Goal: Information Seeking & Learning: Find specific fact

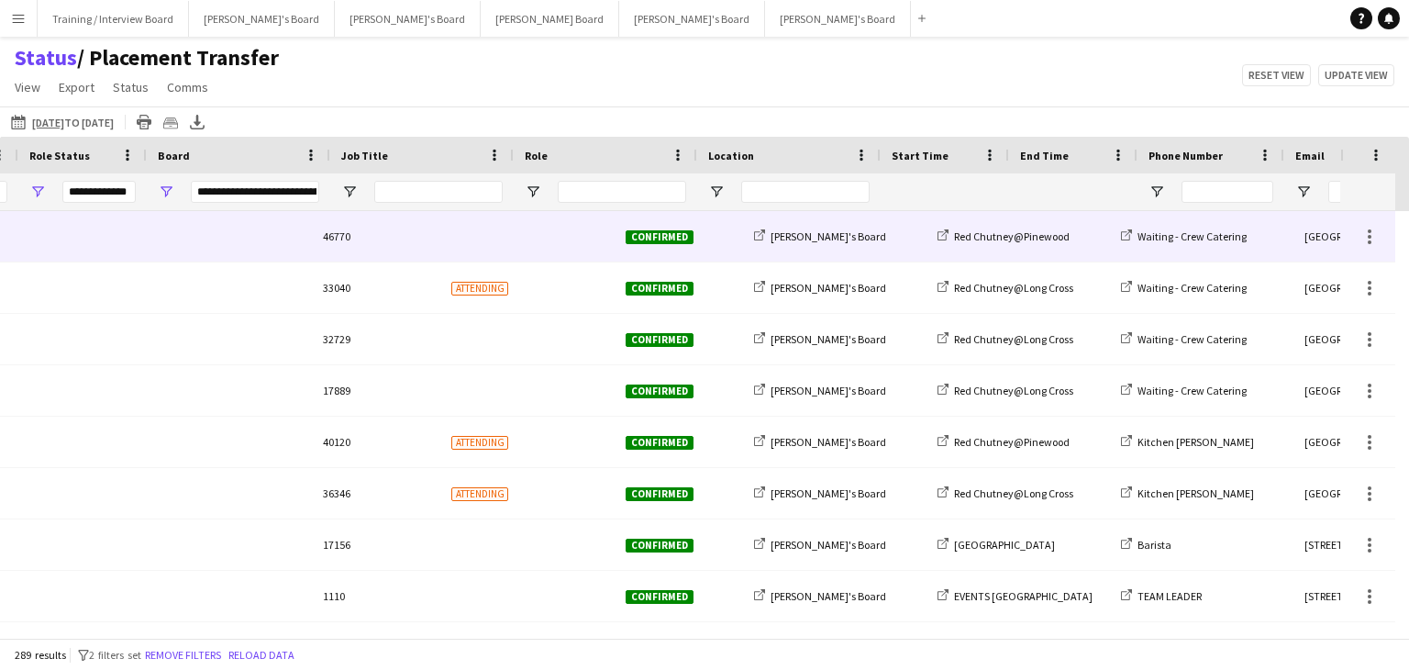
scroll to position [0, 596]
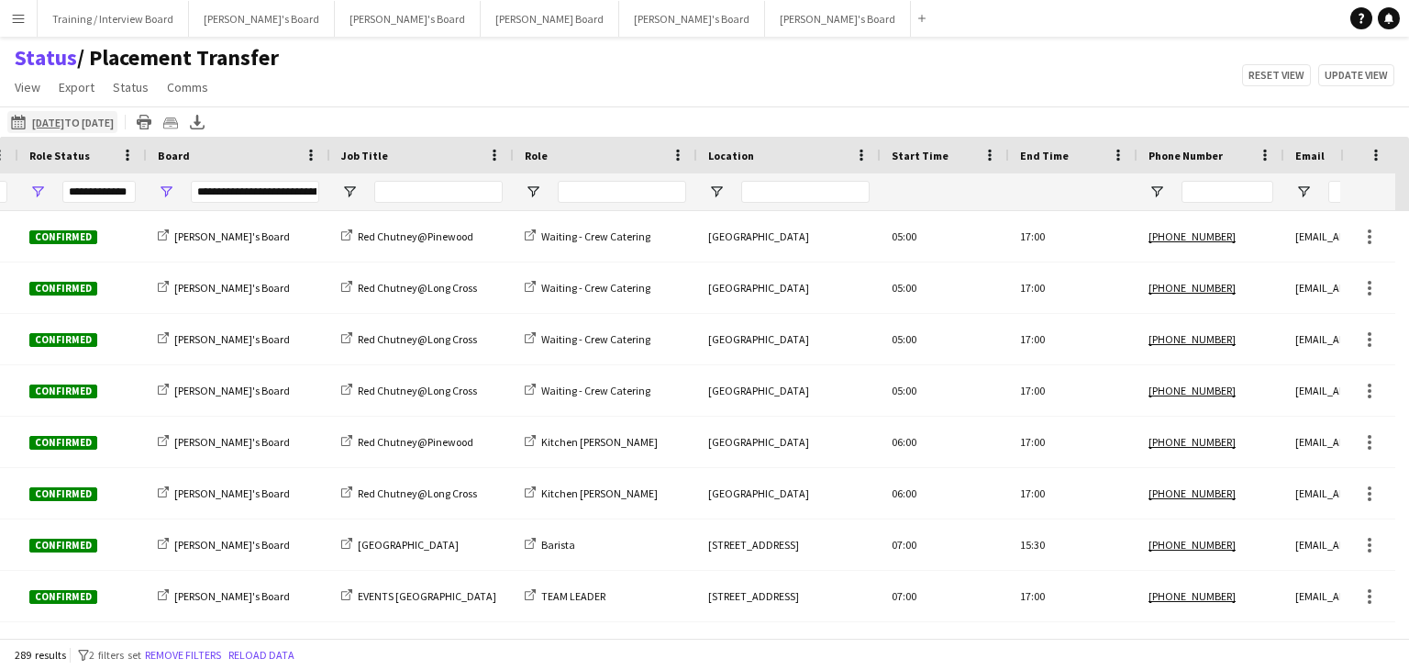
click at [23, 117] on app-icon "[DATE] to [DATE]" at bounding box center [21, 122] width 21 height 15
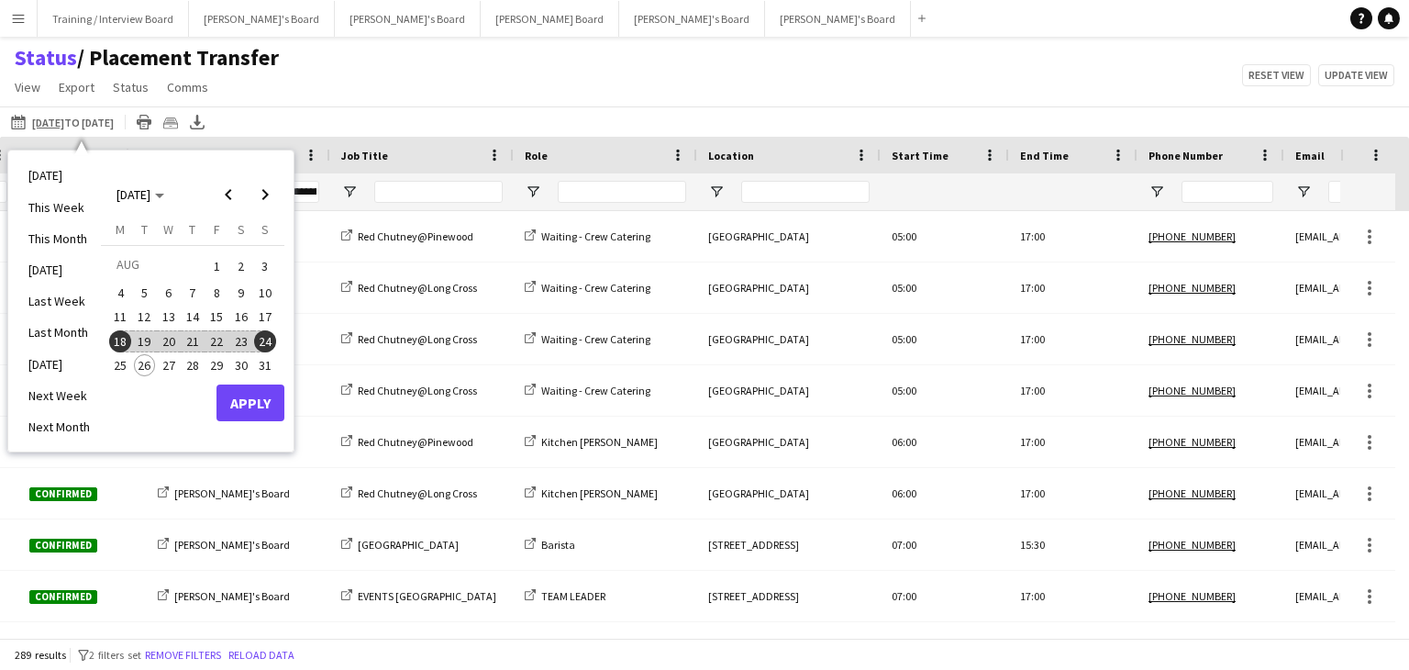
click at [121, 343] on span "18" at bounding box center [120, 341] width 22 height 22
click at [272, 342] on span "24" at bounding box center [265, 341] width 22 height 22
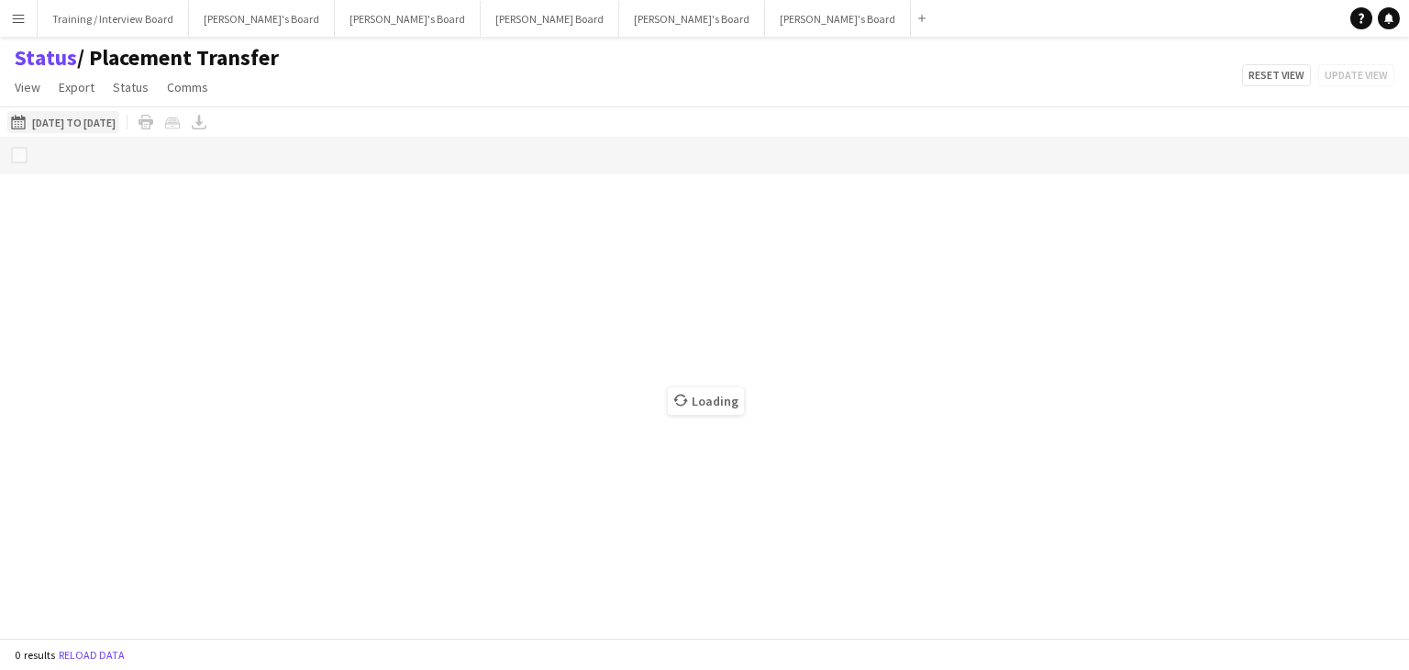
click at [15, 124] on app-icon "[DATE] to [DATE]" at bounding box center [21, 122] width 21 height 15
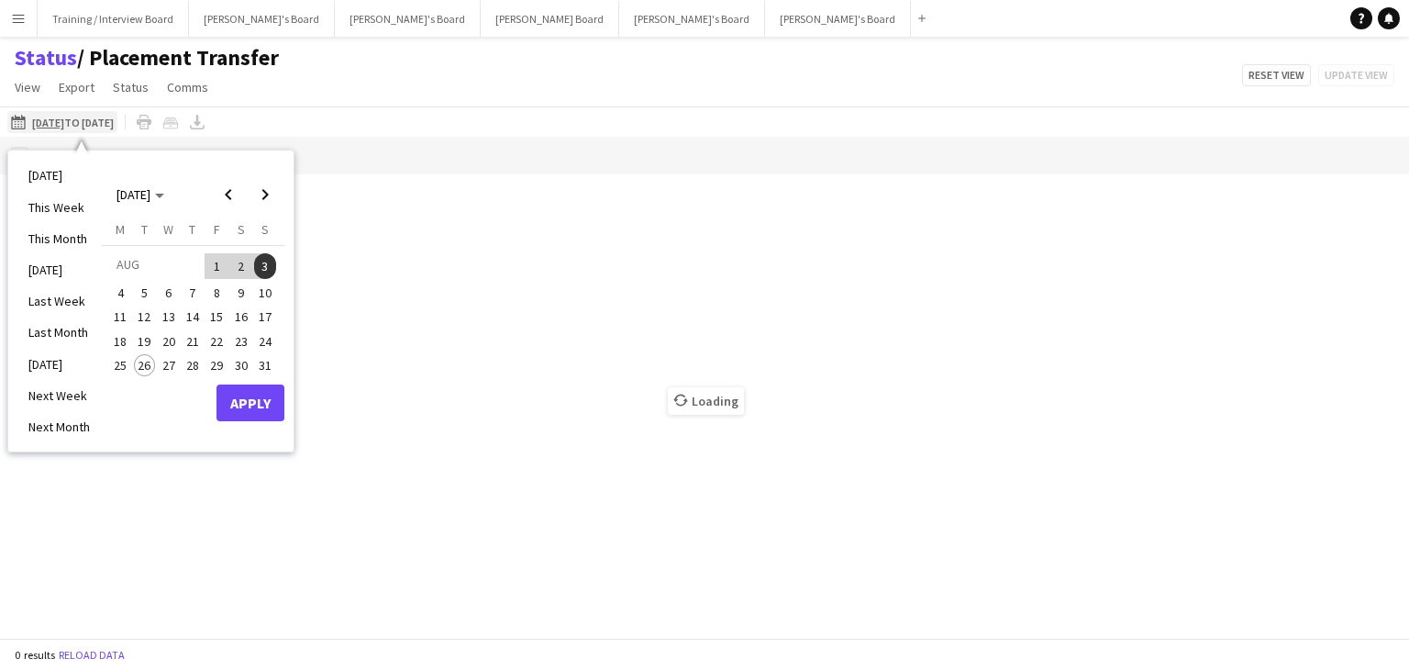
click at [124, 342] on span "18" at bounding box center [120, 341] width 22 height 22
click at [275, 342] on button "24" at bounding box center [265, 341] width 24 height 24
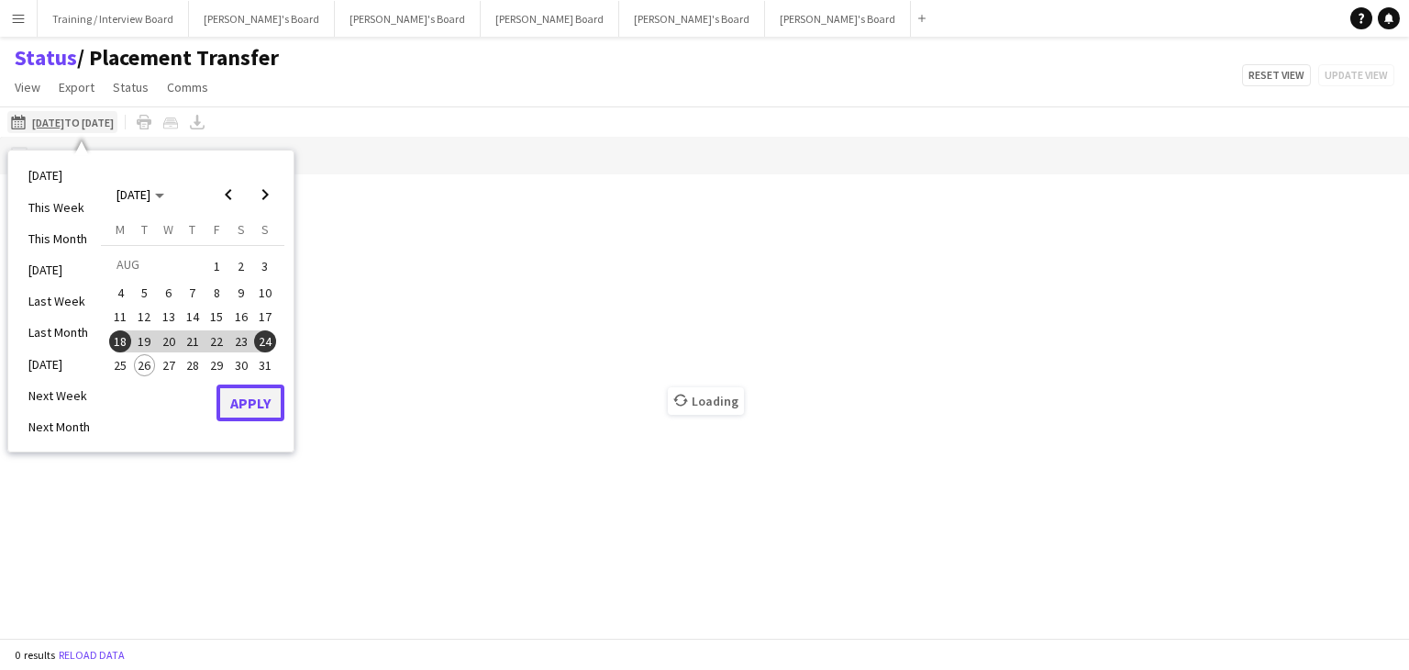
click at [260, 396] on button "Apply" at bounding box center [251, 402] width 68 height 37
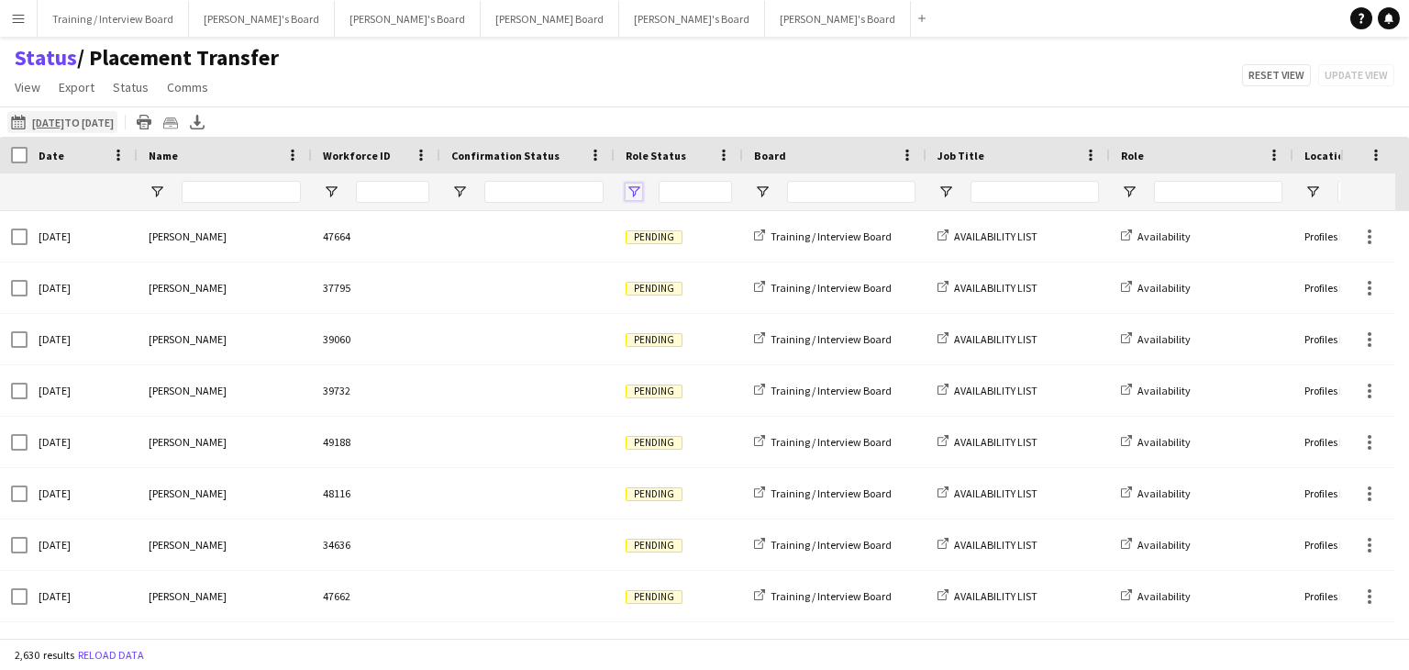
click at [638, 195] on span "Open Filter Menu" at bounding box center [634, 192] width 17 height 17
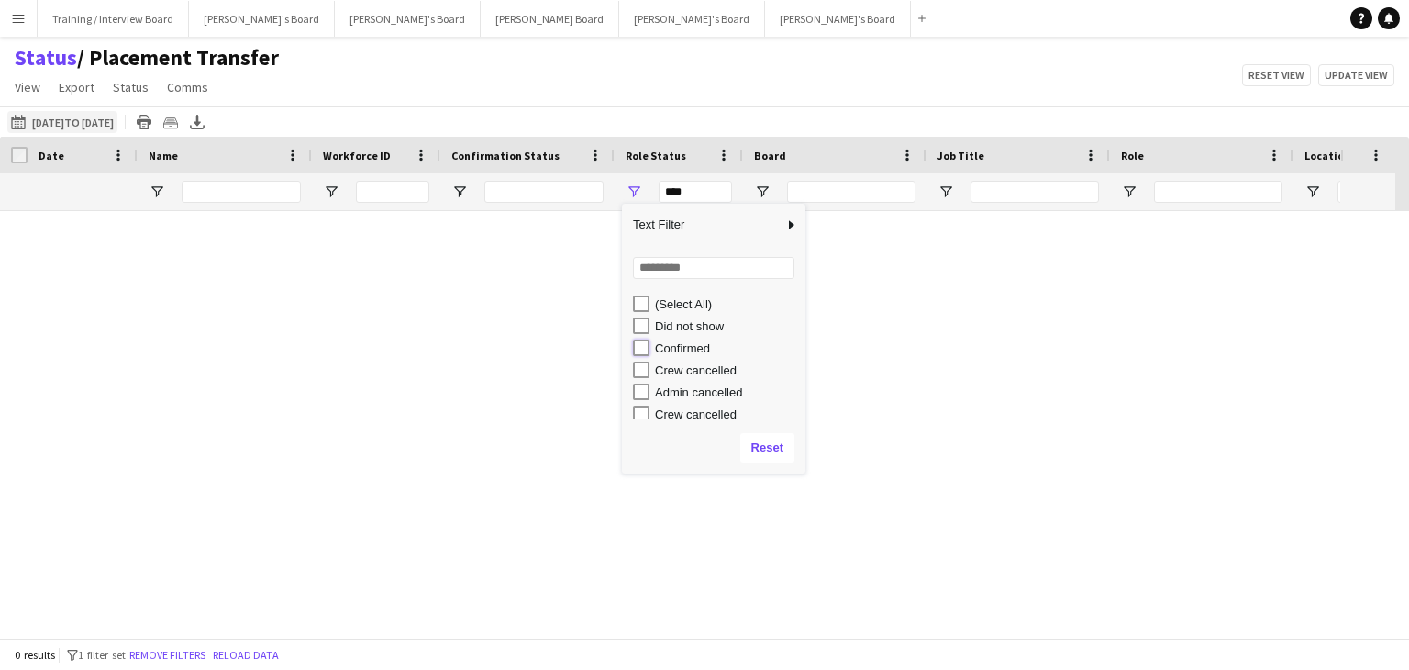
type input "**********"
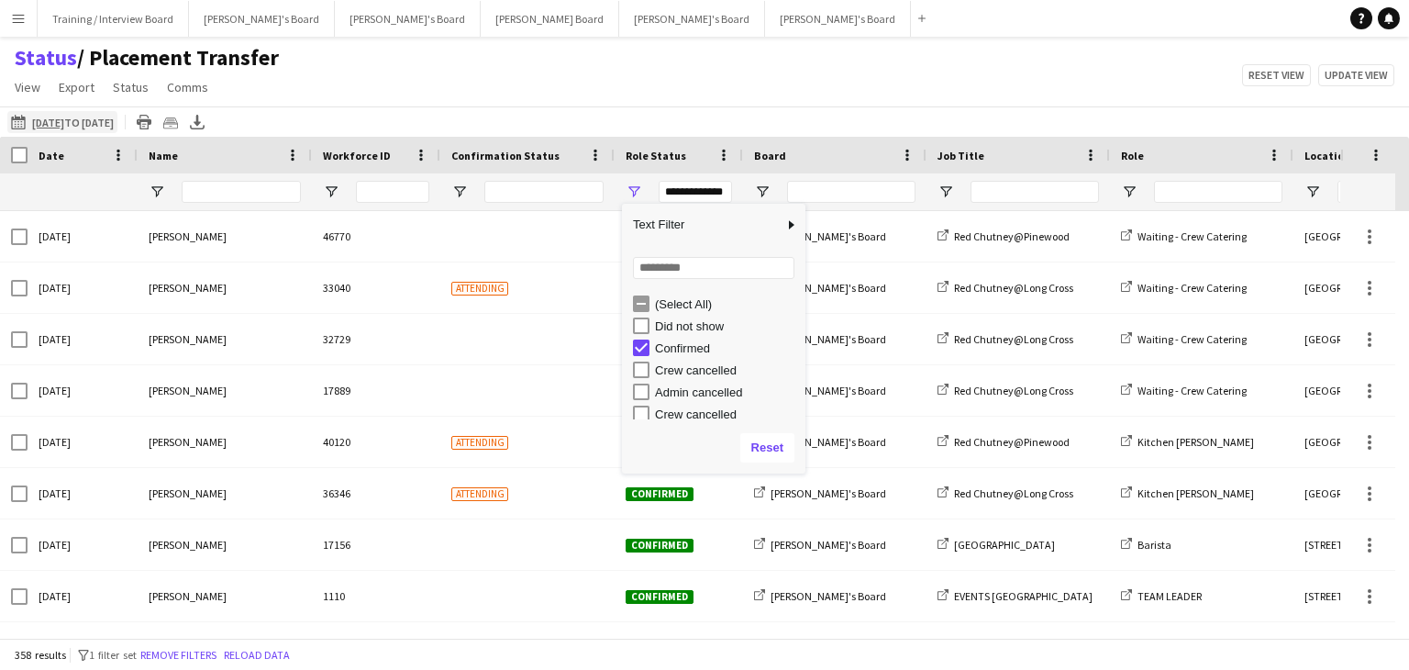
click at [696, 79] on div "Status / Placement Transfer View Views Default view Airshow Accreditation Airsh…" at bounding box center [704, 75] width 1409 height 62
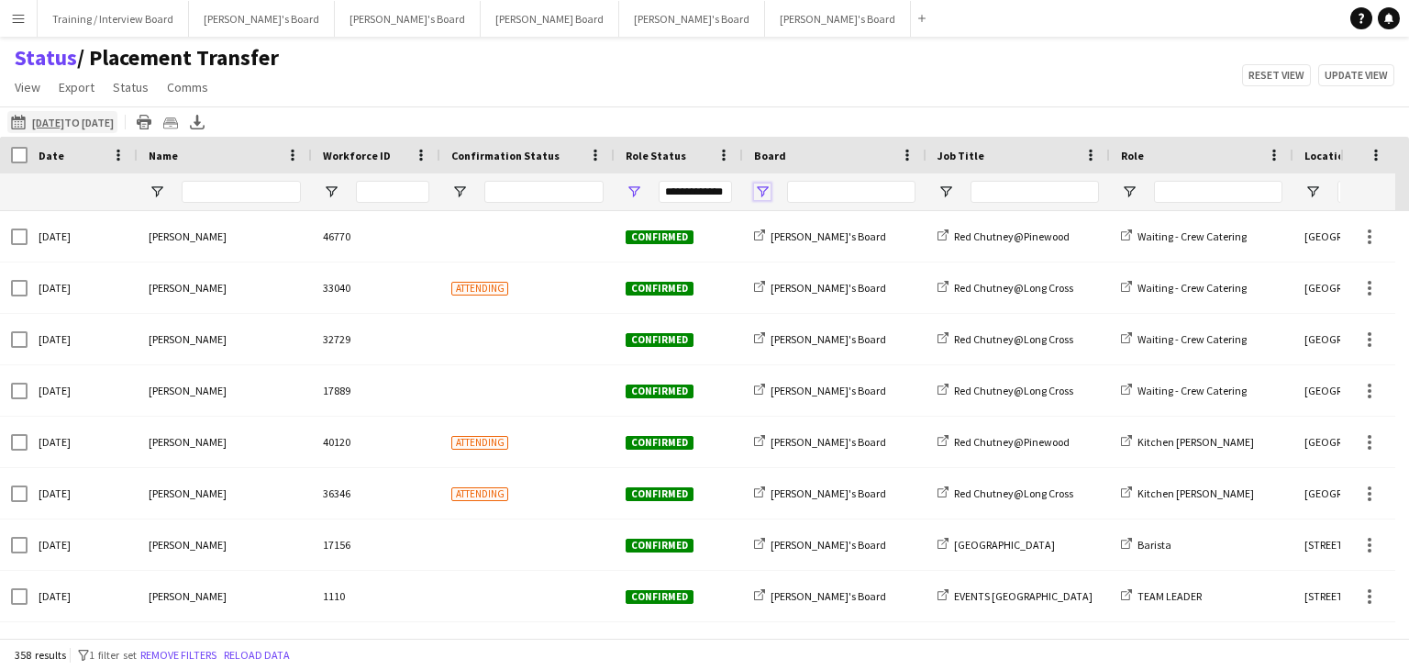
click at [760, 192] on span "Open Filter Menu" at bounding box center [762, 192] width 17 height 17
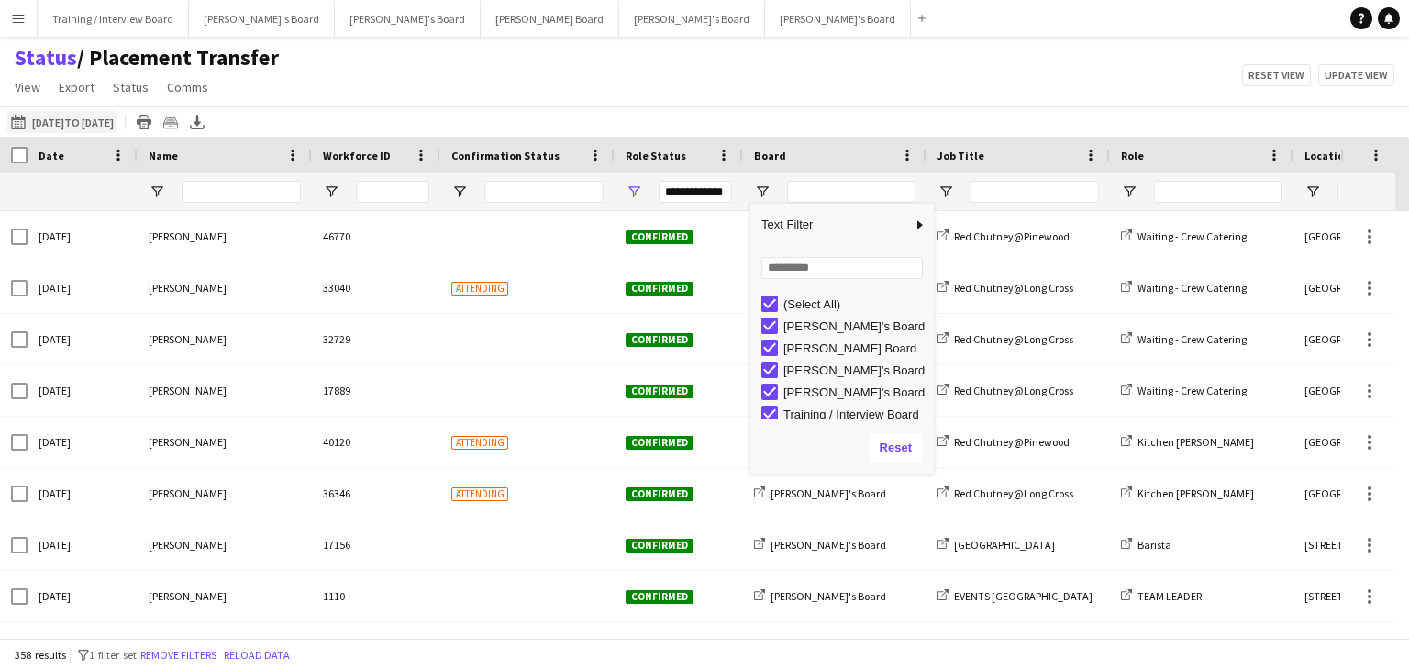
scroll to position [5, 0]
type input "**********"
click at [864, 110] on div "[DATE] to [DATE] [DATE] to [DATE] [DATE] This Week This Month [DATE] Last Week …" at bounding box center [704, 121] width 1409 height 30
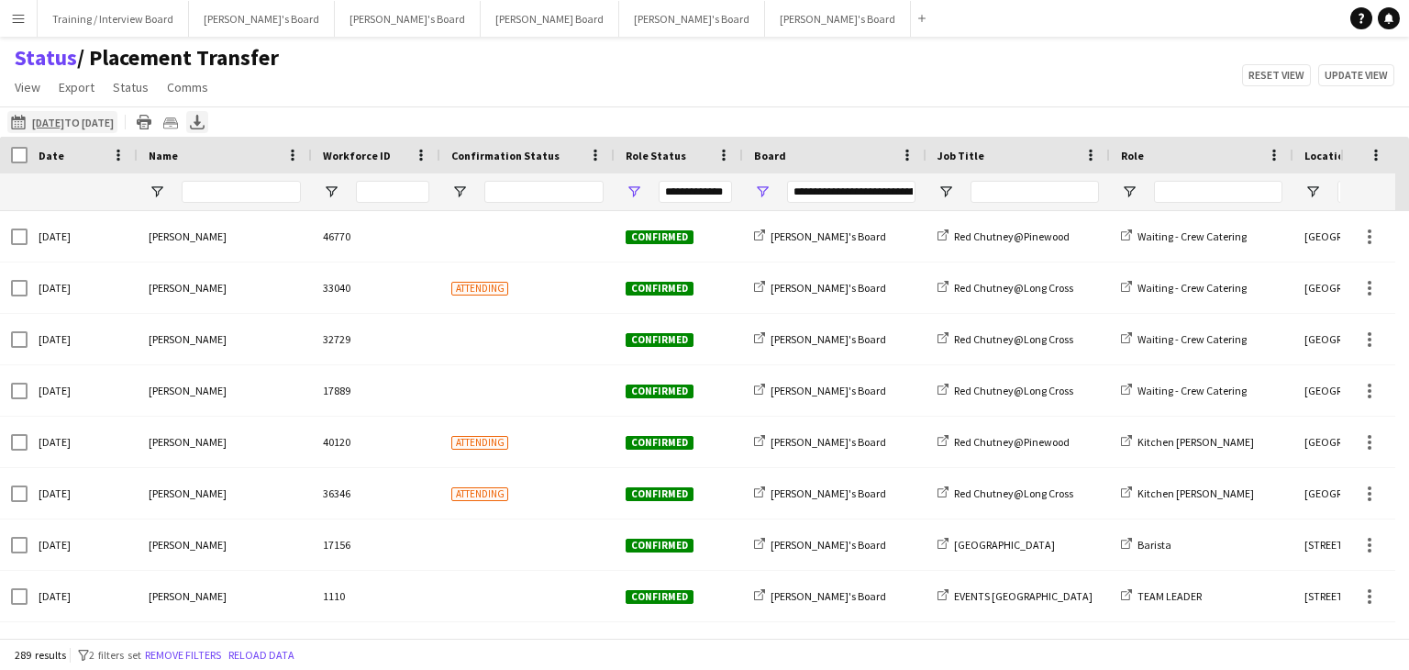
click at [205, 126] on icon "Export XLSX" at bounding box center [197, 122] width 15 height 15
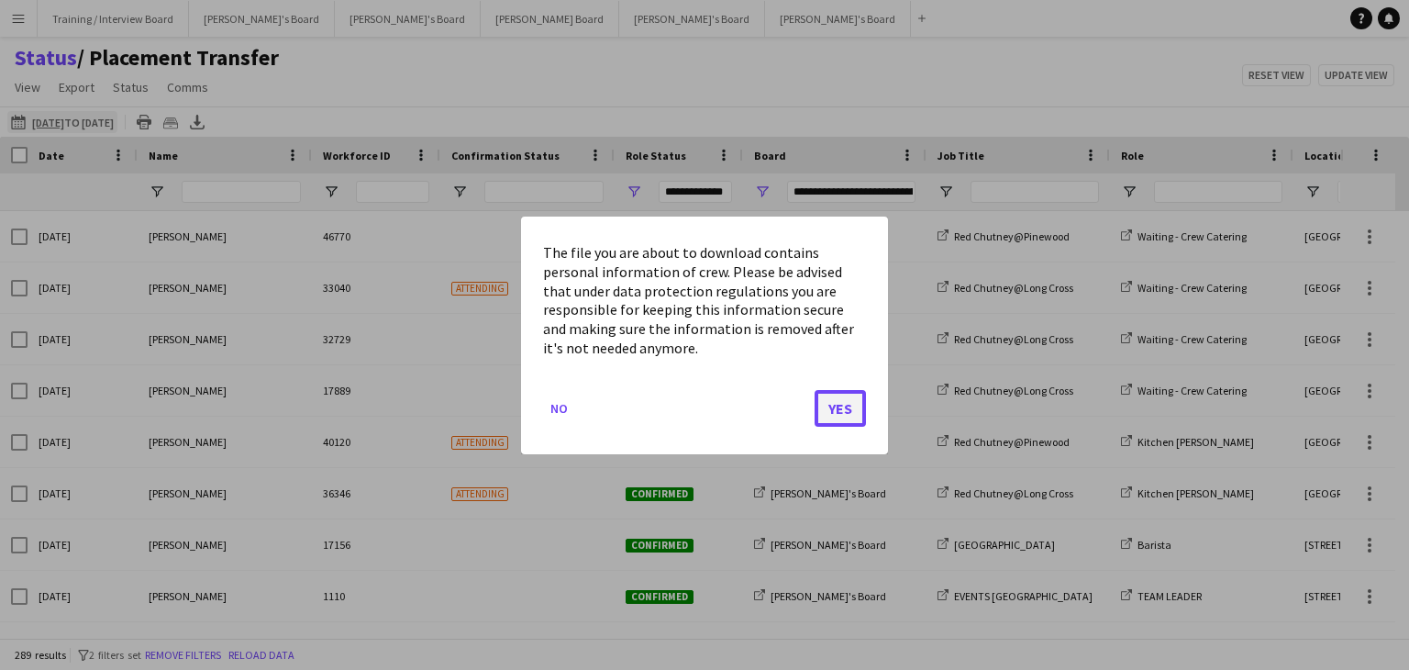
click at [821, 409] on button "Yes" at bounding box center [840, 407] width 51 height 37
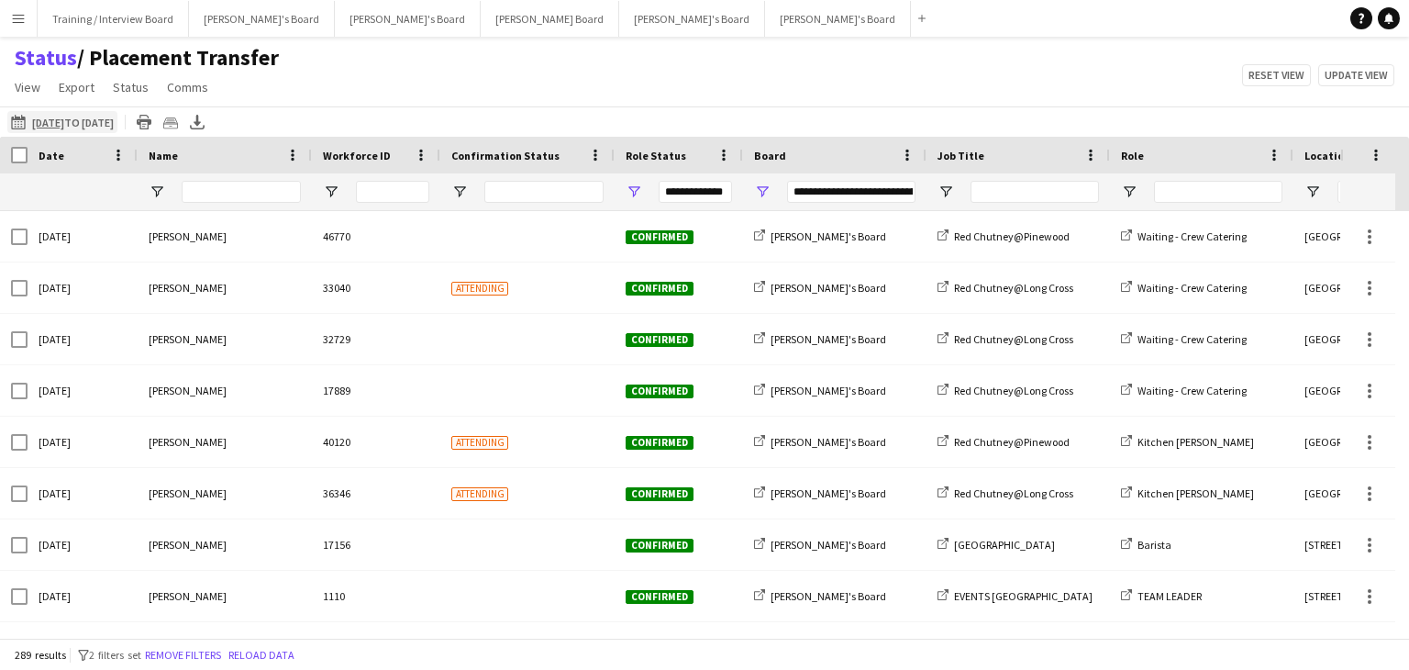
click at [17, 17] on app-icon "Menu" at bounding box center [18, 18] width 15 height 15
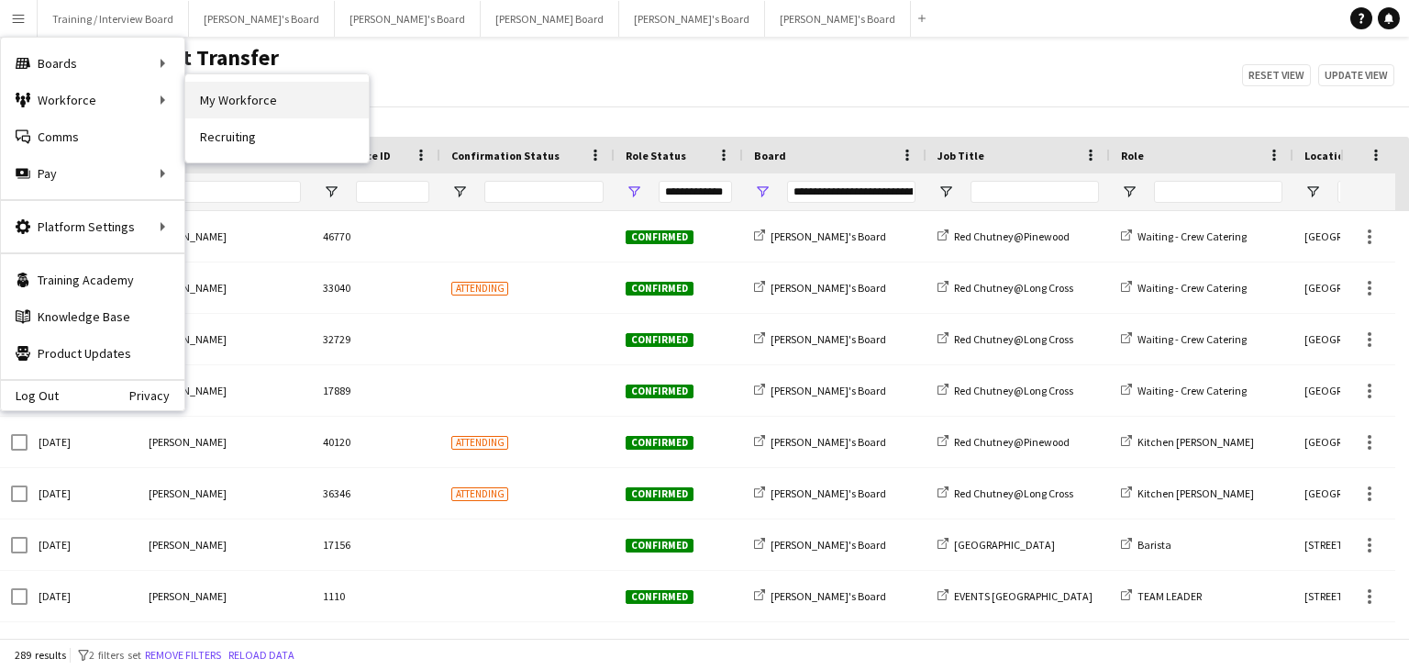
click at [197, 97] on link "My Workforce" at bounding box center [277, 100] width 184 height 37
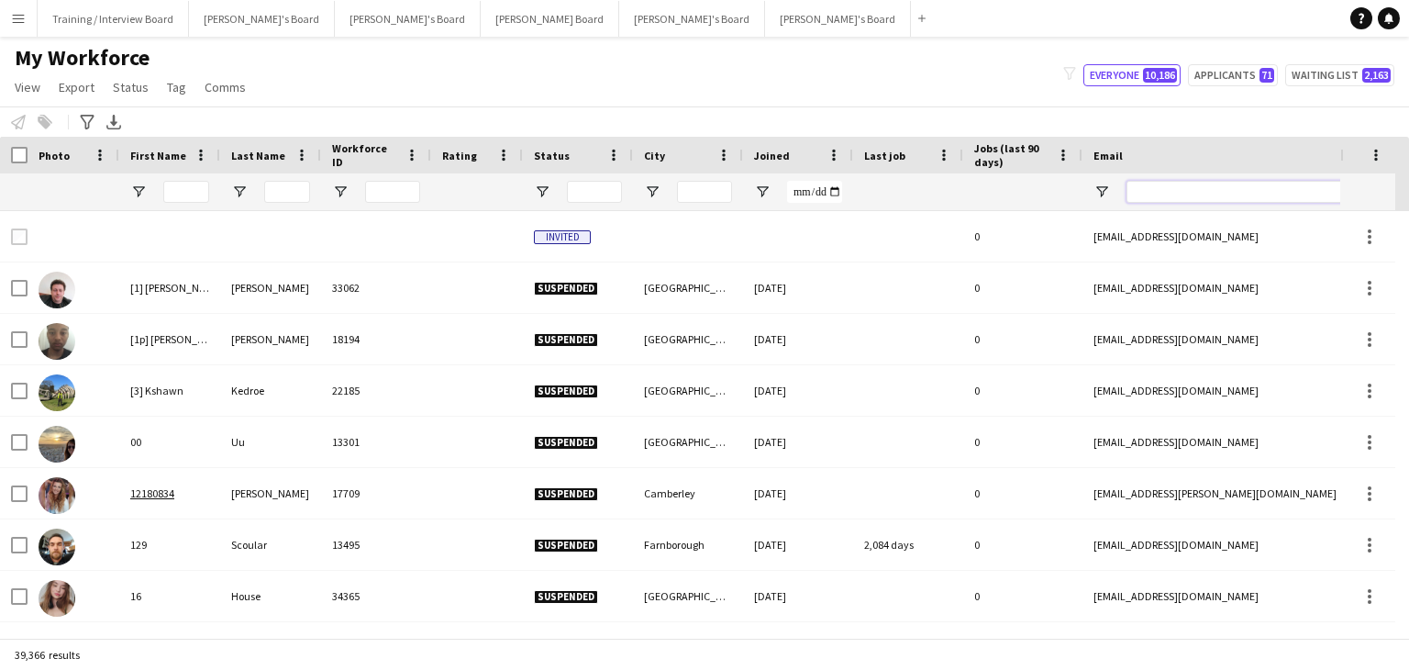
click at [1146, 185] on input "Email Filter Input" at bounding box center [1283, 192] width 312 height 22
paste input "**********"
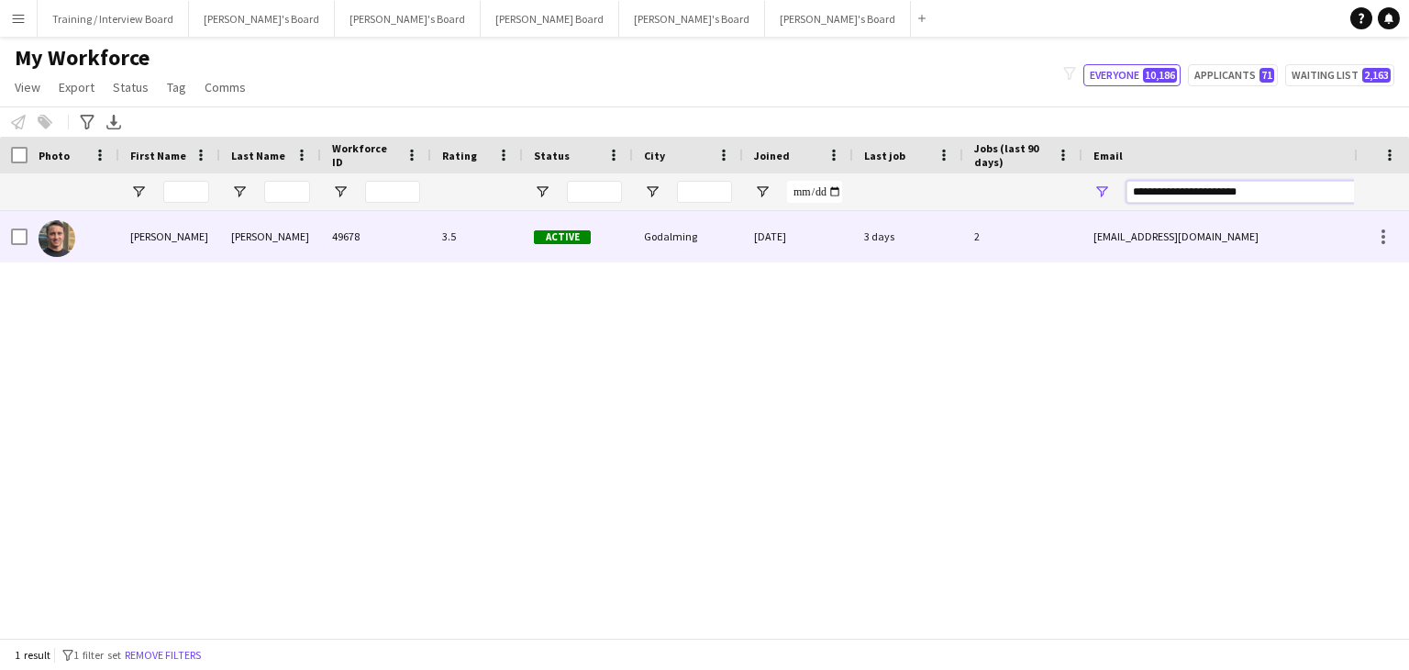
type input "**********"
click at [822, 248] on div "[DATE]" at bounding box center [798, 236] width 110 height 50
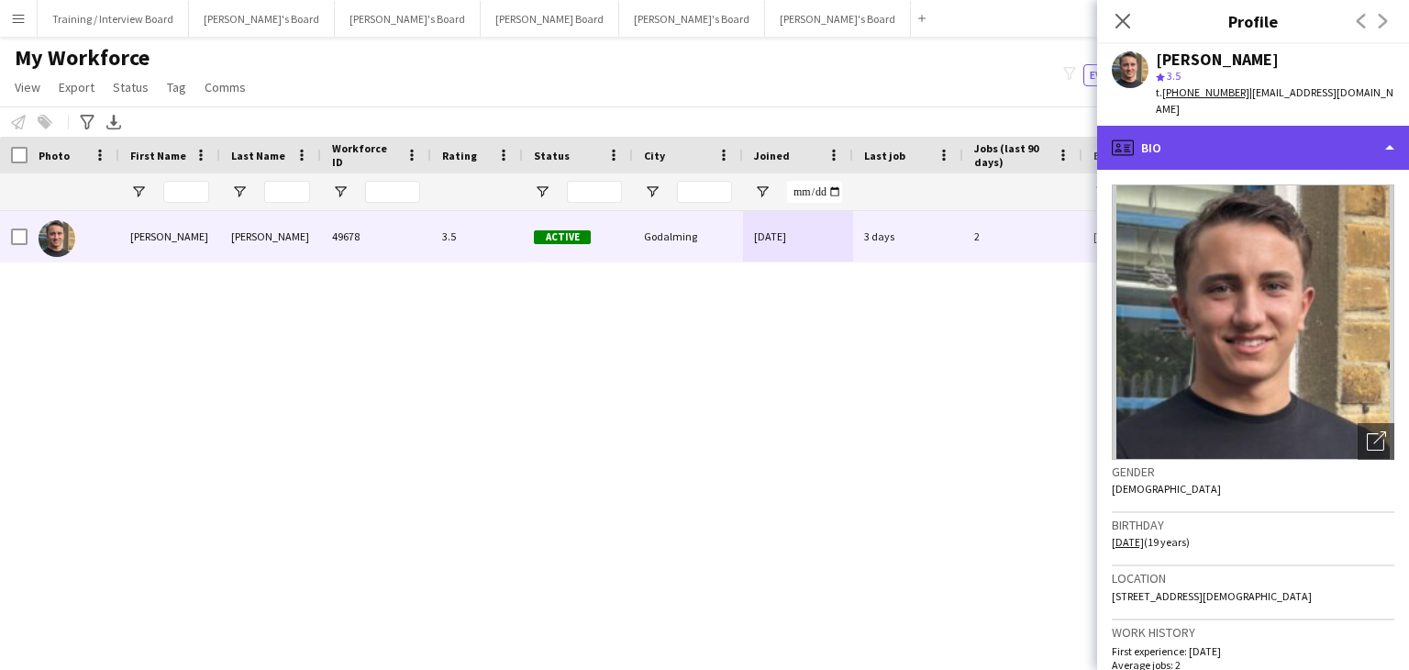
click at [1247, 134] on div "profile Bio" at bounding box center [1253, 148] width 312 height 44
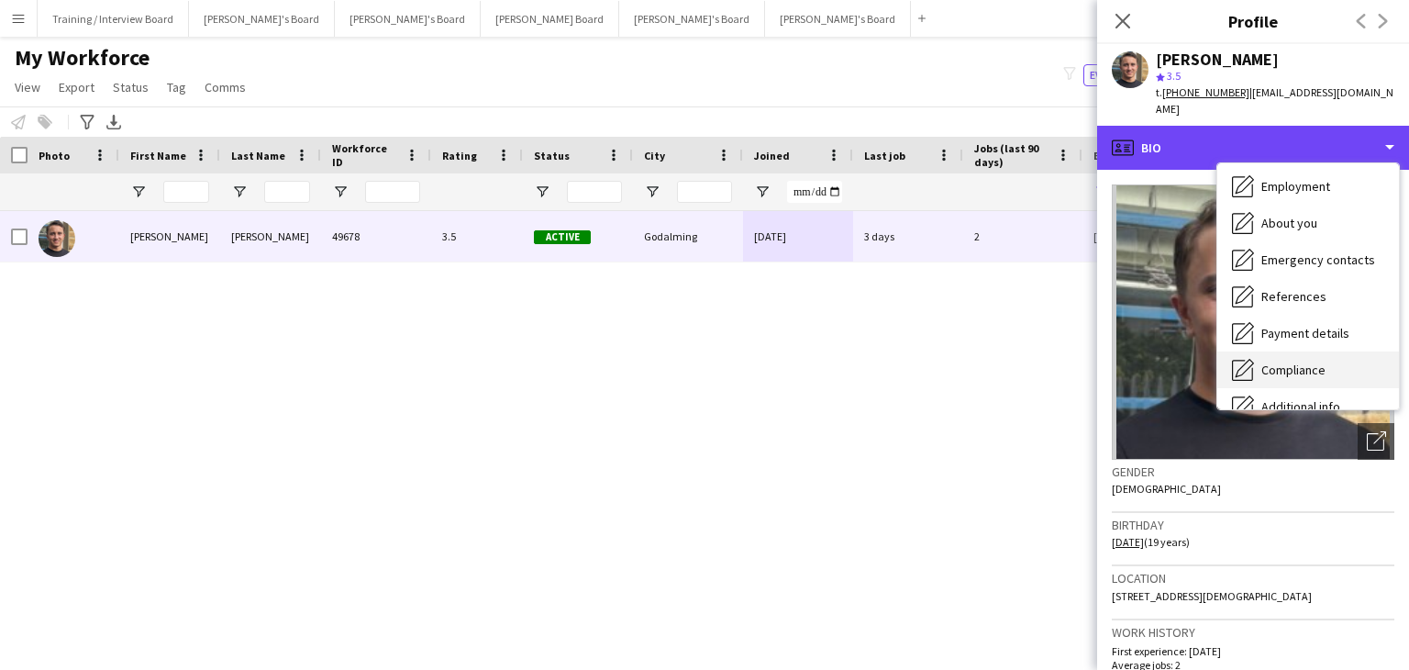
scroll to position [184, 0]
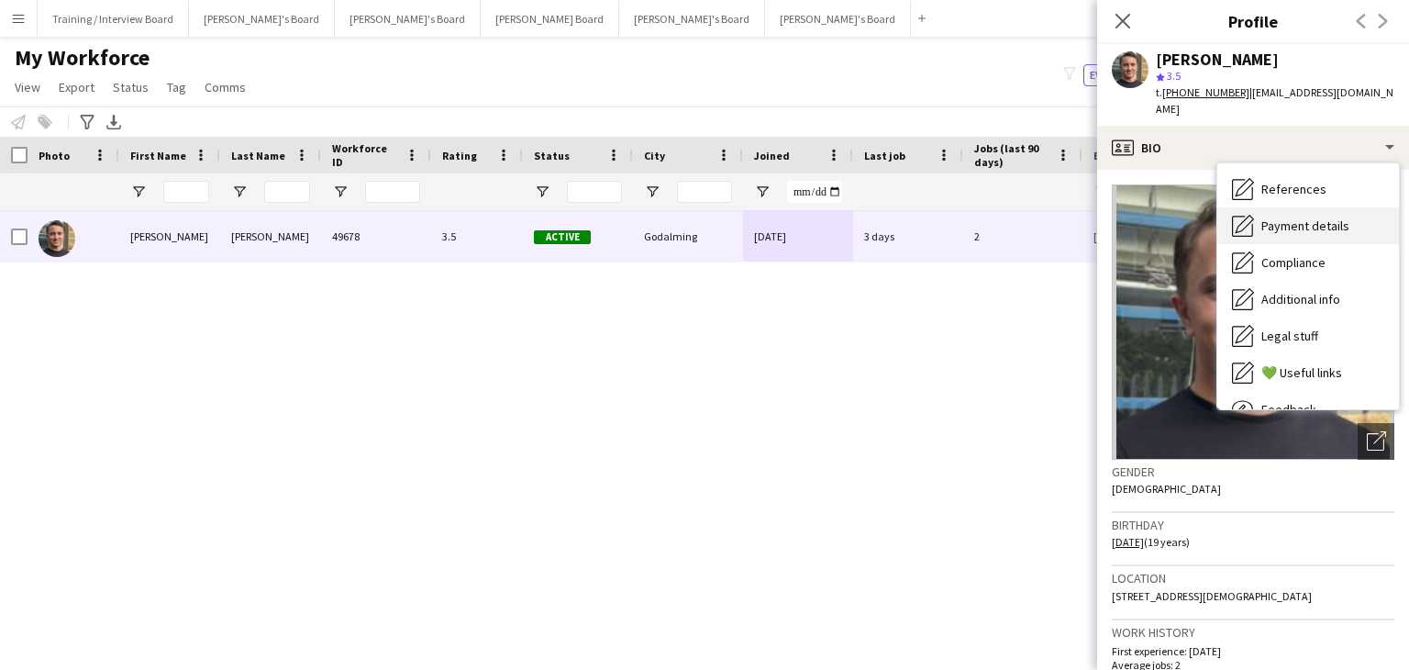
click at [1305, 217] on span "Payment details" at bounding box center [1306, 225] width 88 height 17
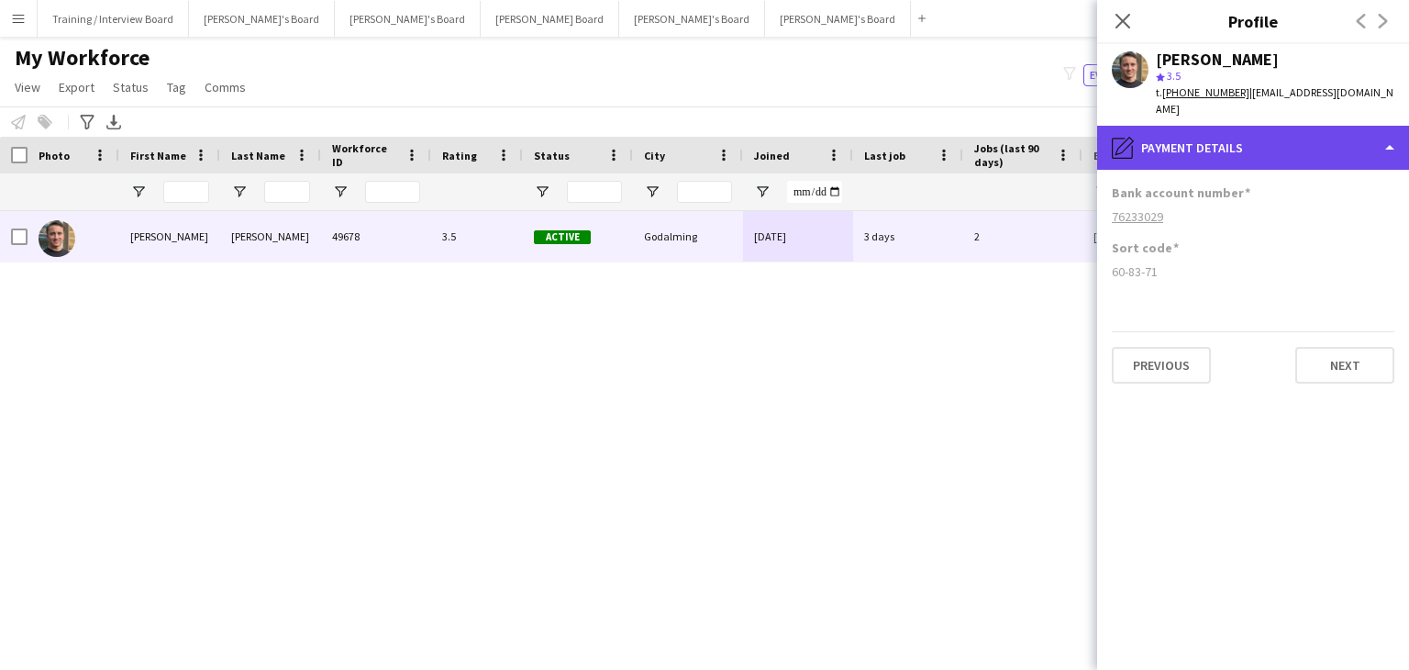
click at [1298, 136] on div "pencil4 Payment details" at bounding box center [1253, 148] width 312 height 44
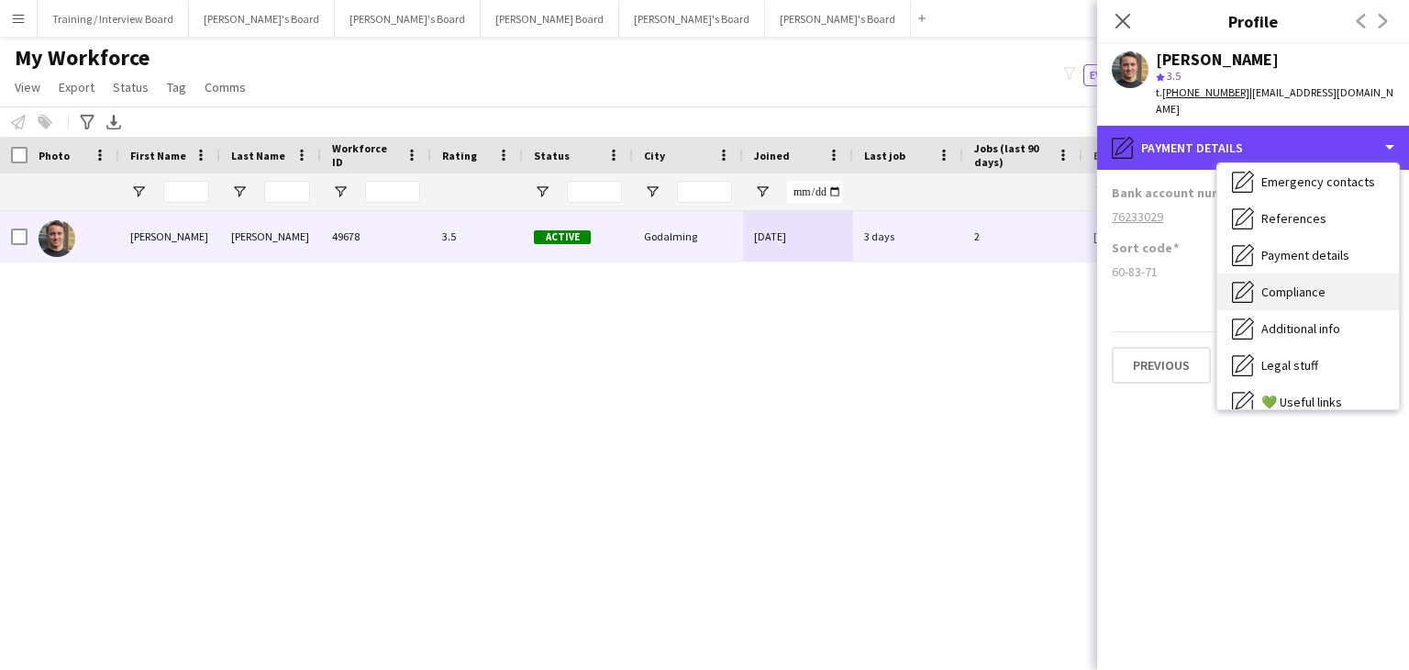
scroll to position [62, 0]
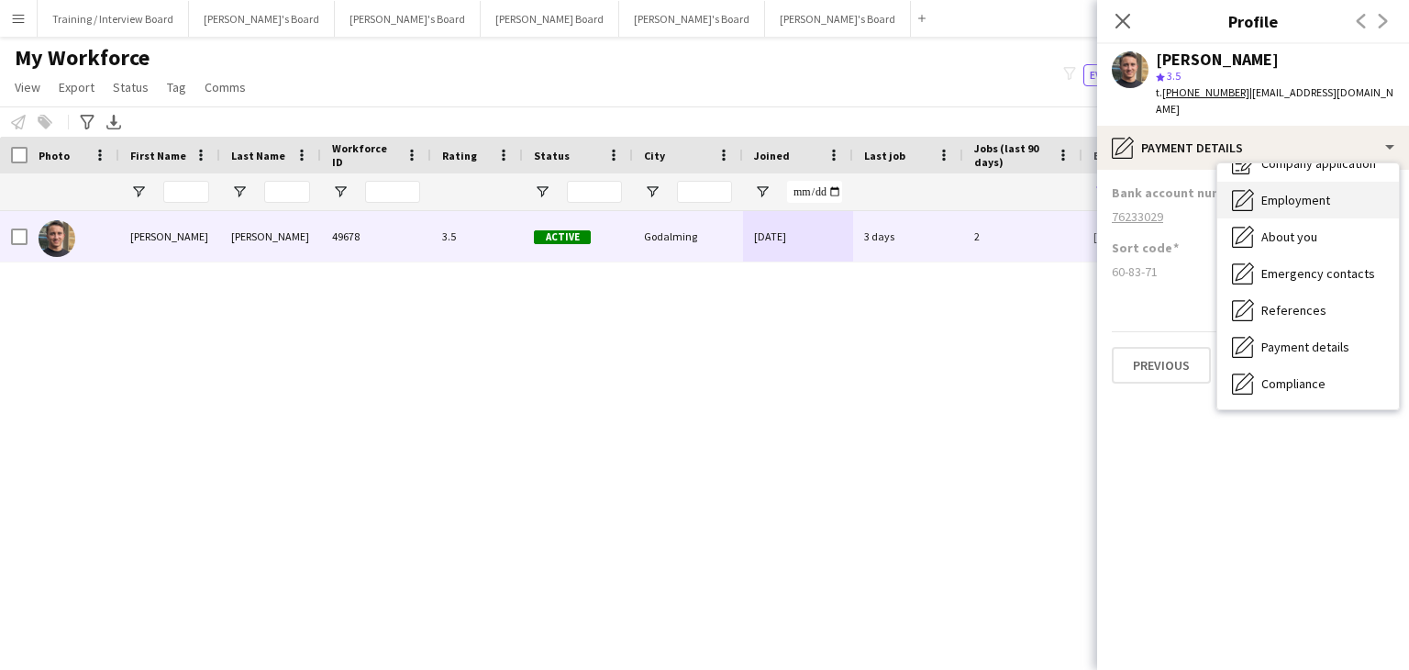
click at [1309, 192] on span "Employment" at bounding box center [1296, 200] width 69 height 17
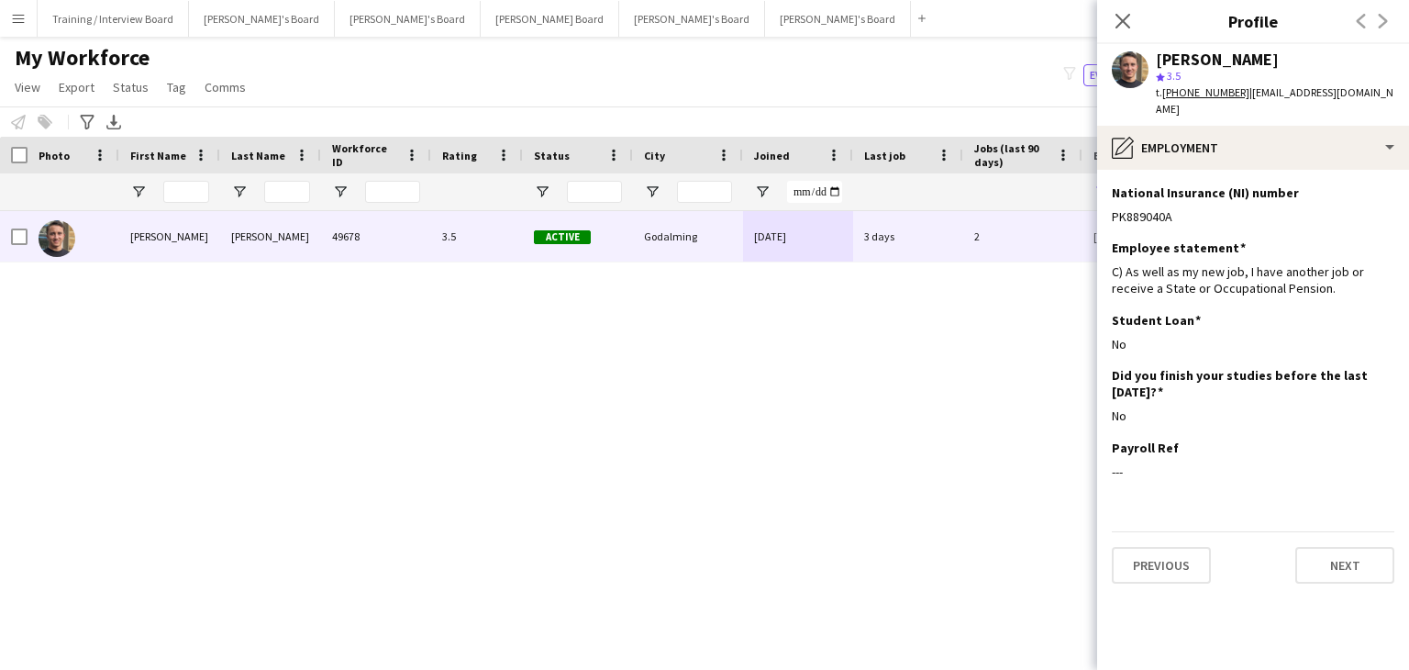
click at [16, 20] on app-icon "Menu" at bounding box center [18, 18] width 15 height 15
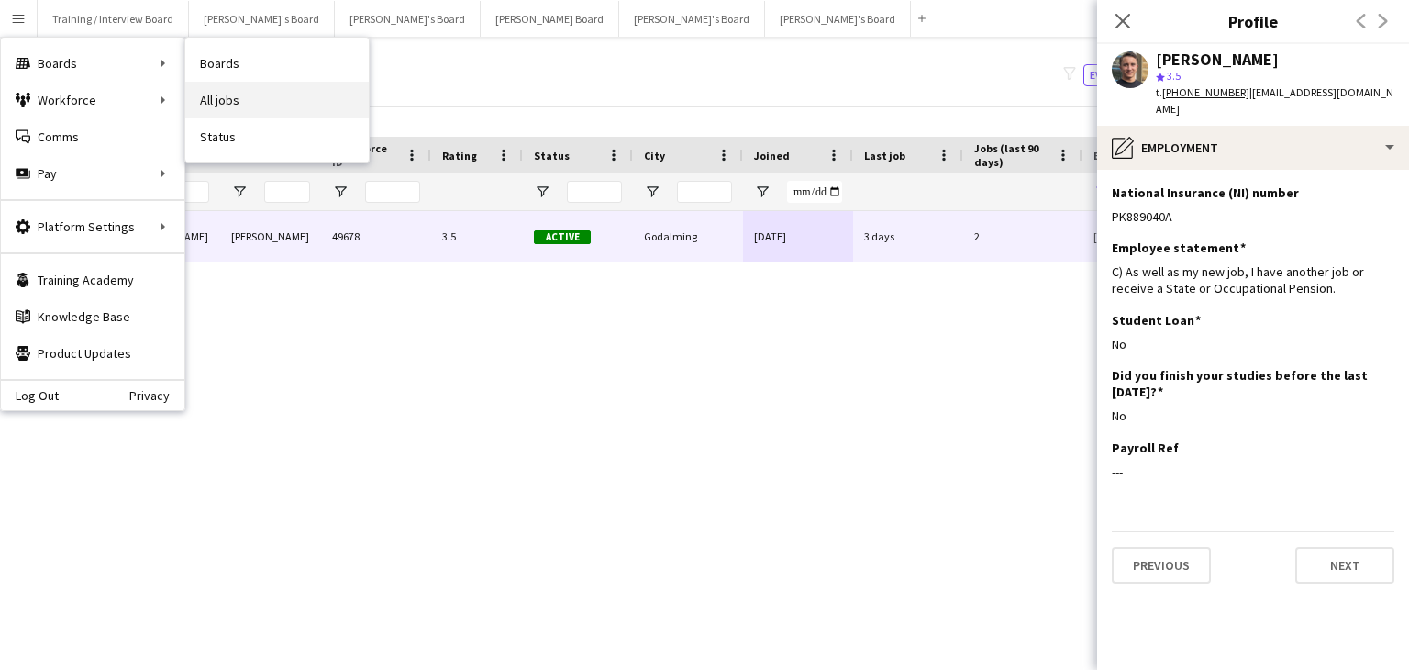
click at [234, 95] on link "All jobs" at bounding box center [277, 100] width 184 height 37
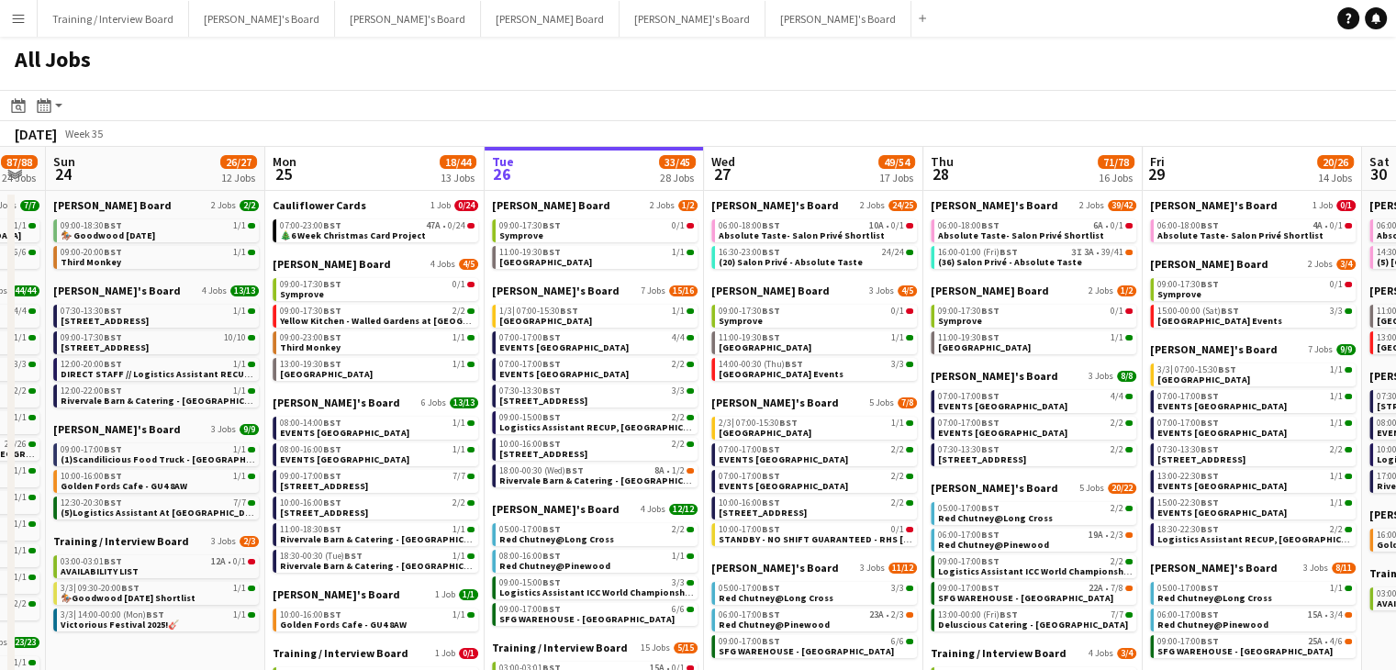
scroll to position [0, 391]
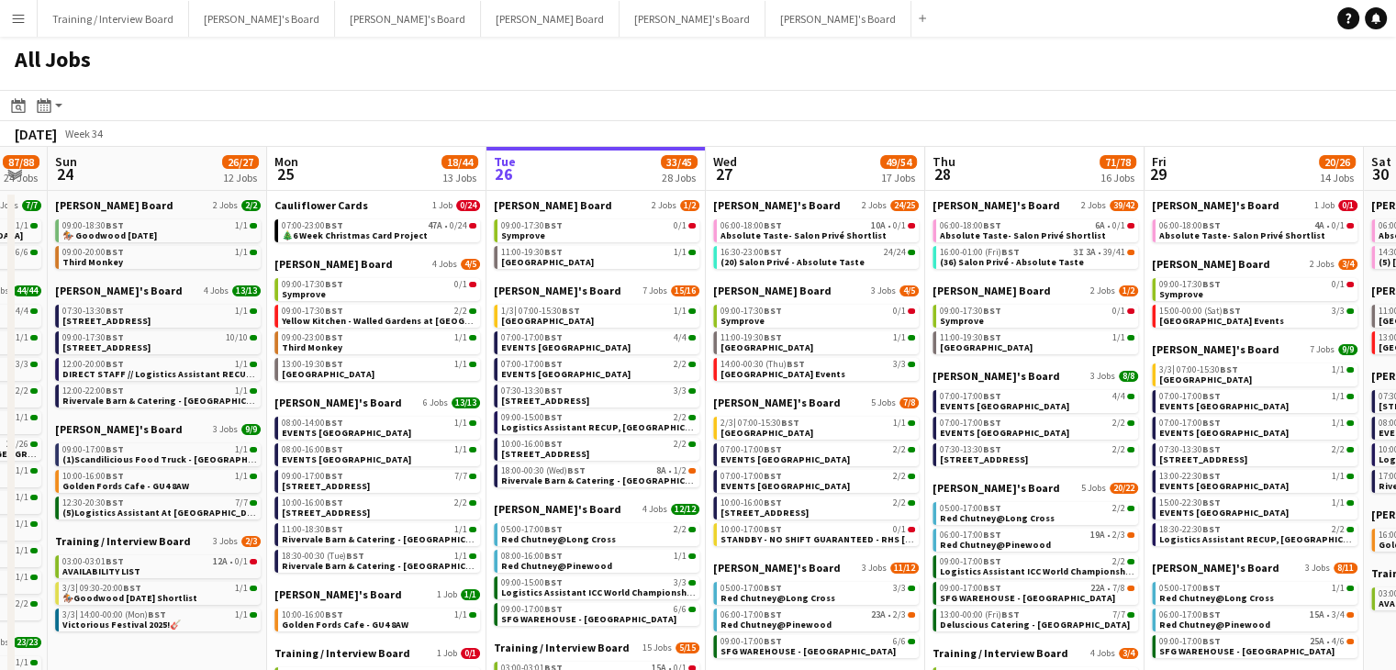
drag, startPoint x: 275, startPoint y: 166, endPoint x: 542, endPoint y: 162, distance: 267.0
click at [542, 162] on app-calendar-viewport "Fri 22 56/58 31 Jobs Sat 23 87/88 24 Jobs Sun 24 26/27 12 Jobs Mon 25 18/44 13 …" at bounding box center [698, 674] width 1396 height 1055
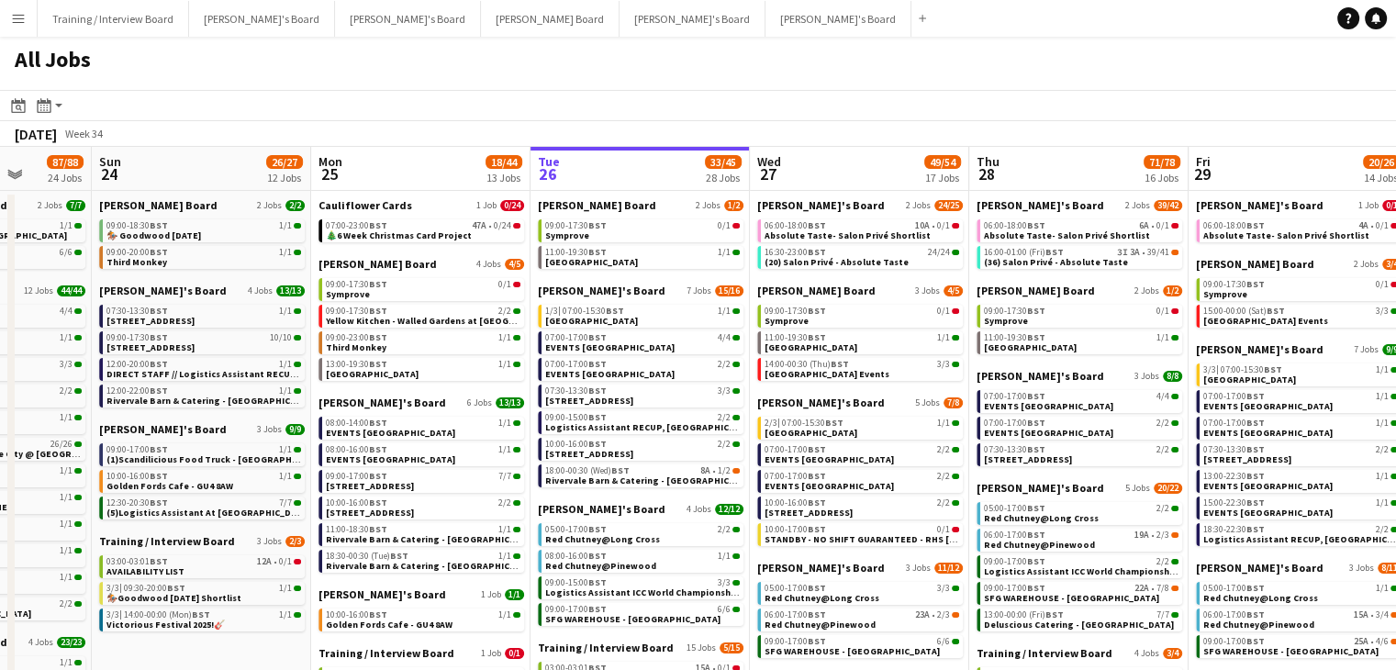
drag, startPoint x: 346, startPoint y: 168, endPoint x: 390, endPoint y: 167, distance: 44.1
click at [390, 167] on app-calendar-viewport "Thu 21 44/48 26 Jobs Fri 22 56/58 31 Jobs Sat 23 87/88 24 Jobs Sun 24 26/27 12 …" at bounding box center [698, 674] width 1396 height 1055
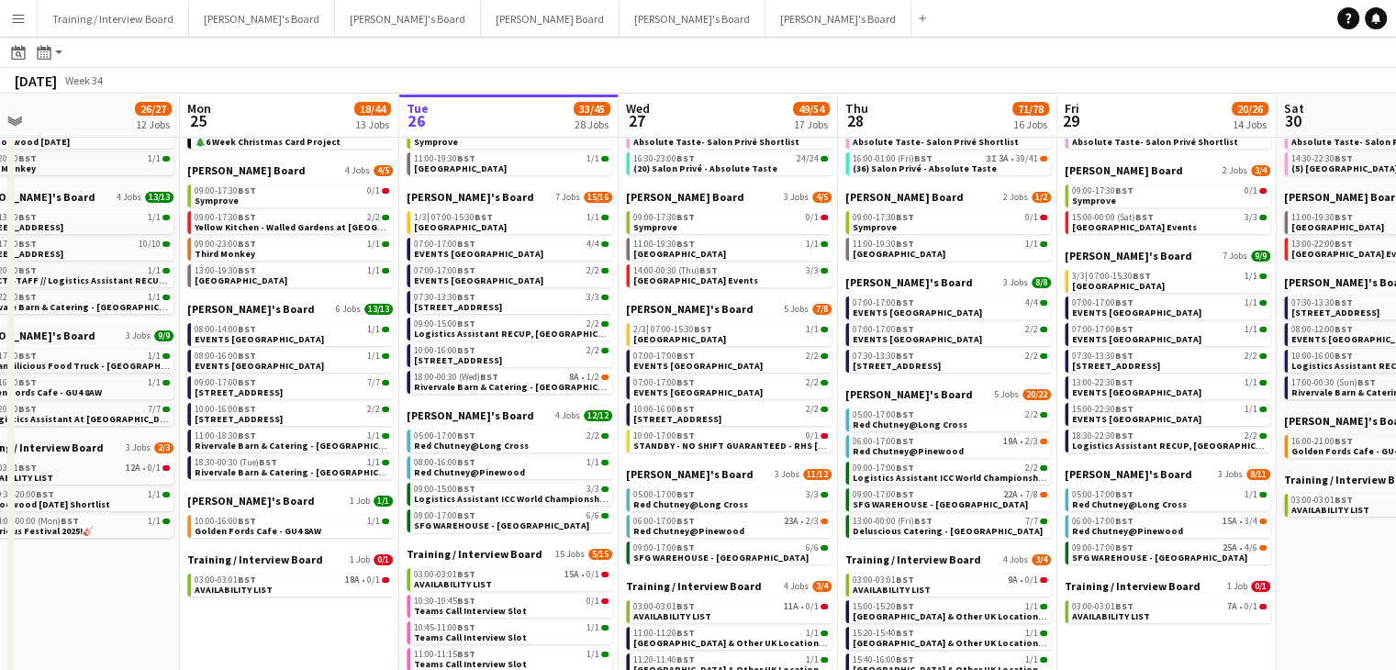
scroll to position [0, 697]
drag, startPoint x: 649, startPoint y: 122, endPoint x: 518, endPoint y: 112, distance: 131.6
click at [518, 112] on app-calendar-viewport "Thu 21 44/48 26 Jobs Fri 22 56/58 31 Jobs Sat 23 87/88 24 Jobs Sun 24 26/27 12 …" at bounding box center [698, 553] width 1396 height 1110
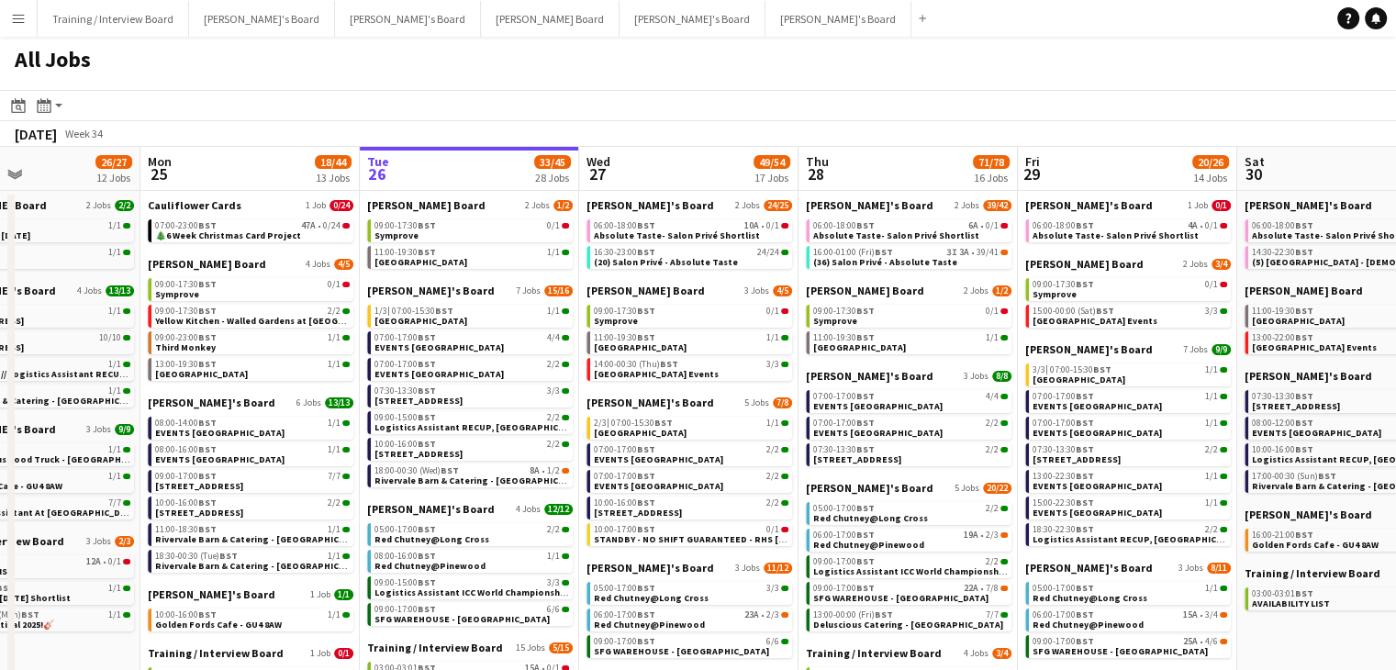
scroll to position [0, 738]
drag, startPoint x: 538, startPoint y: 168, endPoint x: 498, endPoint y: 168, distance: 39.5
click at [498, 168] on app-calendar-viewport "Thu 21 44/48 26 Jobs Fri 22 56/58 31 Jobs Sat 23 87/88 24 Jobs Sun 24 26/27 12 …" at bounding box center [698, 674] width 1396 height 1055
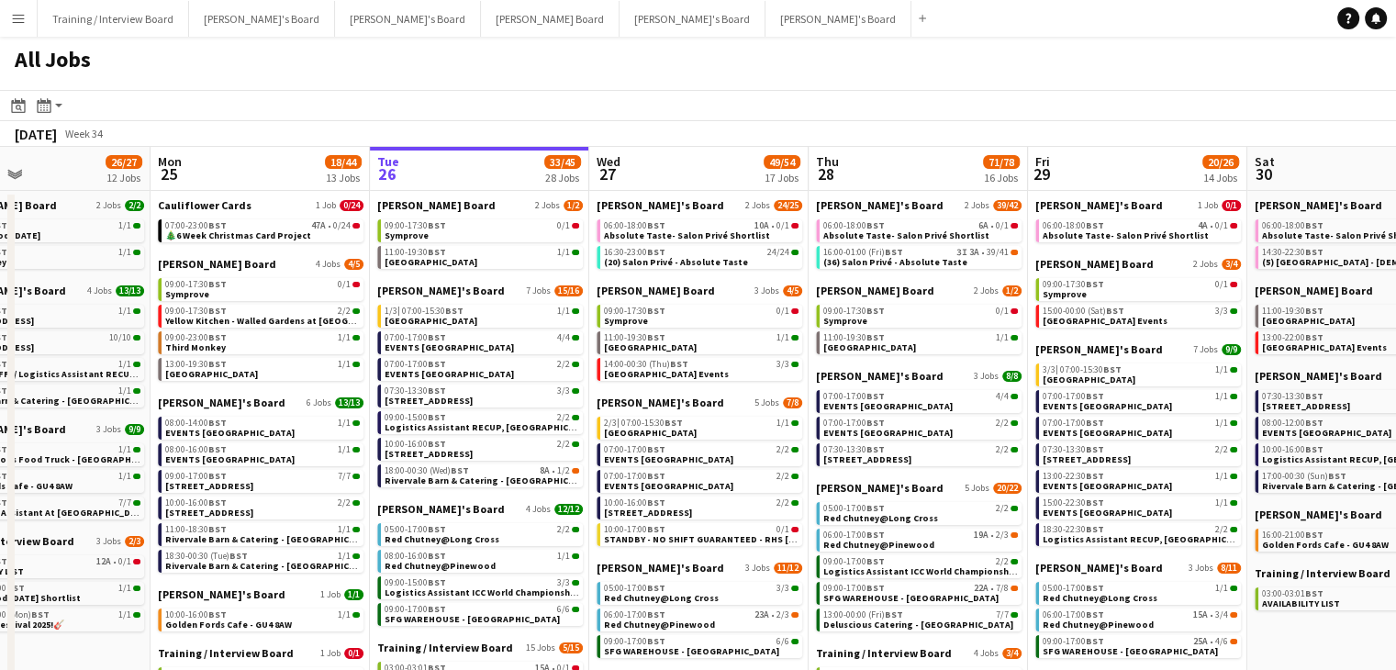
scroll to position [0, 721]
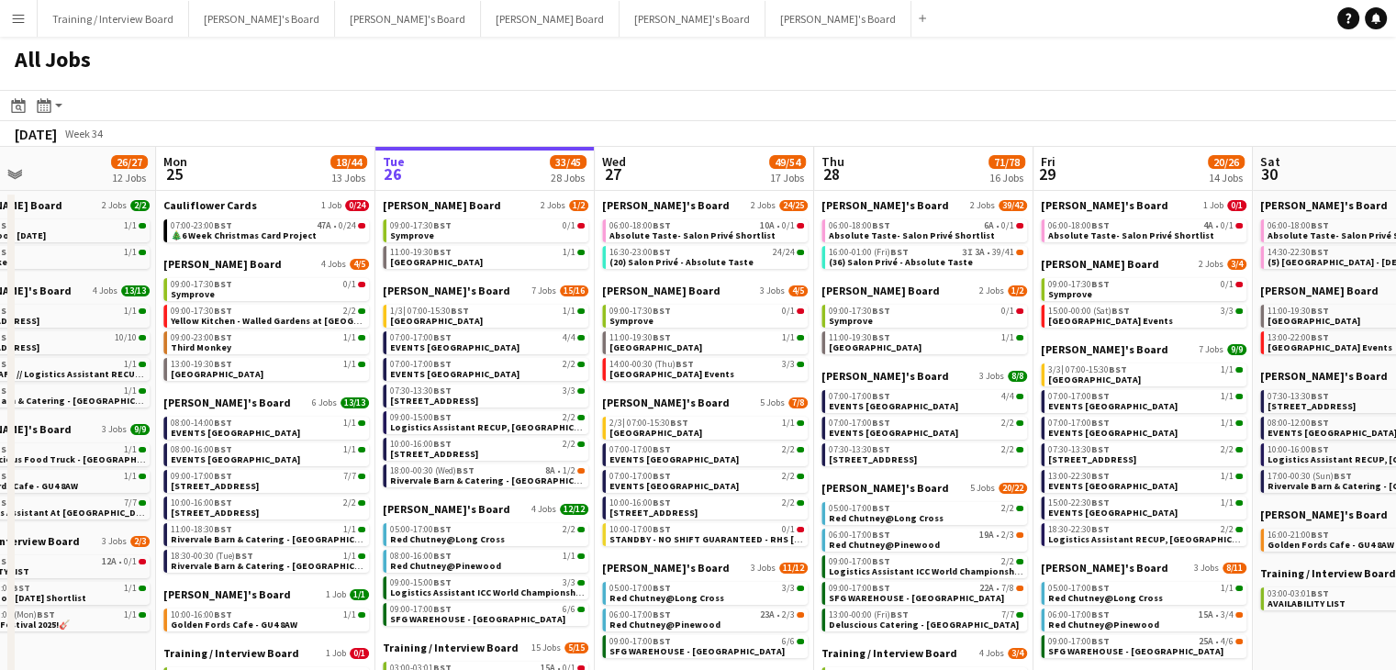
drag, startPoint x: 220, startPoint y: 173, endPoint x: 237, endPoint y: 177, distance: 16.9
click at [237, 177] on app-calendar-viewport "Thu 21 44/48 26 Jobs Fri 22 56/58 31 Jobs Sat 23 87/88 24 Jobs Sun 24 26/27 12 …" at bounding box center [698, 674] width 1396 height 1055
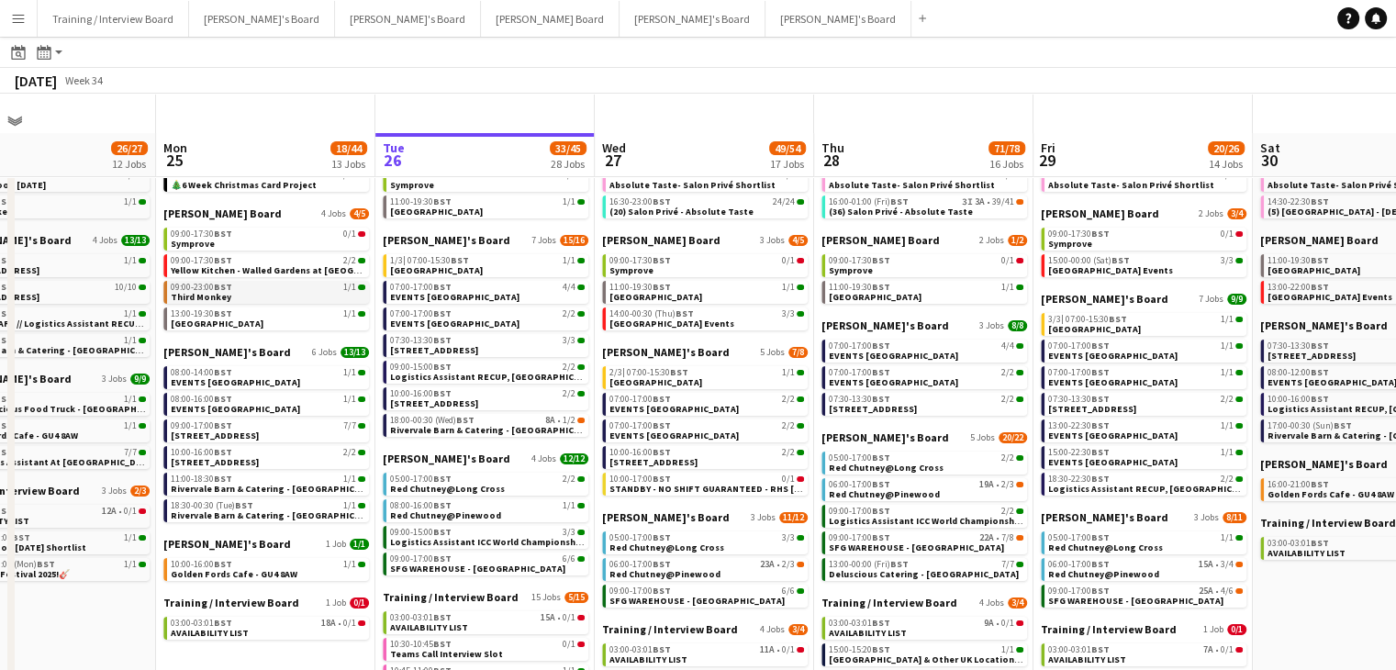
scroll to position [92, 0]
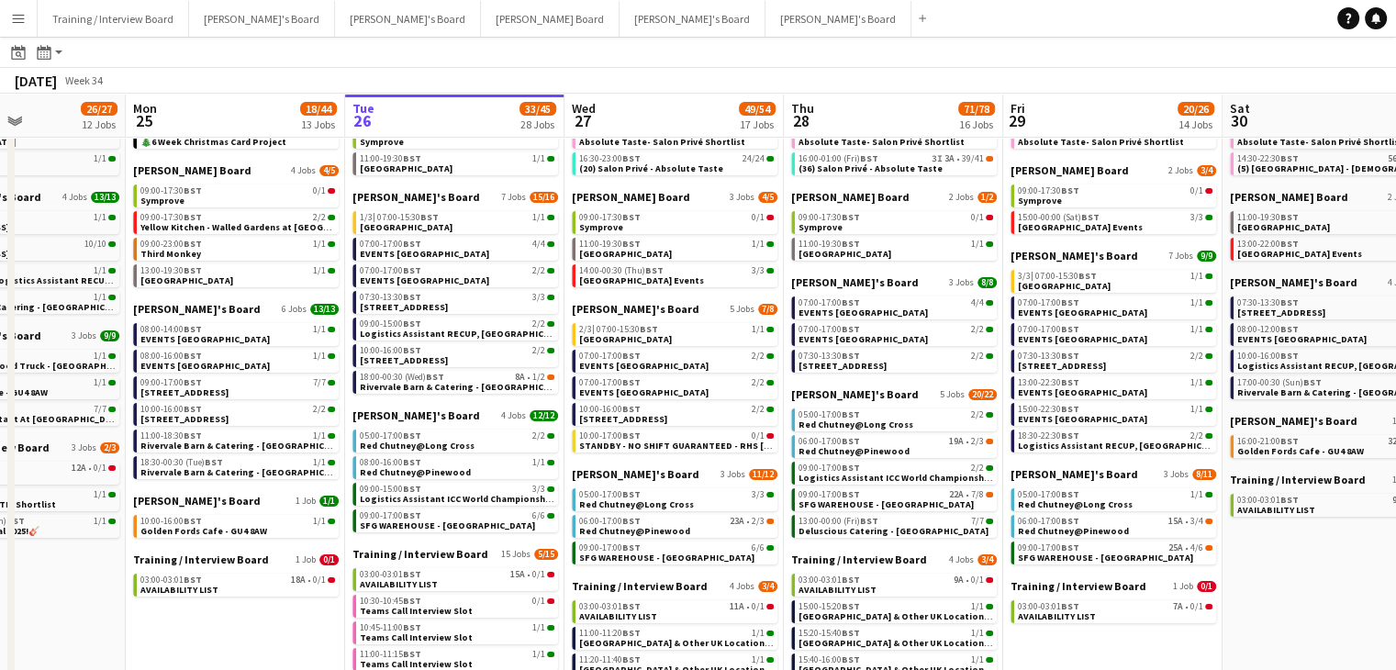
drag, startPoint x: 694, startPoint y: 121, endPoint x: 662, endPoint y: 118, distance: 32.2
click at [662, 118] on app-calendar-viewport "Thu 21 44/48 26 Jobs Fri 22 56/58 31 Jobs Sat 23 87/88 24 Jobs Sun 24 26/27 12 …" at bounding box center [698, 553] width 1396 height 1110
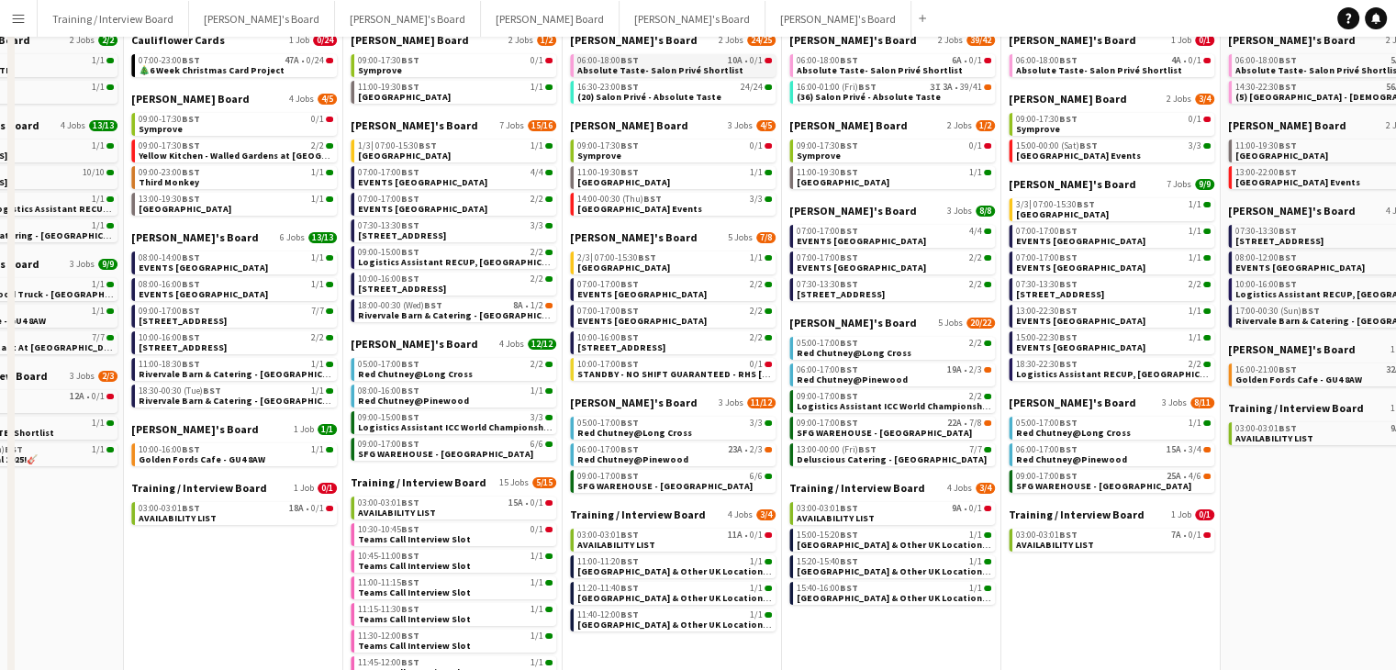
scroll to position [0, 0]
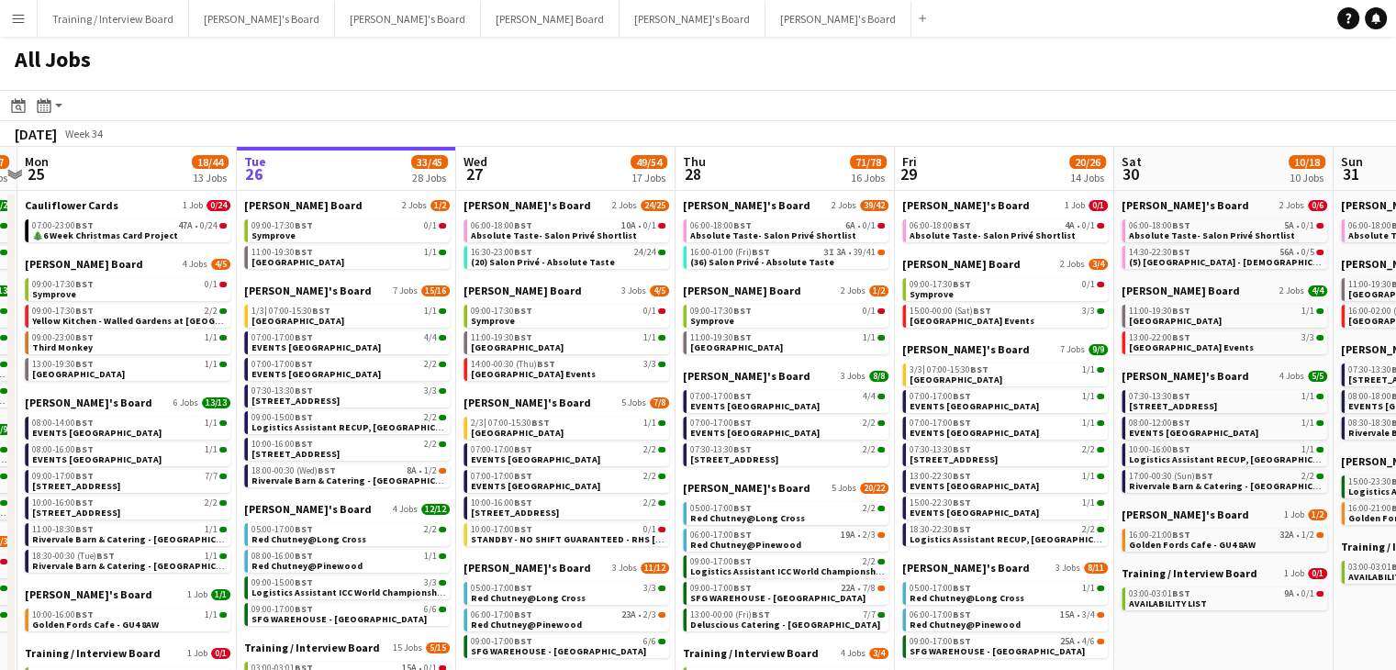
drag, startPoint x: 678, startPoint y: 164, endPoint x: 606, endPoint y: 142, distance: 75.8
click at [572, 148] on app-calendar-viewport "Fri 22 56/58 31 Jobs Sat 23 87/88 24 Jobs Sun 24 26/27 12 Jobs Mon 25 18/44 13 …" at bounding box center [698, 674] width 1396 height 1055
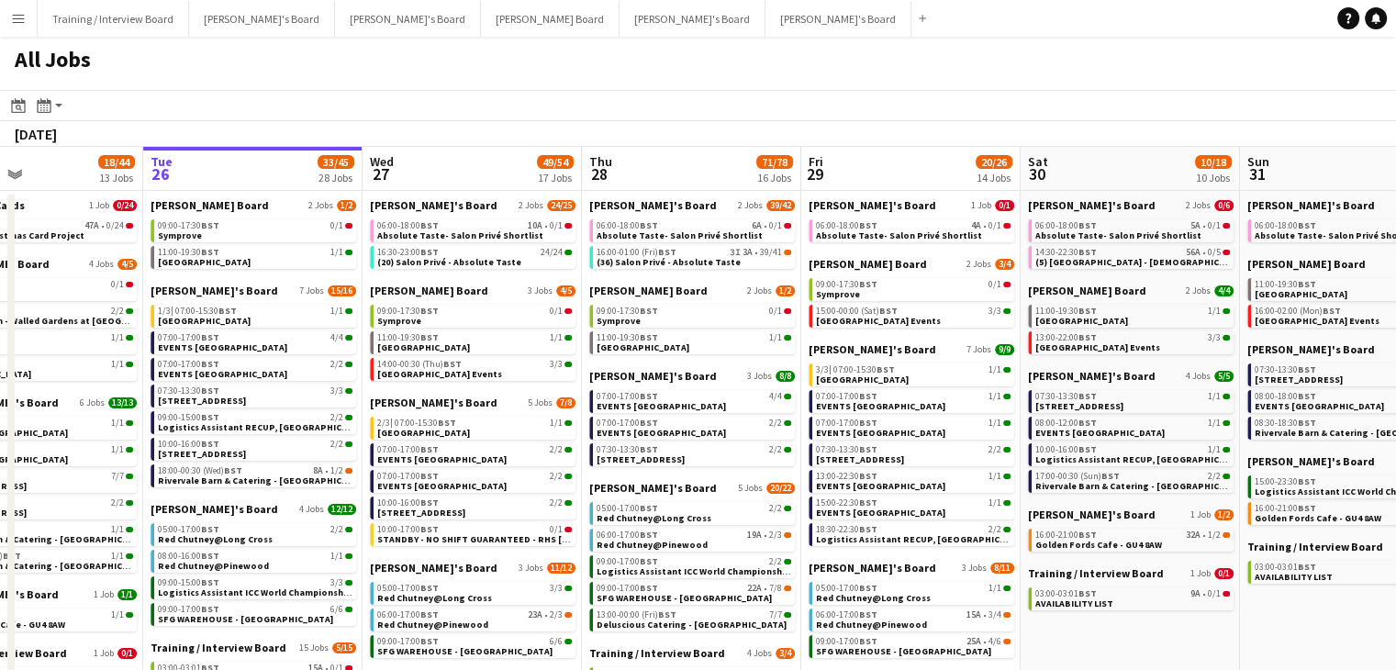
scroll to position [0, 749]
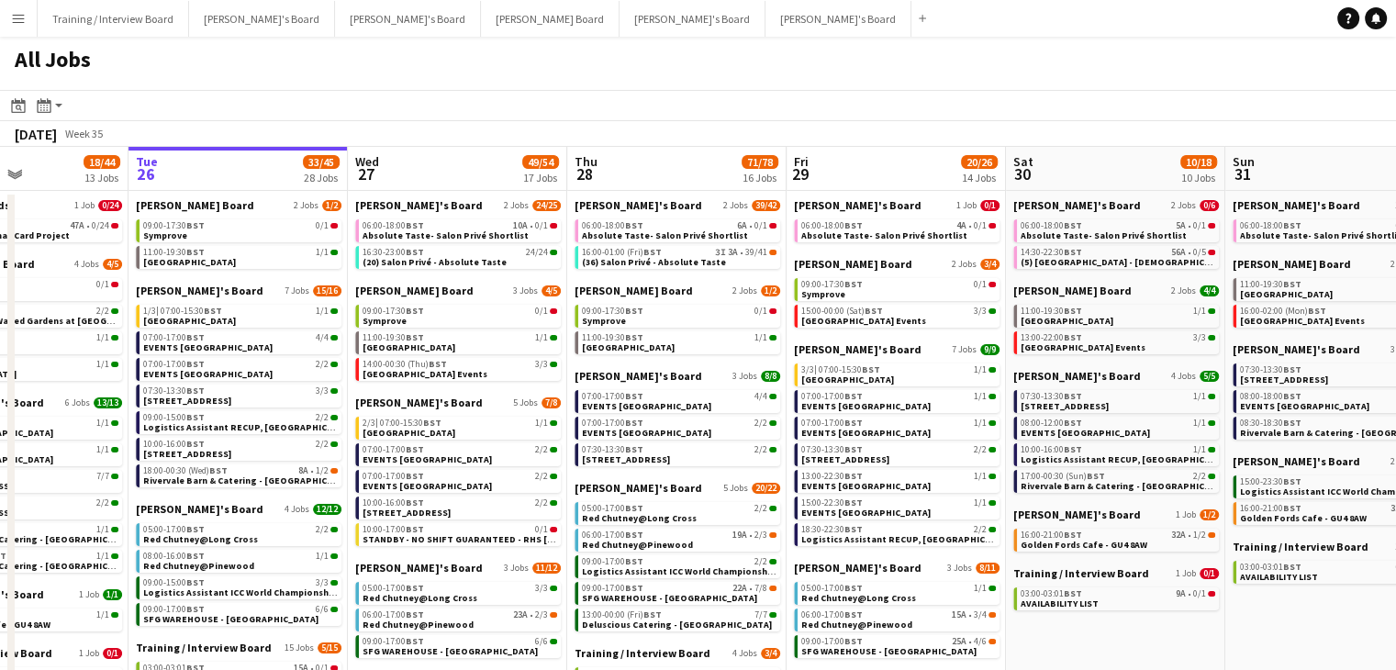
drag, startPoint x: 818, startPoint y: 157, endPoint x: 712, endPoint y: 161, distance: 106.5
click at [712, 161] on app-calendar-viewport "Fri 22 56/58 31 Jobs Sat 23 87/88 24 Jobs Sun 24 26/27 12 Jobs Mon 25 18/44 13 …" at bounding box center [698, 674] width 1396 height 1055
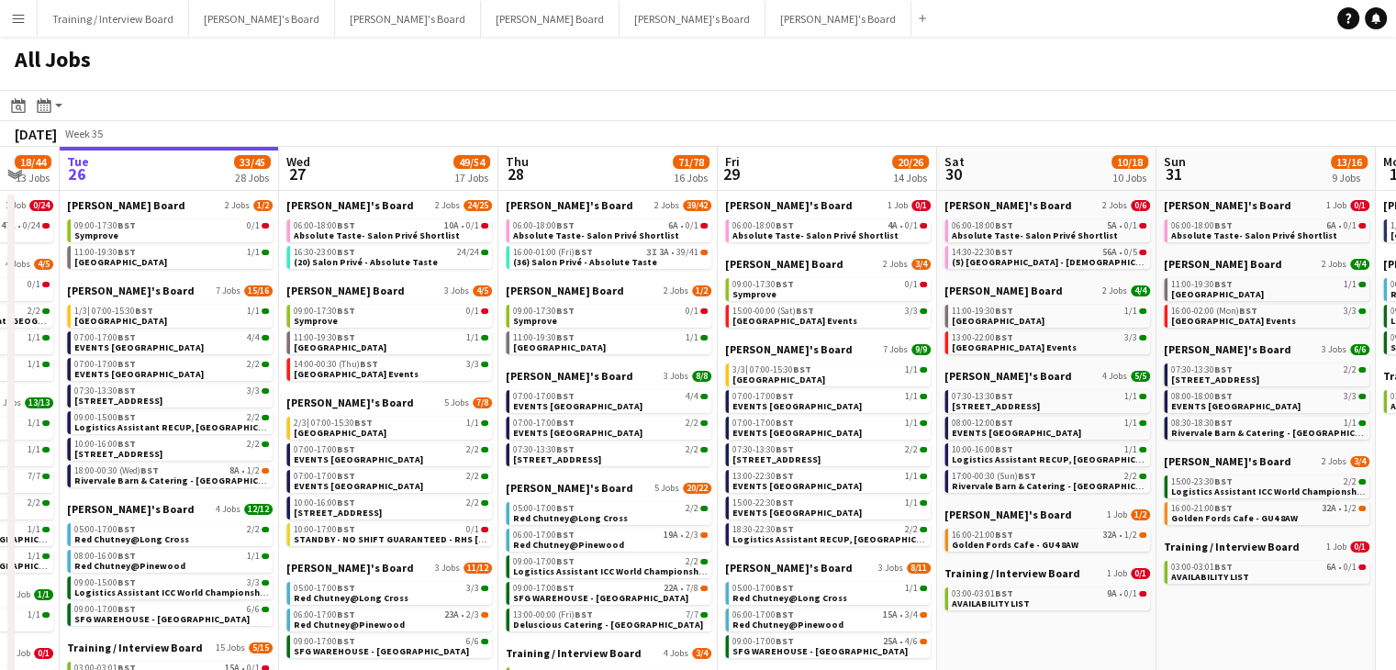
scroll to position [0, 818]
drag, startPoint x: 668, startPoint y: 162, endPoint x: 597, endPoint y: 164, distance: 70.7
click at [597, 164] on app-calendar-viewport "Fri 22 56/58 31 Jobs Sat 23 87/88 24 Jobs Sun 24 26/27 12 Jobs Mon 25 18/44 13 …" at bounding box center [698, 674] width 1396 height 1055
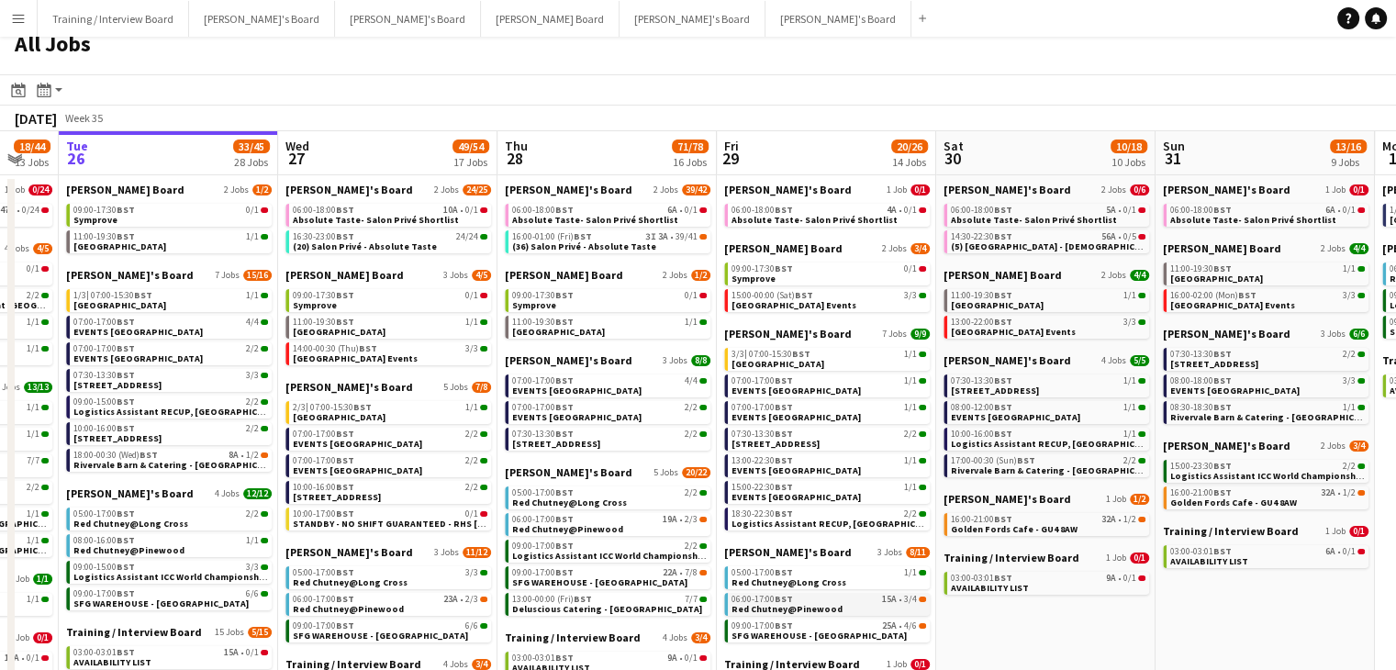
scroll to position [0, 0]
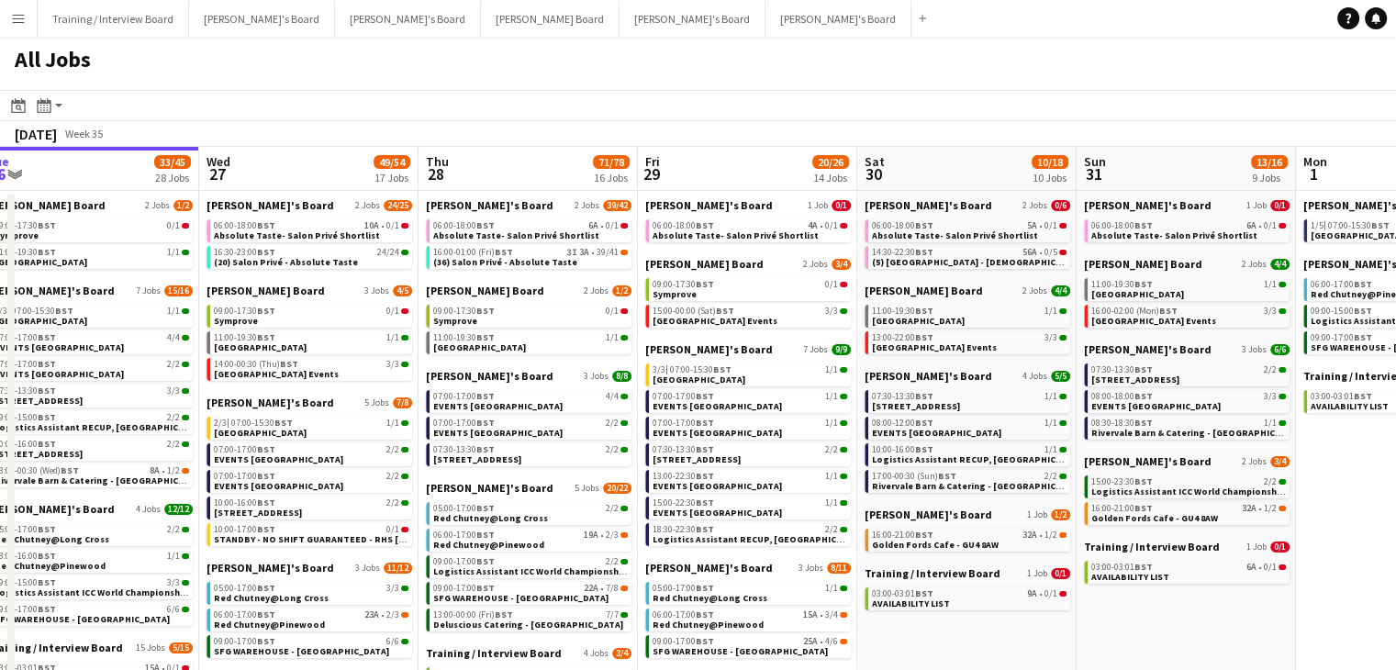
drag, startPoint x: 826, startPoint y: 166, endPoint x: 745, endPoint y: 165, distance: 80.8
click at [746, 160] on app-calendar-viewport "Sat 23 87/88 24 Jobs Sun 24 26/27 12 Jobs Mon 25 18/44 13 Jobs Tue 26 33/45 28 …" at bounding box center [698, 674] width 1396 height 1055
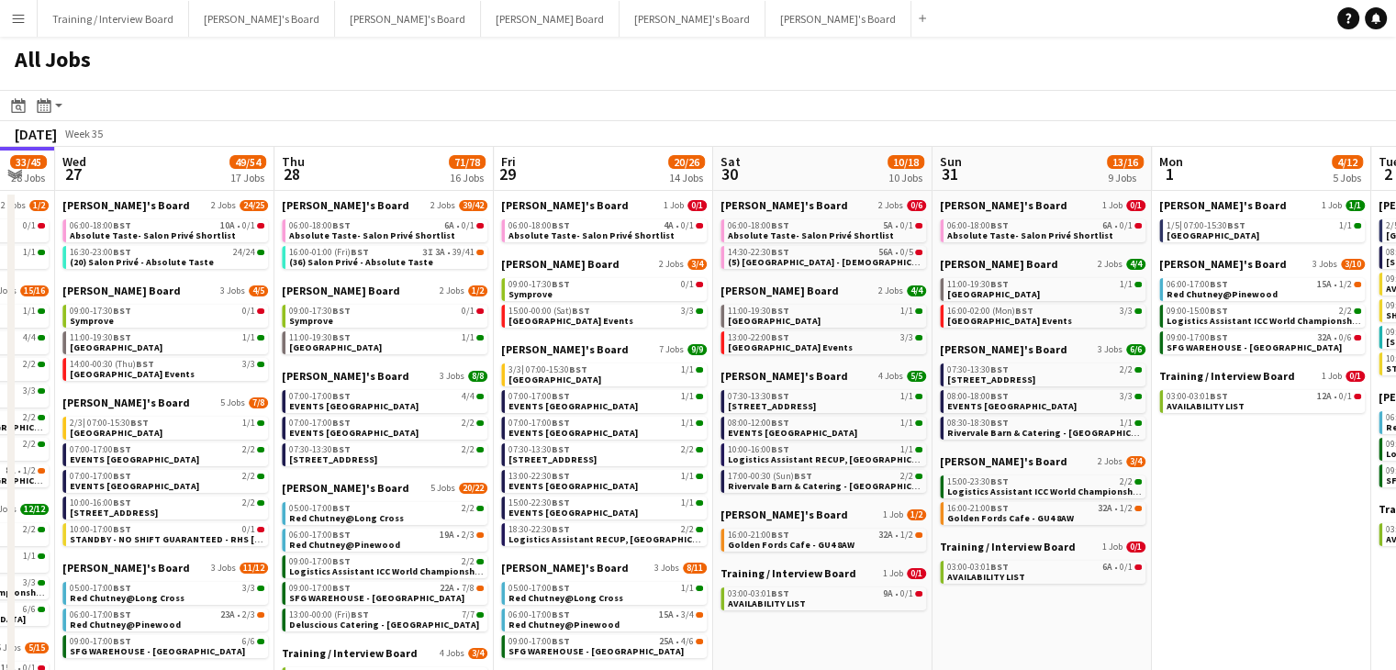
scroll to position [0, 837]
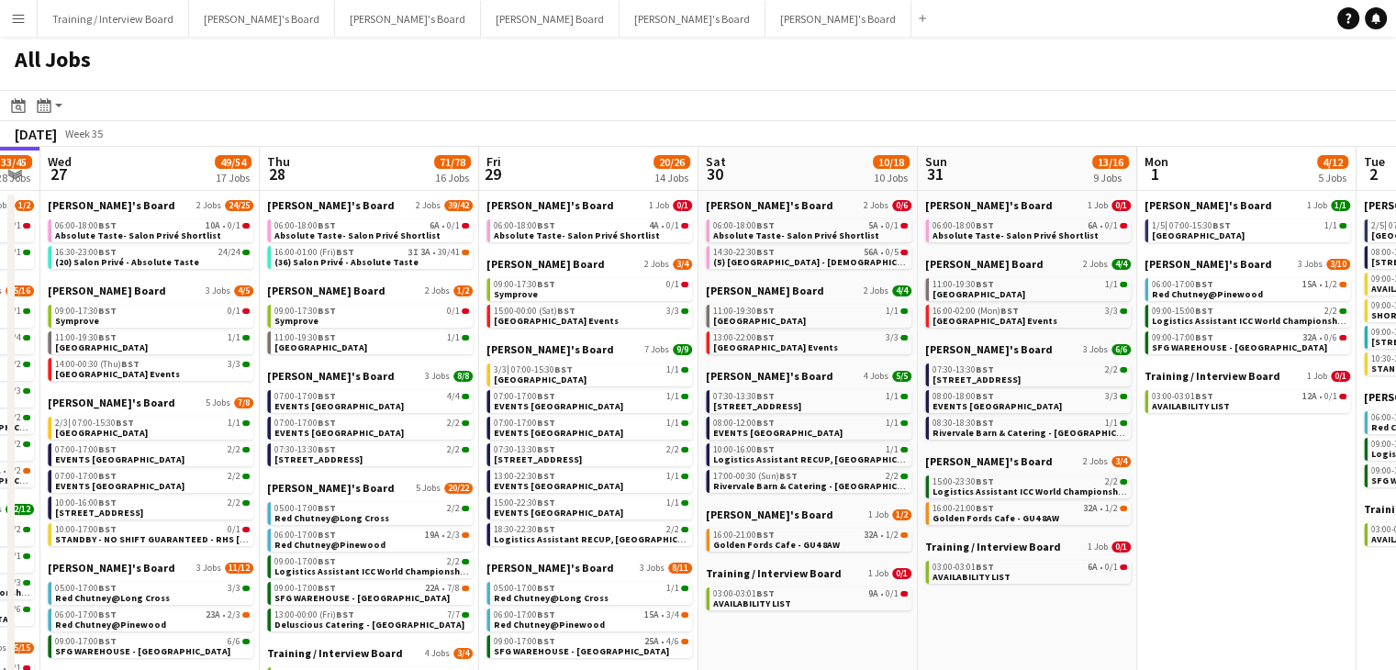
drag, startPoint x: 930, startPoint y: 166, endPoint x: 782, endPoint y: 162, distance: 147.8
click at [782, 162] on app-calendar-viewport "Sat 23 87/88 24 Jobs Sun 24 26/27 12 Jobs Mon 25 18/44 13 Jobs Tue 26 33/45 28 …" at bounding box center [698, 674] width 1396 height 1055
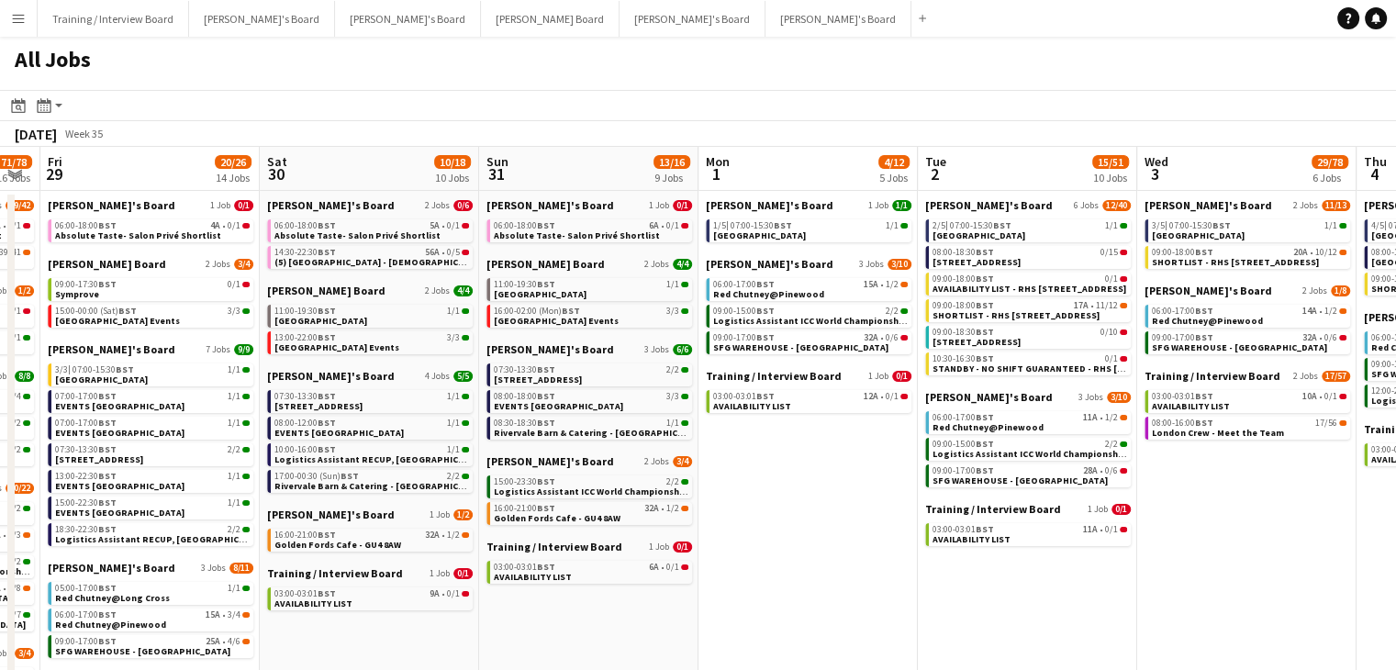
scroll to position [0, 478]
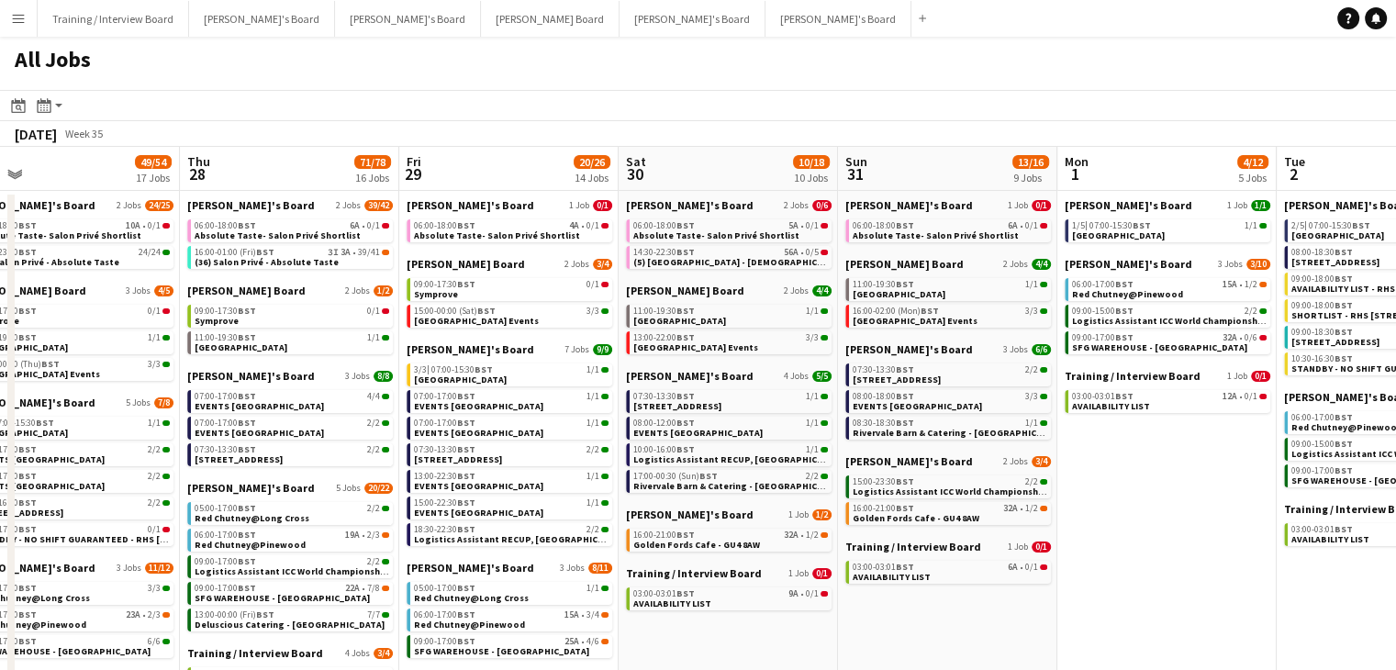
drag, startPoint x: 1019, startPoint y: 176, endPoint x: 939, endPoint y: 180, distance: 79.9
click at [939, 180] on app-calendar-viewport "Mon 25 18/44 13 Jobs Tue 26 33/45 28 Jobs Wed 27 49/54 17 Jobs Thu 28 71/78 16 …" at bounding box center [698, 674] width 1396 height 1055
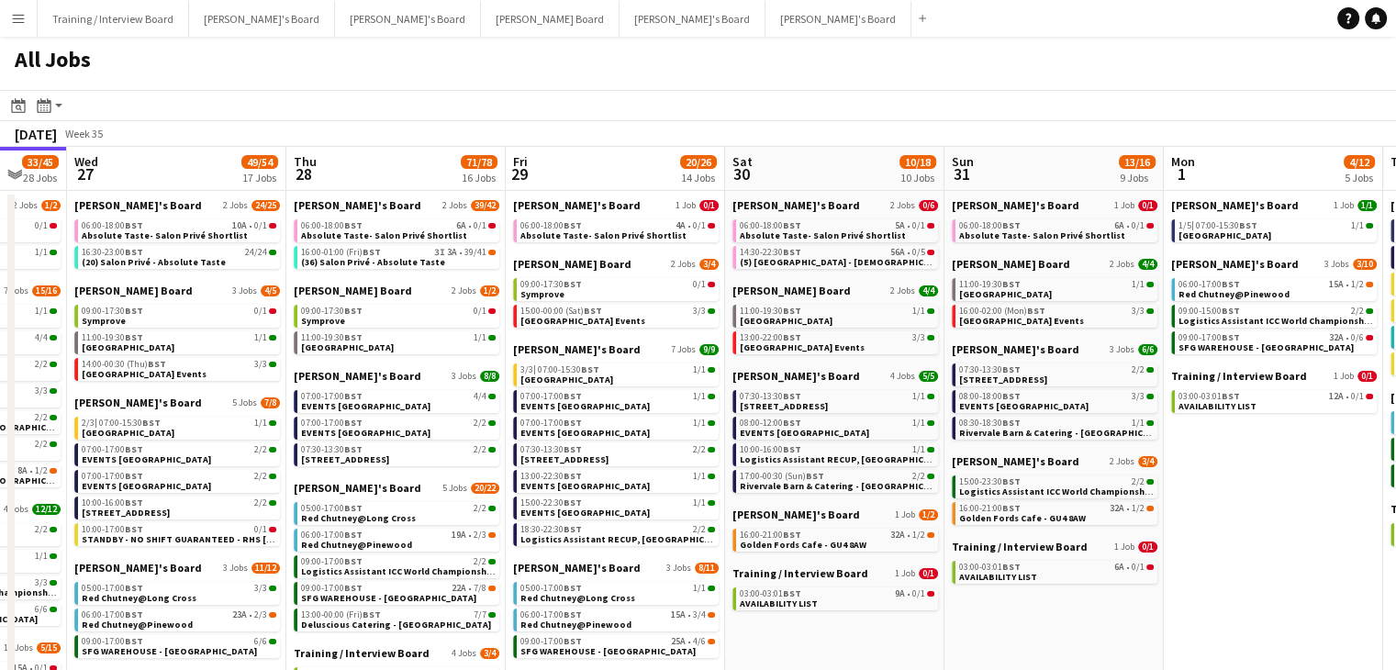
scroll to position [0, 585]
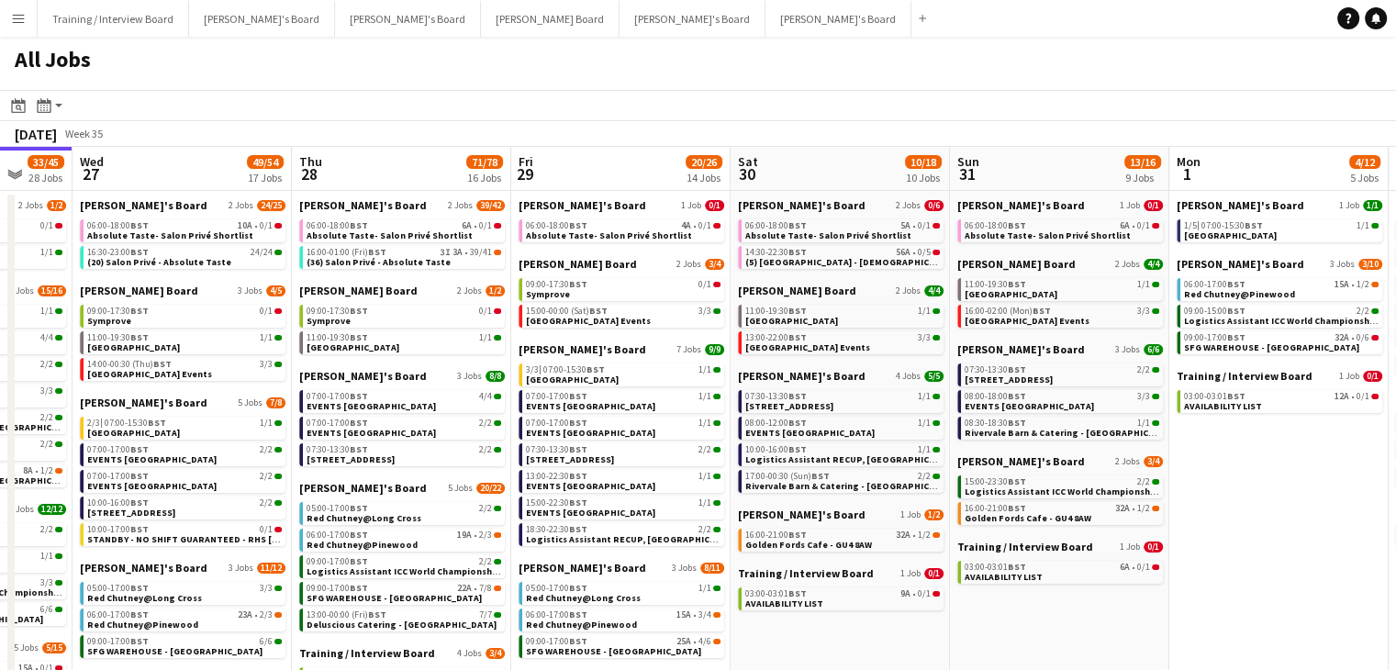
drag, startPoint x: 245, startPoint y: 176, endPoint x: 357, endPoint y: 183, distance: 112.1
click at [357, 183] on app-calendar-viewport "Sun 24 26/27 12 Jobs Mon 25 18/44 13 Jobs Tue 26 33/45 28 Jobs Wed 27 49/54 17 …" at bounding box center [698, 674] width 1396 height 1055
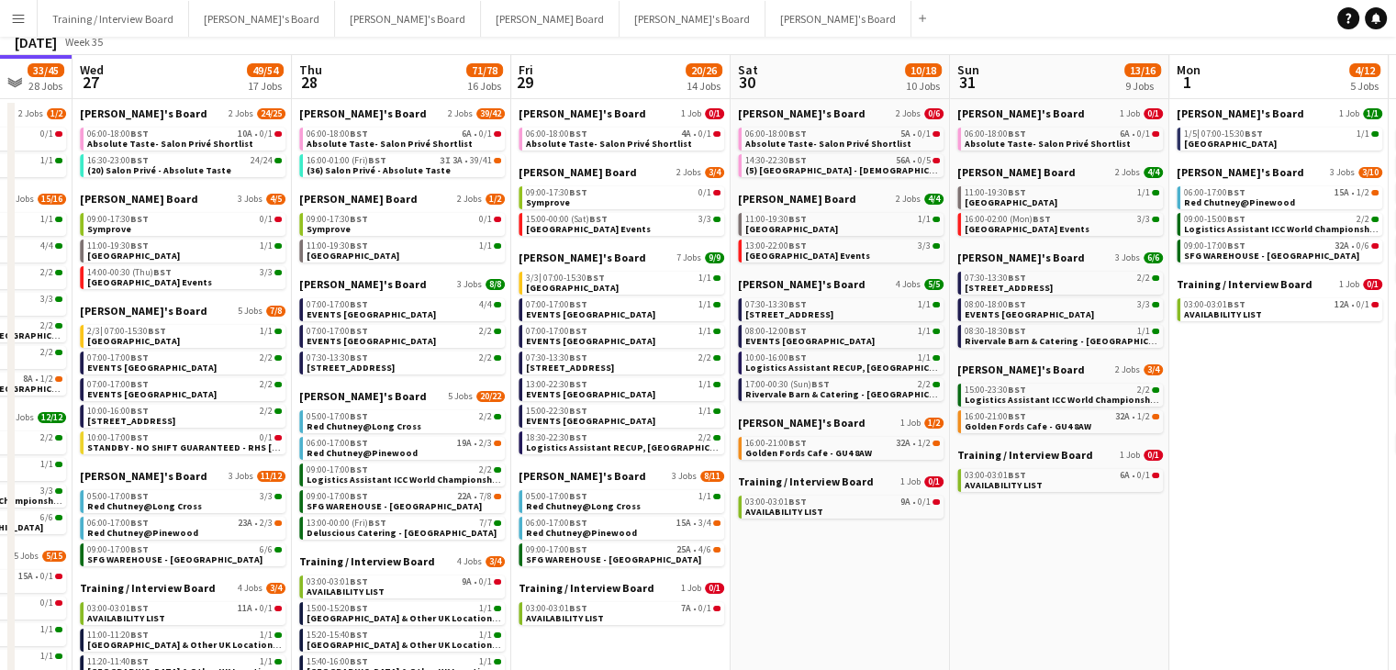
scroll to position [0, 0]
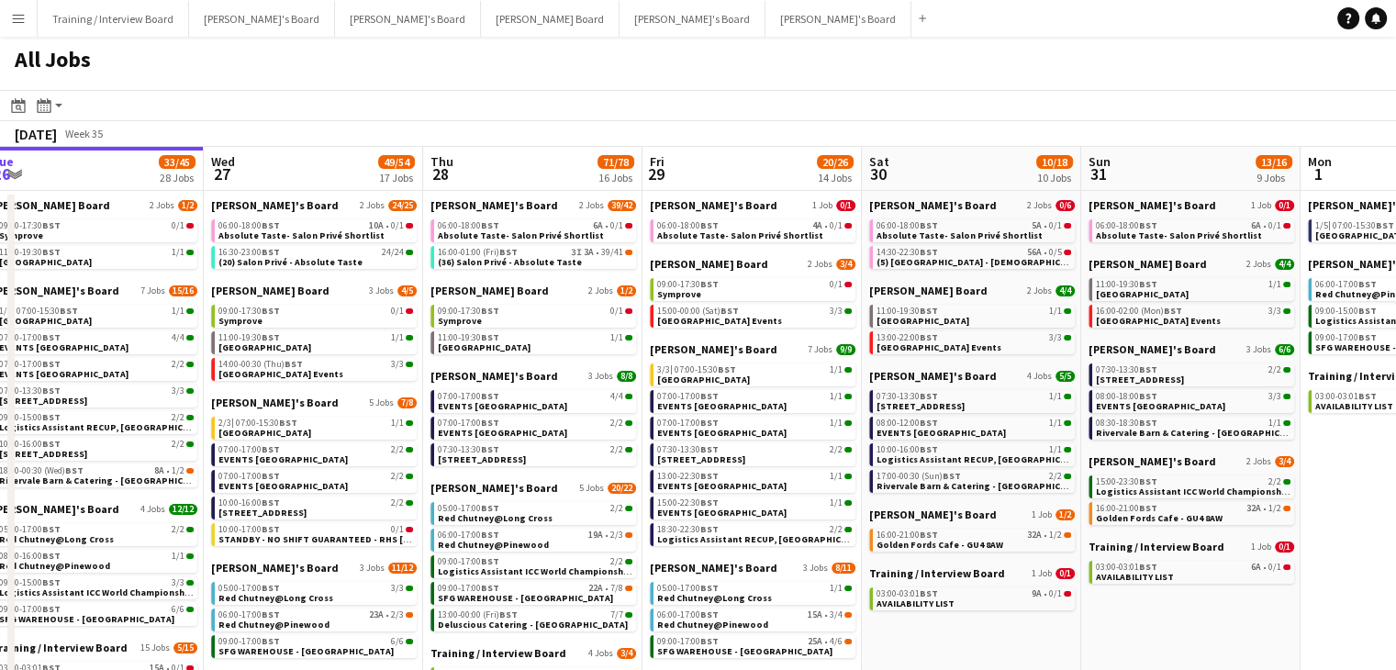
drag, startPoint x: 588, startPoint y: 175, endPoint x: 719, endPoint y: 194, distance: 132.5
click at [719, 194] on app-calendar-viewport "Sun 24 26/27 12 Jobs Mon 25 18/44 13 Jobs Tue 26 33/45 28 Jobs Wed 27 49/54 17 …" at bounding box center [698, 674] width 1396 height 1055
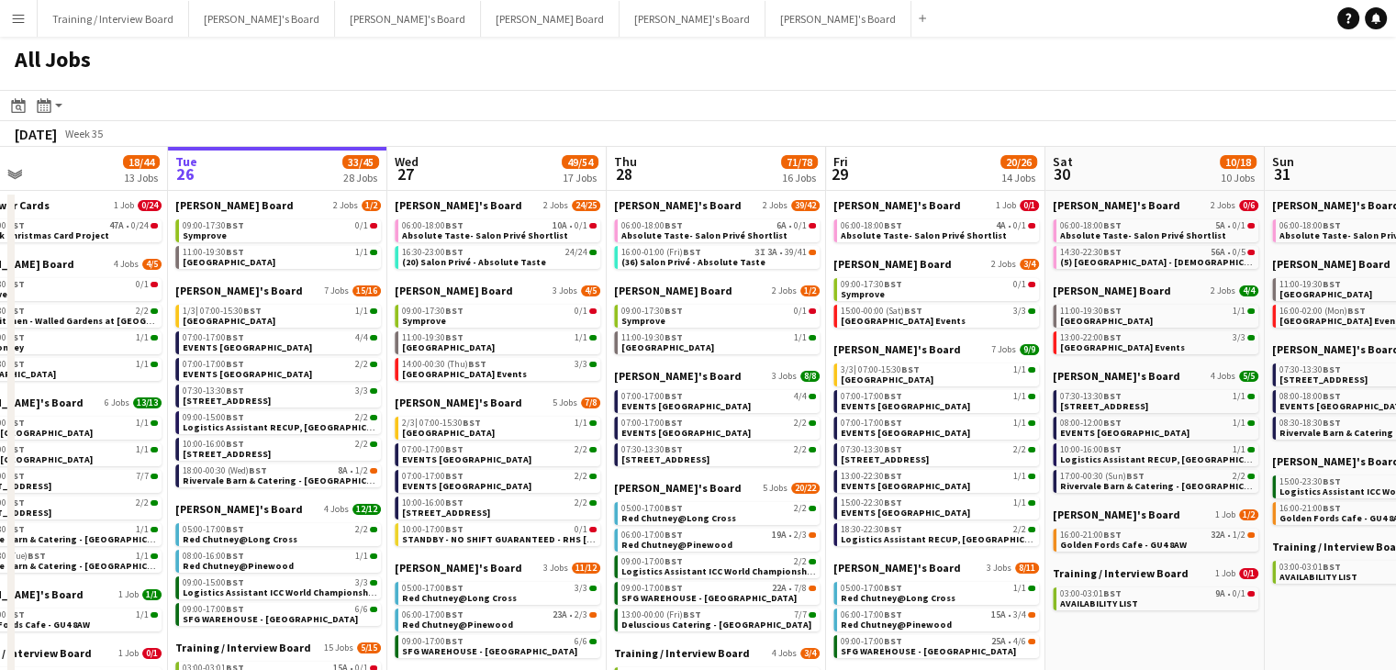
drag, startPoint x: 503, startPoint y: 174, endPoint x: 679, endPoint y: 182, distance: 176.3
click at [686, 182] on app-calendar-viewport "Sat 23 87/88 24 Jobs Sun 24 26/27 12 Jobs Mon 25 18/44 13 Jobs Tue 26 33/45 28 …" at bounding box center [698, 674] width 1396 height 1055
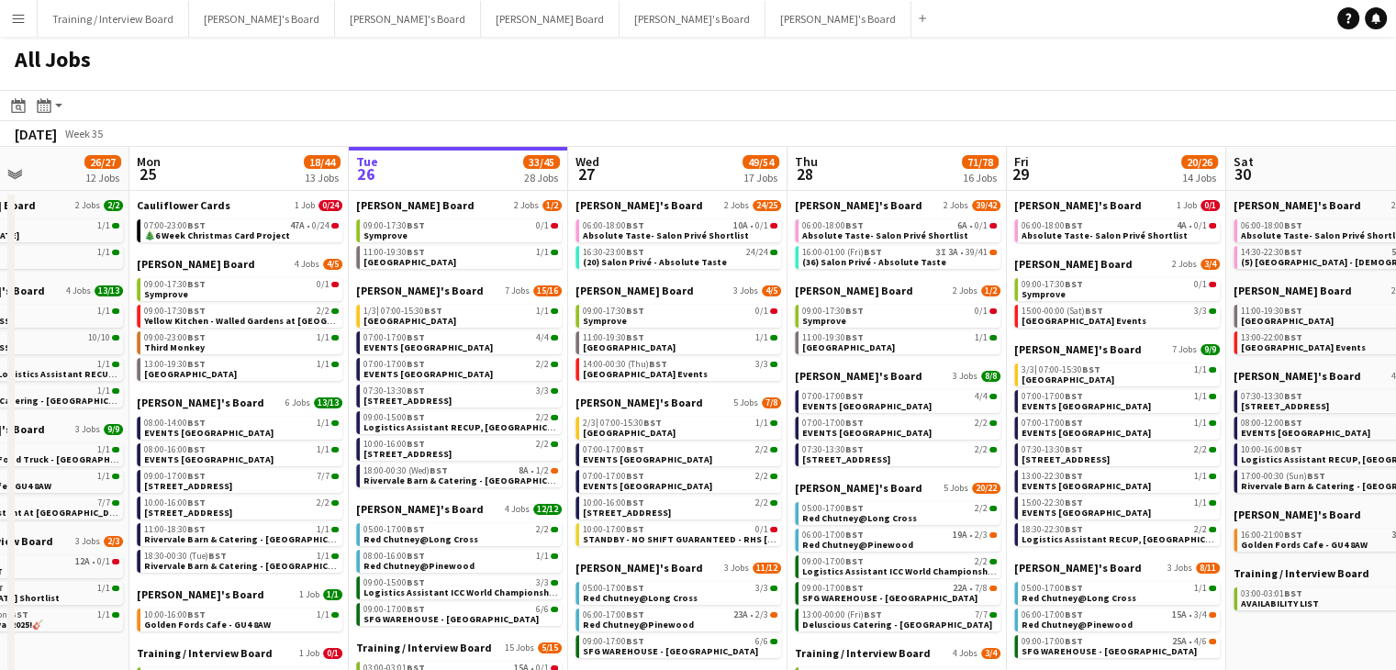
drag, startPoint x: 466, startPoint y: 184, endPoint x: 614, endPoint y: 177, distance: 147.9
click at [614, 177] on app-calendar-viewport "Fri 22 56/58 31 Jobs Sat 23 87/88 24 Jobs Sun 24 26/27 12 Jobs Mon 25 18/44 13 …" at bounding box center [698, 674] width 1396 height 1055
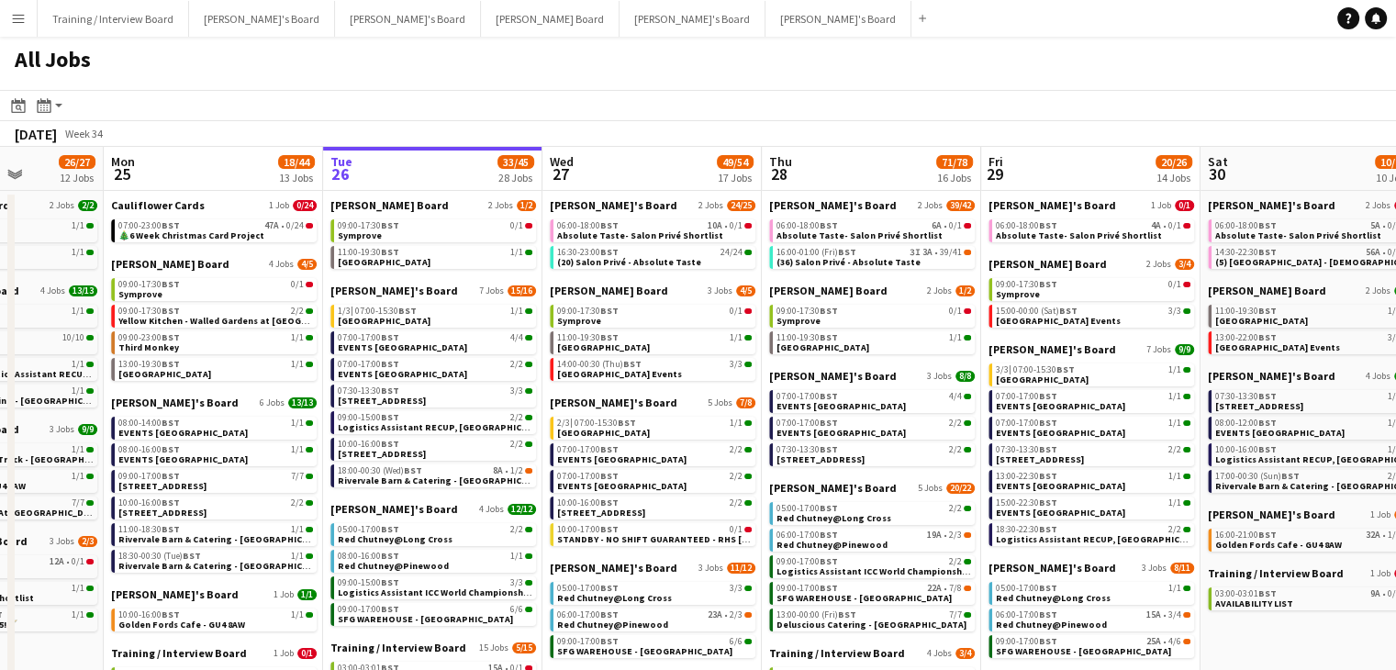
drag, startPoint x: 448, startPoint y: 177, endPoint x: 423, endPoint y: 177, distance: 24.8
click at [423, 177] on app-calendar-viewport "Fri 22 56/58 31 Jobs Sat 23 87/88 24 Jobs Sun 24 26/27 12 Jobs Mon 25 18/44 13 …" at bounding box center [698, 674] width 1396 height 1055
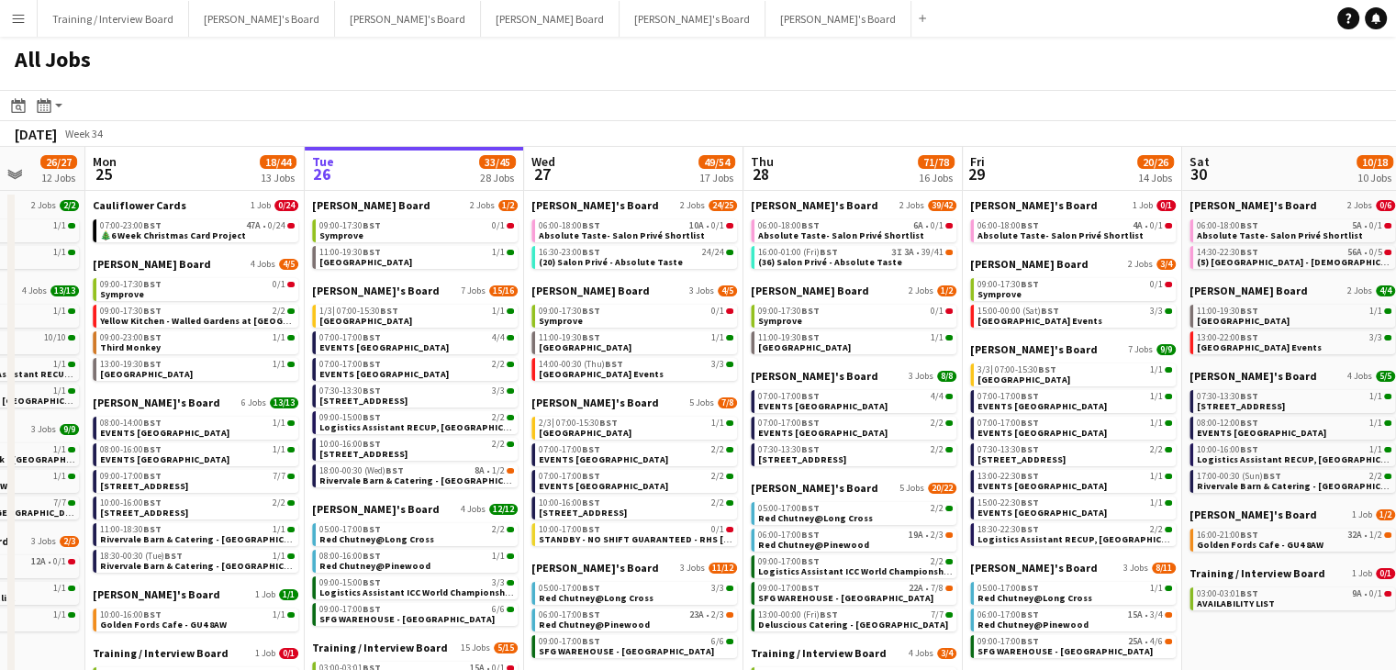
scroll to position [0, 580]
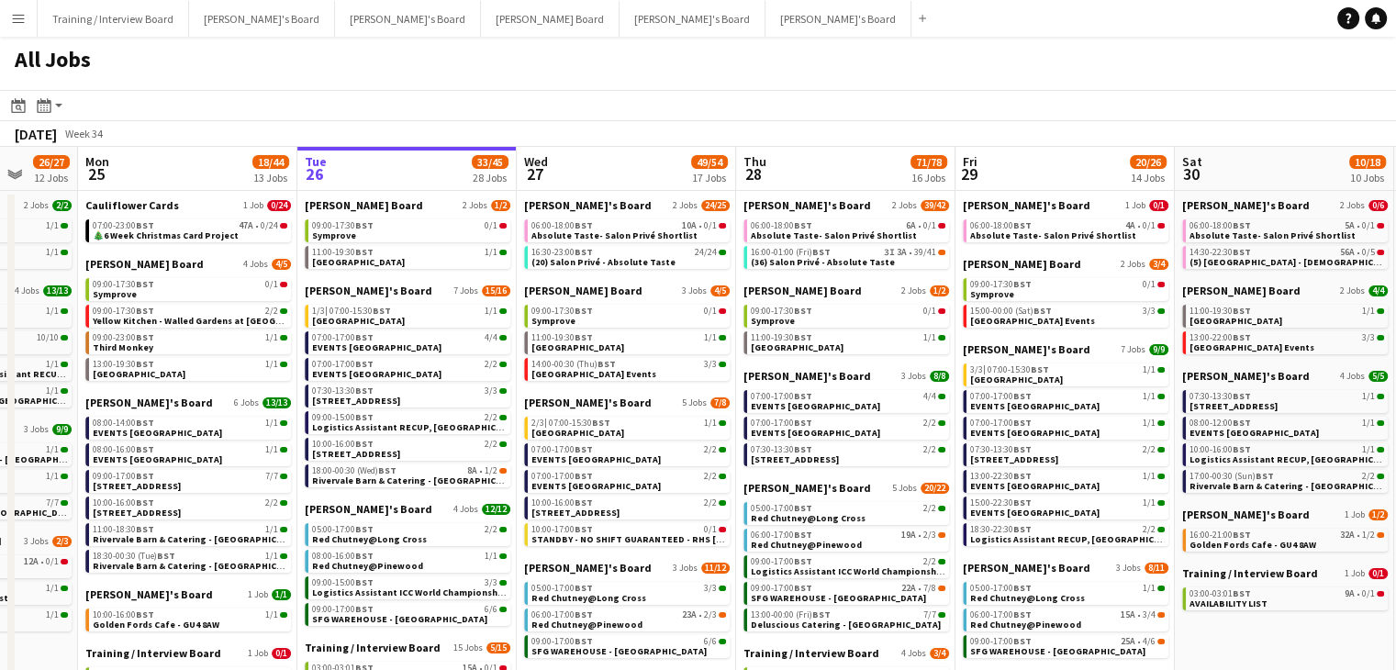
drag, startPoint x: 654, startPoint y: 181, endPoint x: 628, endPoint y: 173, distance: 27.6
click at [628, 173] on app-calendar-viewport "Fri 22 56/58 31 Jobs Sat 23 87/88 24 Jobs Sun 24 26/27 12 Jobs Mon 25 18/44 13 …" at bounding box center [698, 674] width 1396 height 1055
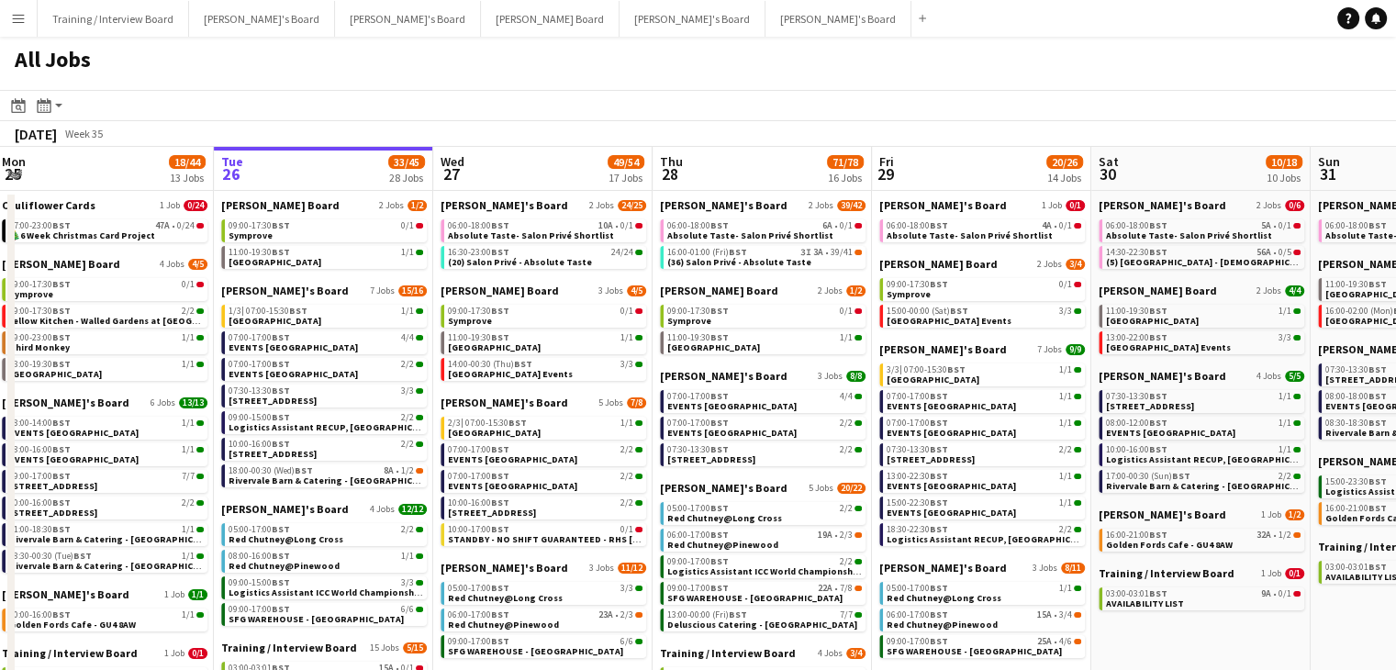
drag, startPoint x: 610, startPoint y: 173, endPoint x: 526, endPoint y: 170, distance: 84.5
click at [527, 170] on app-calendar-viewport "Fri 22 56/58 31 Jobs Sat 23 87/88 24 Jobs Sun 24 26/27 12 Jobs Mon 25 18/44 13 …" at bounding box center [698, 674] width 1396 height 1055
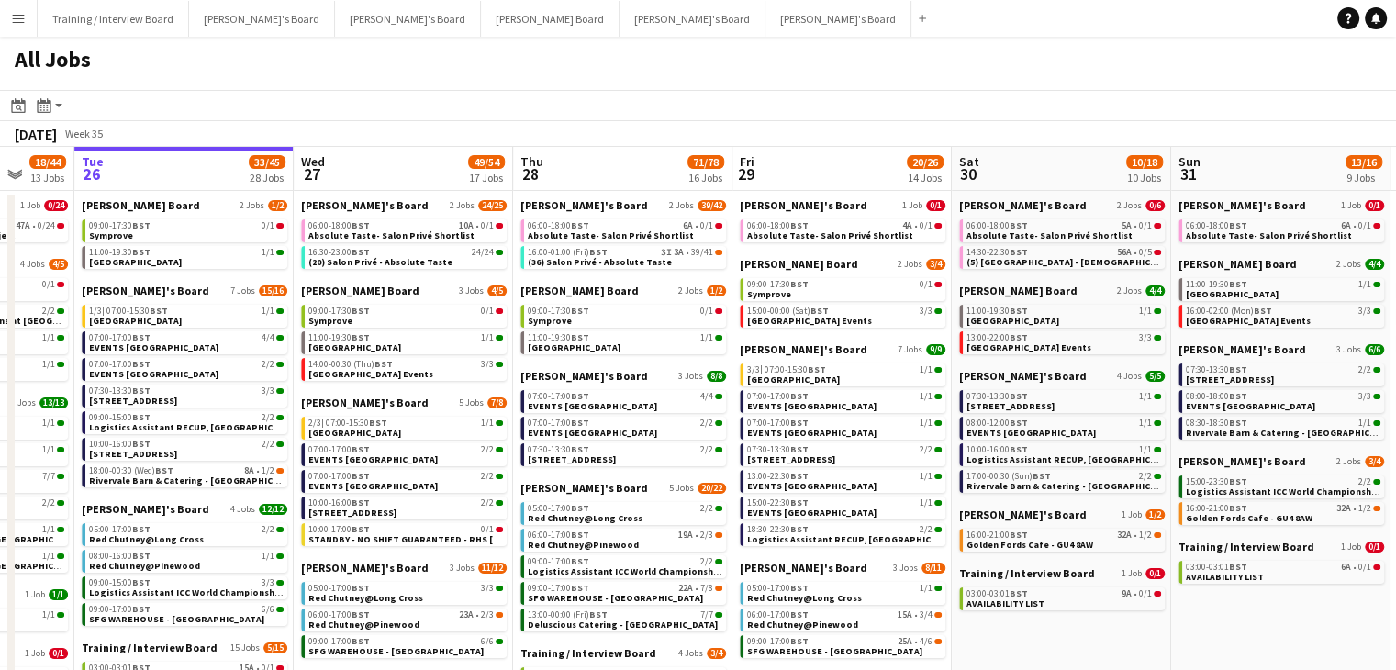
scroll to position [0, 804]
drag, startPoint x: 919, startPoint y: 166, endPoint x: 809, endPoint y: 173, distance: 109.4
click at [809, 173] on app-calendar-viewport "Fri 22 56/58 31 Jobs Sat 23 87/88 24 Jobs Sun 24 26/27 12 Jobs Mon 25 18/44 13 …" at bounding box center [698, 674] width 1396 height 1055
click at [930, 102] on app-toolbar "Date picker [DATE] [DATE] [DATE] M [DATE] T [DATE] W [DATE] T [DATE] F [DATE] S…" at bounding box center [698, 105] width 1396 height 31
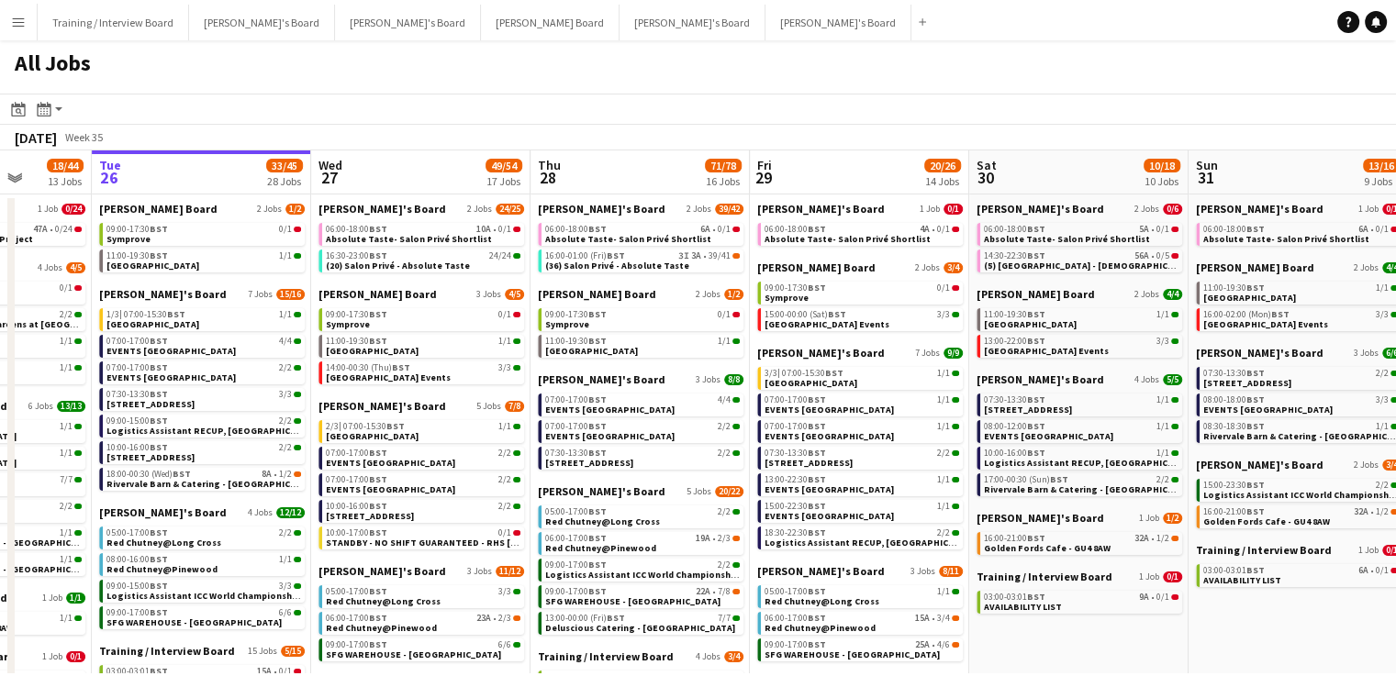
scroll to position [0, 778]
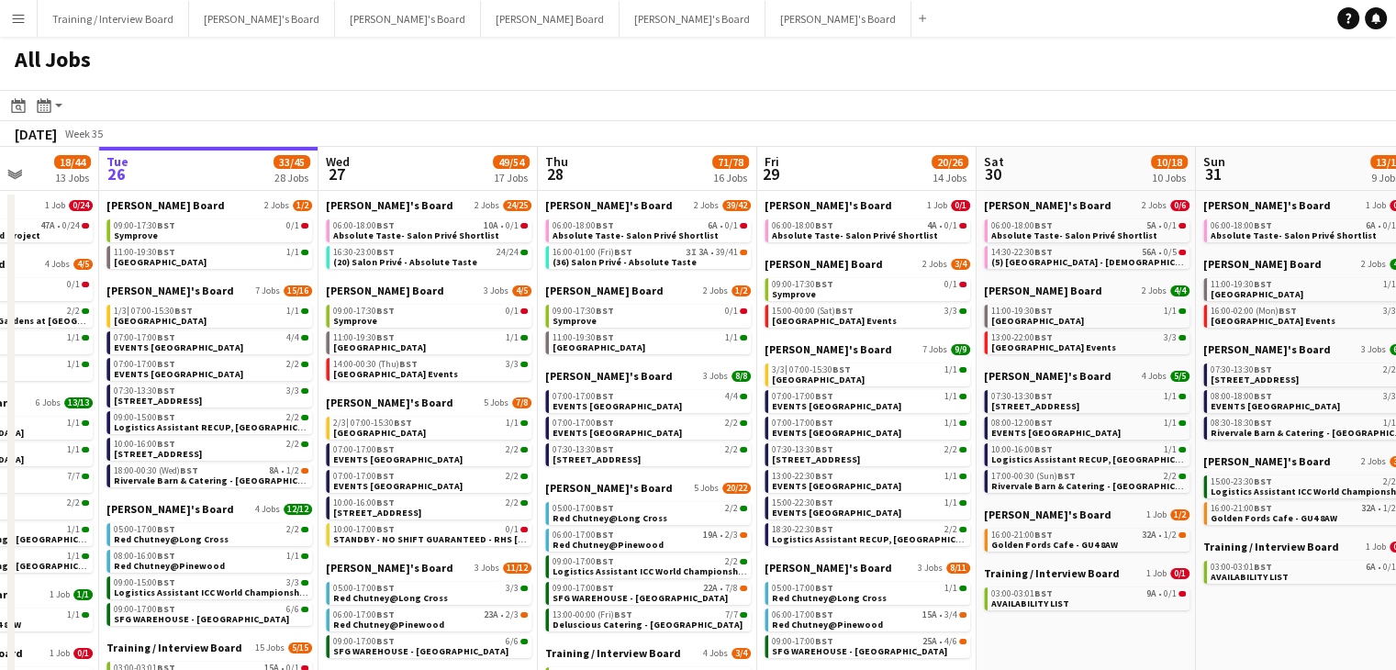
drag, startPoint x: 762, startPoint y: 181, endPoint x: 787, endPoint y: 181, distance: 25.7
click at [787, 181] on app-calendar-viewport "Fri 22 56/58 31 Jobs Sat 23 87/88 24 Jobs Sun 24 26/27 12 Jobs Mon 25 18/44 13 …" at bounding box center [698, 674] width 1396 height 1055
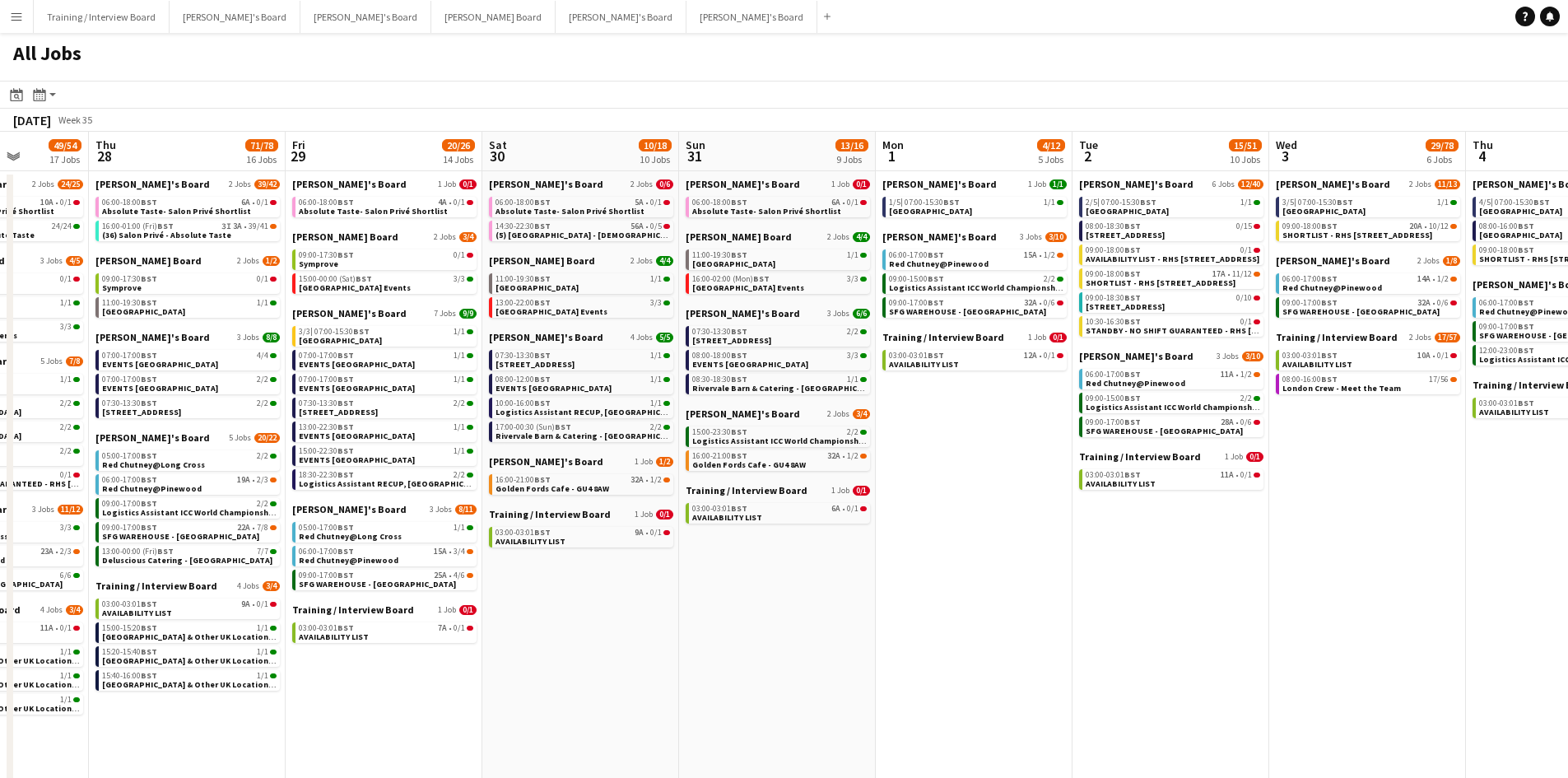
click at [21, 21] on app-icon "Menu" at bounding box center [16, 16] width 13 height 13
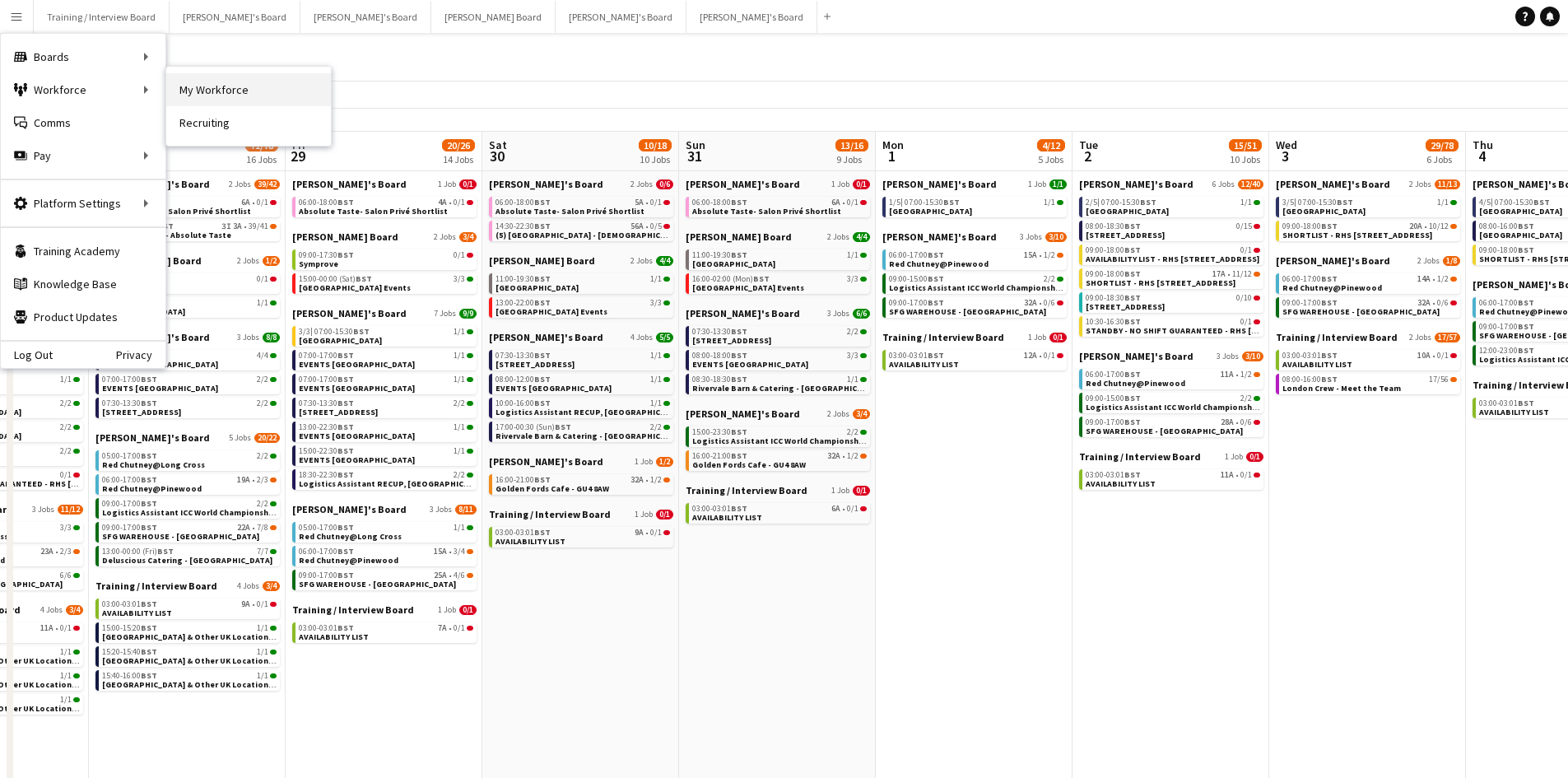
click at [199, 90] on link "My Workforce" at bounding box center [248, 90] width 165 height 33
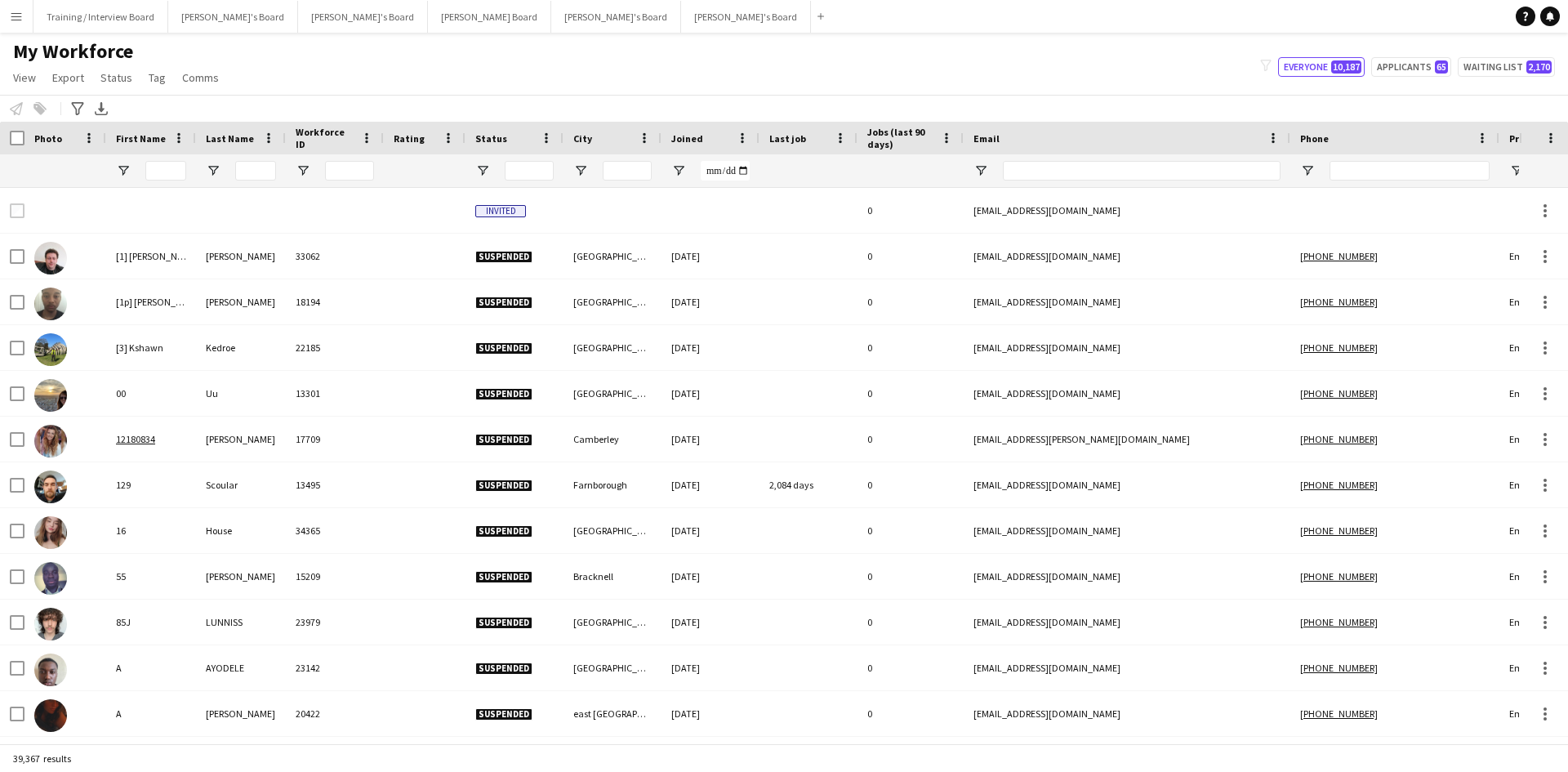
type input "**********"
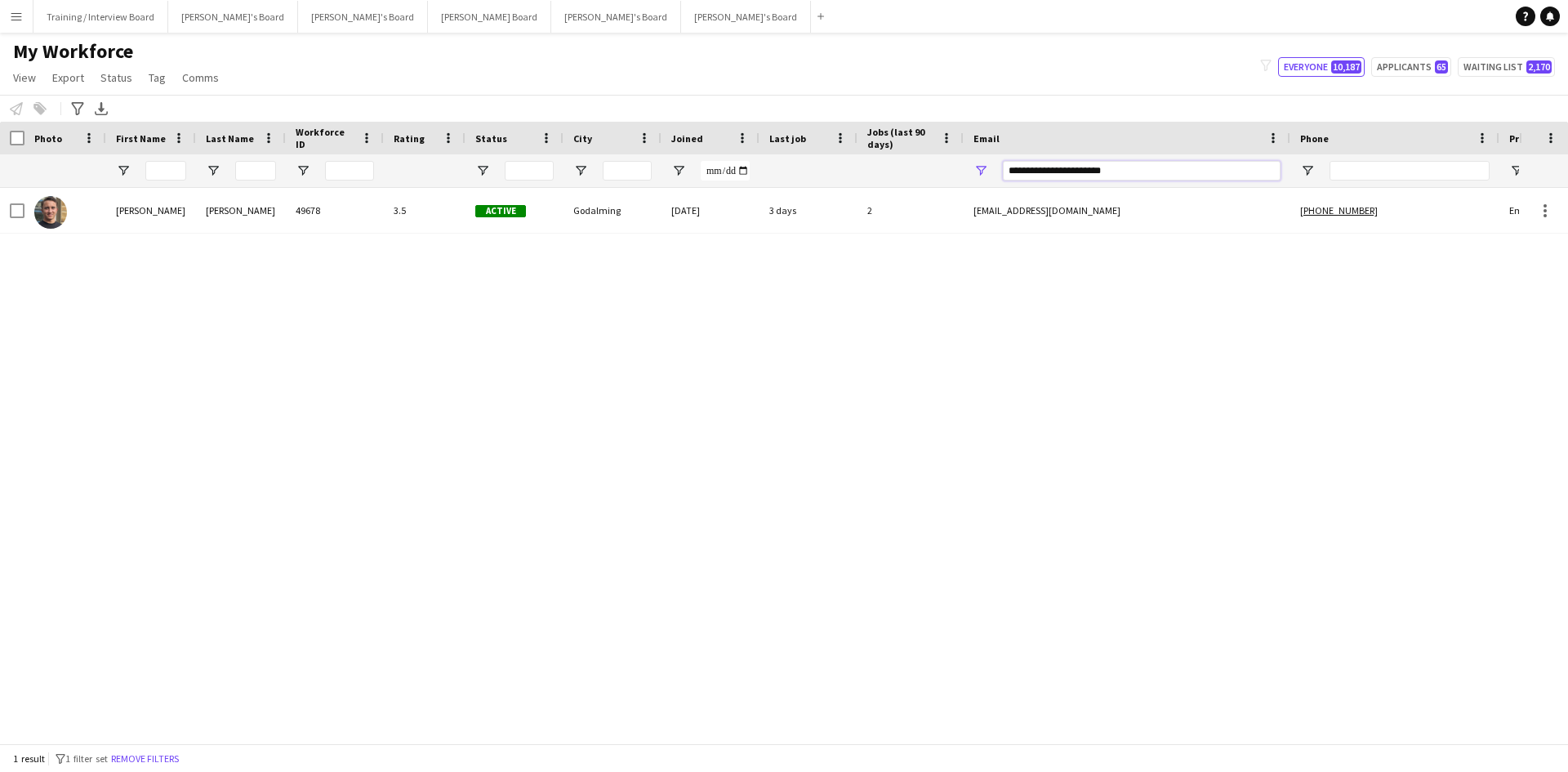
drag, startPoint x: 1143, startPoint y: 177, endPoint x: 885, endPoint y: 182, distance: 258.0
click at [885, 182] on div at bounding box center [885, 170] width 1770 height 33
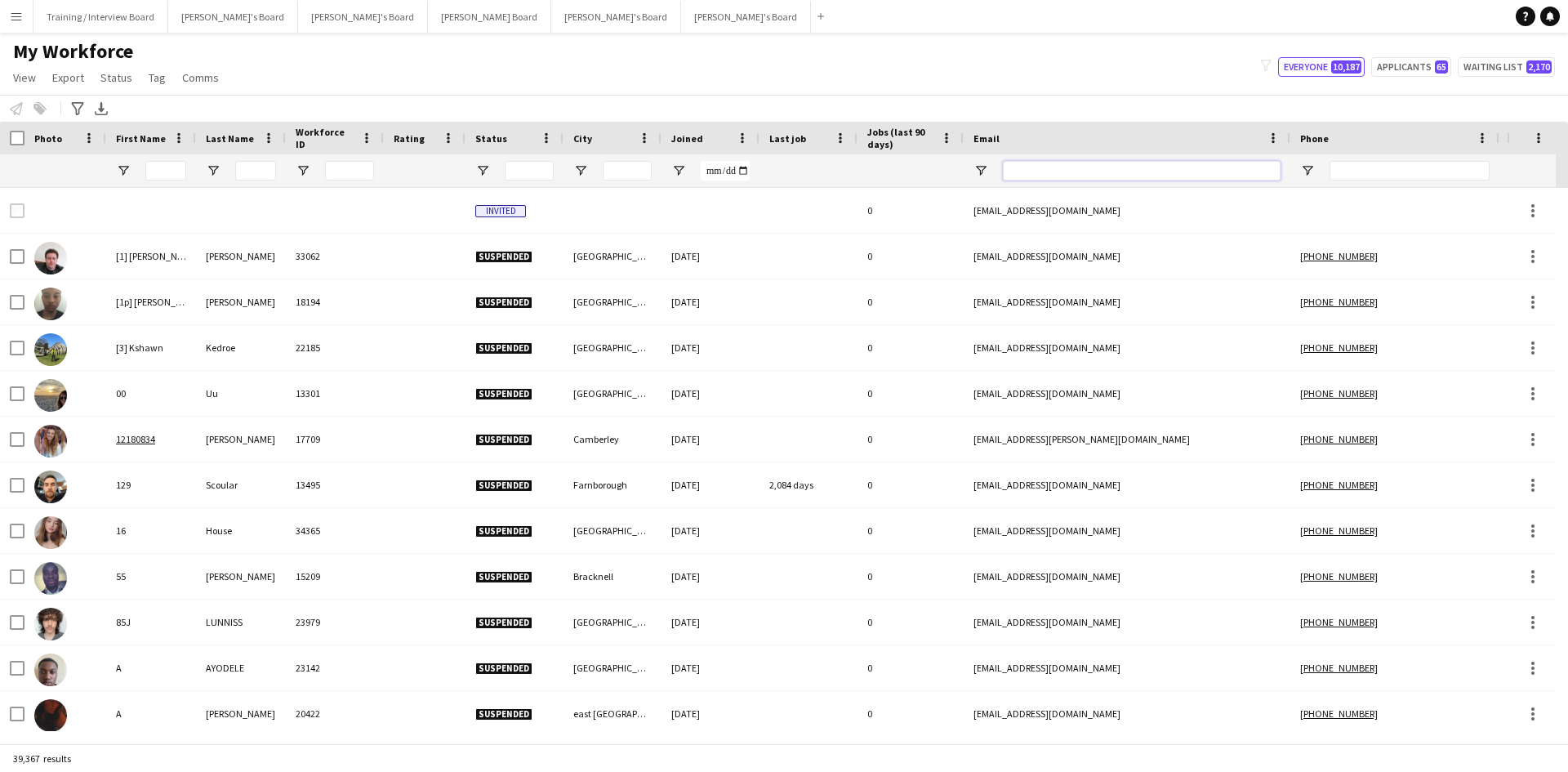
click at [1046, 170] on input "Email Filter Input" at bounding box center [1142, 171] width 278 height 20
paste input "**********"
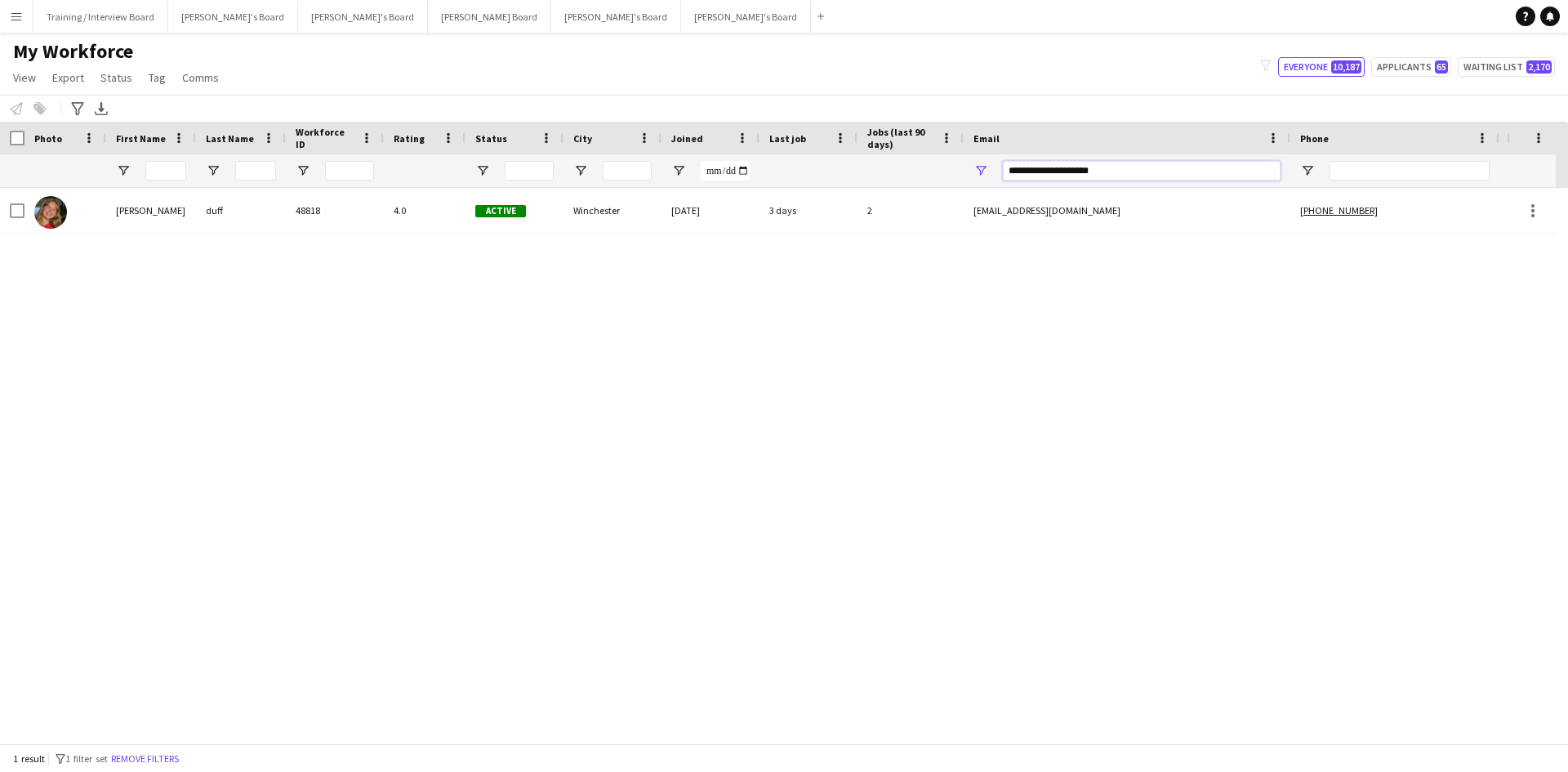
type input "**********"
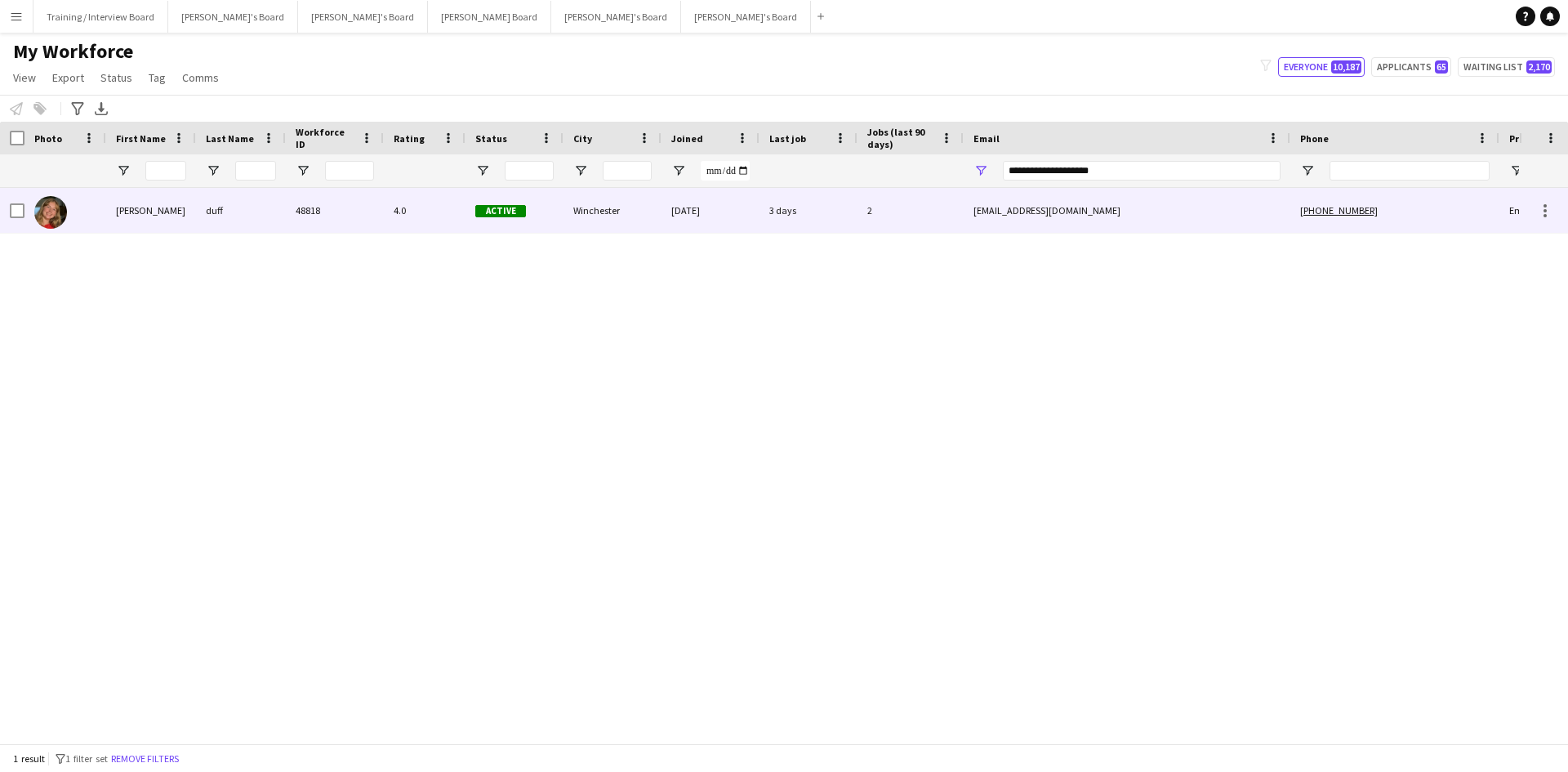
click at [333, 223] on div "48818" at bounding box center [335, 210] width 98 height 45
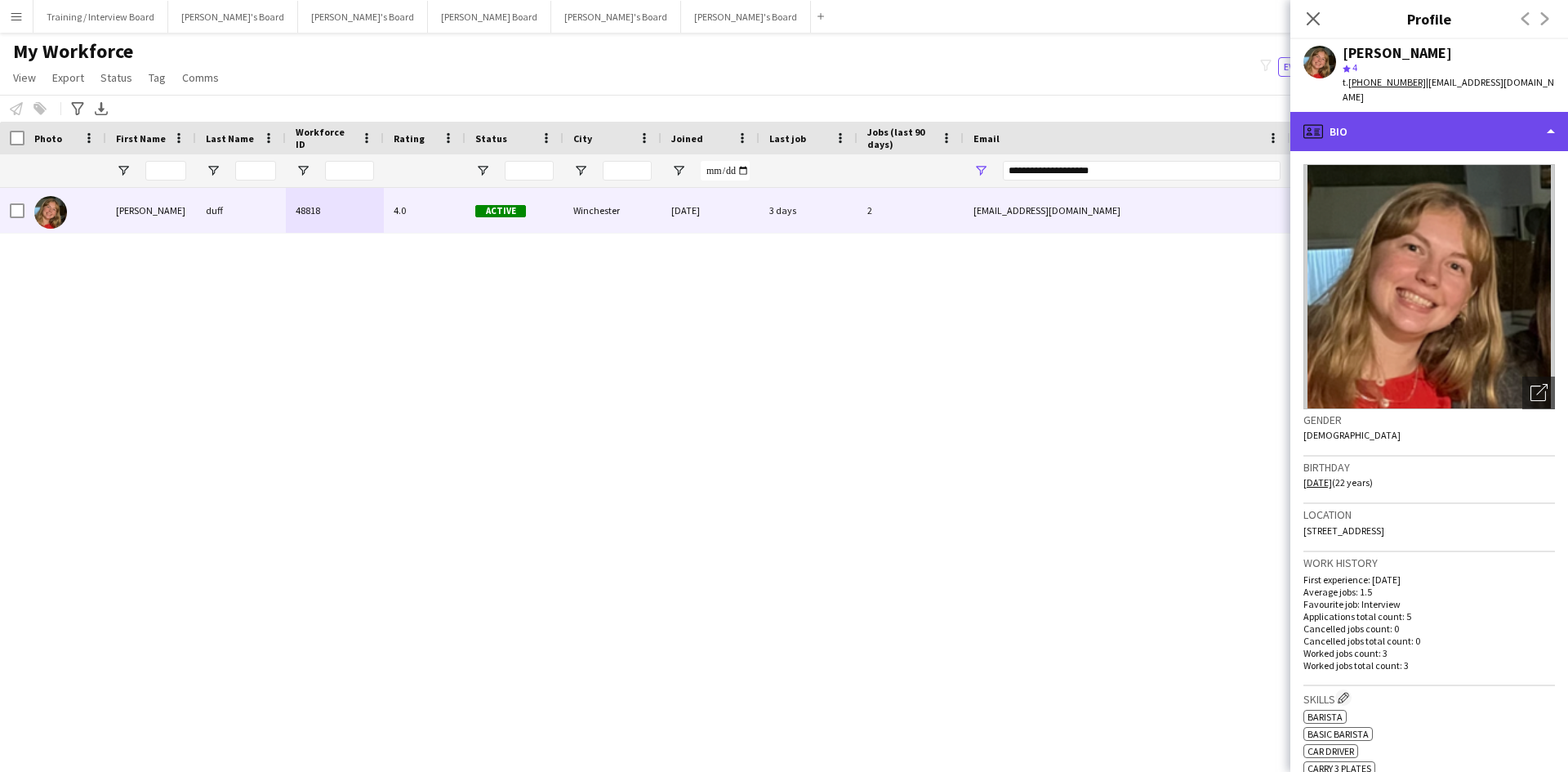
drag, startPoint x: 1434, startPoint y: 108, endPoint x: 1431, endPoint y: 126, distance: 18.2
click at [1253, 112] on div "profile Bio" at bounding box center [1429, 132] width 278 height 39
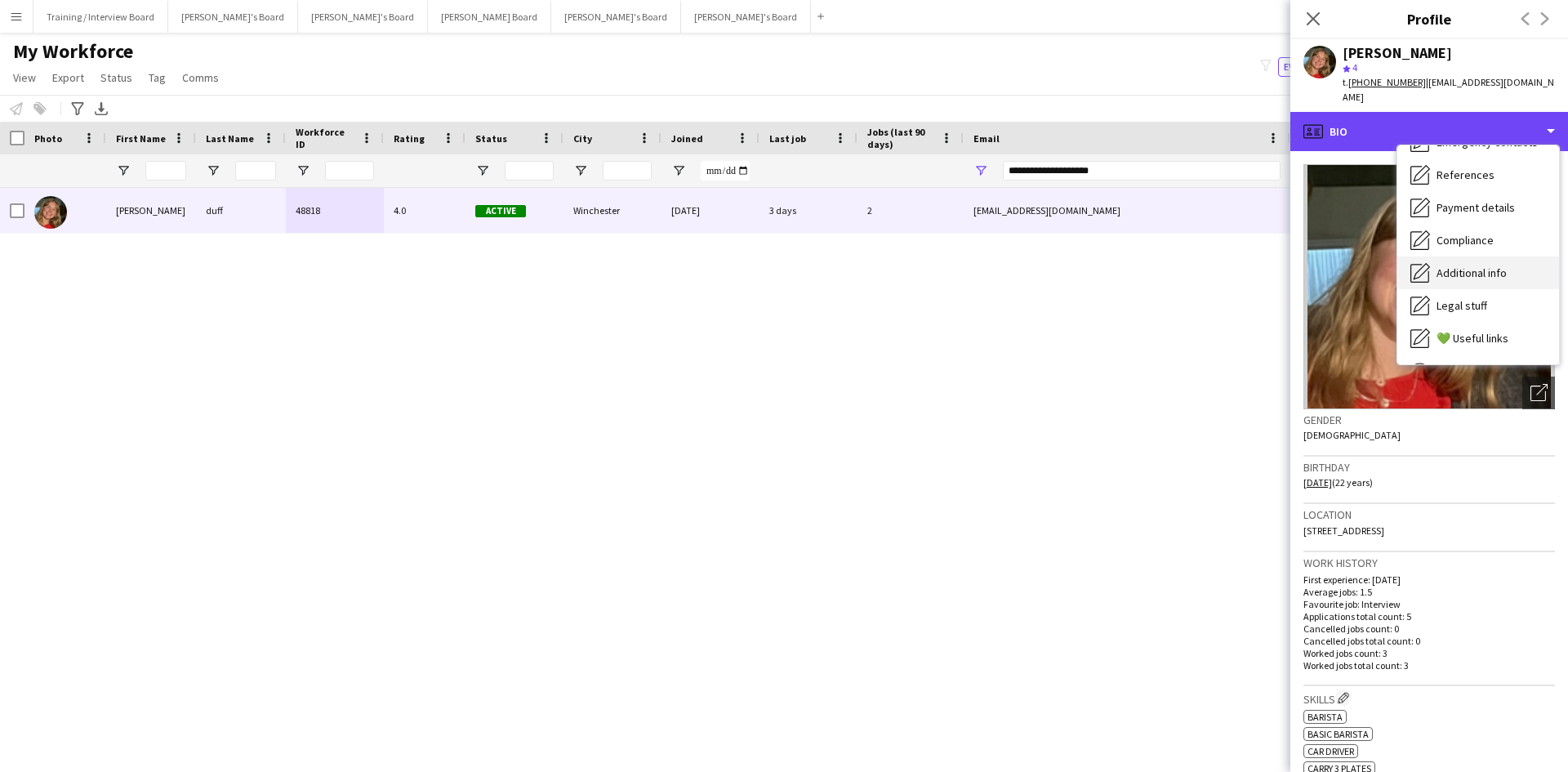
scroll to position [164, 0]
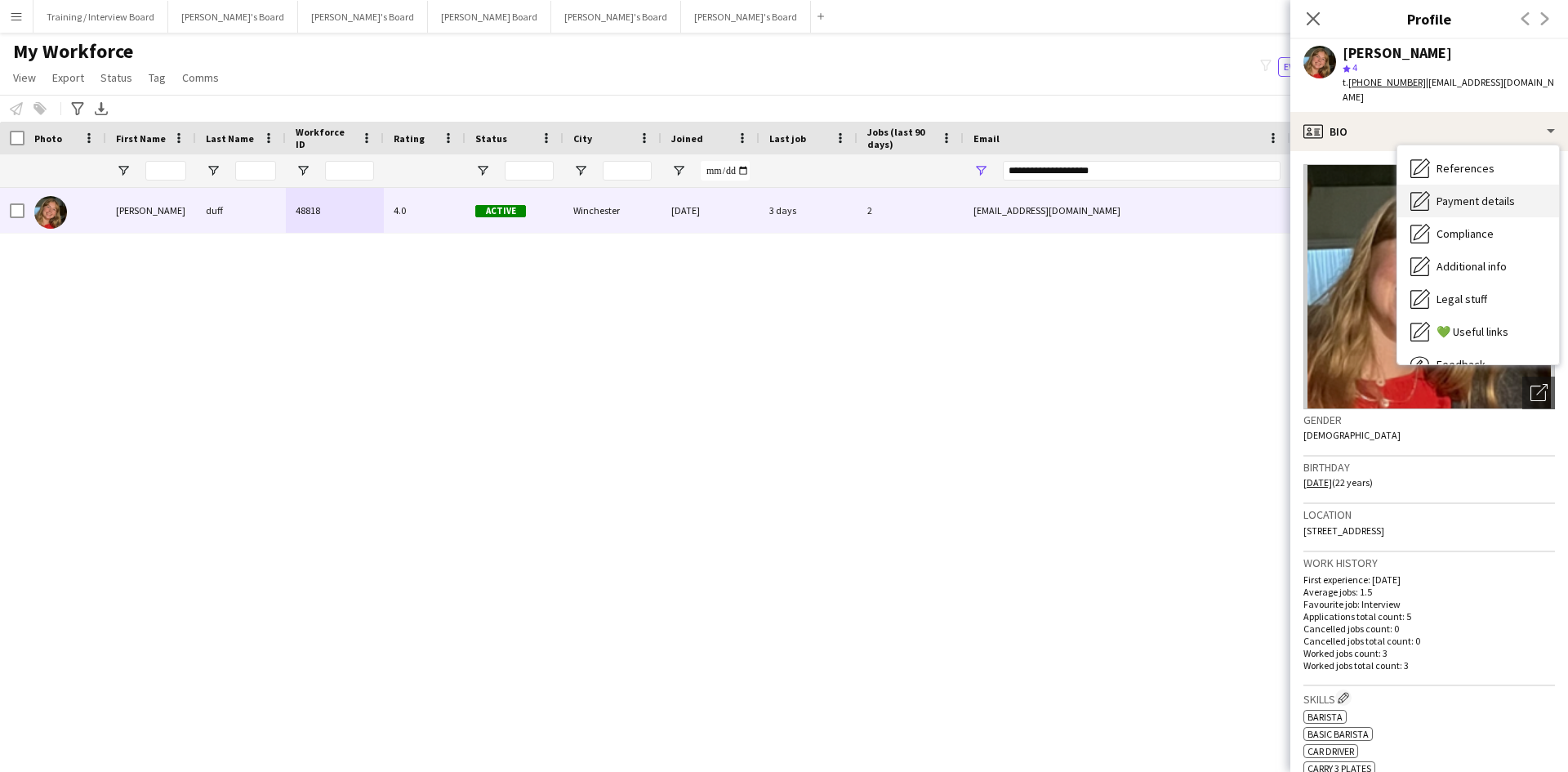
click at [1253, 194] on div "Payment details Payment details" at bounding box center [1478, 200] width 162 height 33
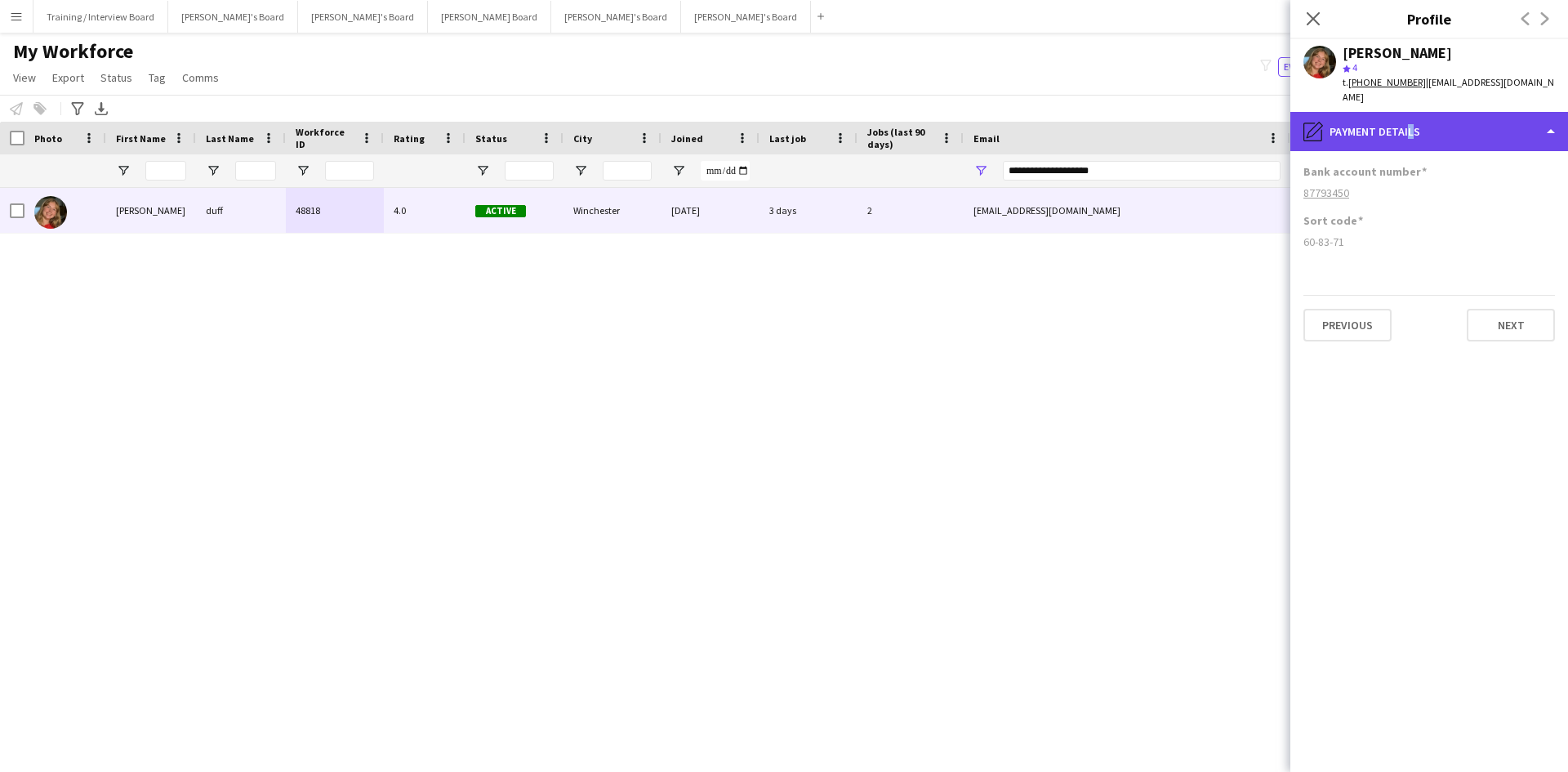
click at [1253, 112] on div "pencil4 Payment details" at bounding box center [1429, 132] width 278 height 39
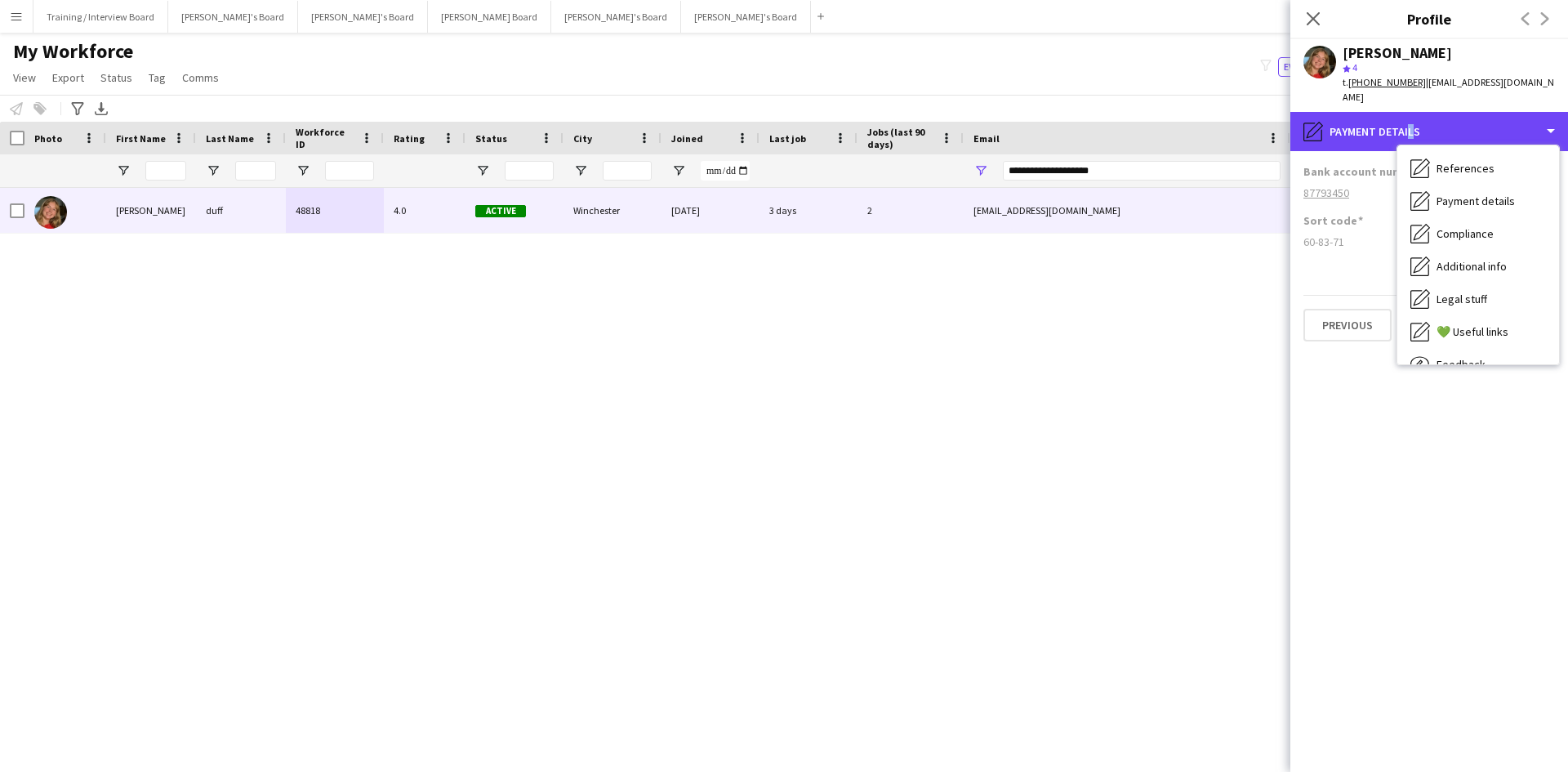
scroll to position [0, 0]
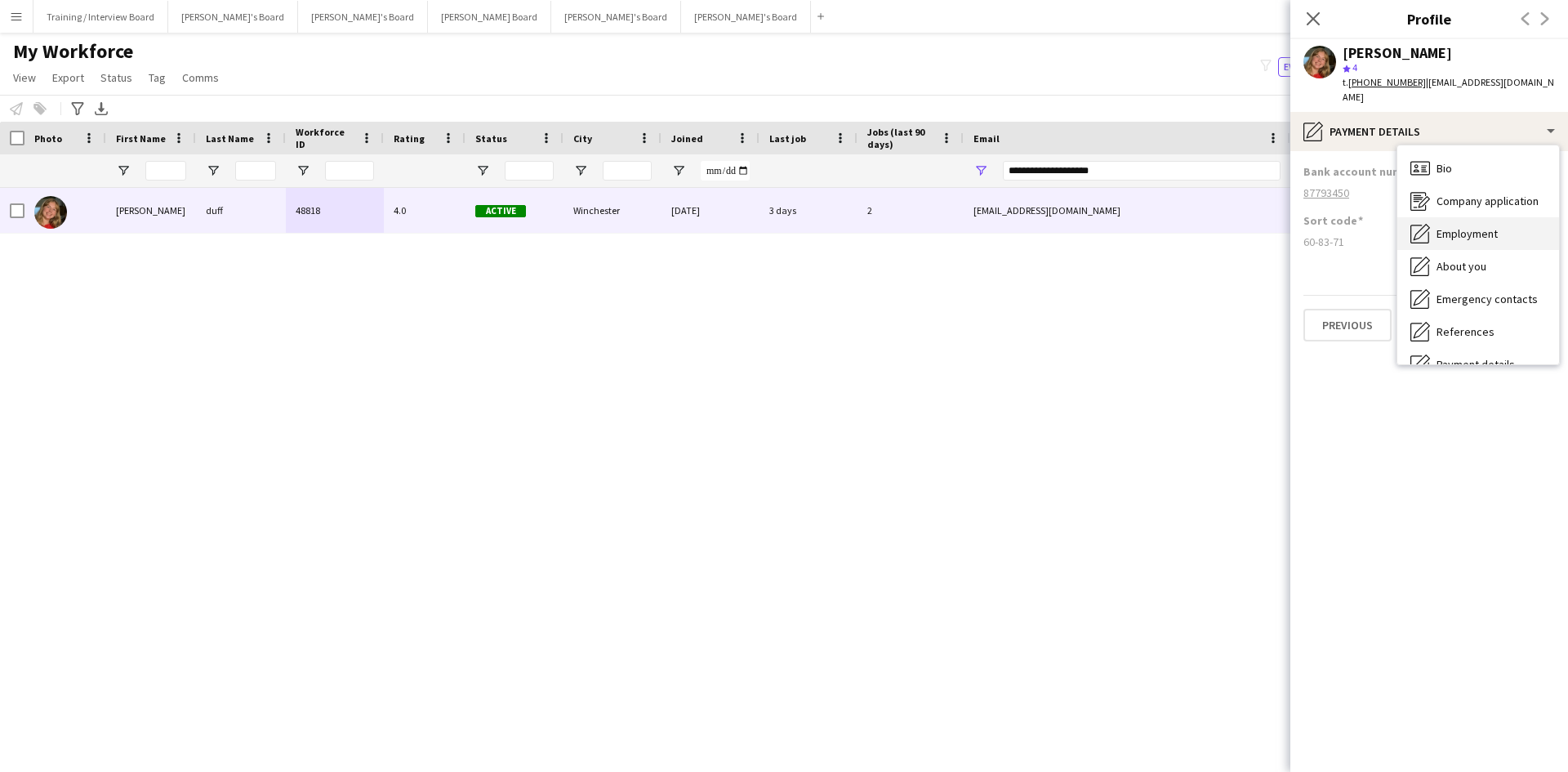
click at [1253, 226] on span "Employment" at bounding box center [1467, 233] width 61 height 15
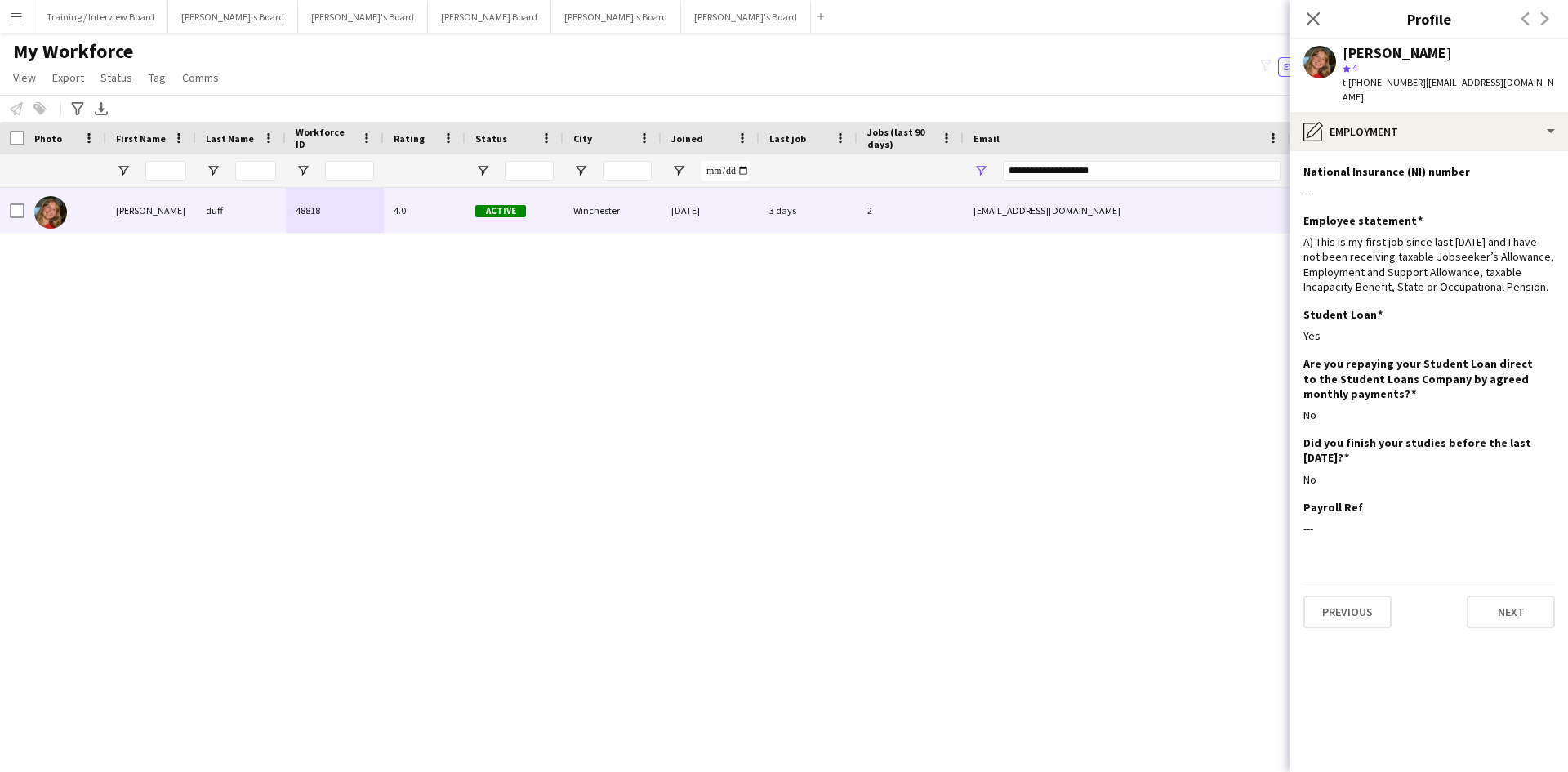
drag, startPoint x: 1314, startPoint y: 15, endPoint x: 1124, endPoint y: 149, distance: 232.5
click at [1253, 15] on icon "Close pop-in" at bounding box center [1313, 19] width 13 height 13
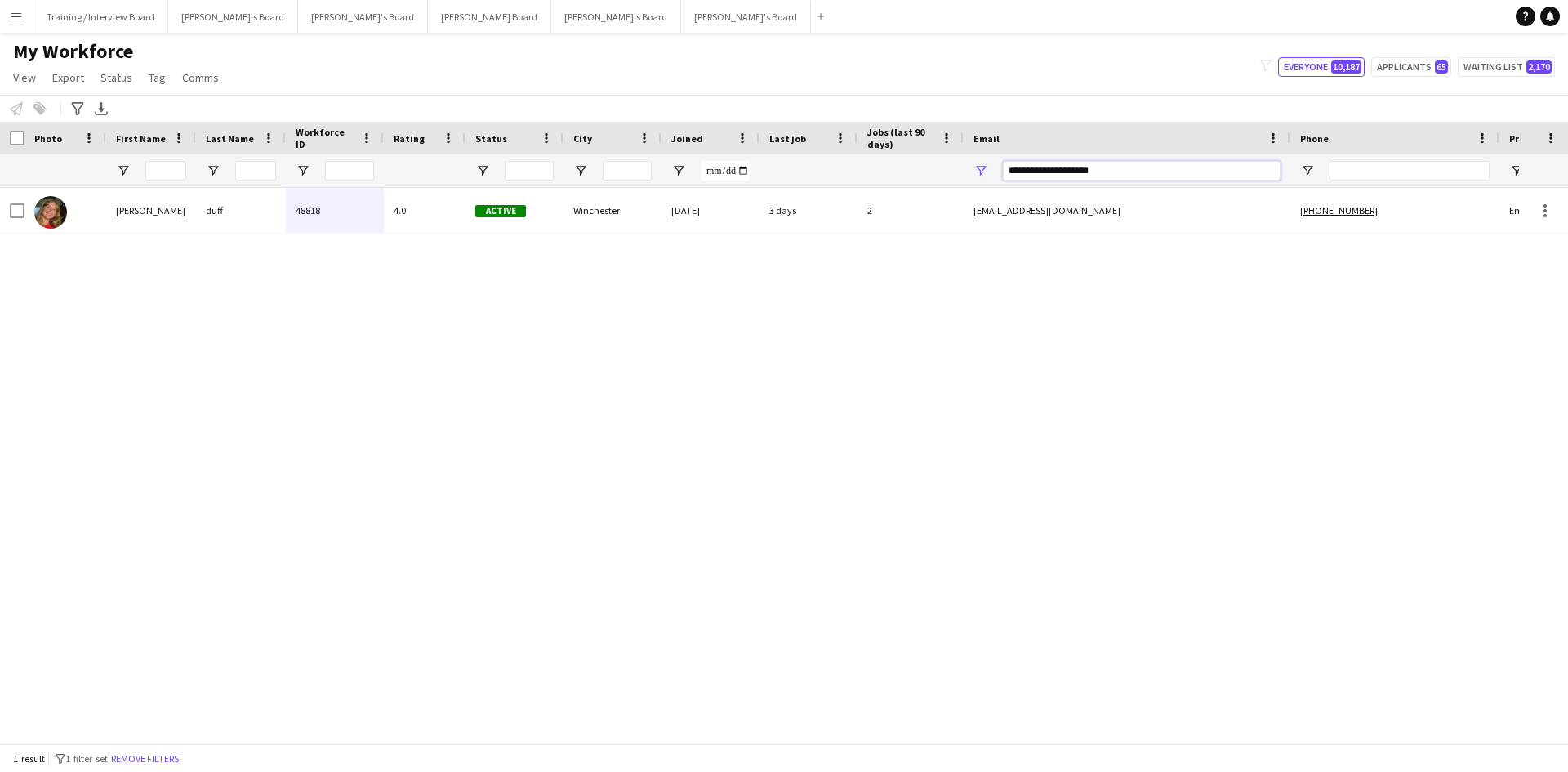
drag, startPoint x: 1126, startPoint y: 176, endPoint x: 1035, endPoint y: 179, distance: 91.0
click at [901, 183] on div at bounding box center [885, 170] width 1770 height 33
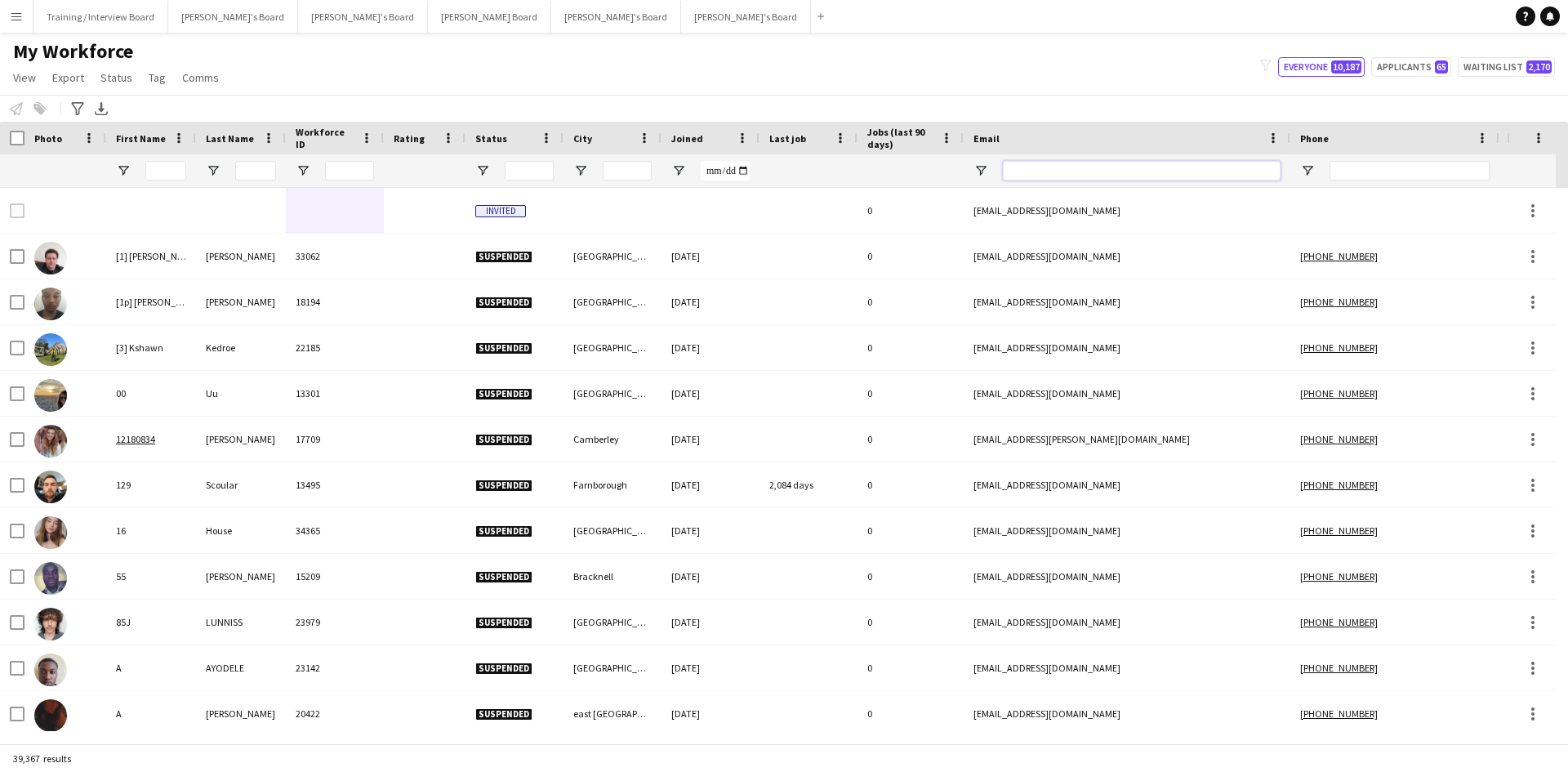
paste input "**********"
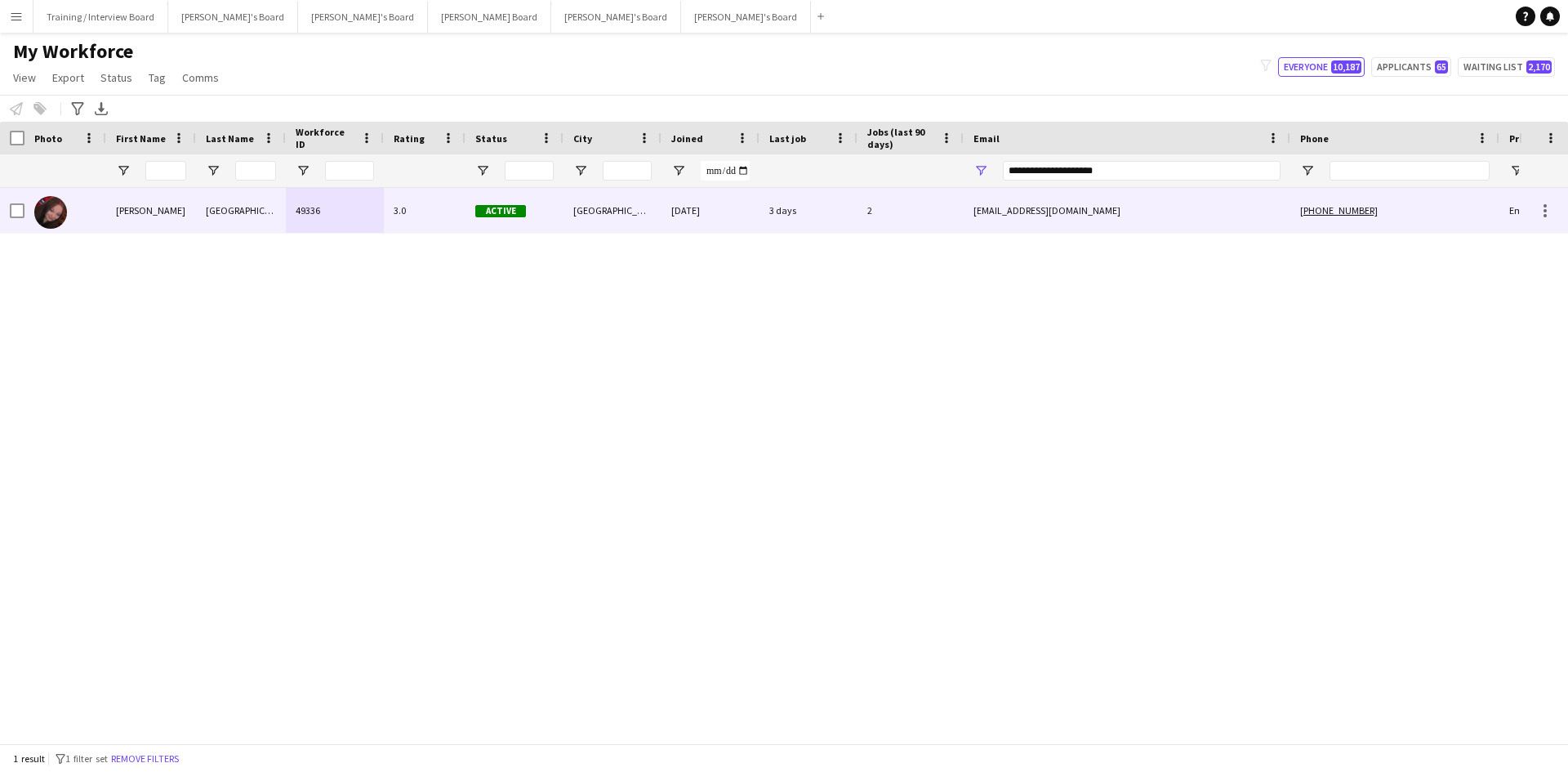
click at [552, 224] on div "Active" at bounding box center [514, 210] width 98 height 45
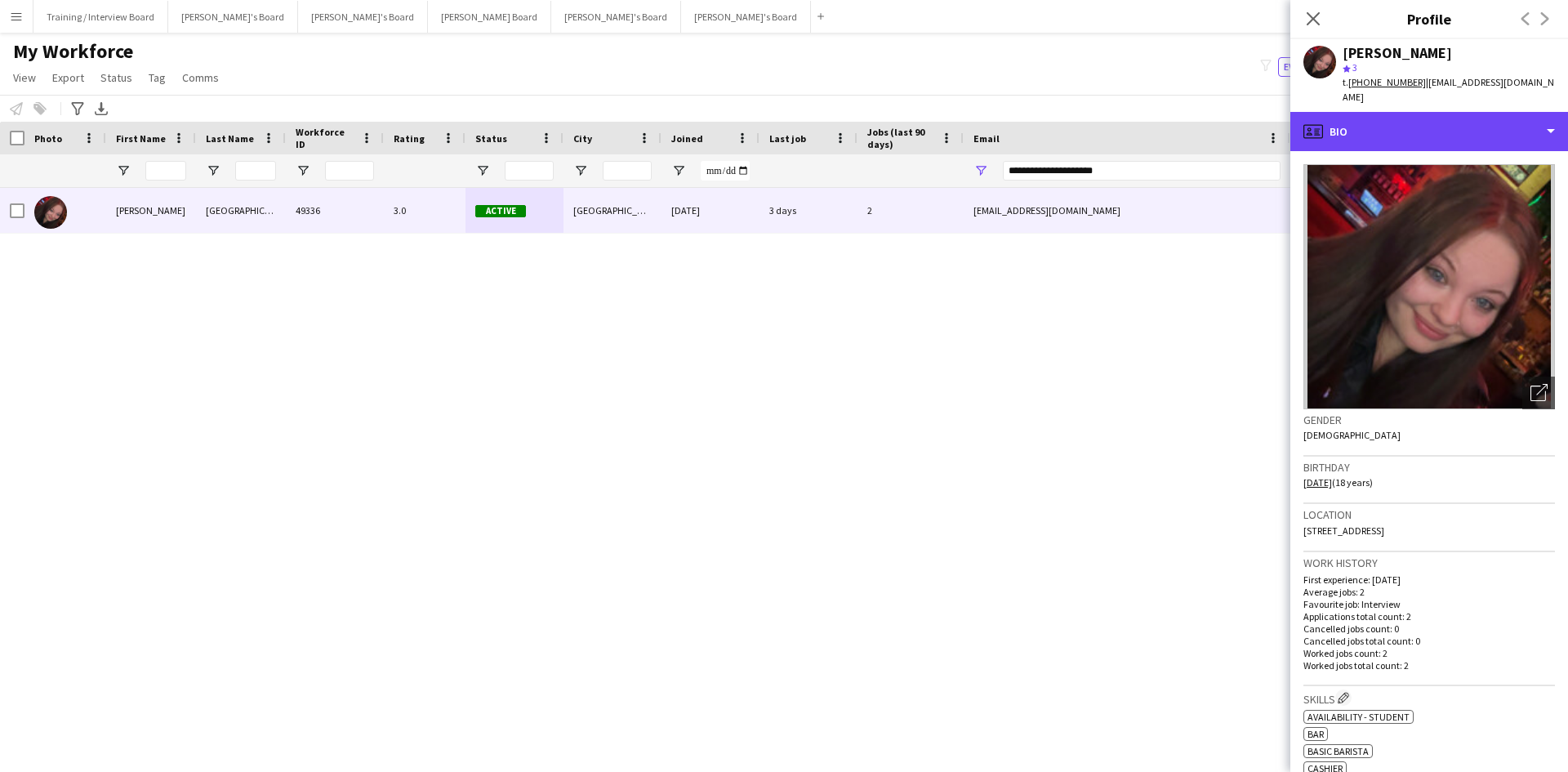
drag, startPoint x: 1421, startPoint y: 110, endPoint x: 1429, endPoint y: 169, distance: 59.5
click at [1253, 112] on div "profile Bio" at bounding box center [1429, 132] width 278 height 39
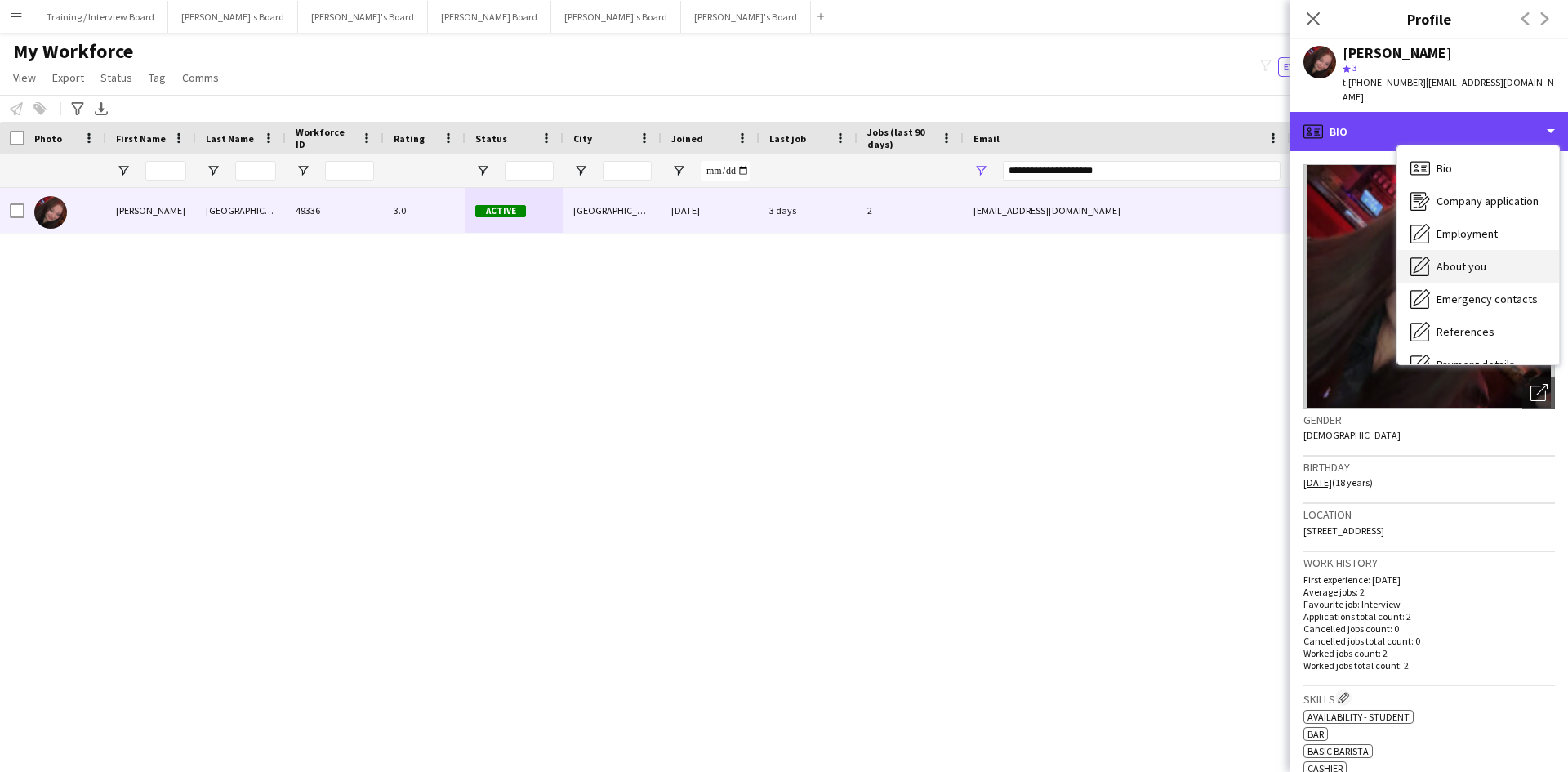
scroll to position [164, 0]
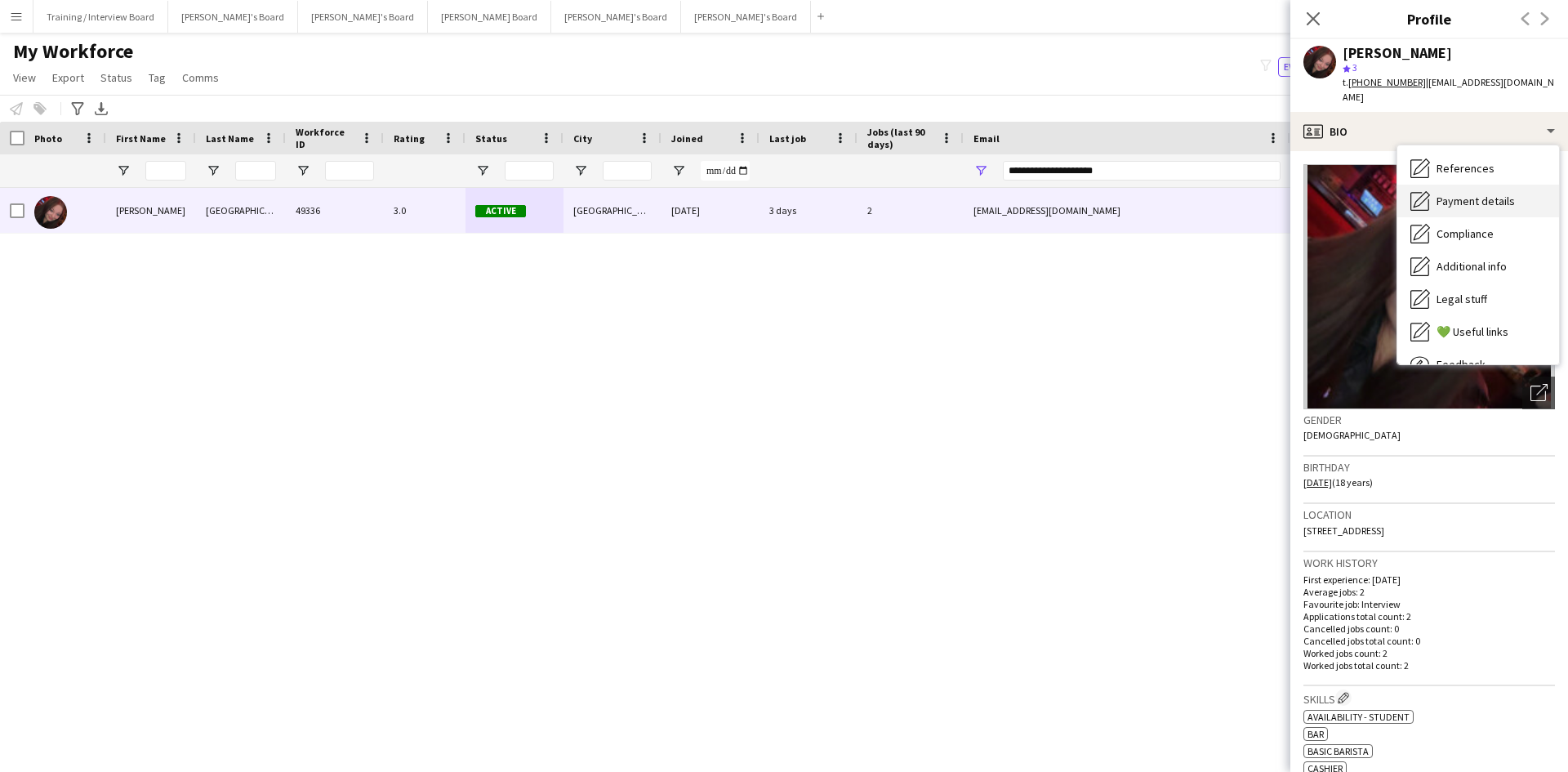
click at [1253, 193] on span "Payment details" at bounding box center [1475, 200] width 78 height 15
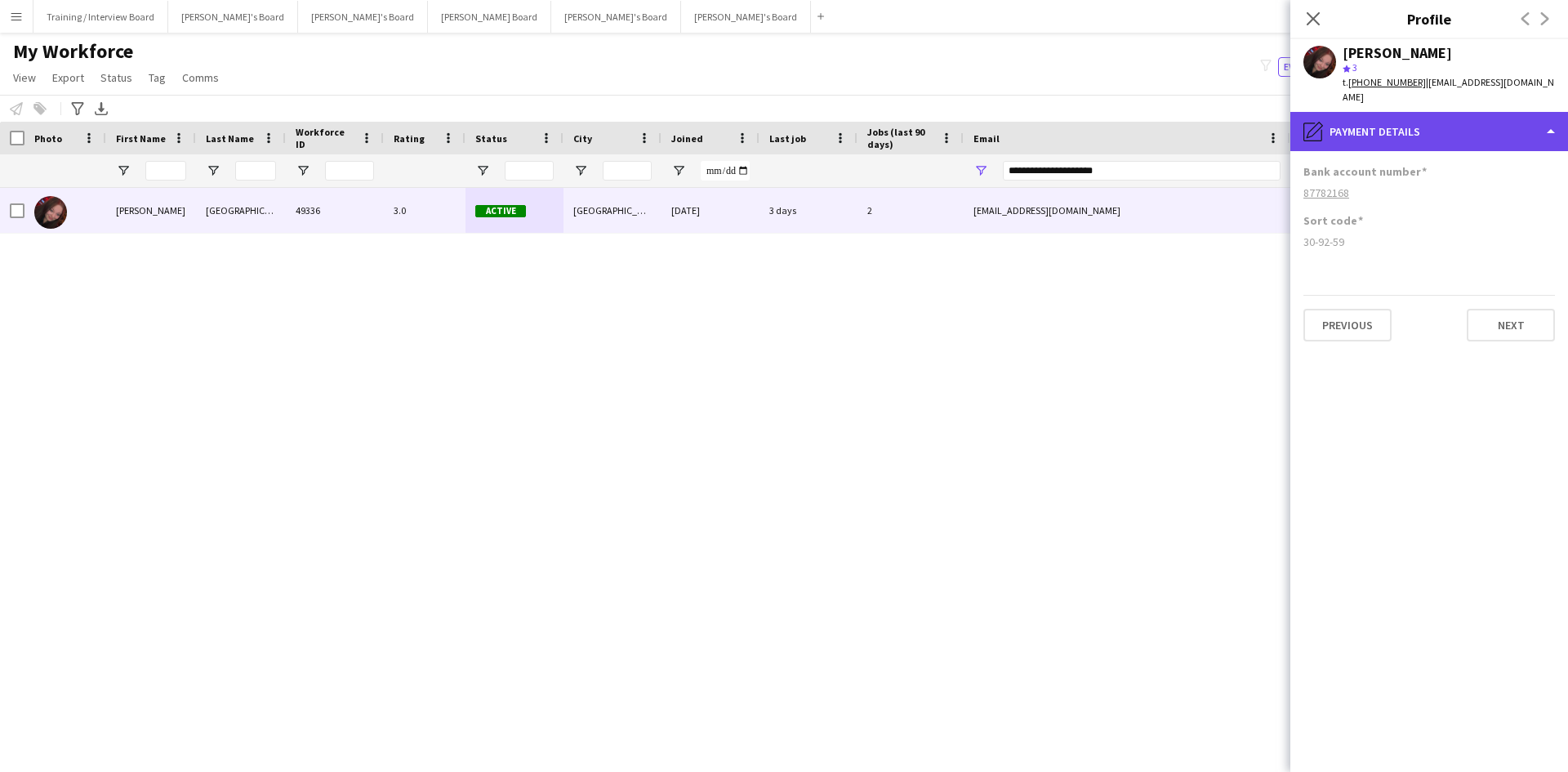
click at [1253, 124] on div "pencil4 Payment details" at bounding box center [1429, 132] width 278 height 39
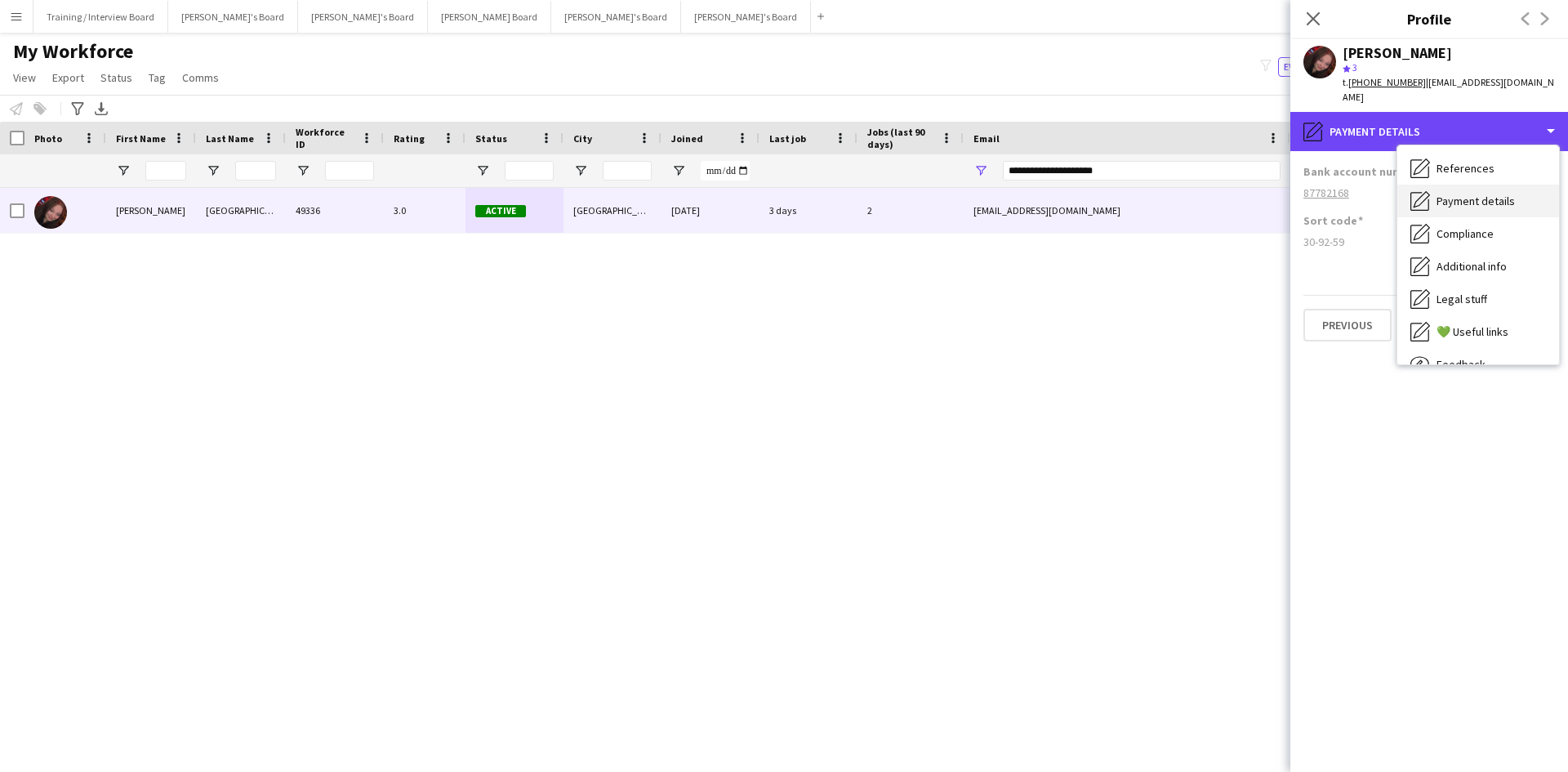
scroll to position [82, 0]
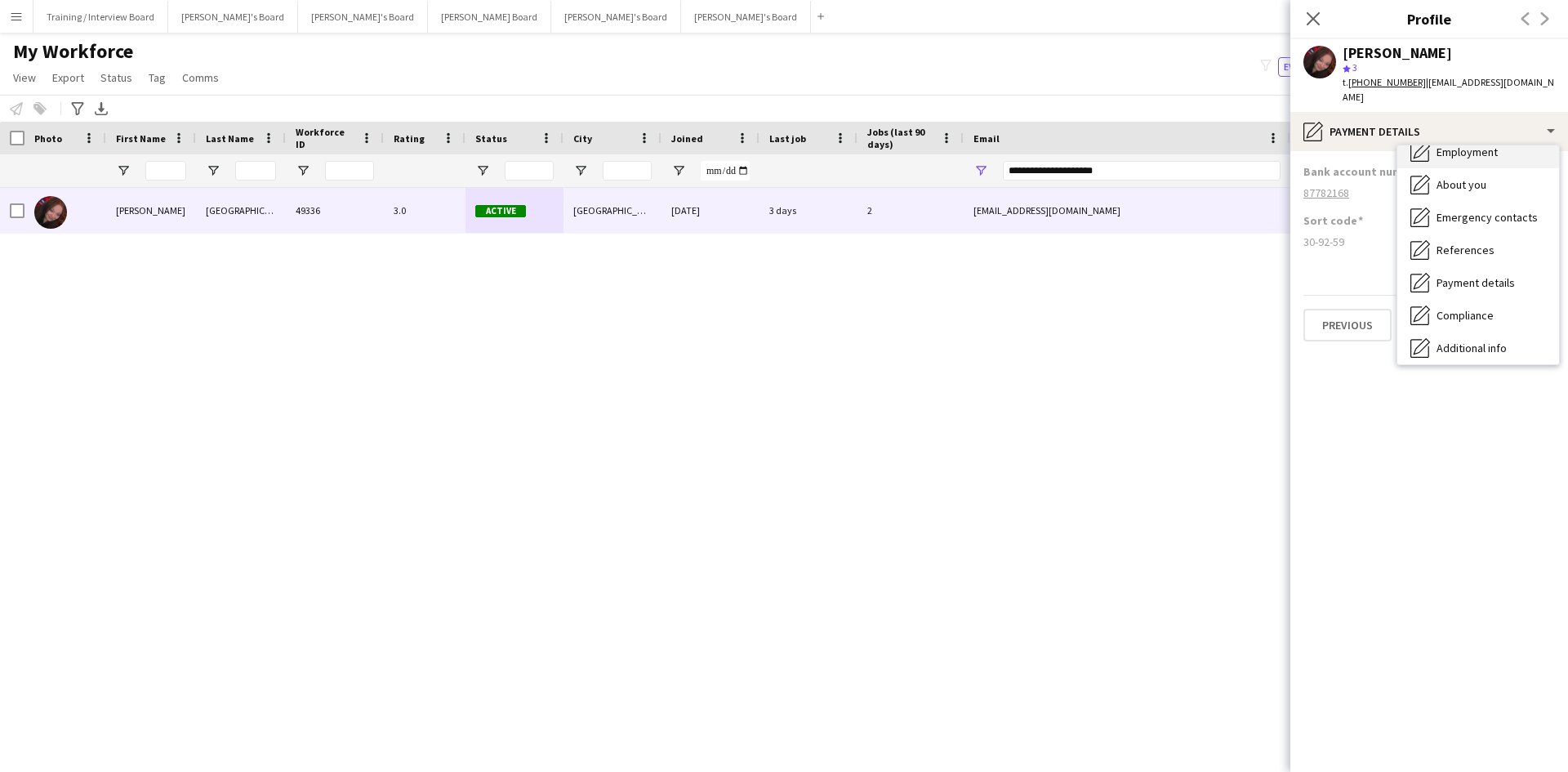
click at [1253, 144] on div "Employment Employment" at bounding box center [1478, 151] width 162 height 33
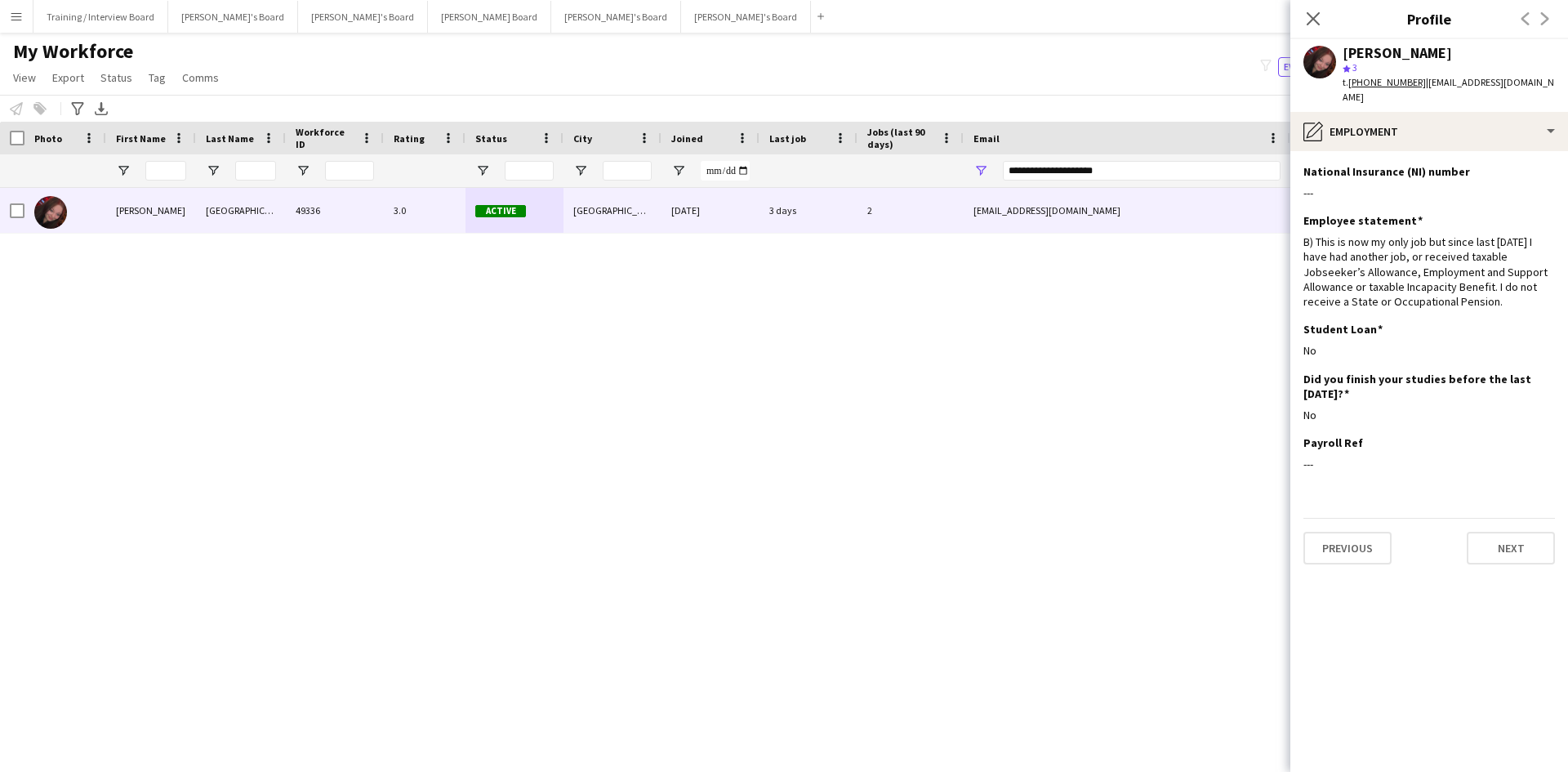
drag, startPoint x: 1316, startPoint y: 18, endPoint x: 1078, endPoint y: 157, distance: 275.6
click at [1253, 18] on icon "Close pop-in" at bounding box center [1313, 19] width 13 height 13
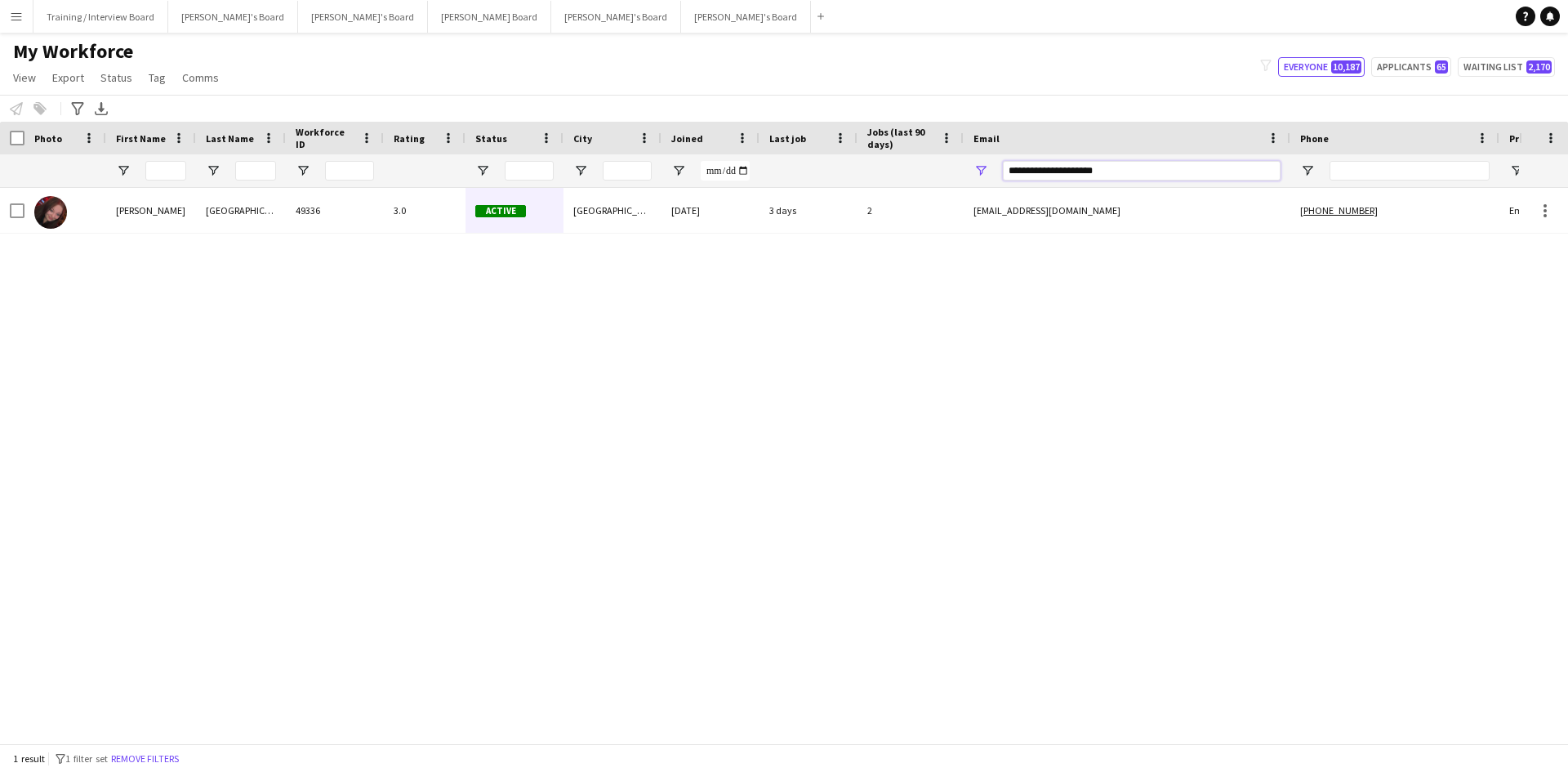
drag, startPoint x: 1010, startPoint y: 172, endPoint x: 808, endPoint y: 174, distance: 202.0
click at [808, 174] on div at bounding box center [885, 170] width 1770 height 33
type input "******"
click at [1055, 174] on input "******" at bounding box center [1142, 171] width 278 height 20
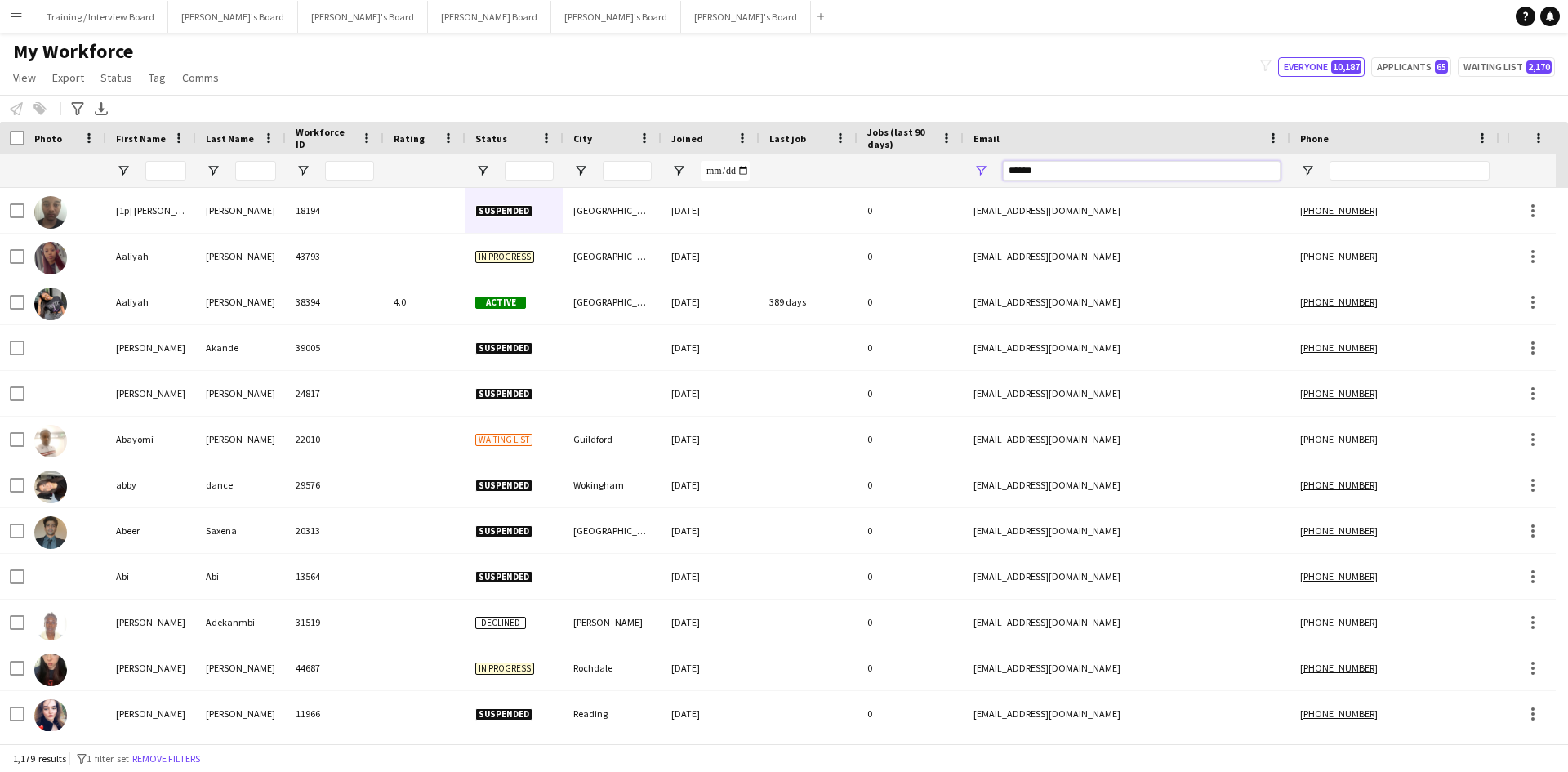
drag, startPoint x: 1058, startPoint y: 174, endPoint x: 971, endPoint y: 172, distance: 87.0
click at [971, 172] on div "******" at bounding box center [1127, 170] width 327 height 33
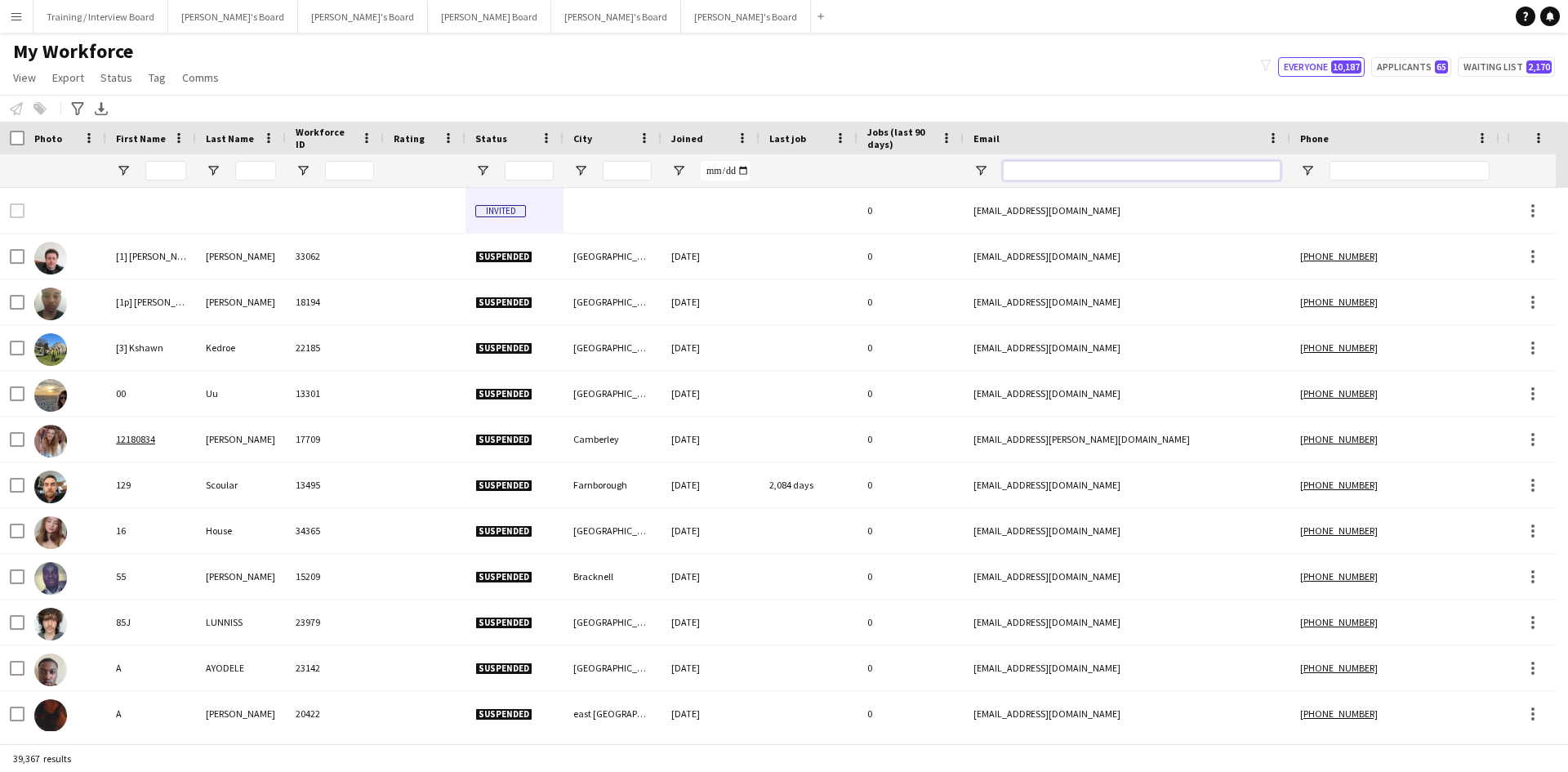
paste input "**********"
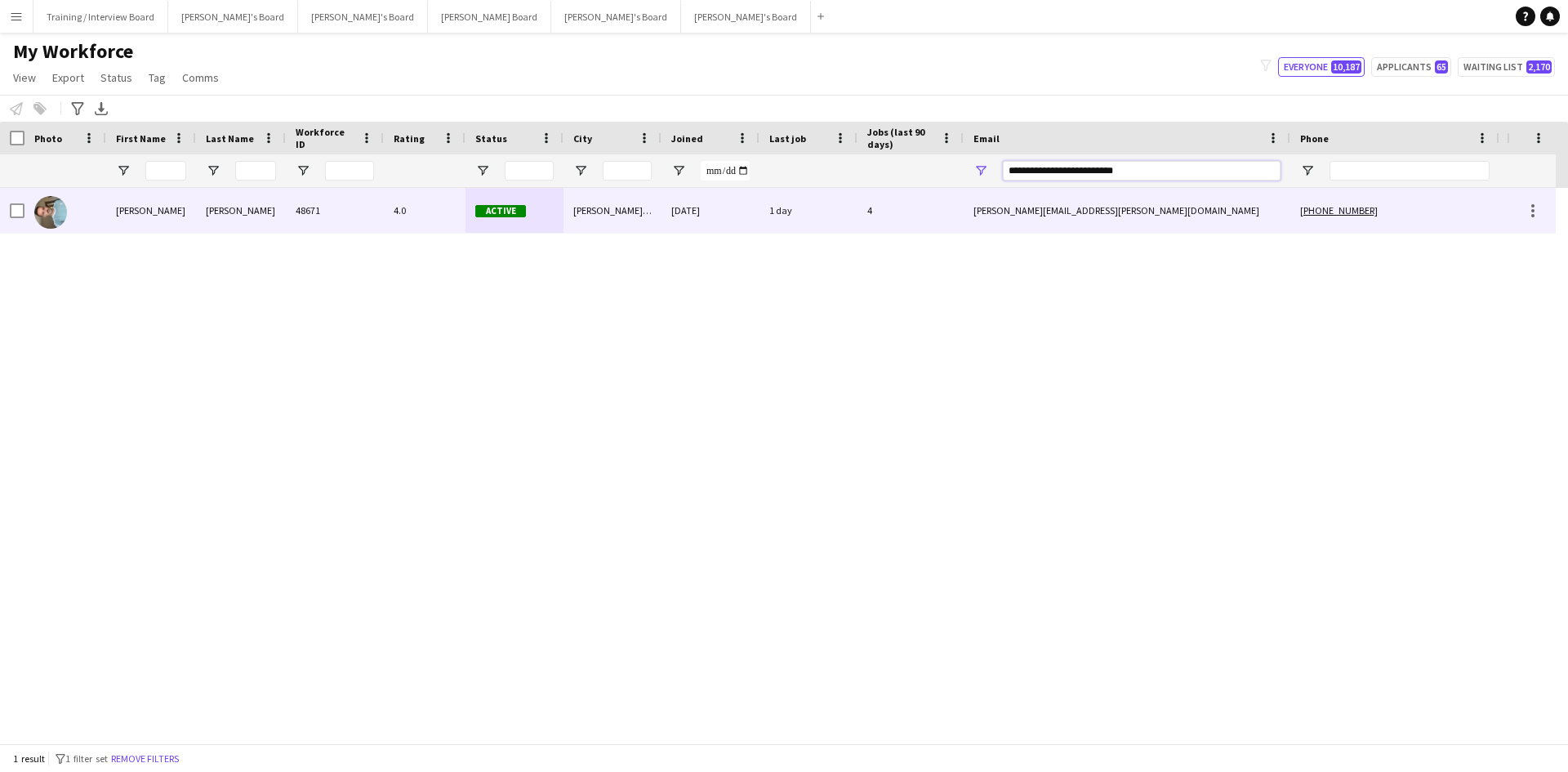
type input "**********"
click at [629, 209] on div "[PERSON_NAME][GEOGRAPHIC_DATA]" at bounding box center [612, 210] width 98 height 45
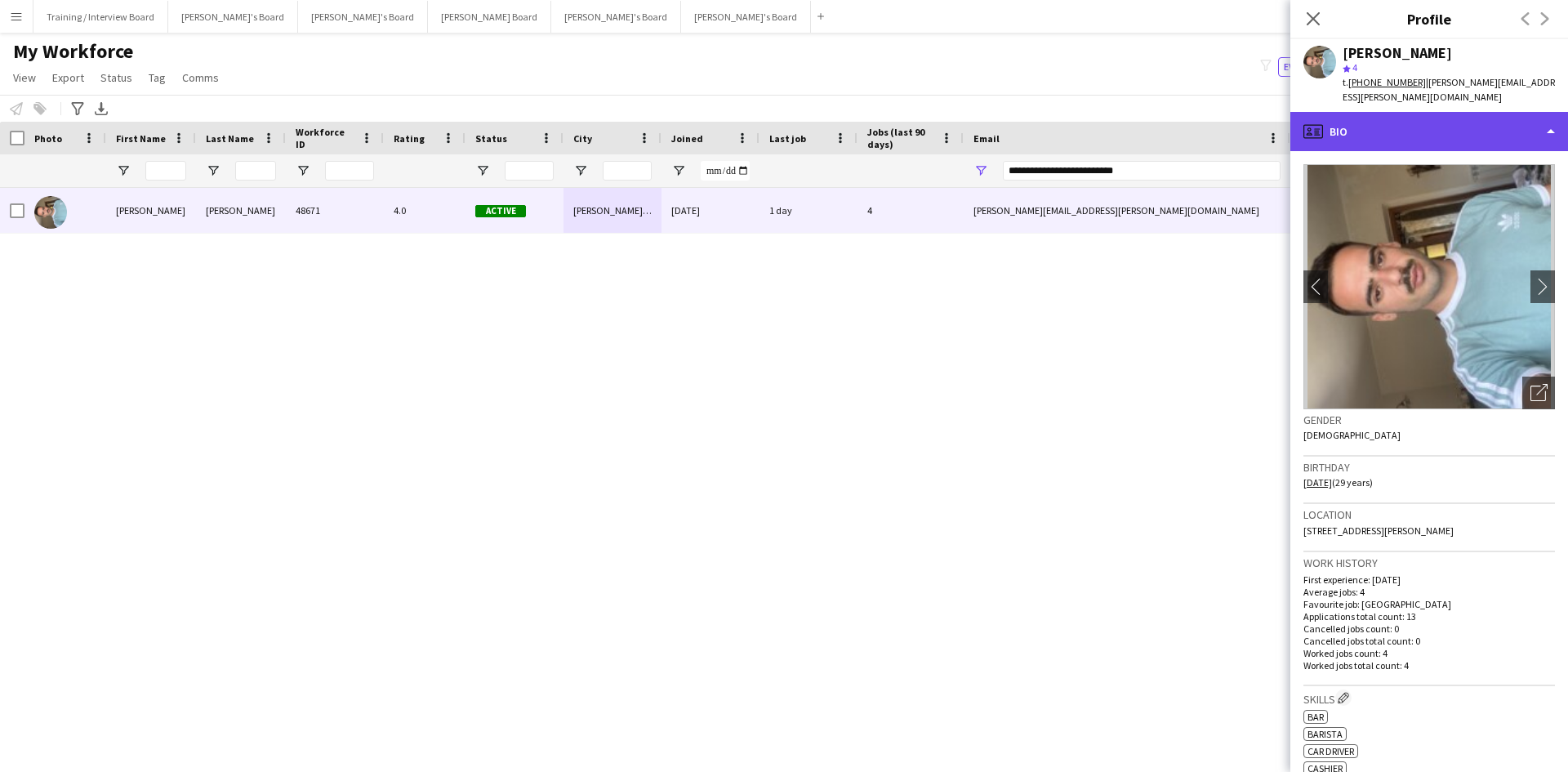
click at [1253, 116] on div "profile Bio" at bounding box center [1429, 132] width 278 height 39
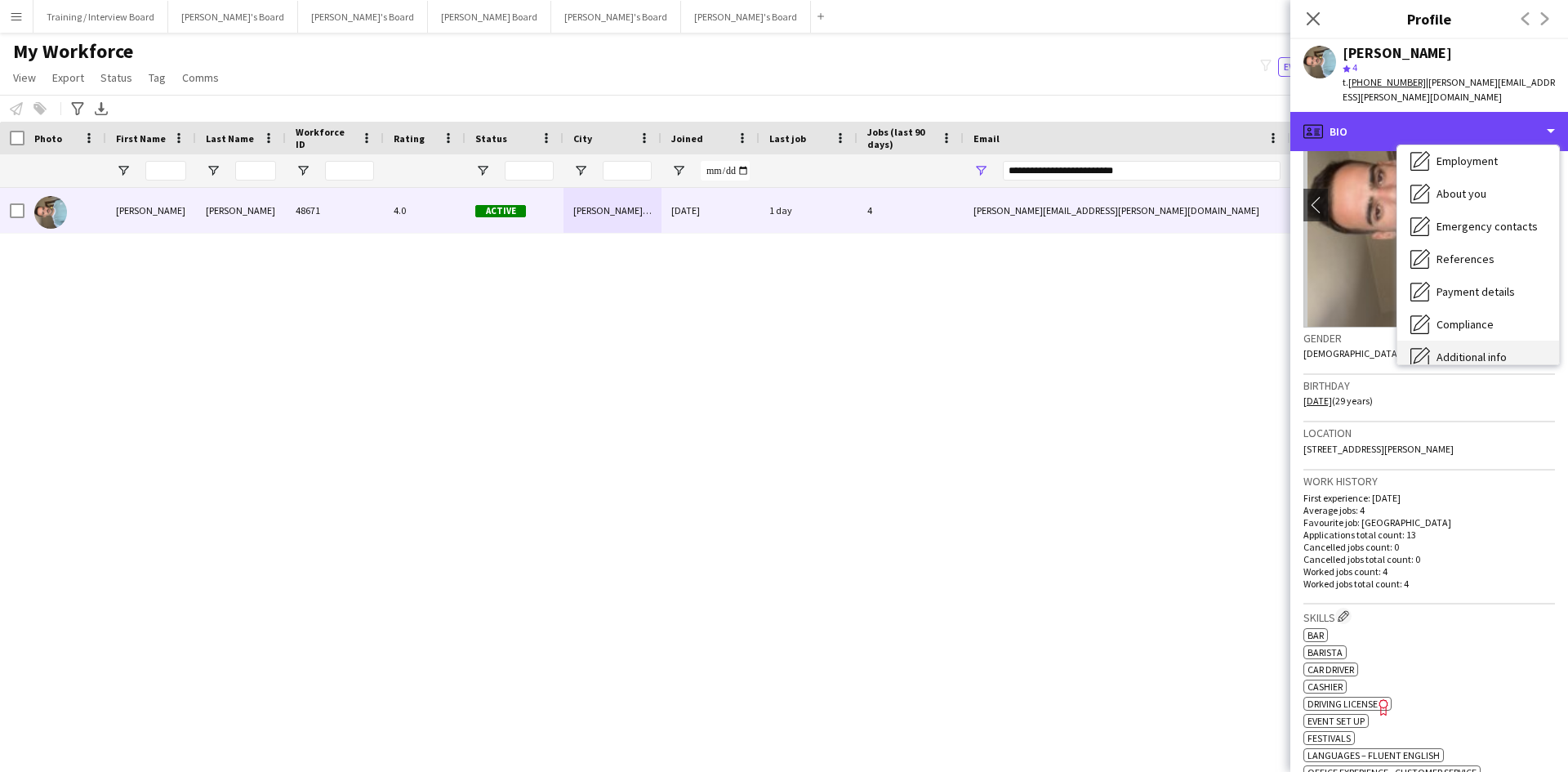
scroll to position [164, 0]
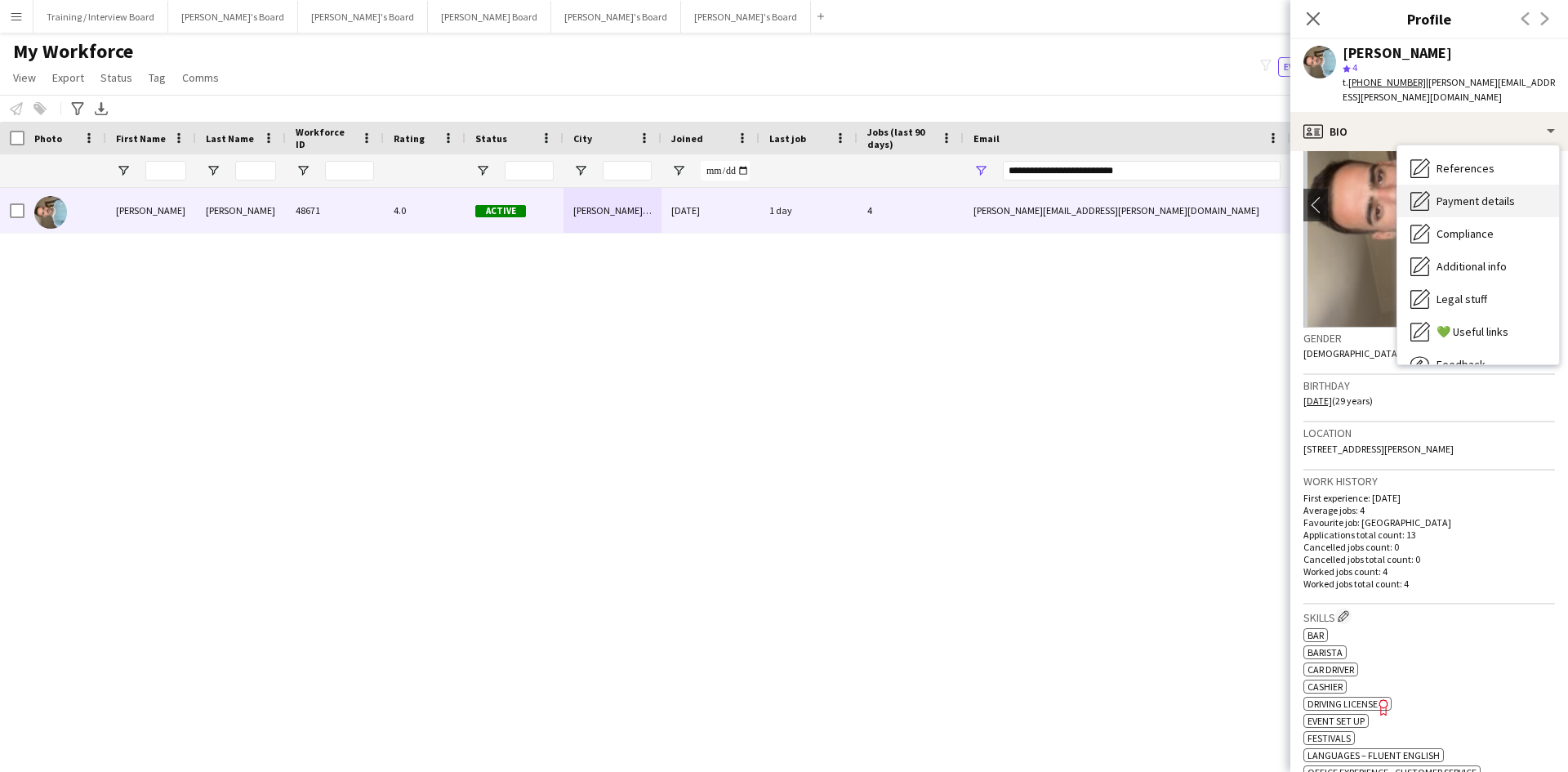
click at [1253, 195] on div "Payment details Payment details" at bounding box center [1478, 200] width 162 height 33
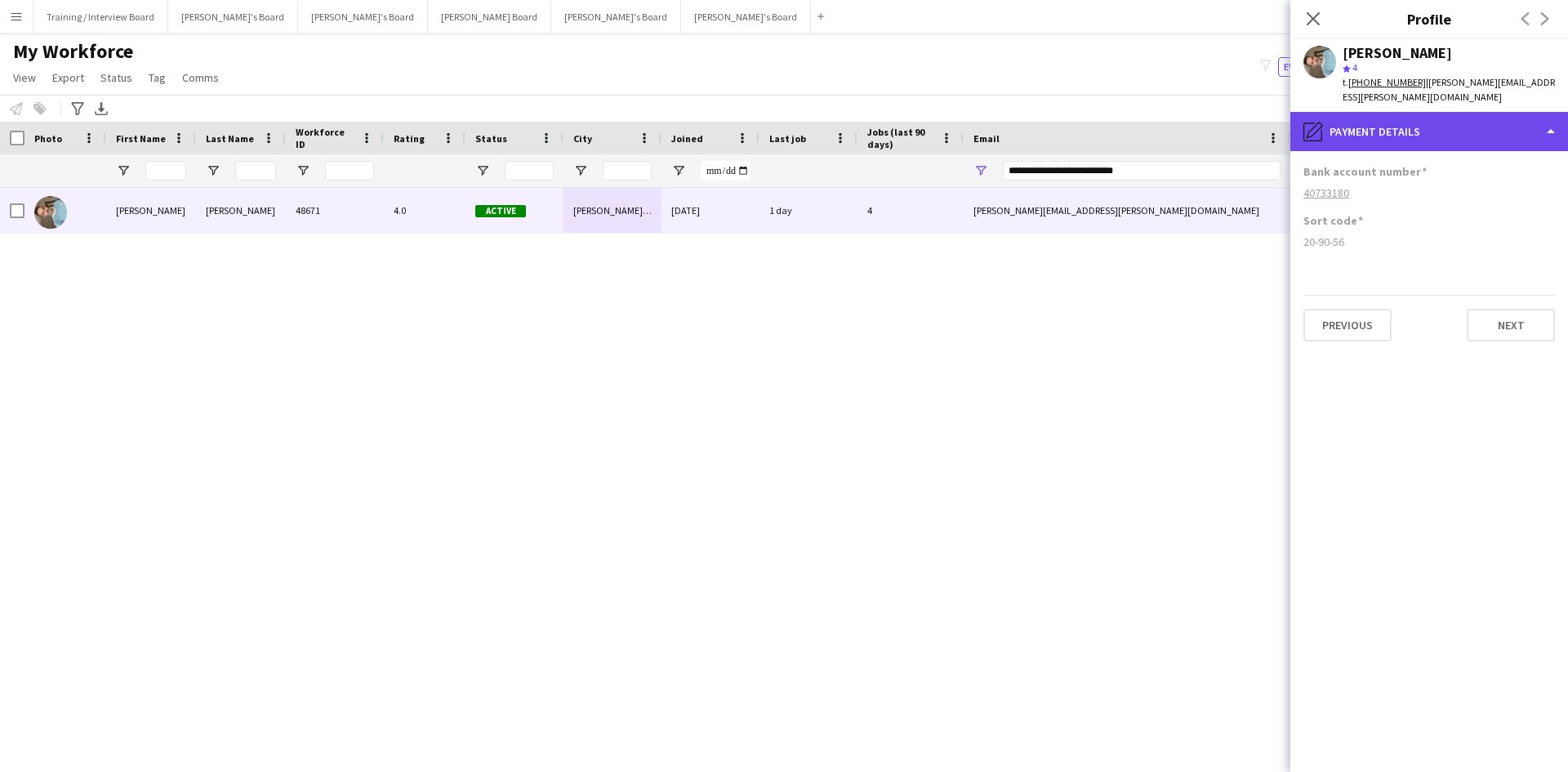
drag, startPoint x: 1382, startPoint y: 113, endPoint x: 1432, endPoint y: 126, distance: 51.7
click at [1253, 113] on div "pencil4 Payment details" at bounding box center [1429, 132] width 278 height 39
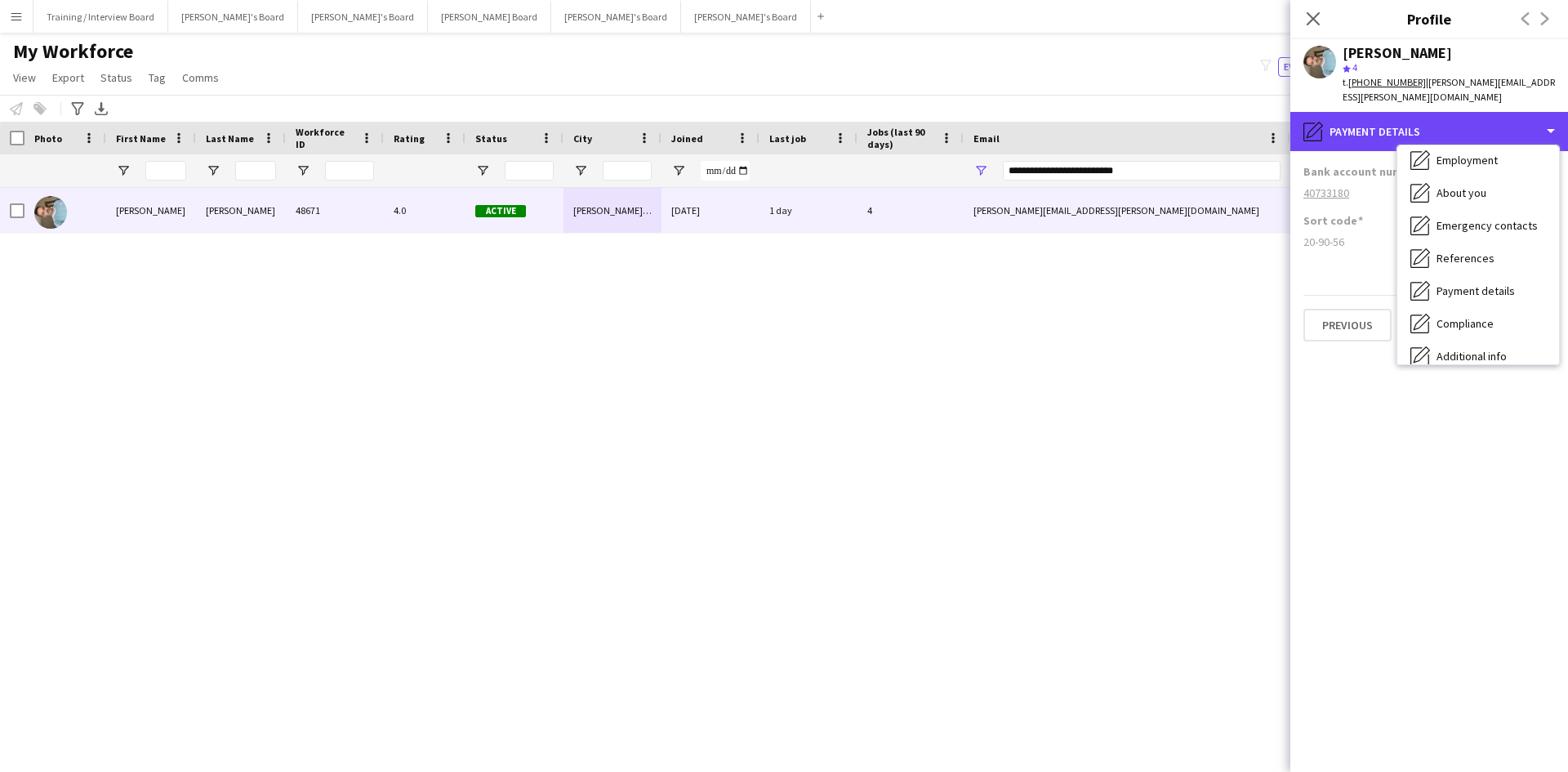
scroll to position [0, 0]
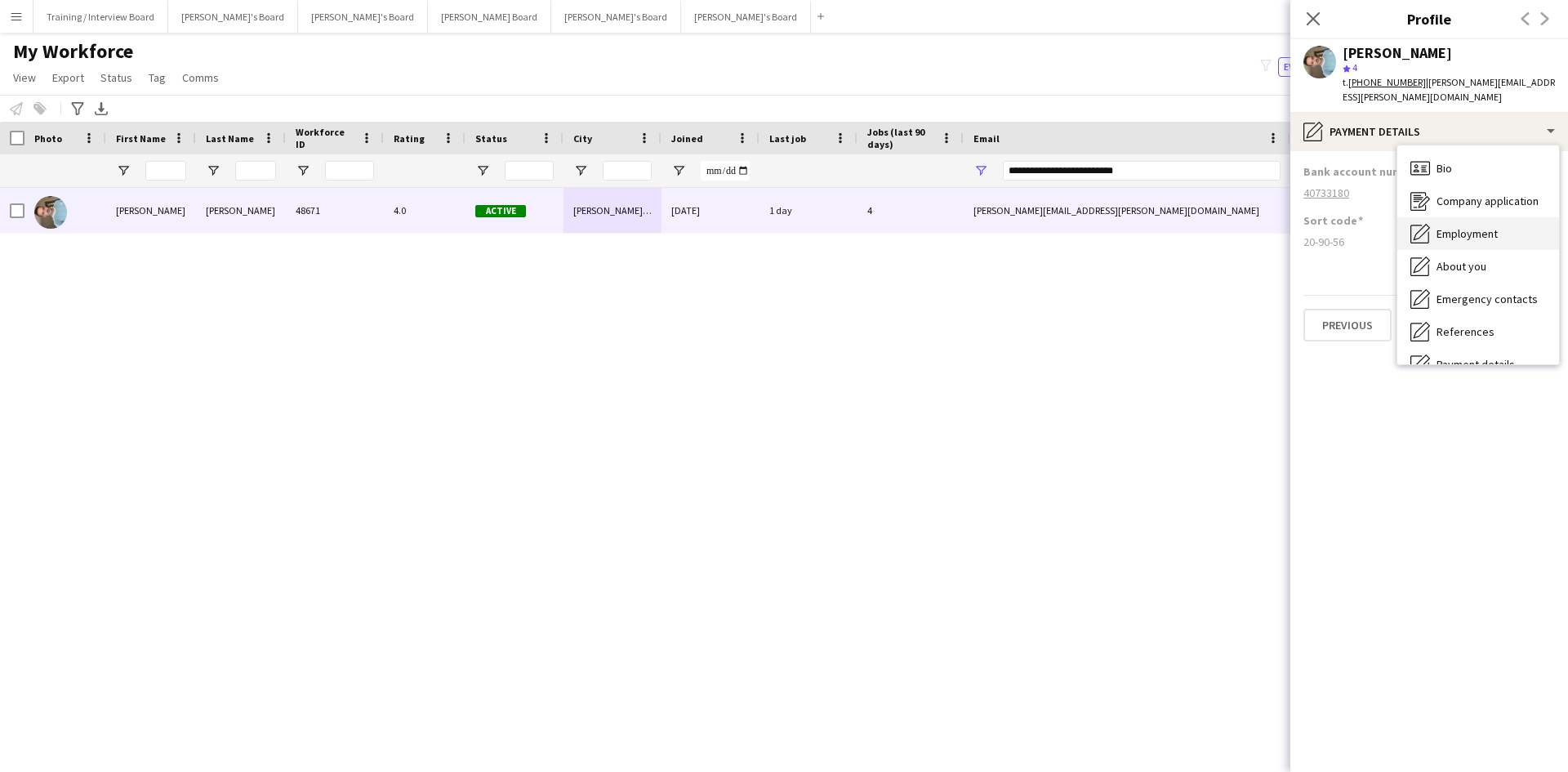
click at [1253, 226] on span "Employment" at bounding box center [1467, 233] width 61 height 15
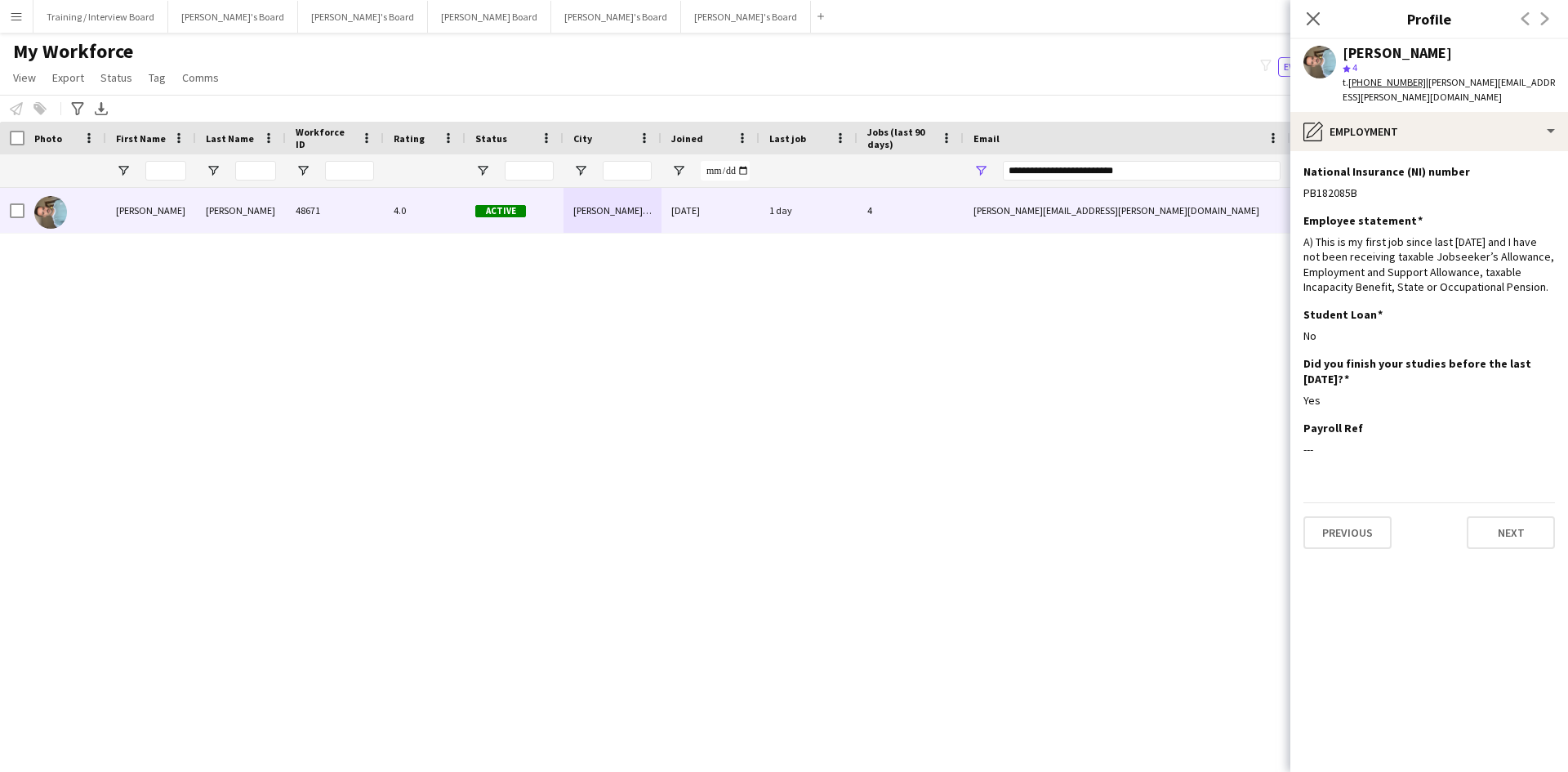
drag, startPoint x: 1315, startPoint y: 14, endPoint x: 1159, endPoint y: 144, distance: 203.1
click at [1253, 14] on icon "Close pop-in" at bounding box center [1313, 19] width 13 height 13
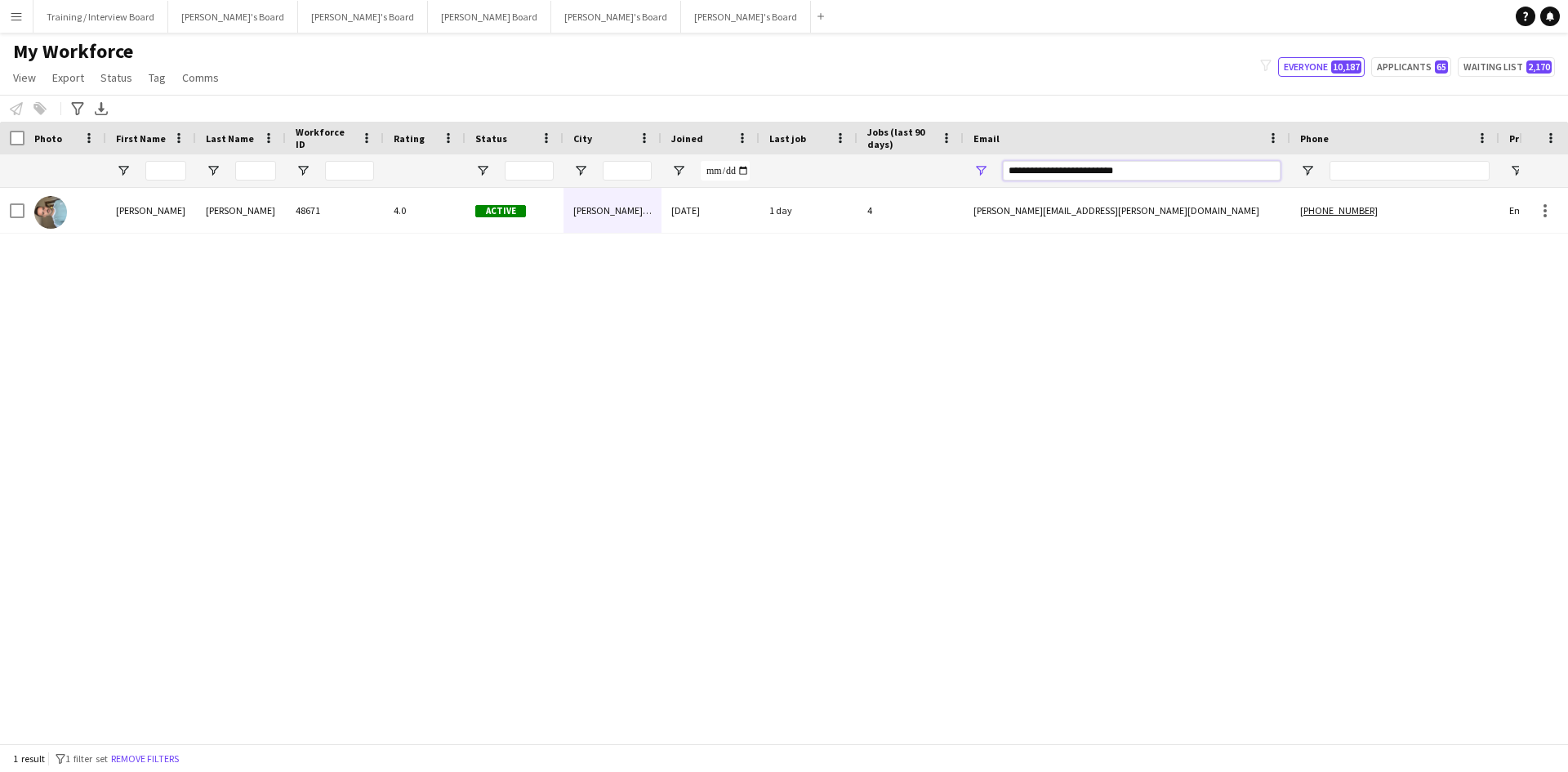
drag, startPoint x: 1102, startPoint y: 174, endPoint x: 897, endPoint y: 181, distance: 205.1
click at [828, 182] on div at bounding box center [885, 170] width 1770 height 33
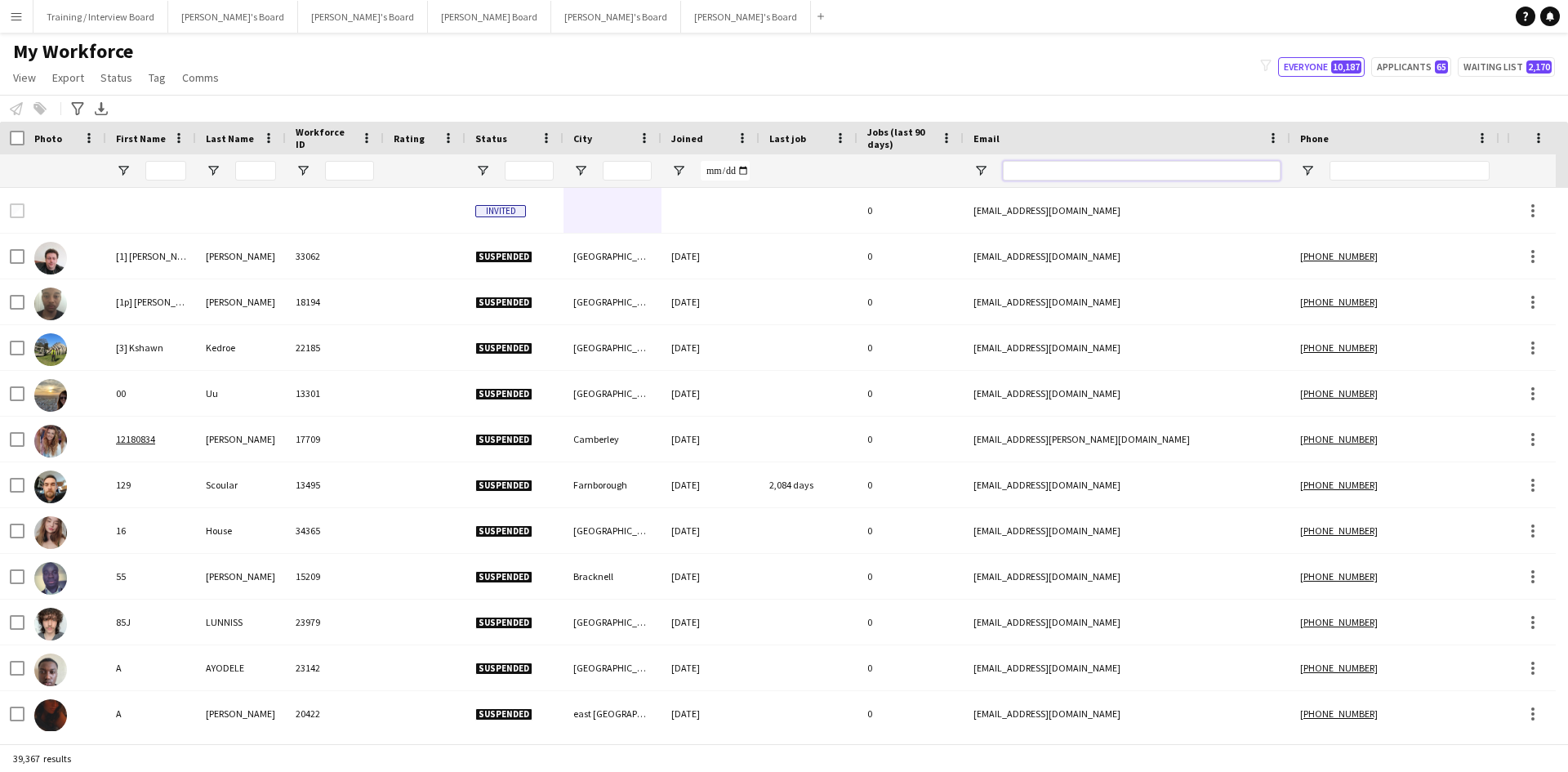
paste input "**********"
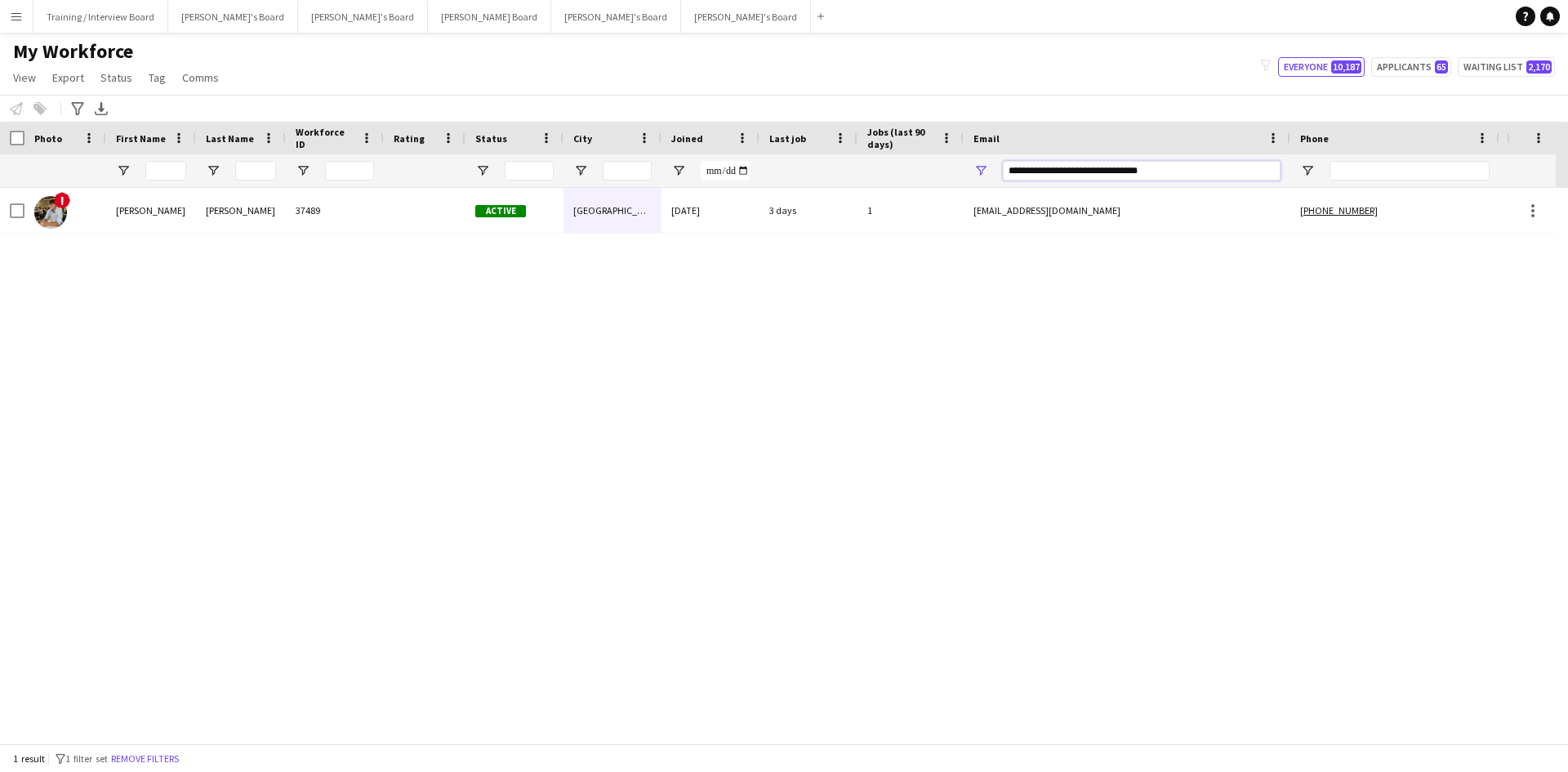
type input "**********"
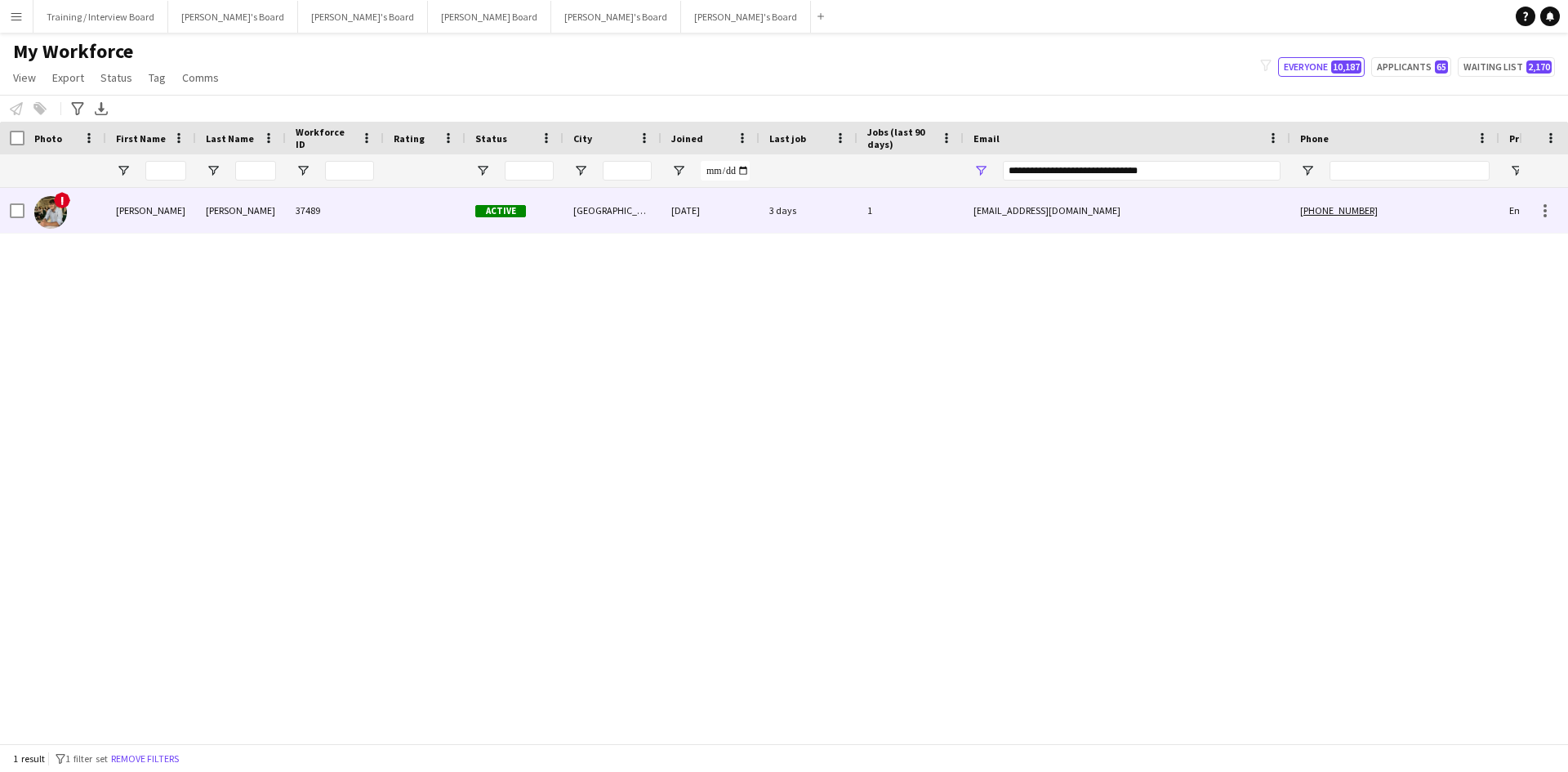
click at [634, 219] on div "[GEOGRAPHIC_DATA]" at bounding box center [612, 210] width 98 height 45
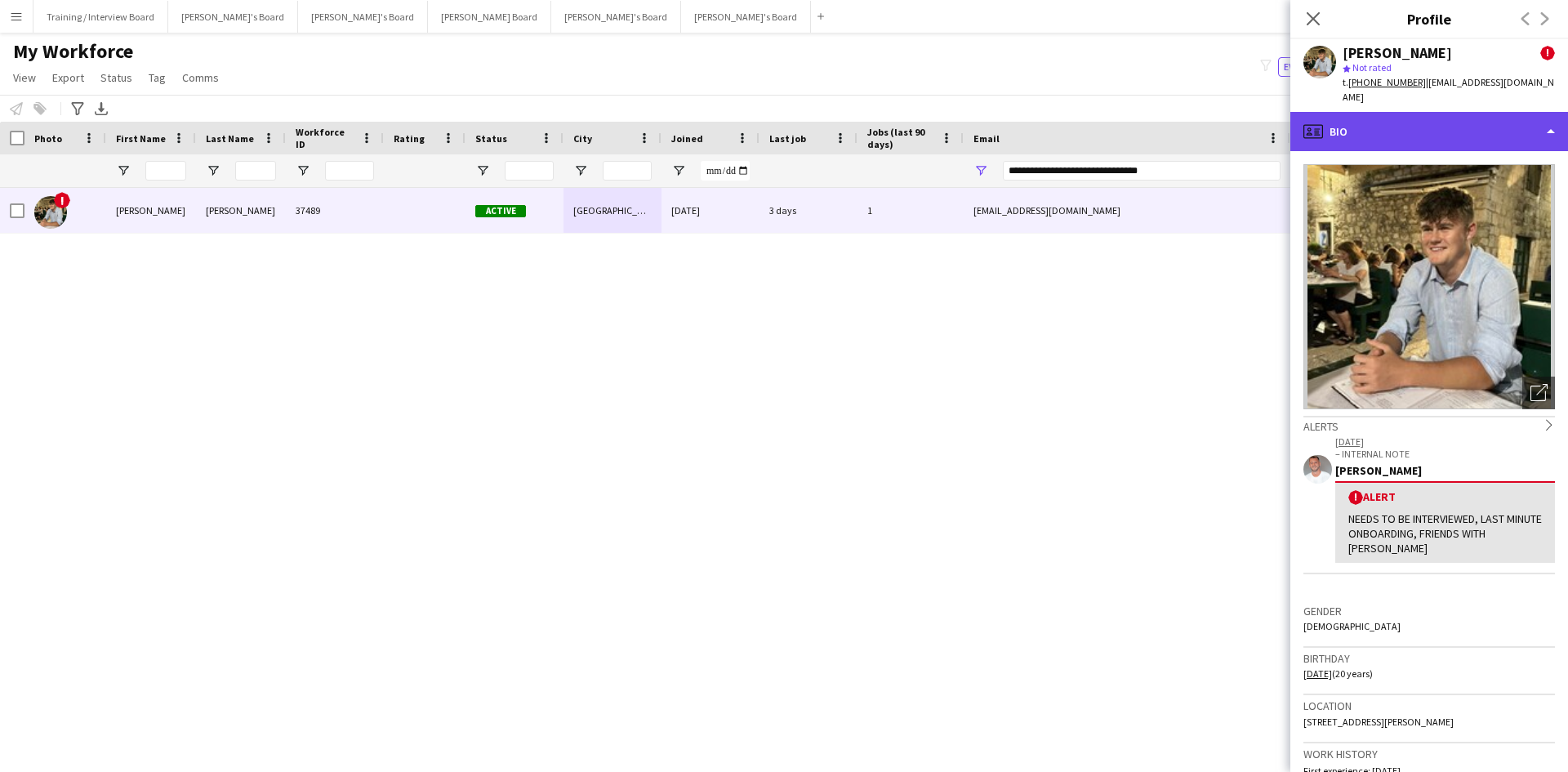
click at [1253, 141] on div "profile Bio" at bounding box center [1429, 132] width 278 height 39
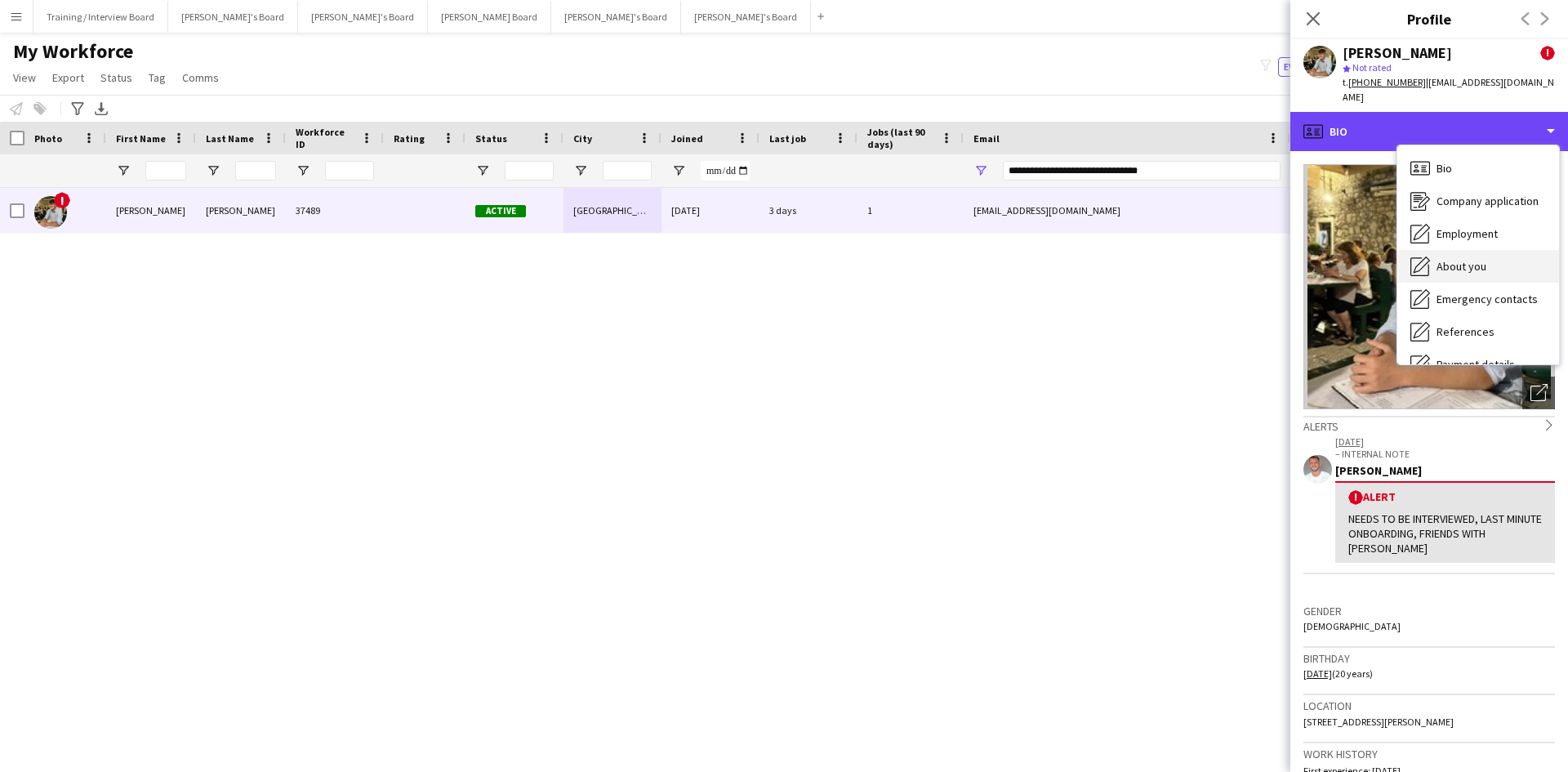
scroll to position [82, 0]
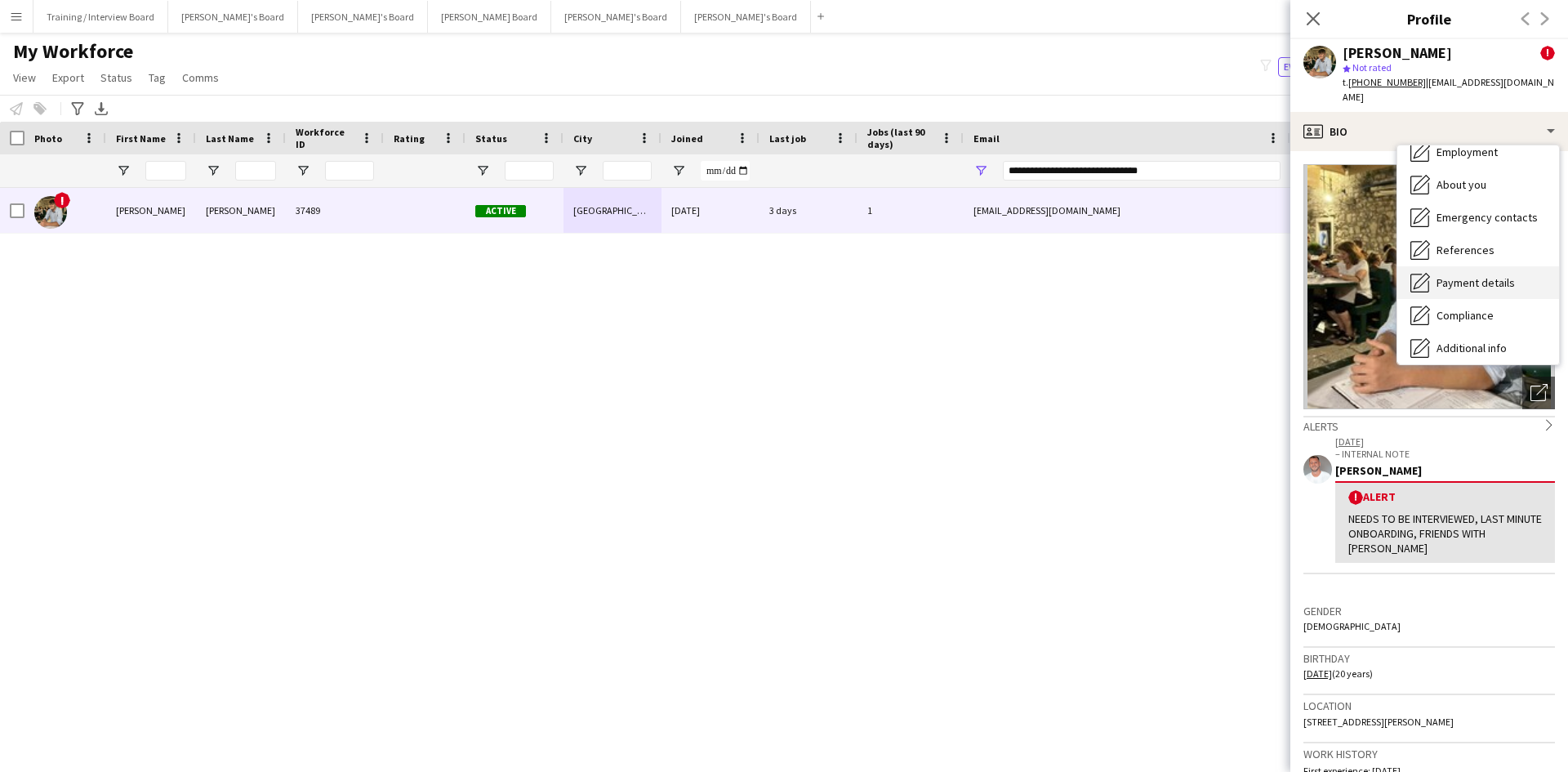
click at [1253, 282] on span "Payment details" at bounding box center [1475, 282] width 78 height 15
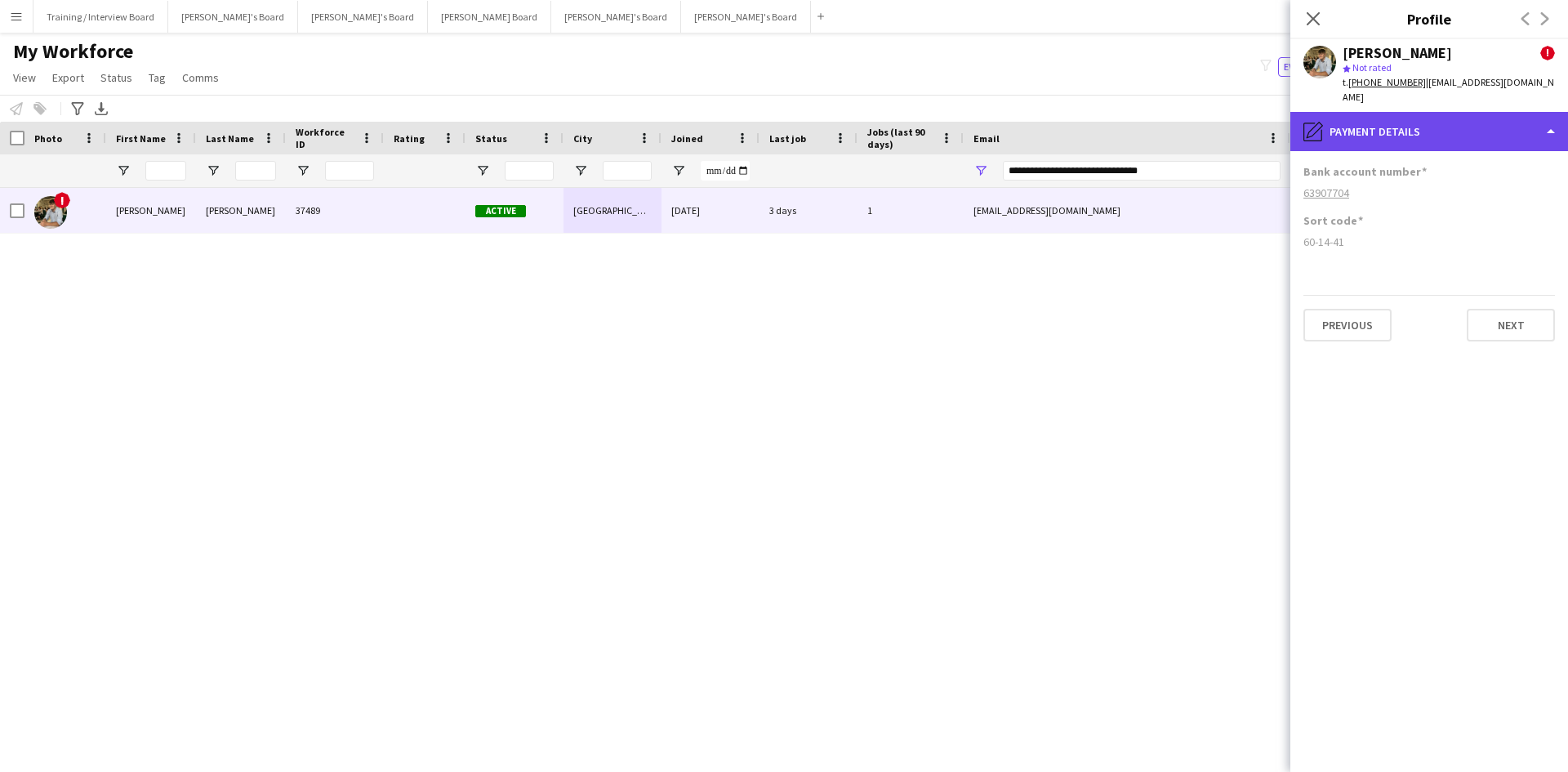
click at [1253, 142] on div "pencil4 Payment details" at bounding box center [1429, 132] width 278 height 39
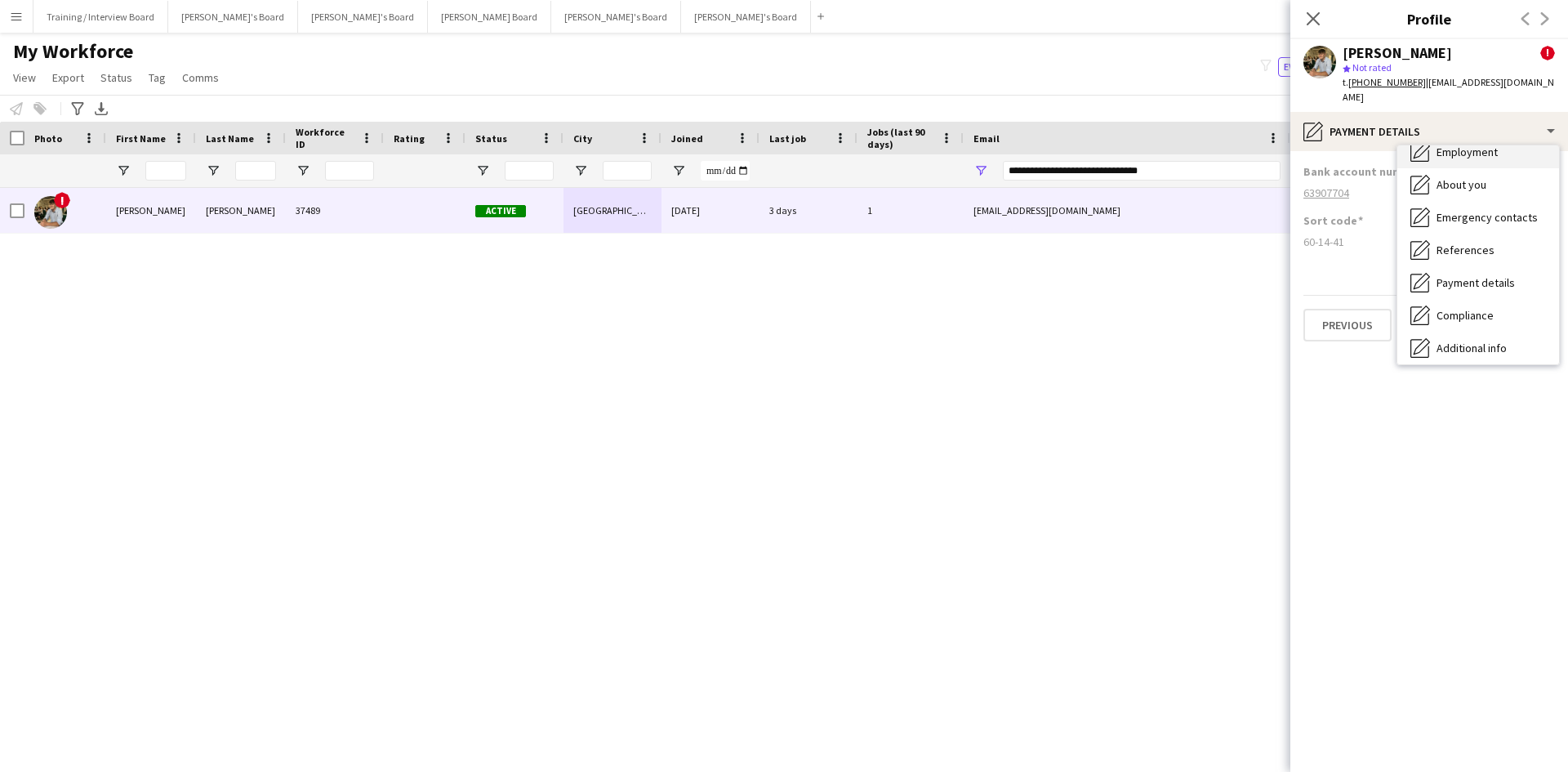
click at [1253, 155] on span "Employment" at bounding box center [1467, 151] width 61 height 15
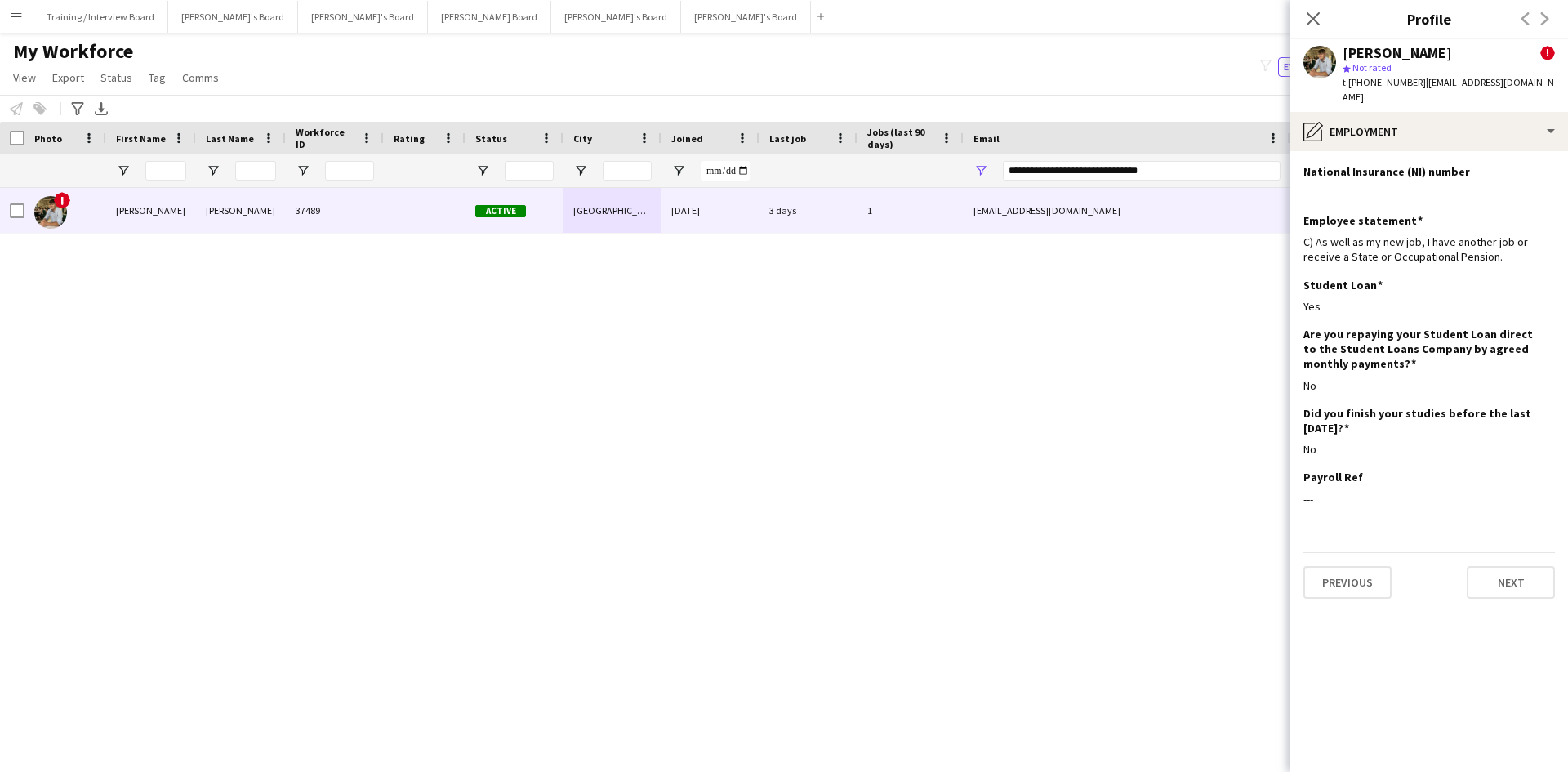
drag, startPoint x: 1311, startPoint y: 16, endPoint x: 1207, endPoint y: 60, distance: 112.9
click at [1253, 16] on icon at bounding box center [1313, 19] width 13 height 13
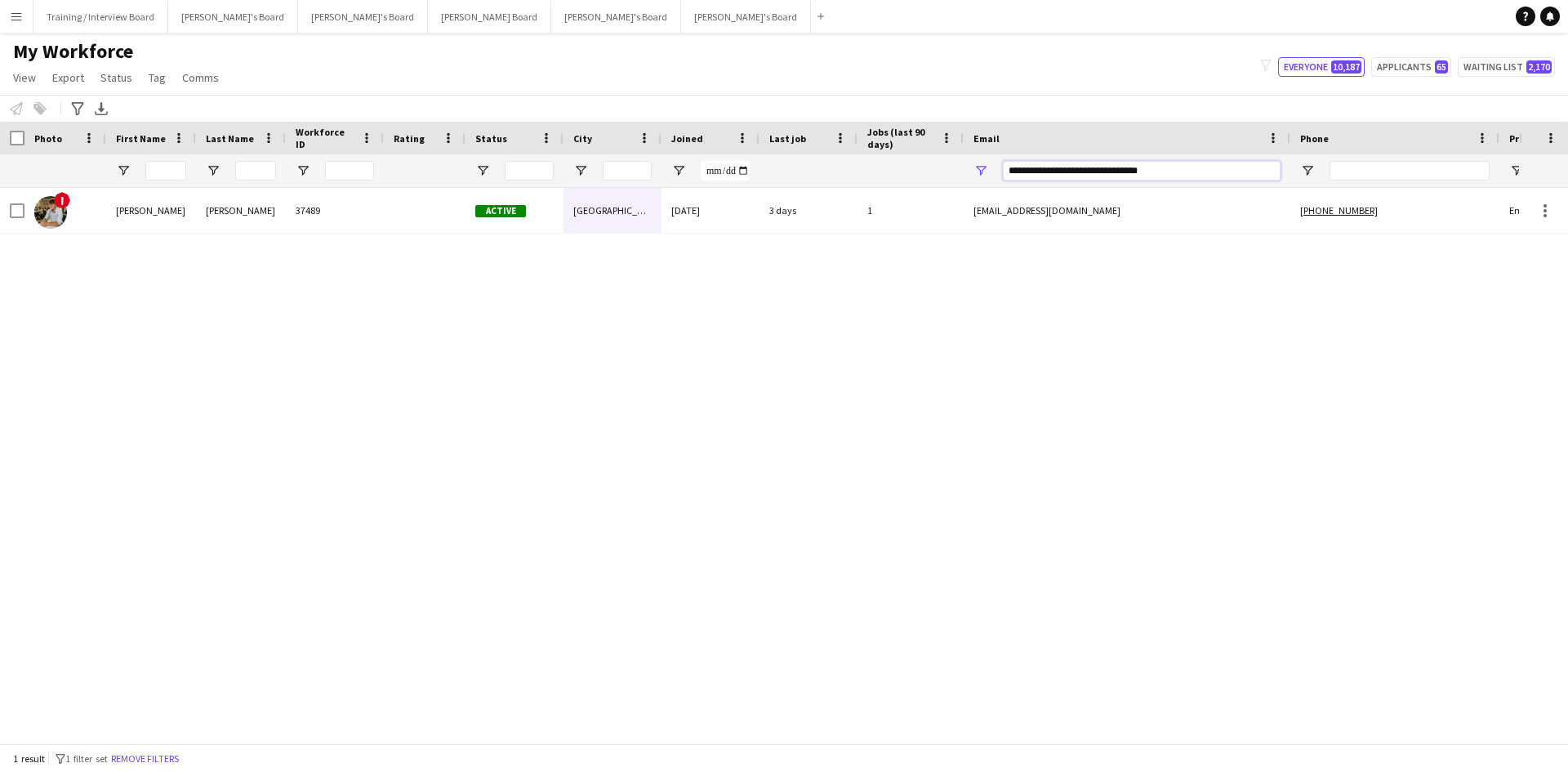
drag, startPoint x: 1200, startPoint y: 168, endPoint x: 837, endPoint y: 187, distance: 363.5
click at [755, 179] on div at bounding box center [885, 170] width 1770 height 33
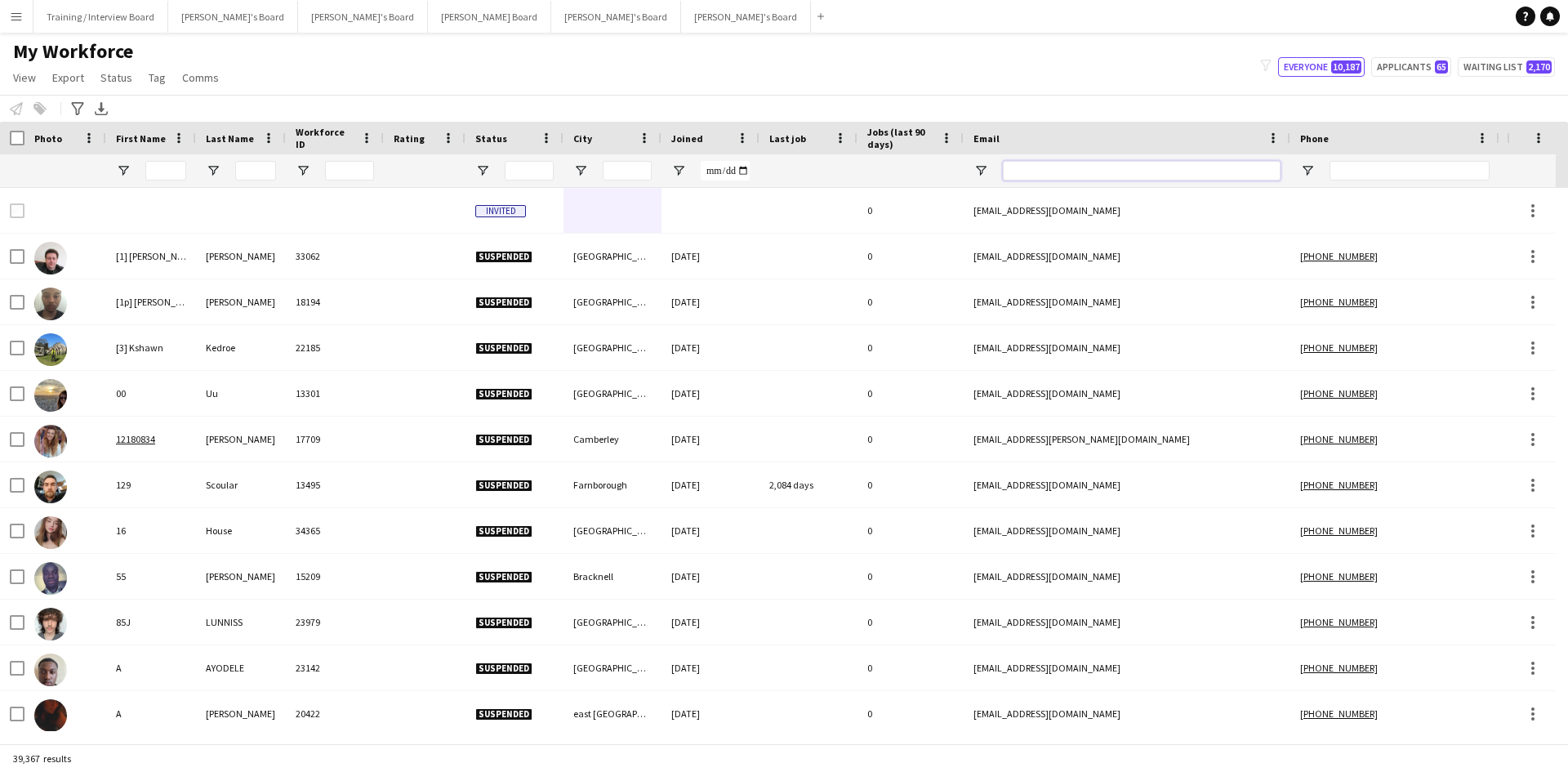
paste input "**********"
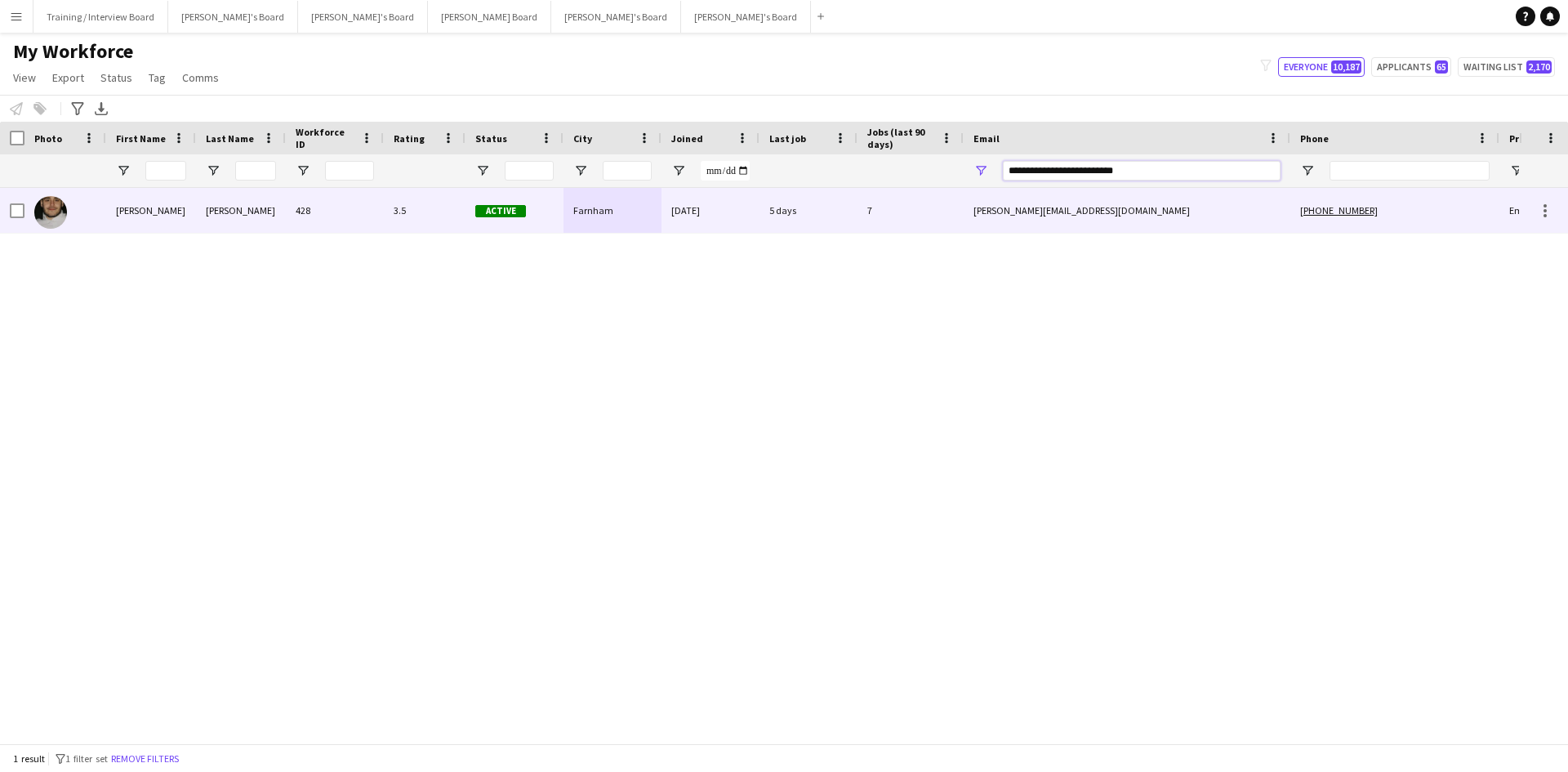
type input "**********"
click at [612, 215] on div "Farnham" at bounding box center [612, 210] width 98 height 45
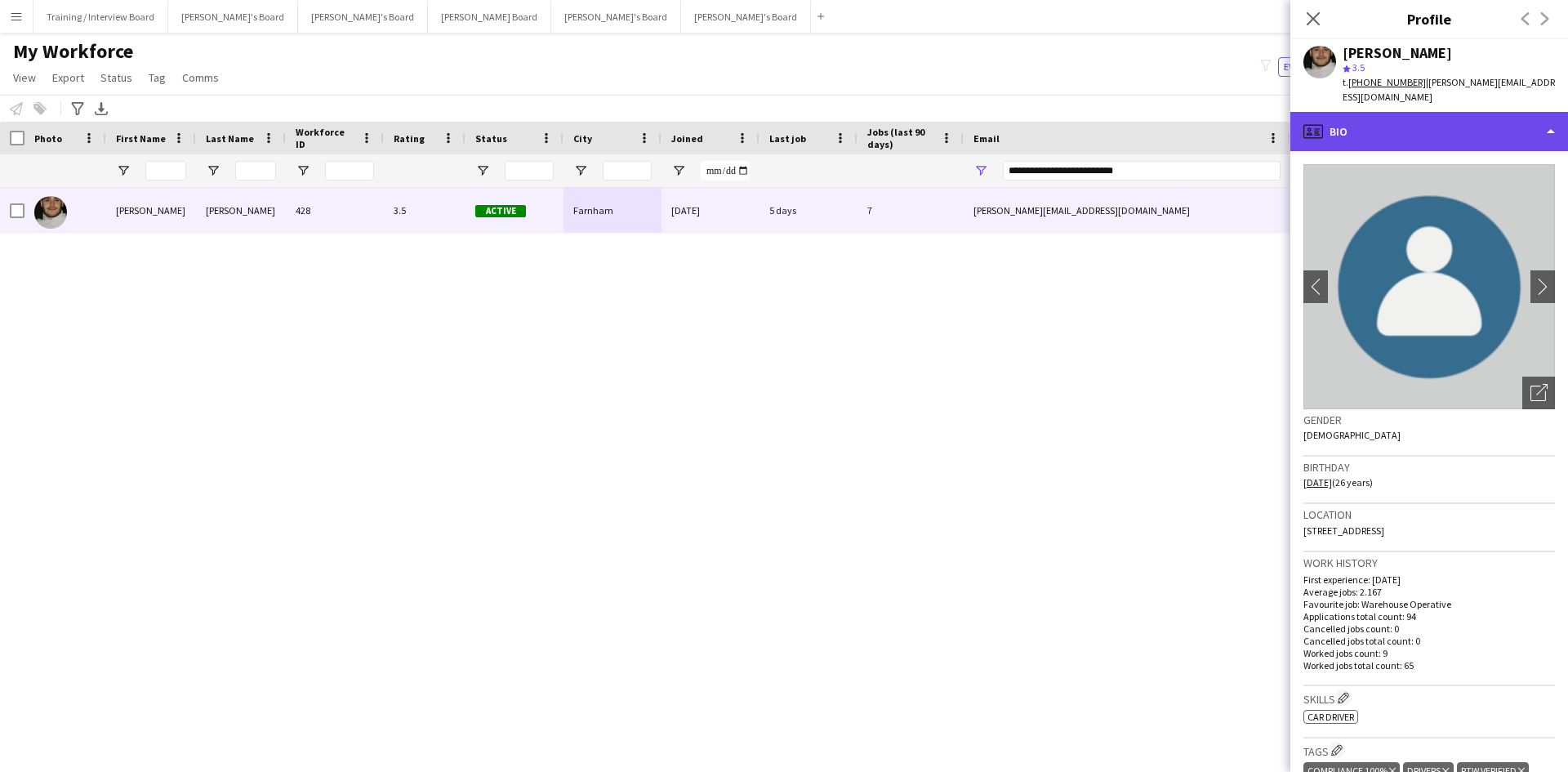
click at [1253, 112] on div "profile Bio" at bounding box center [1429, 132] width 278 height 39
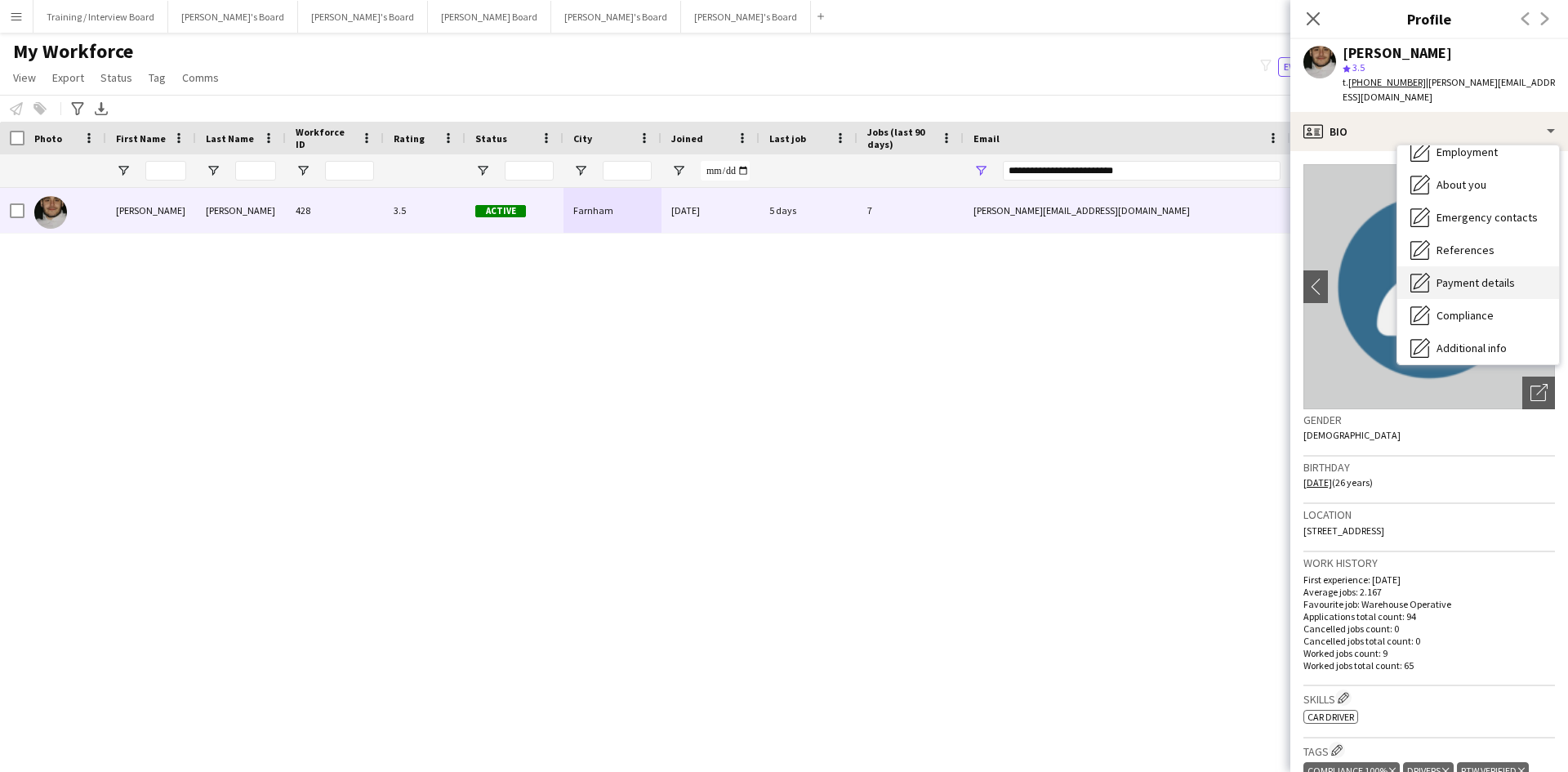
click at [1253, 275] on span "Payment details" at bounding box center [1475, 282] width 78 height 15
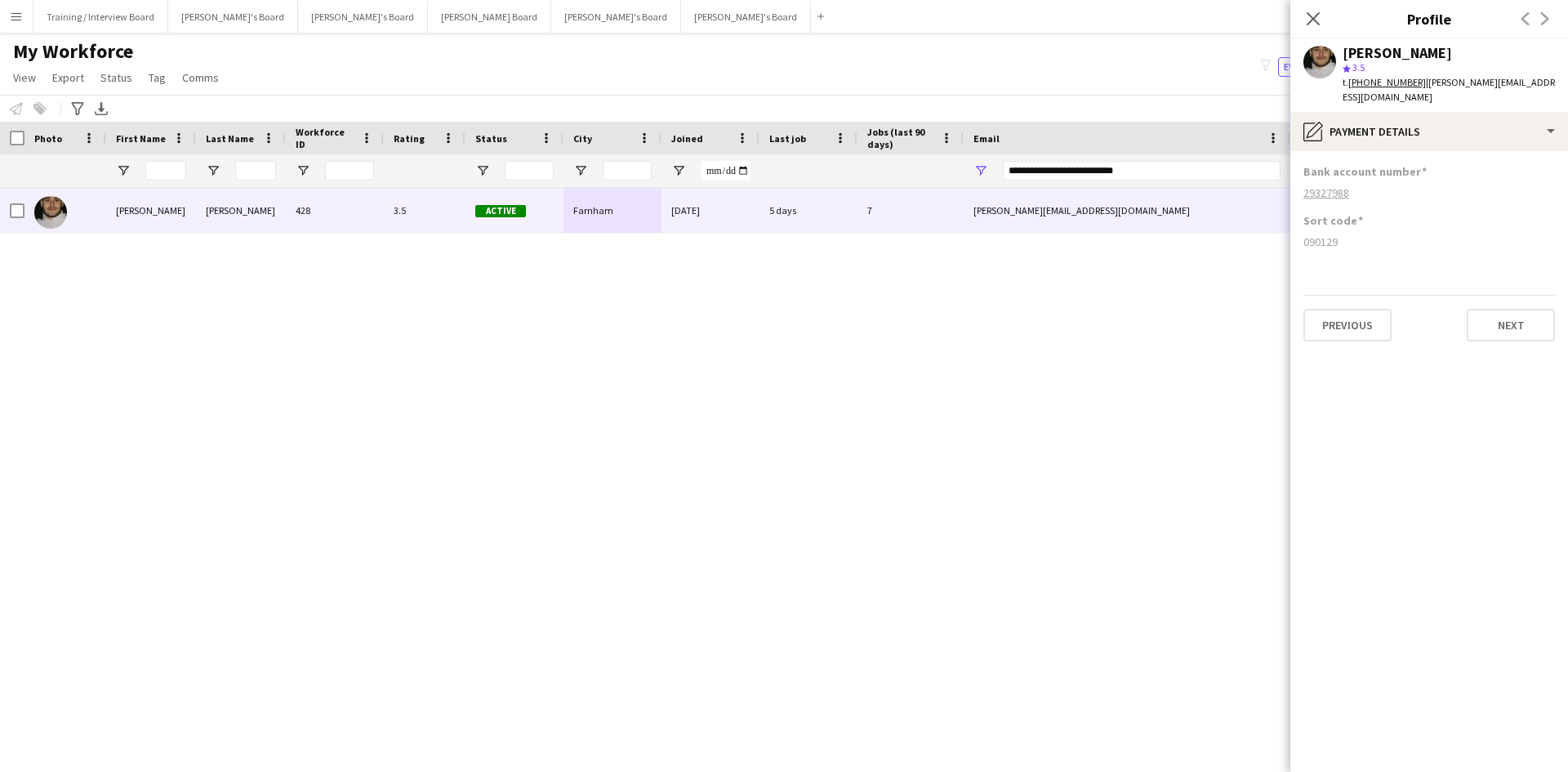
drag, startPoint x: 1345, startPoint y: 226, endPoint x: 1313, endPoint y: 226, distance: 32.0
click at [1253, 225] on app-section-data-types "Bank account number [FINANCIAL_ID] Sort code [FINANCIAL_ID] Previous Next" at bounding box center [1429, 461] width 278 height 621
copy div "090129"
click at [1253, 185] on div "29327988" at bounding box center [1428, 192] width 252 height 15
click at [1253, 185] on tcxspan "29327988" at bounding box center [1325, 192] width 45 height 15
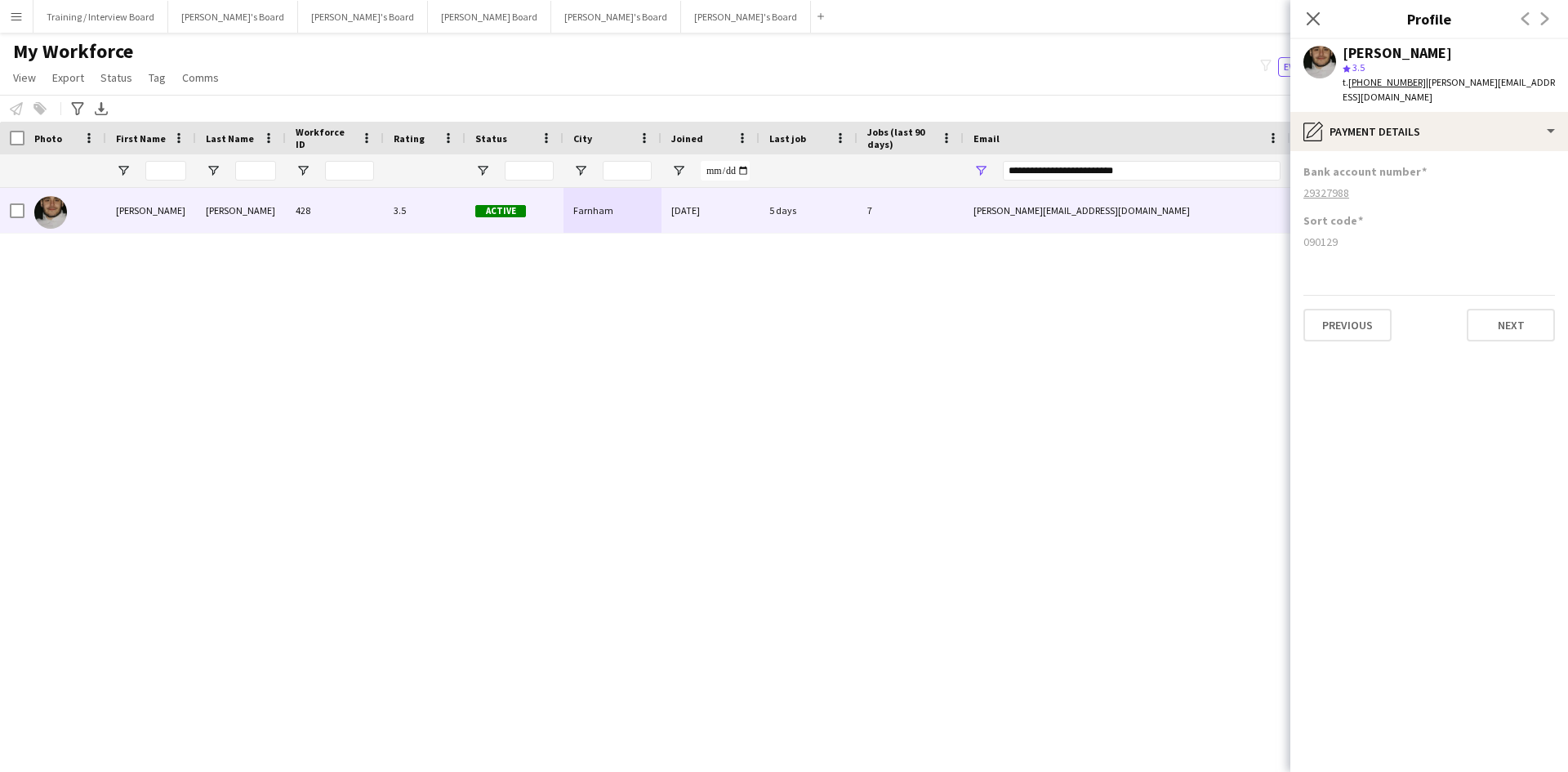
click at [1253, 185] on div "29327988" at bounding box center [1428, 192] width 252 height 15
drag, startPoint x: 1358, startPoint y: 181, endPoint x: 1304, endPoint y: 183, distance: 54.0
click at [1253, 185] on div "29327988" at bounding box center [1428, 192] width 252 height 15
copy tcxspan "29327988"
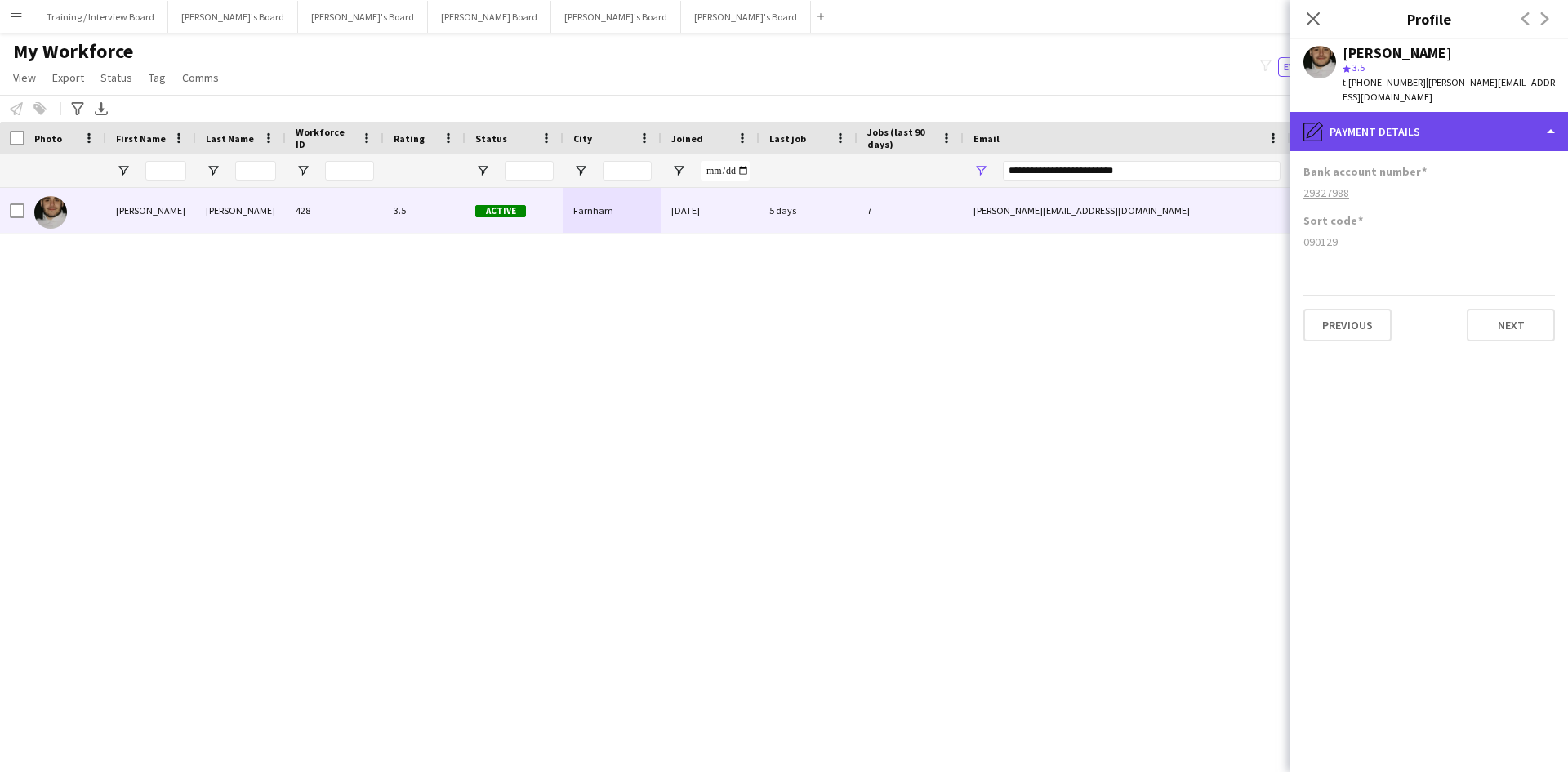
click at [1253, 121] on div "pencil4 Payment details" at bounding box center [1429, 132] width 278 height 39
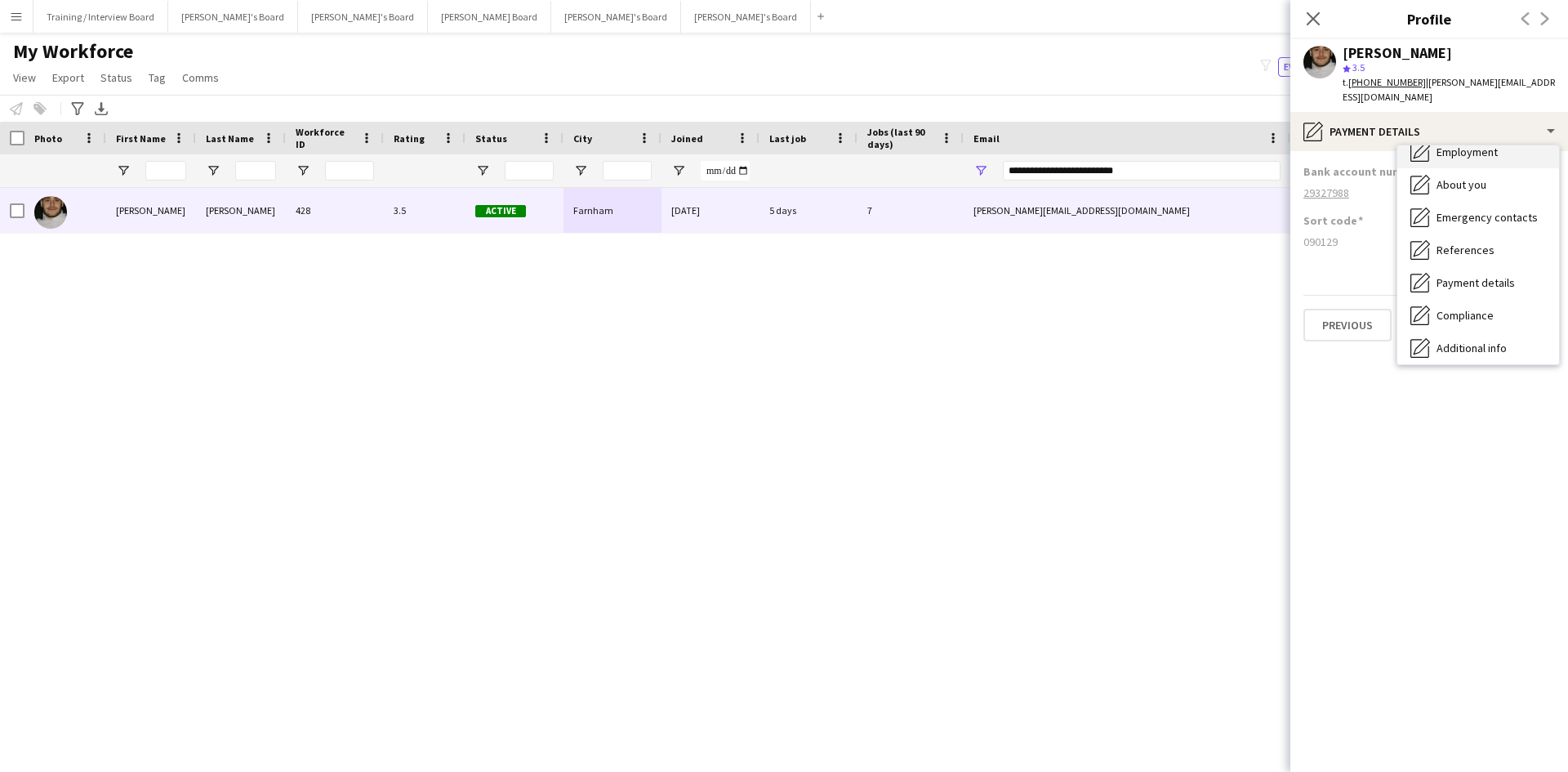
click at [1253, 144] on div "Employment Employment" at bounding box center [1478, 151] width 162 height 33
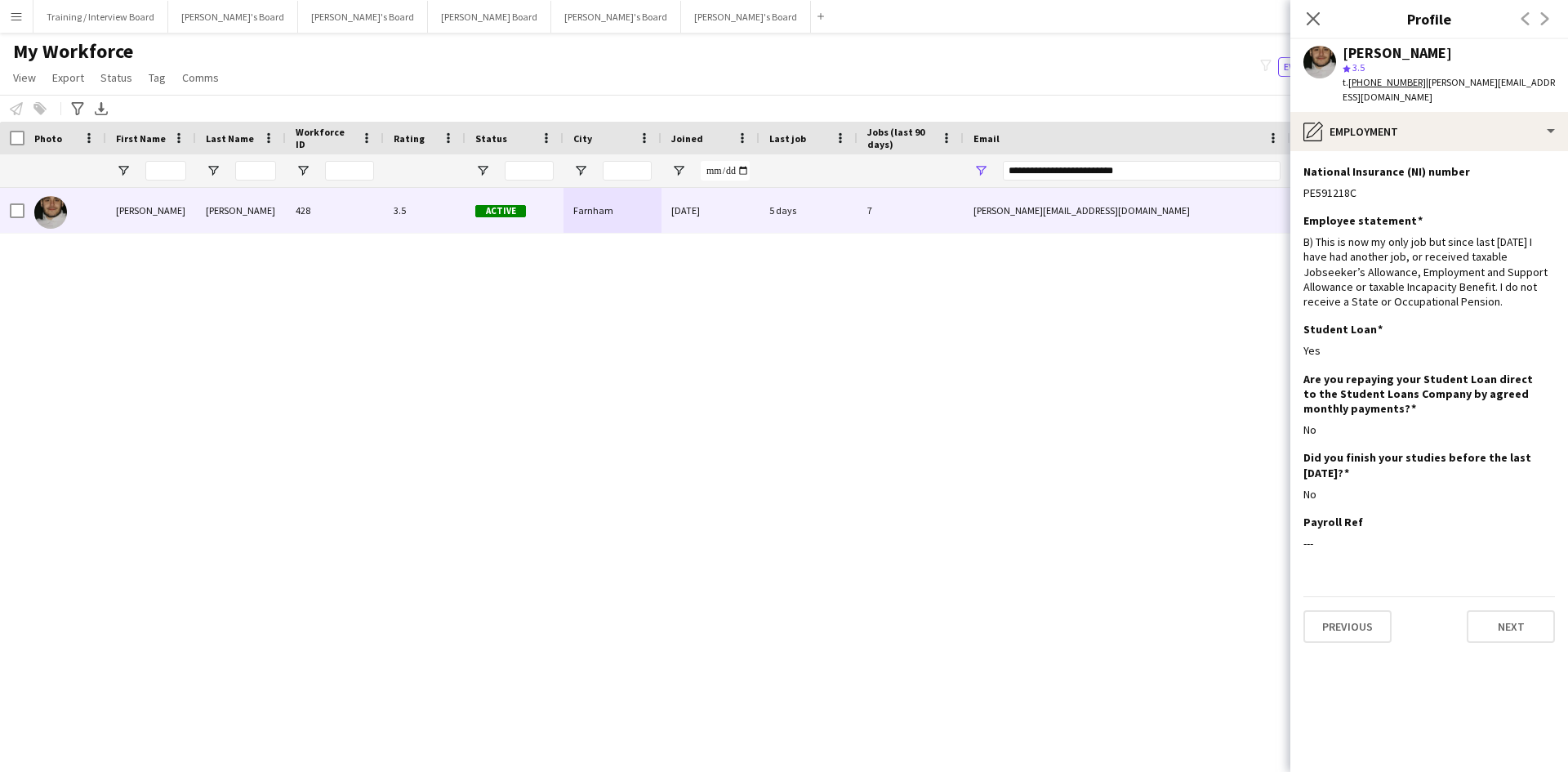
drag, startPoint x: 1313, startPoint y: 15, endPoint x: 1113, endPoint y: 164, distance: 249.4
click at [1253, 15] on icon "Close pop-in" at bounding box center [1313, 19] width 13 height 13
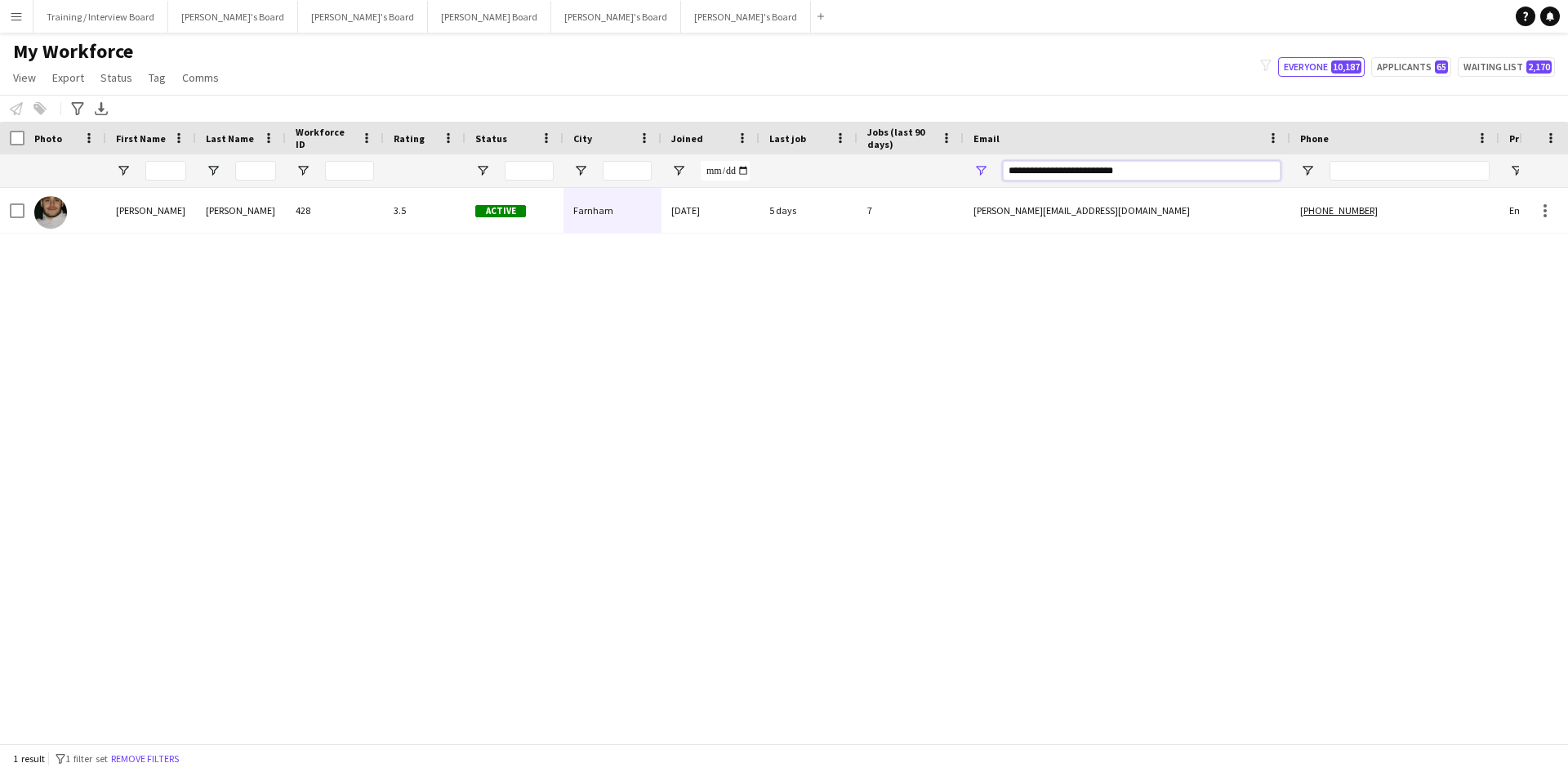
drag, startPoint x: 1168, startPoint y: 168, endPoint x: 837, endPoint y: 172, distance: 331.0
click at [839, 171] on div at bounding box center [885, 170] width 1770 height 33
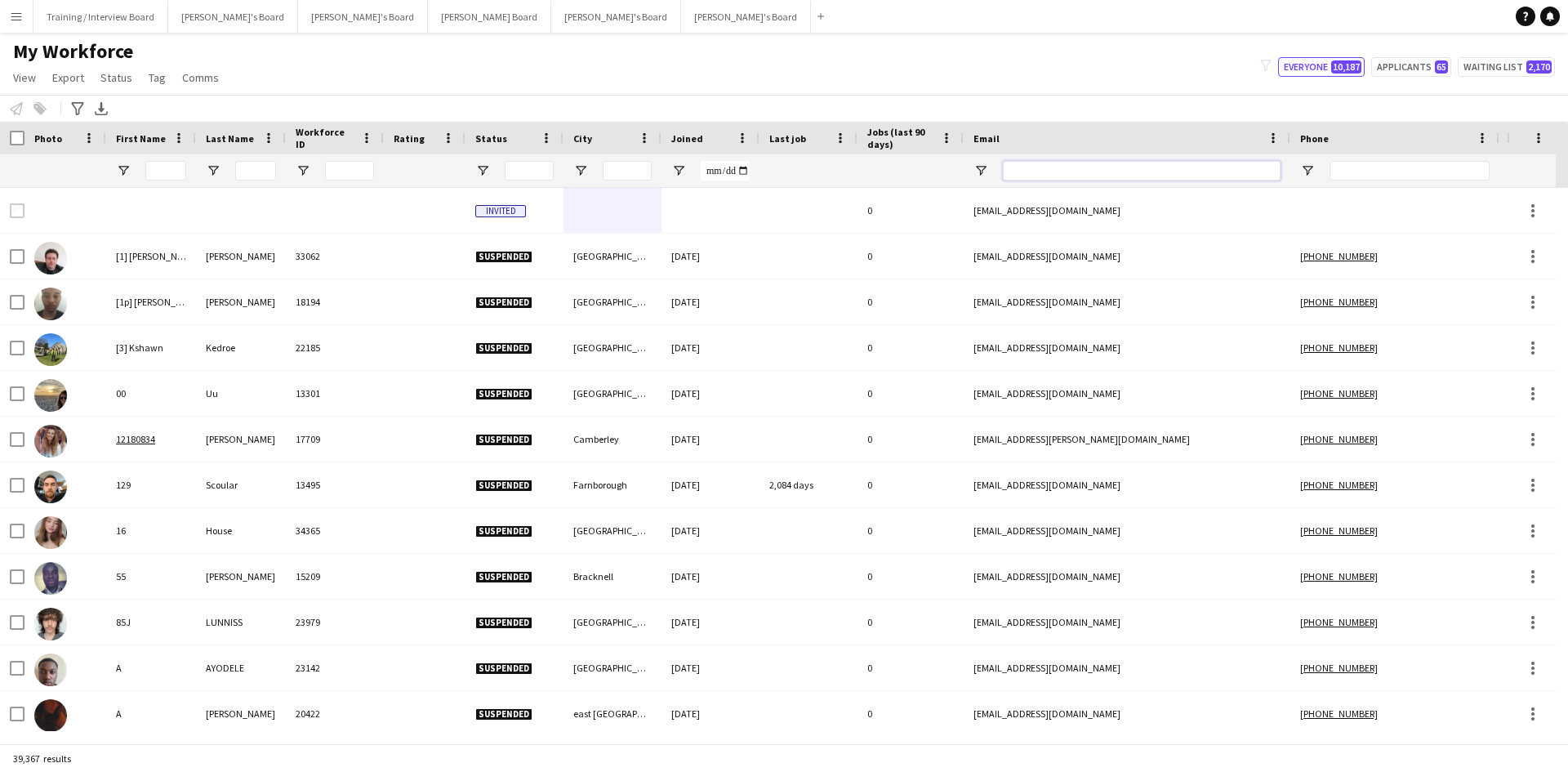
click at [1022, 174] on input "Email Filter Input" at bounding box center [1142, 171] width 278 height 20
paste input "**********"
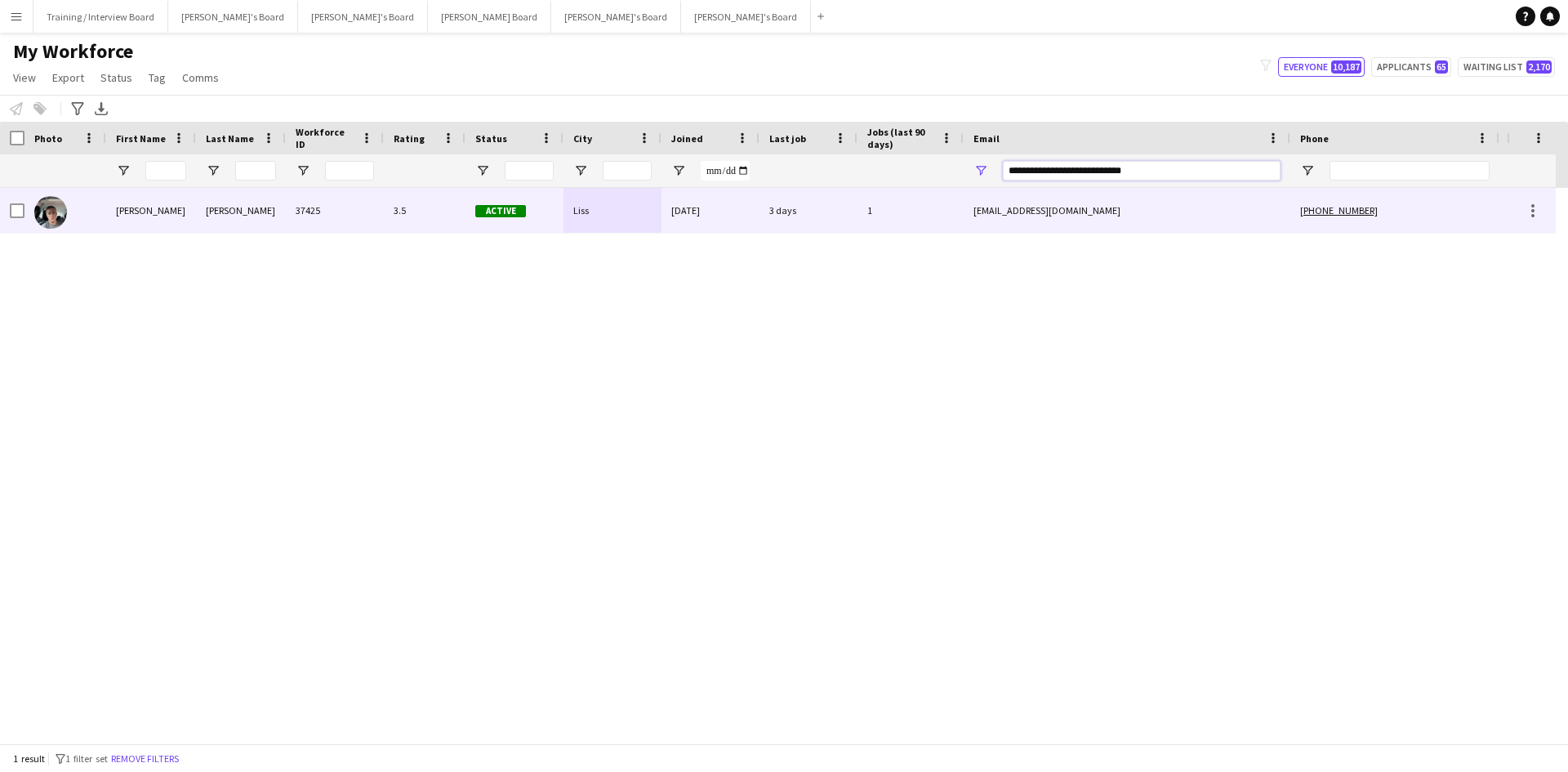
type input "**********"
click at [417, 223] on div "3.5" at bounding box center [424, 210] width 82 height 45
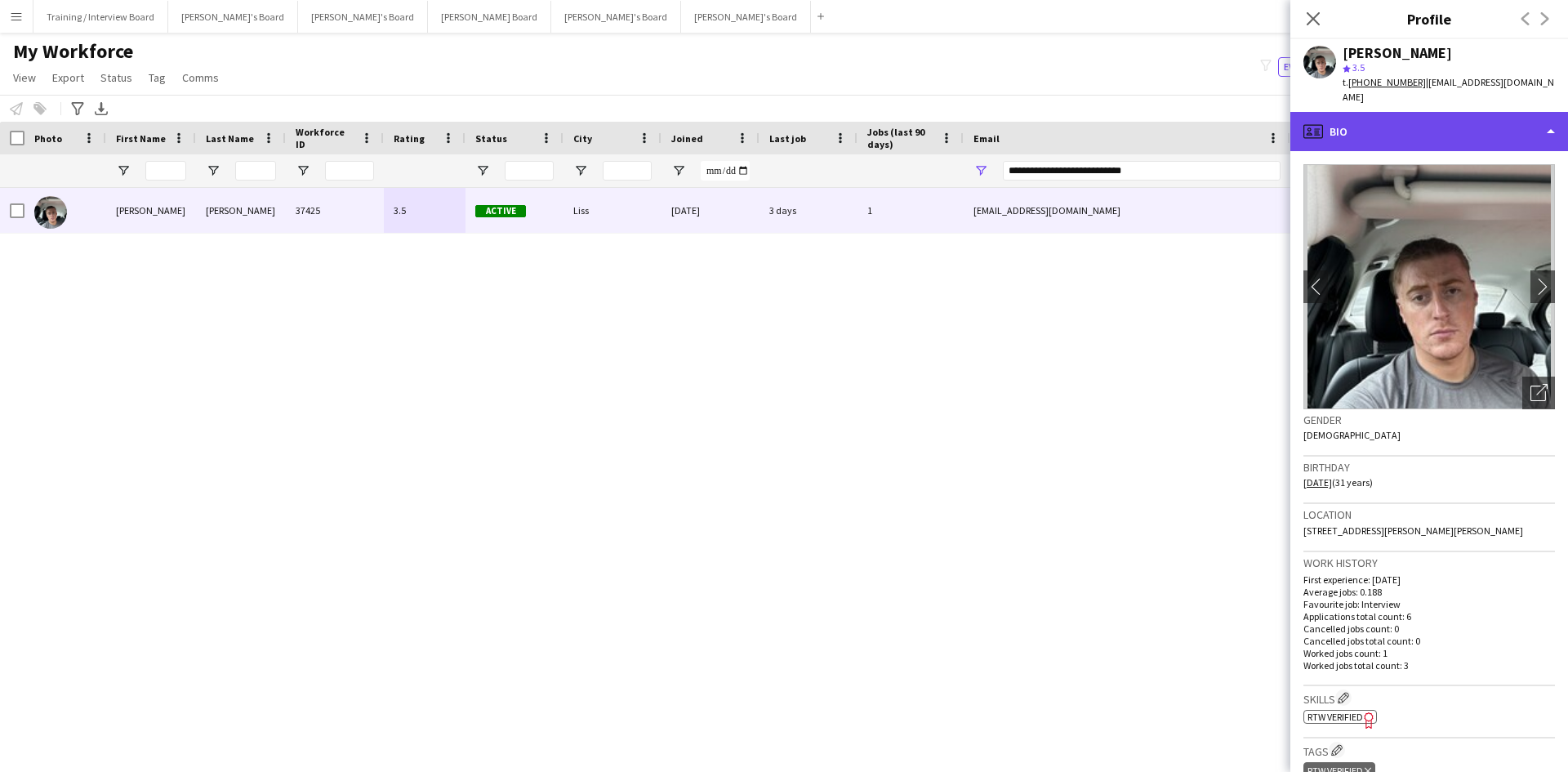
click at [1253, 136] on div "profile Bio" at bounding box center [1429, 132] width 278 height 39
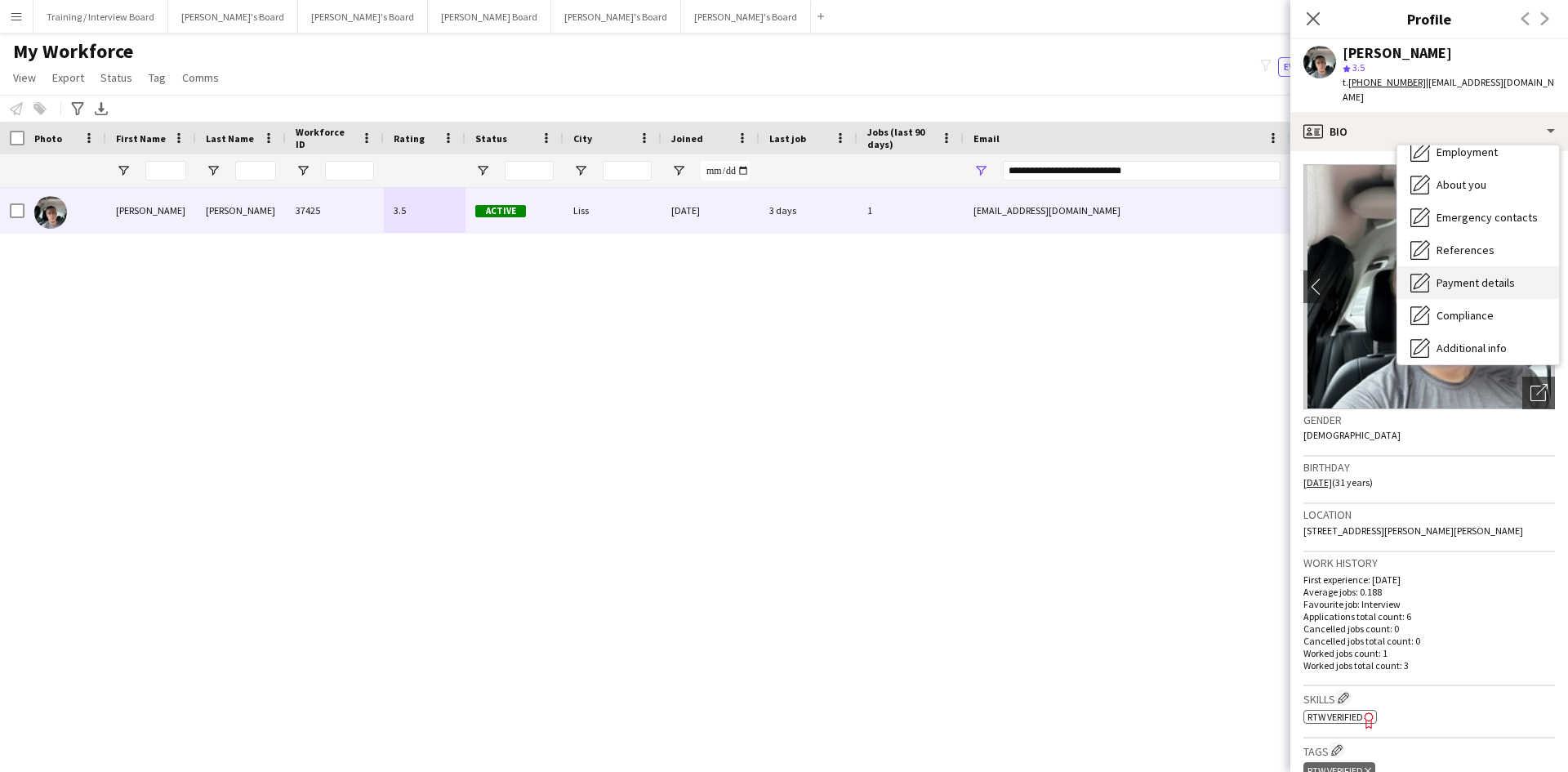
click at [1253, 283] on span "Payment details" at bounding box center [1475, 282] width 78 height 15
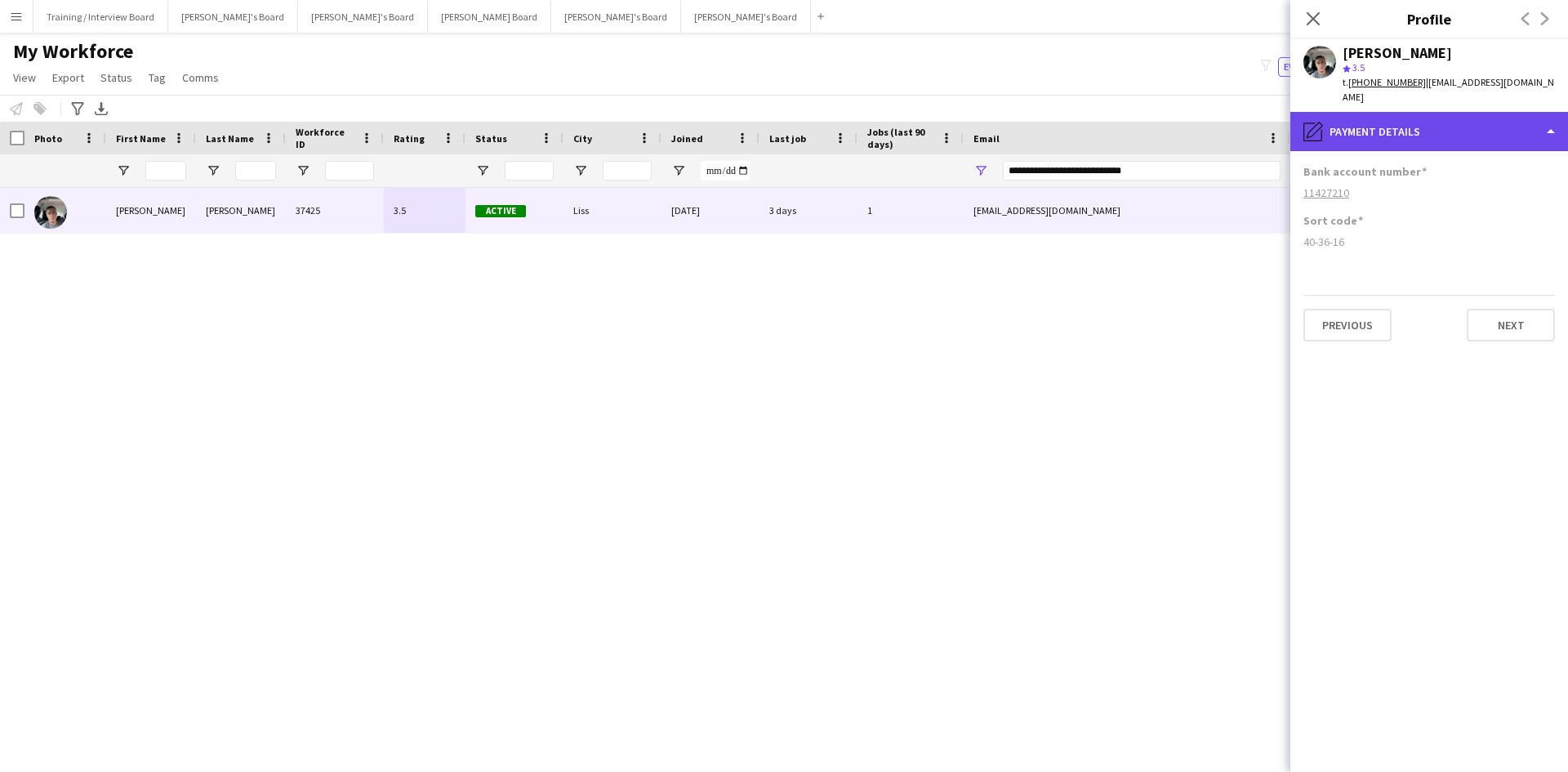
click at [1253, 136] on div "pencil4 Payment details" at bounding box center [1429, 132] width 278 height 39
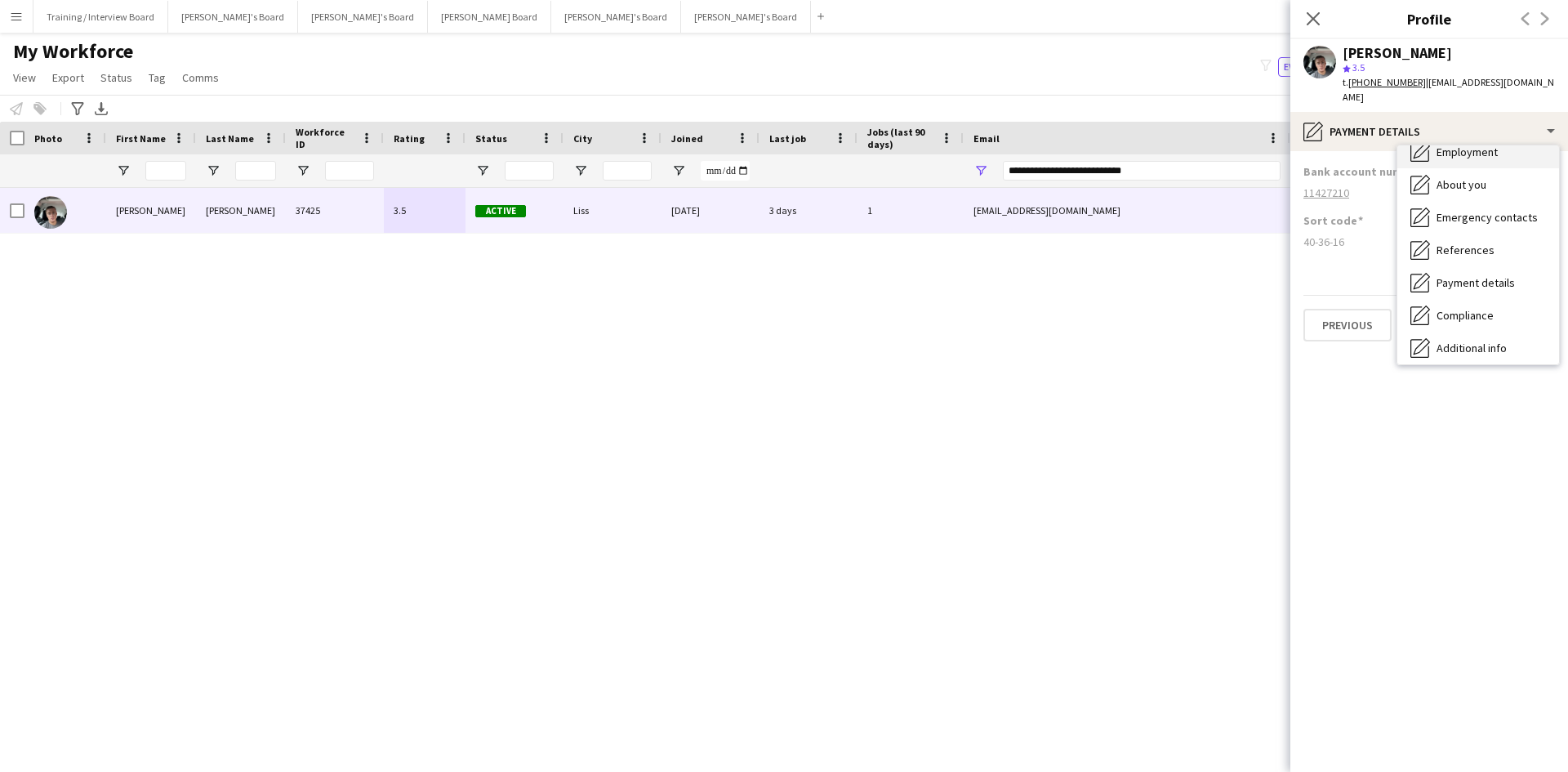
click at [1253, 155] on span "Employment" at bounding box center [1467, 151] width 61 height 15
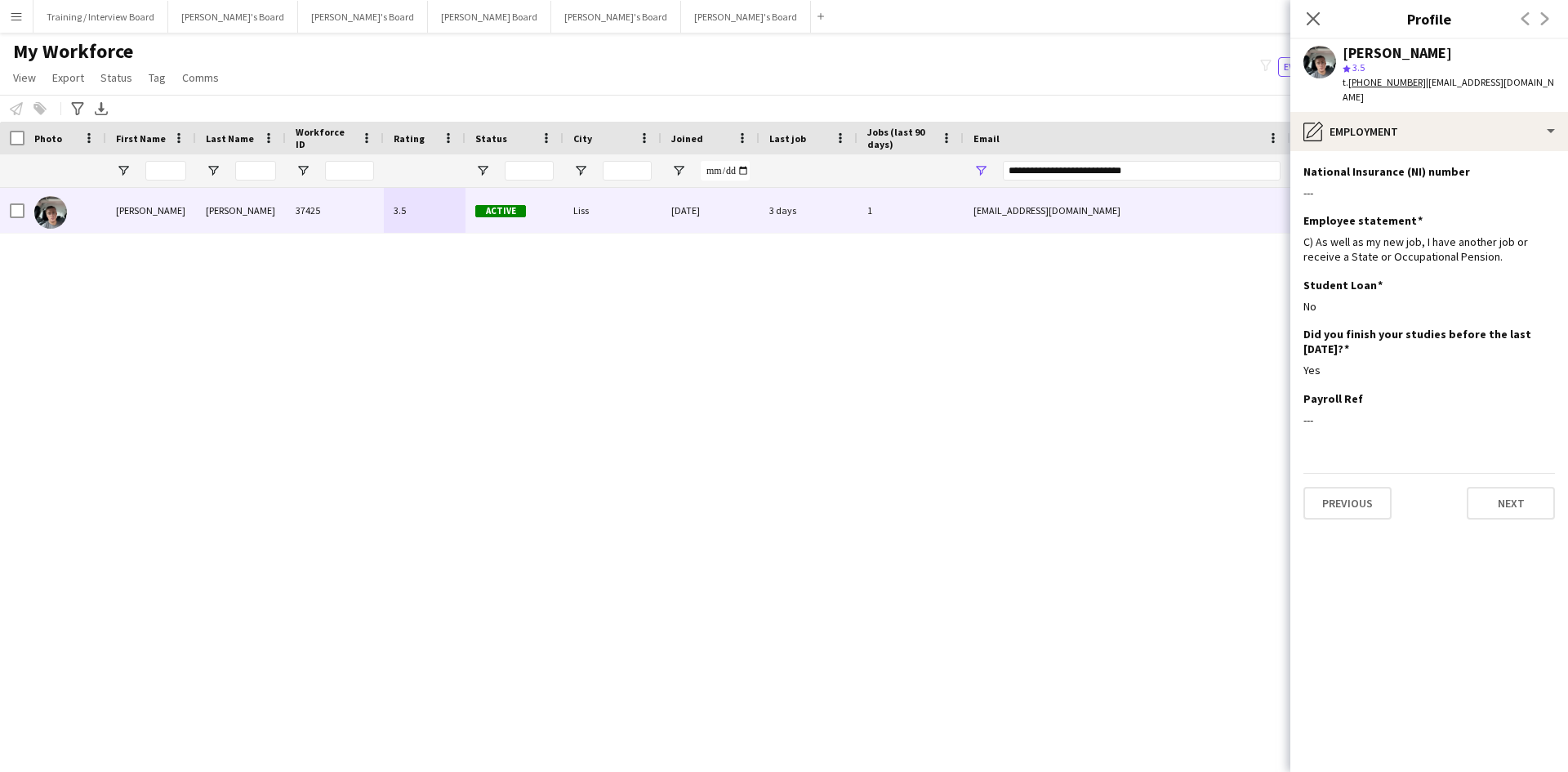
drag, startPoint x: 1315, startPoint y: 14, endPoint x: 1103, endPoint y: 183, distance: 271.1
click at [1253, 14] on icon "Close pop-in" at bounding box center [1313, 19] width 13 height 13
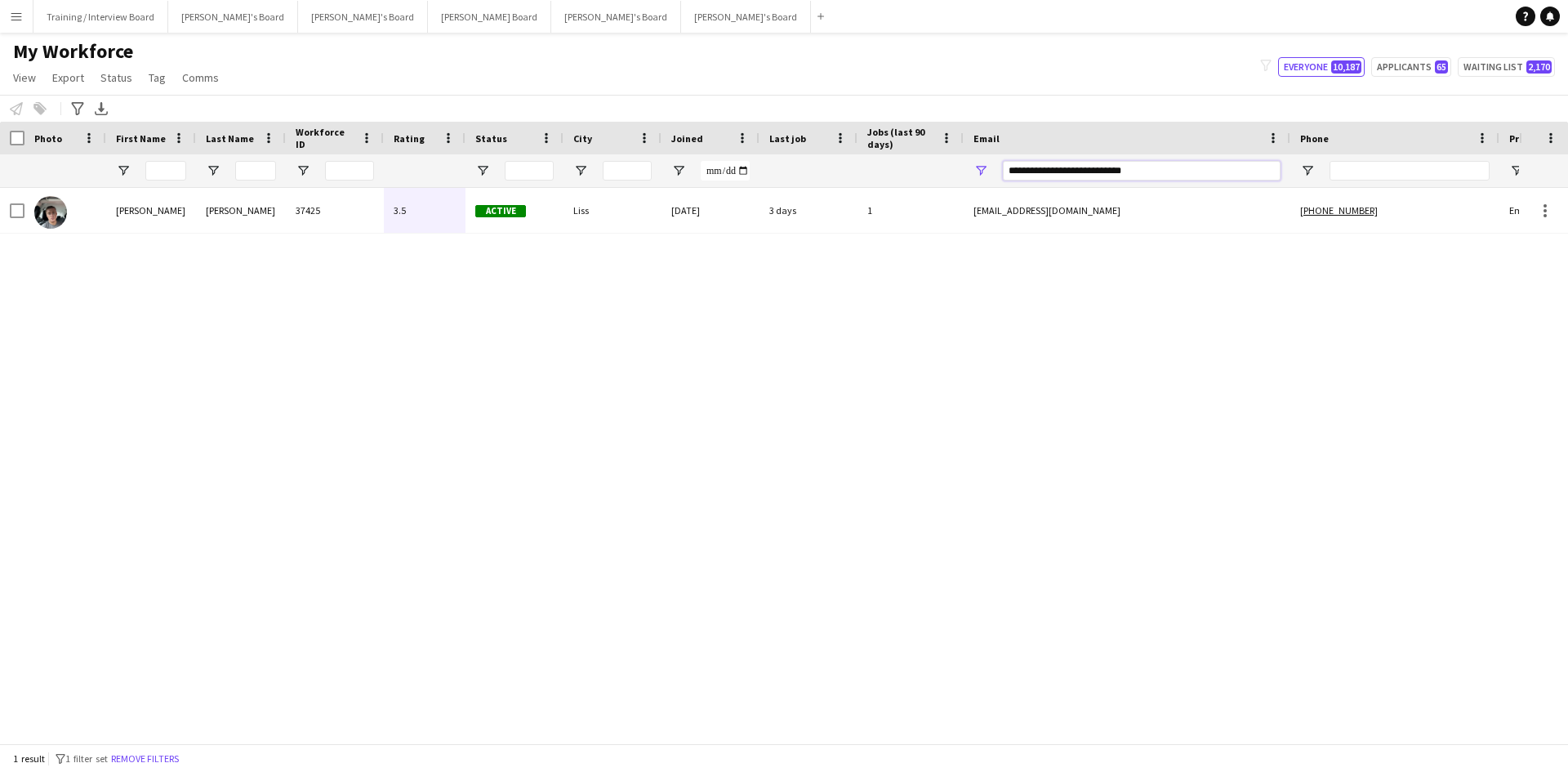
drag, startPoint x: 1172, startPoint y: 166, endPoint x: 760, endPoint y: 174, distance: 412.1
click at [756, 172] on div at bounding box center [885, 170] width 1770 height 33
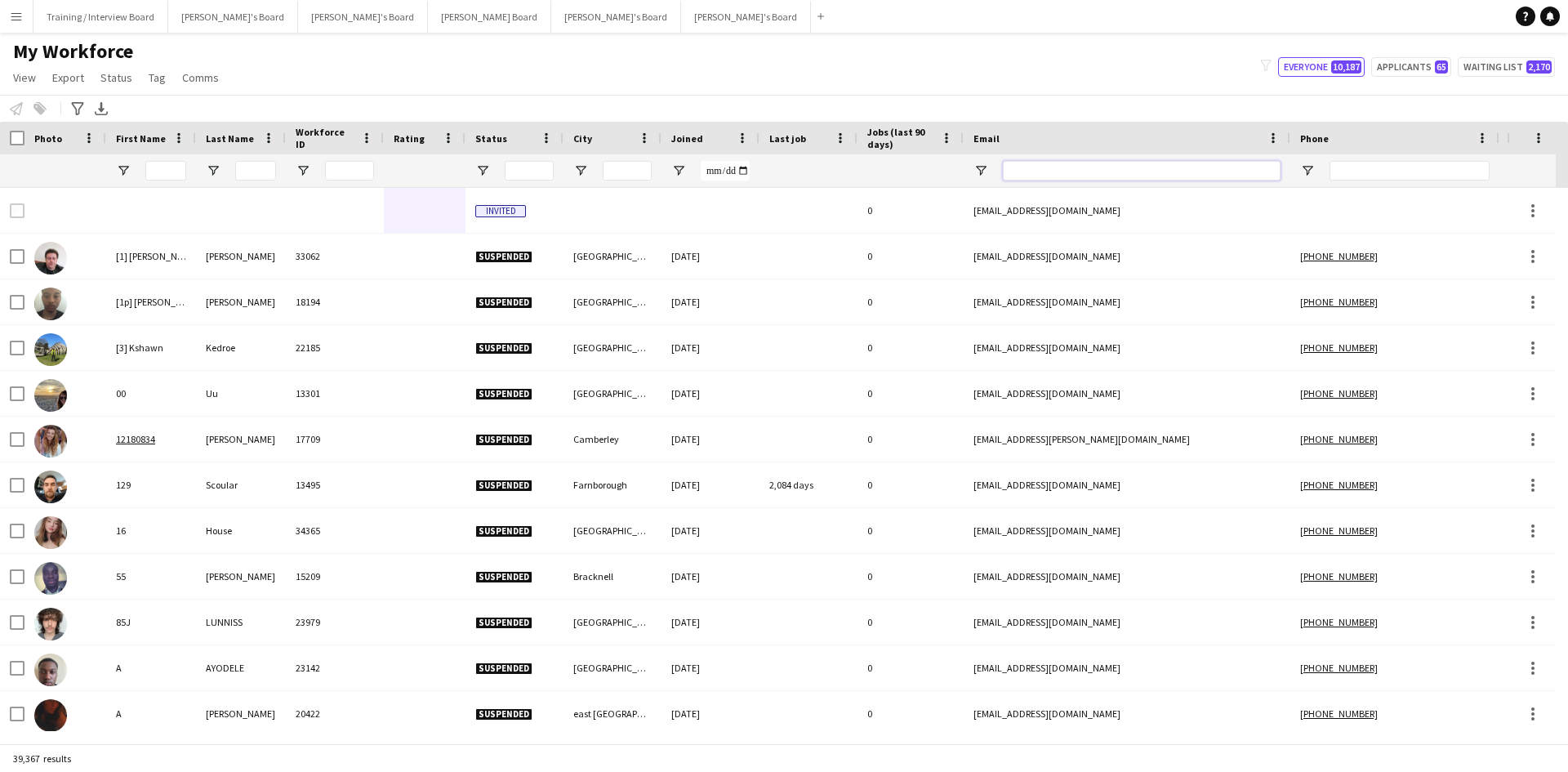
click at [1045, 163] on input "Email Filter Input" at bounding box center [1142, 171] width 278 height 20
paste input "**********"
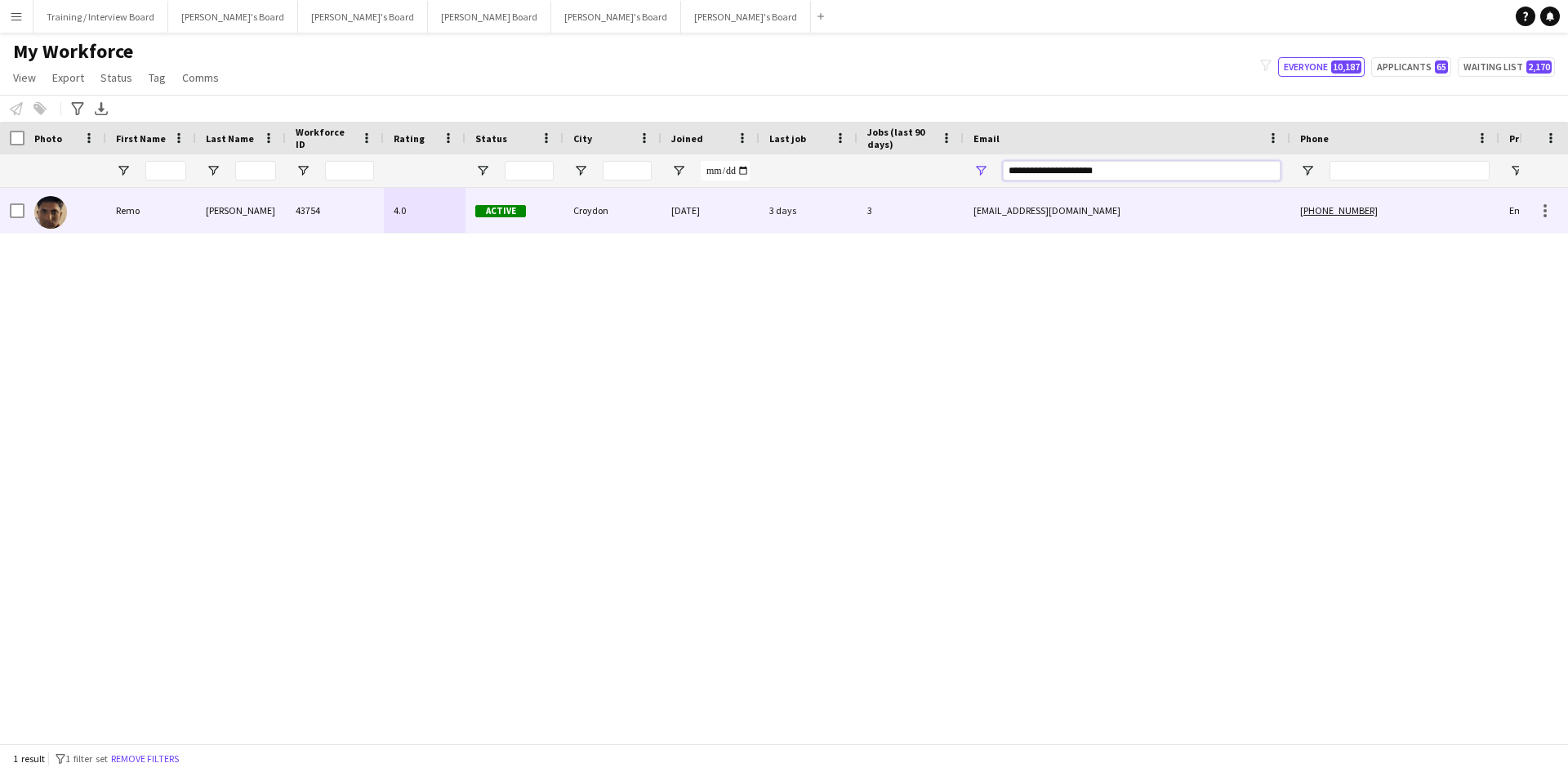
type input "**********"
click at [546, 213] on div "Active" at bounding box center [514, 210] width 98 height 45
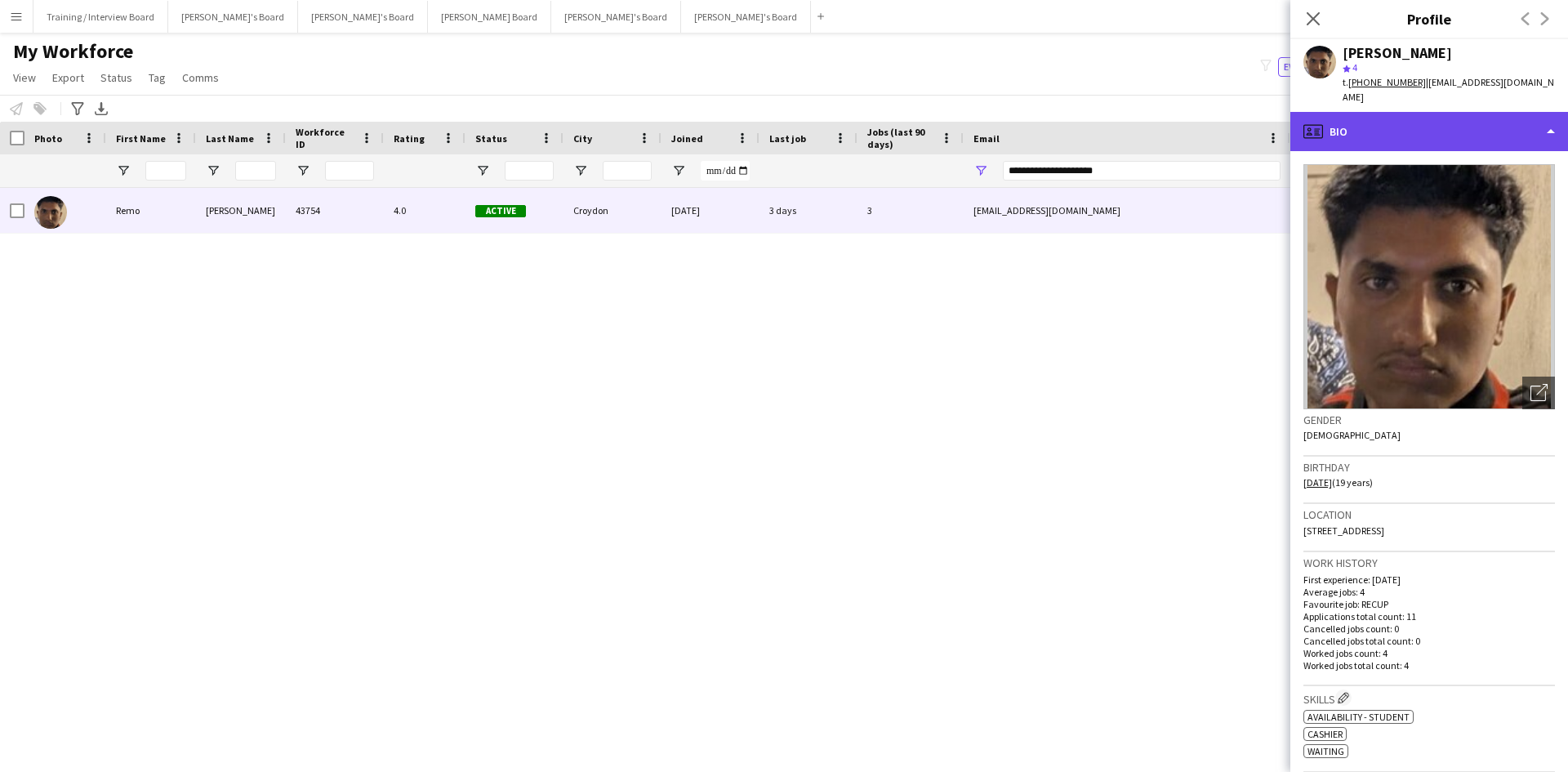
drag, startPoint x: 1410, startPoint y: 125, endPoint x: 1421, endPoint y: 124, distance: 11.0
click at [1253, 125] on div "profile Bio" at bounding box center [1429, 132] width 278 height 39
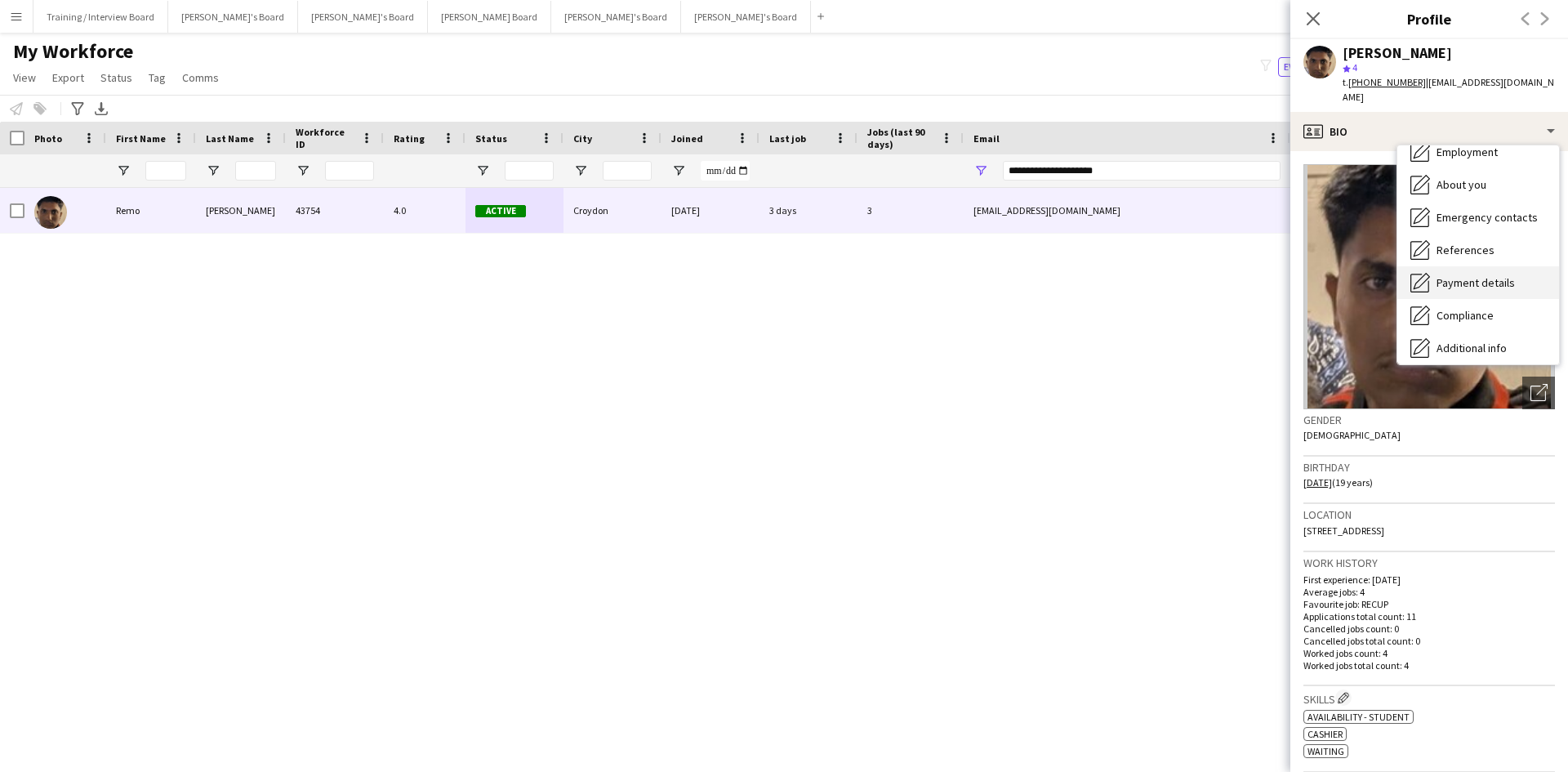
click at [1253, 275] on span "Payment details" at bounding box center [1475, 282] width 78 height 15
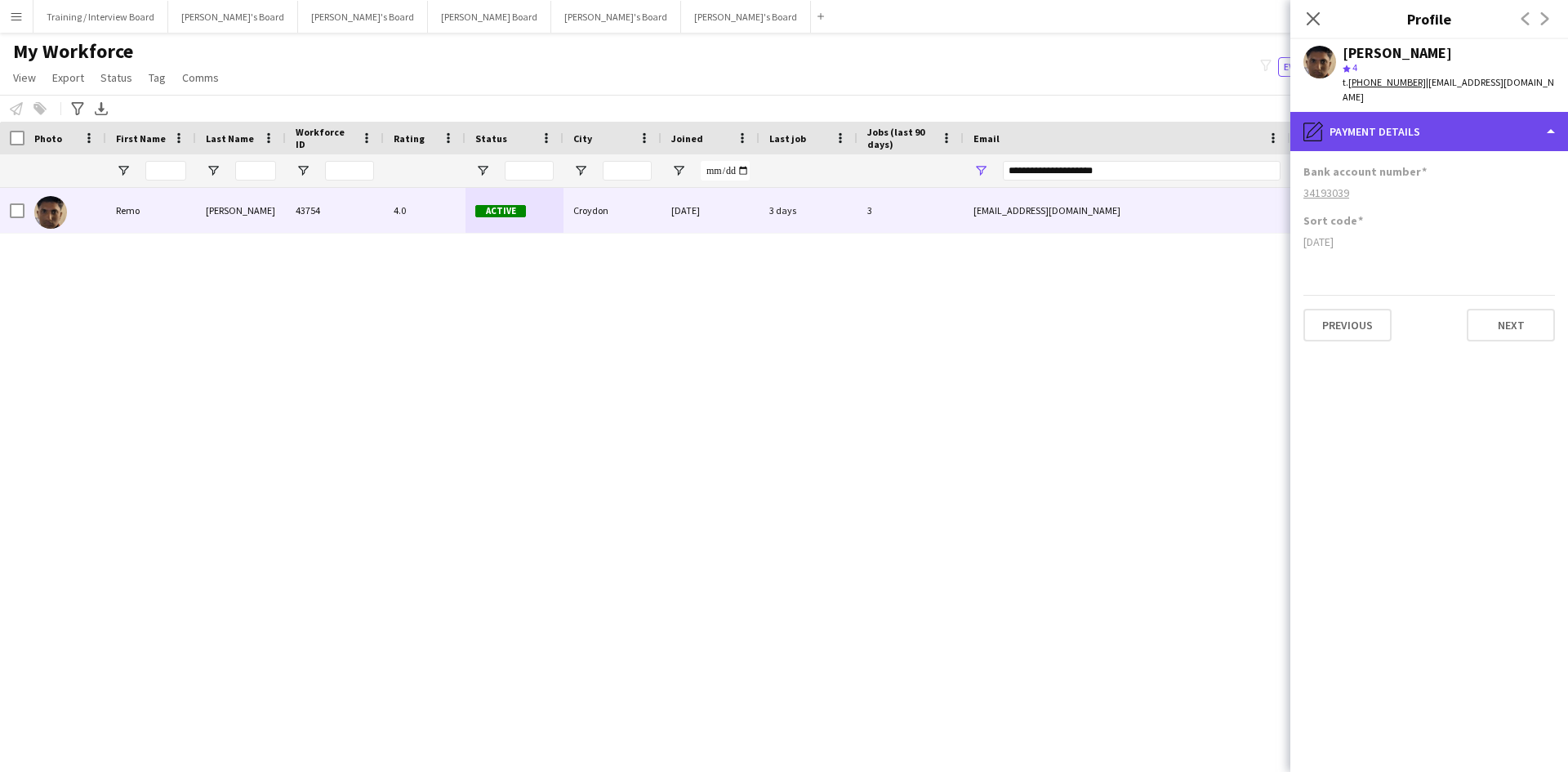
click at [1253, 123] on div "pencil4 Payment details" at bounding box center [1429, 132] width 278 height 39
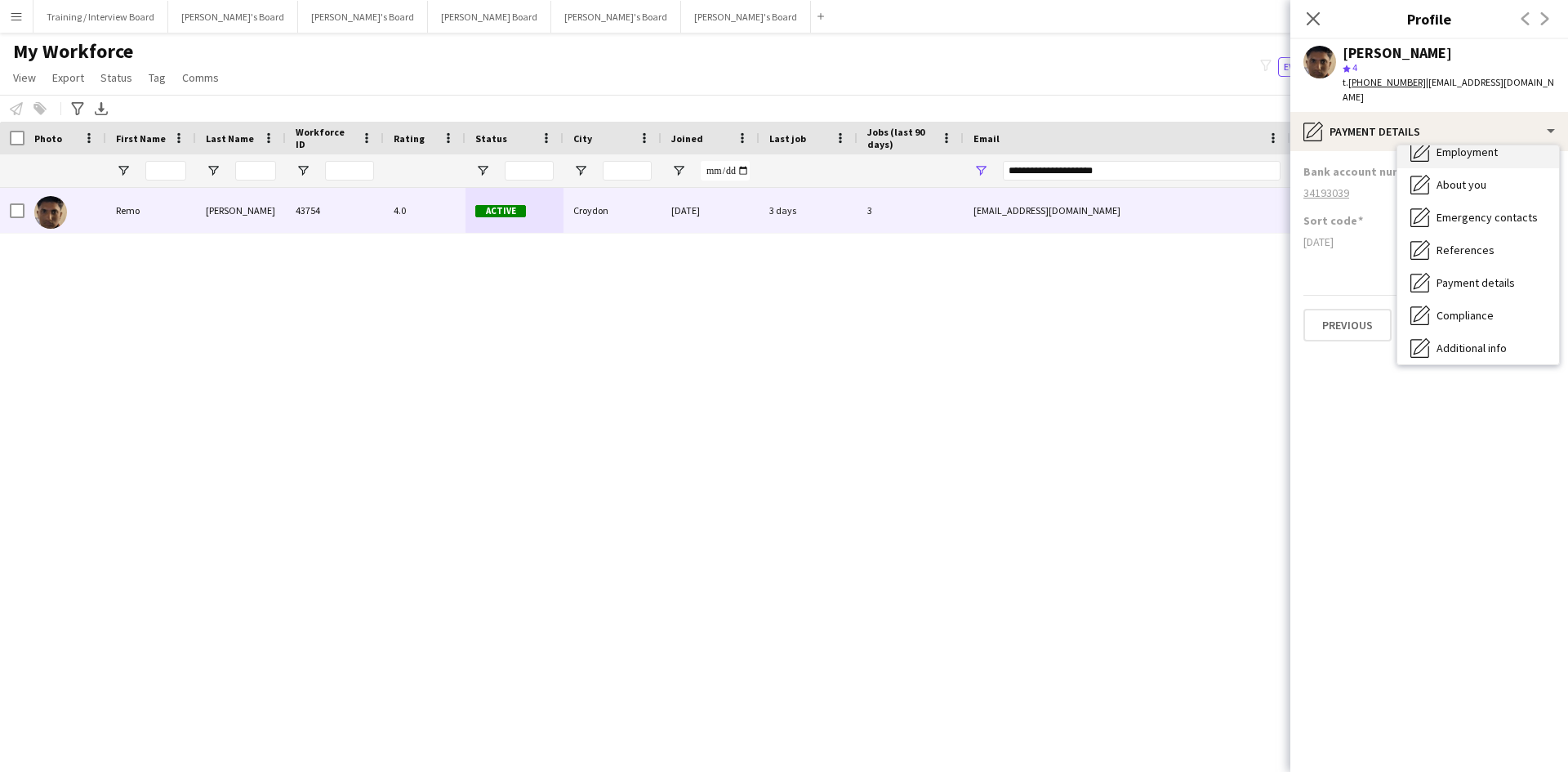
click at [1253, 144] on span "Employment" at bounding box center [1467, 151] width 61 height 15
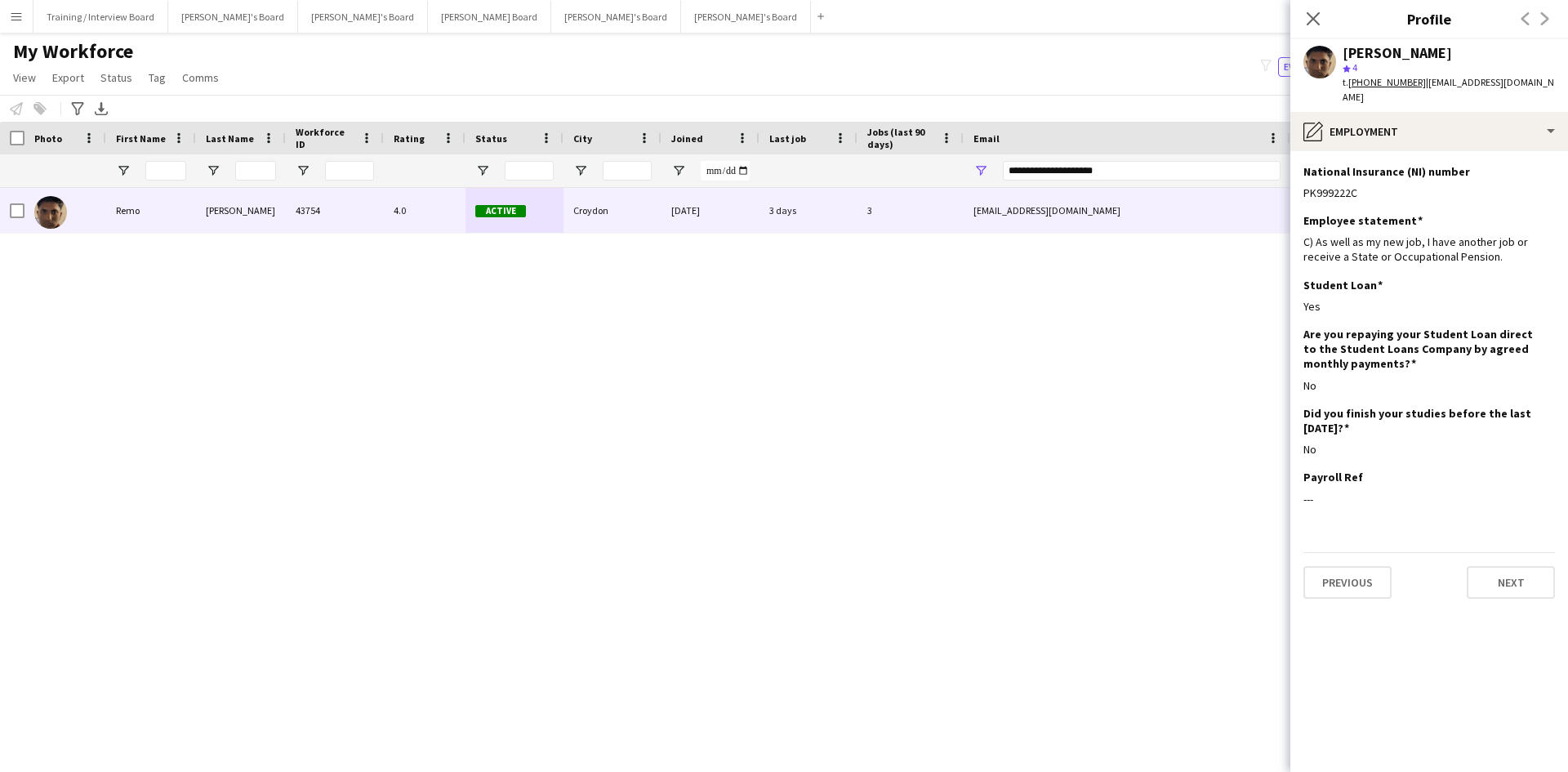
drag, startPoint x: 1316, startPoint y: 12, endPoint x: 1153, endPoint y: 155, distance: 216.8
click at [1253, 12] on icon "Close pop-in" at bounding box center [1313, 19] width 13 height 13
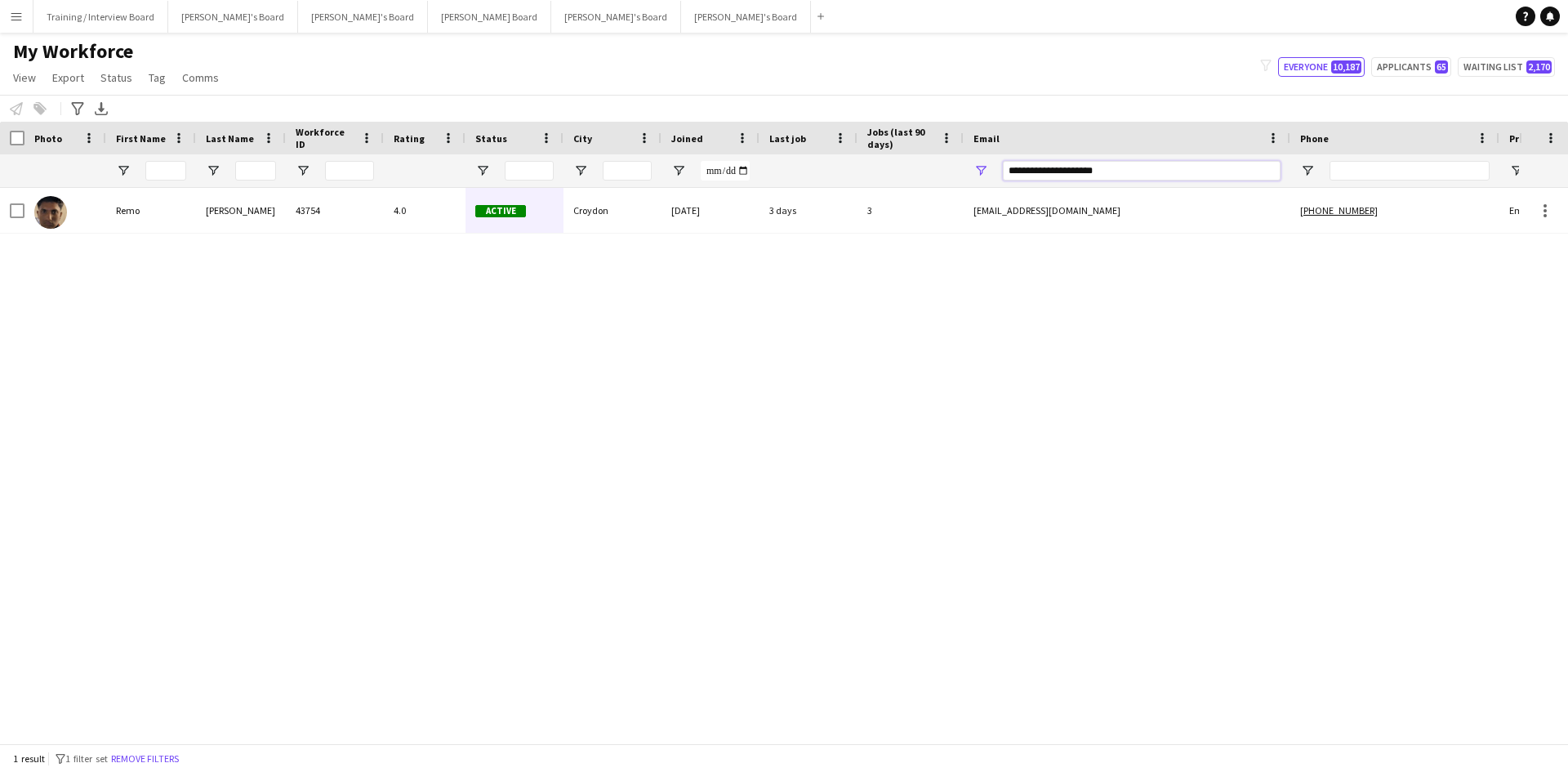
drag, startPoint x: 1144, startPoint y: 175, endPoint x: 877, endPoint y: 178, distance: 267.0
click at [877, 178] on div at bounding box center [885, 170] width 1770 height 33
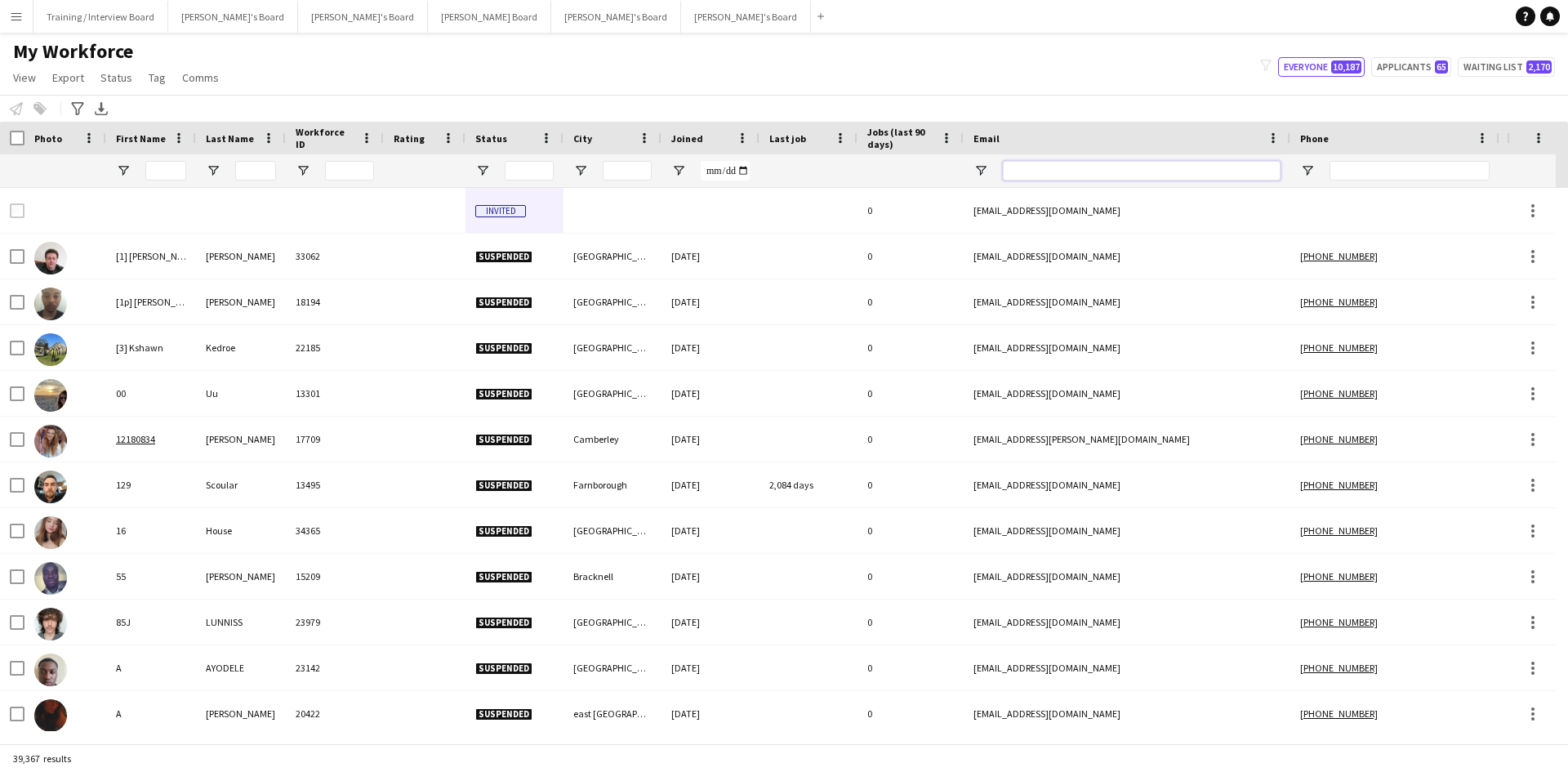
click at [1045, 166] on input "Email Filter Input" at bounding box center [1142, 171] width 278 height 20
paste input "**********"
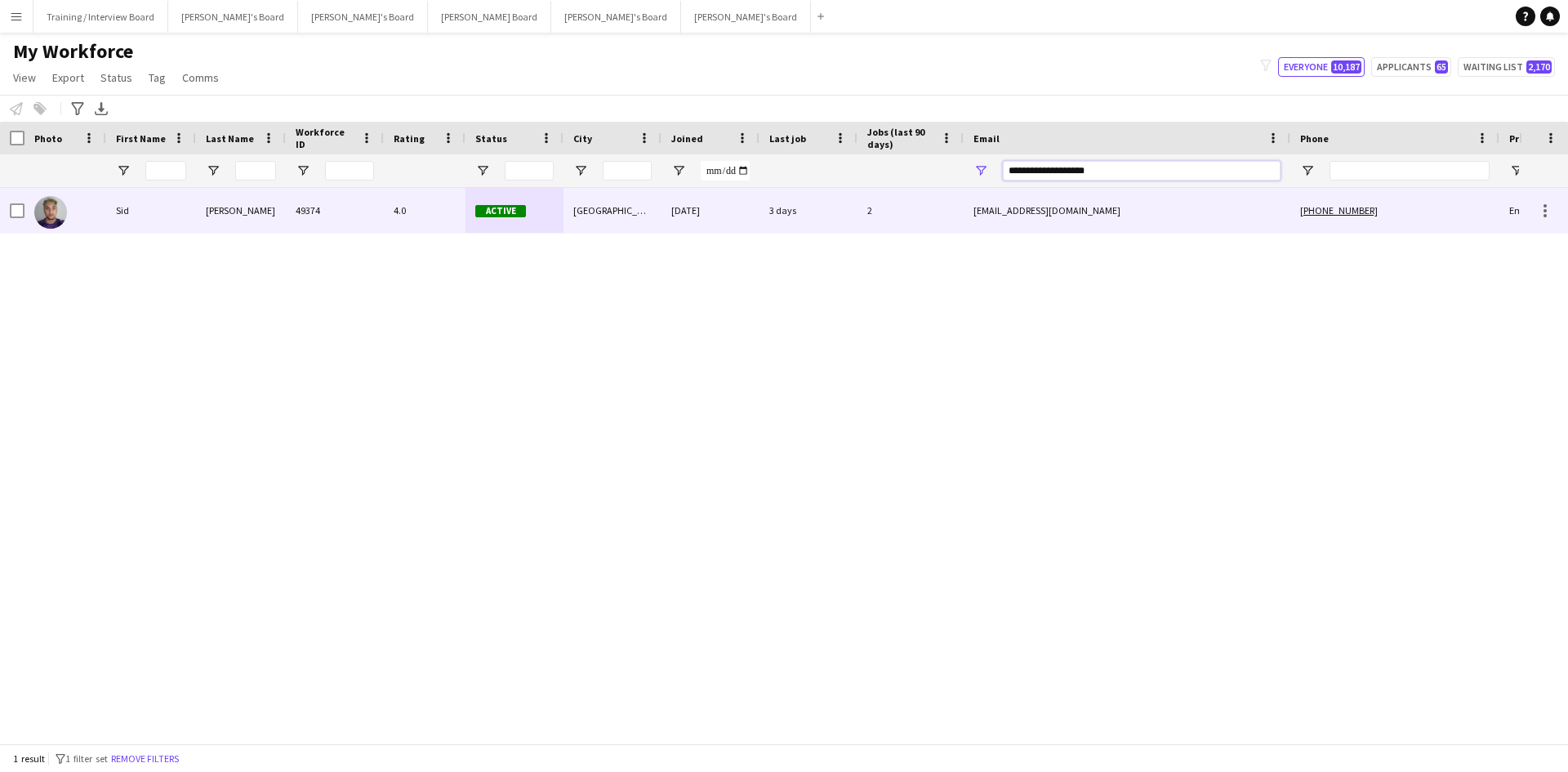
type input "**********"
click at [566, 211] on div "[GEOGRAPHIC_DATA]" at bounding box center [612, 210] width 98 height 45
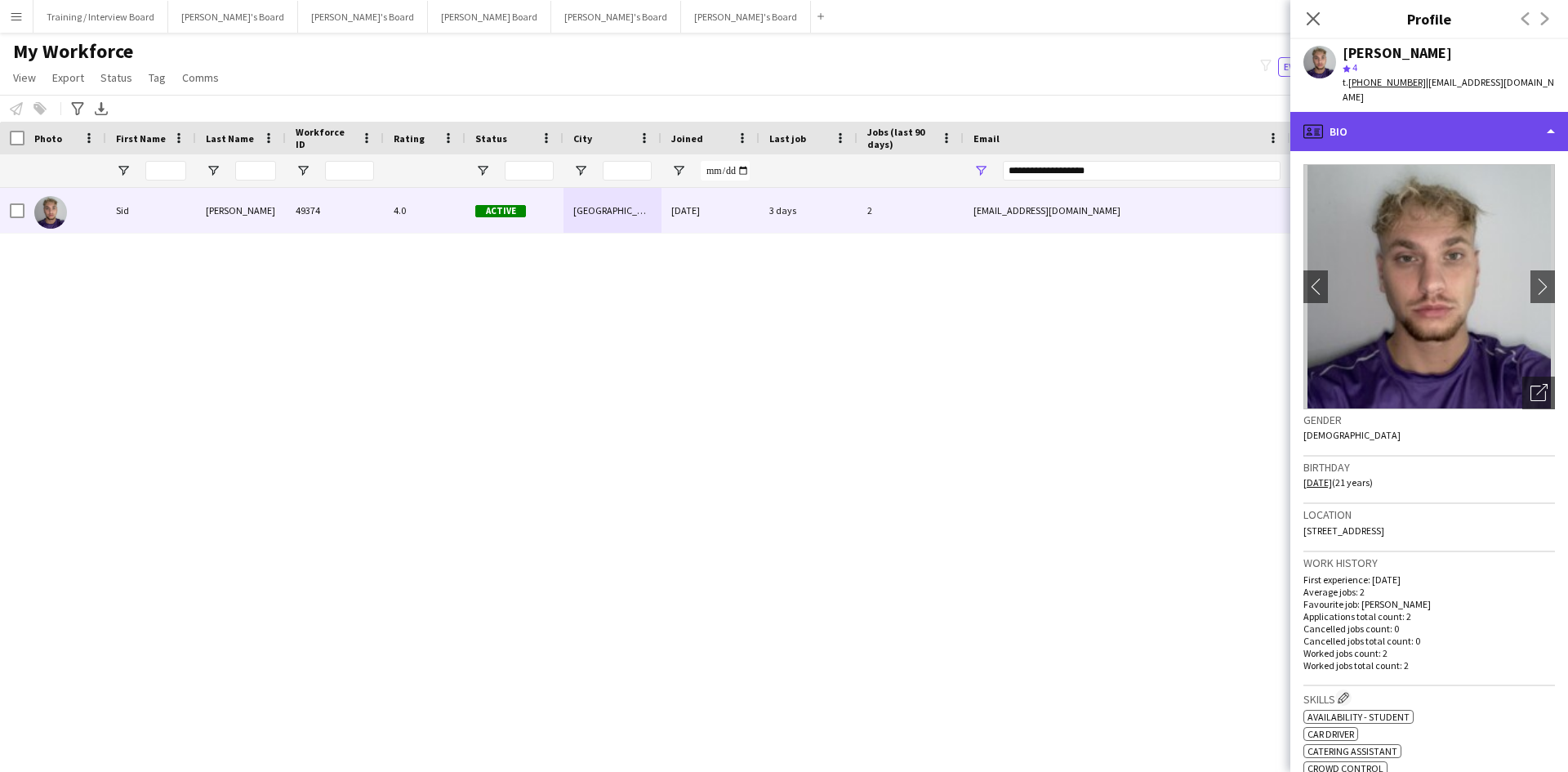
click at [1253, 115] on div "profile Bio" at bounding box center [1429, 132] width 278 height 39
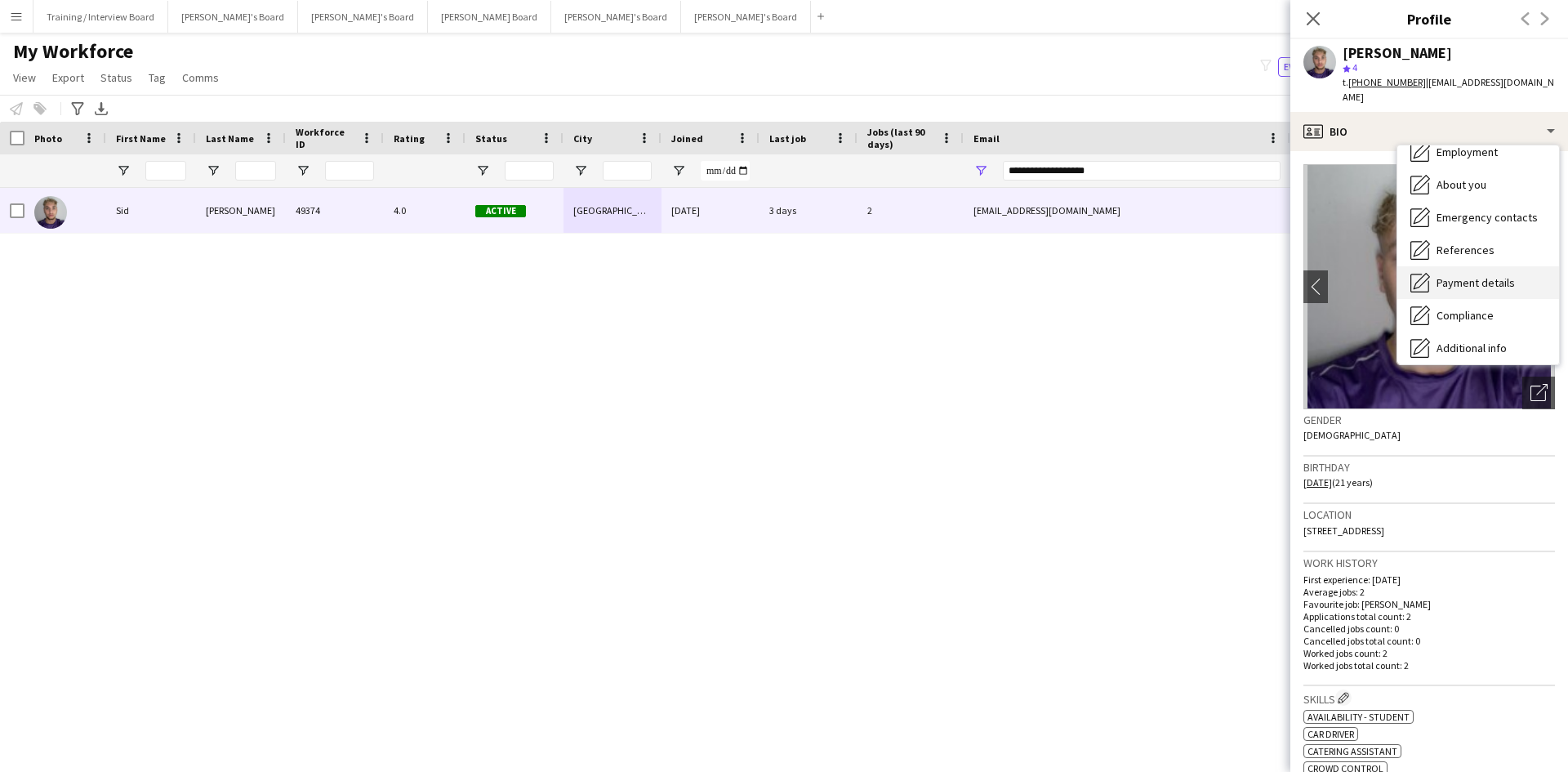
click at [1253, 266] on div "Payment details Payment details" at bounding box center [1478, 282] width 162 height 33
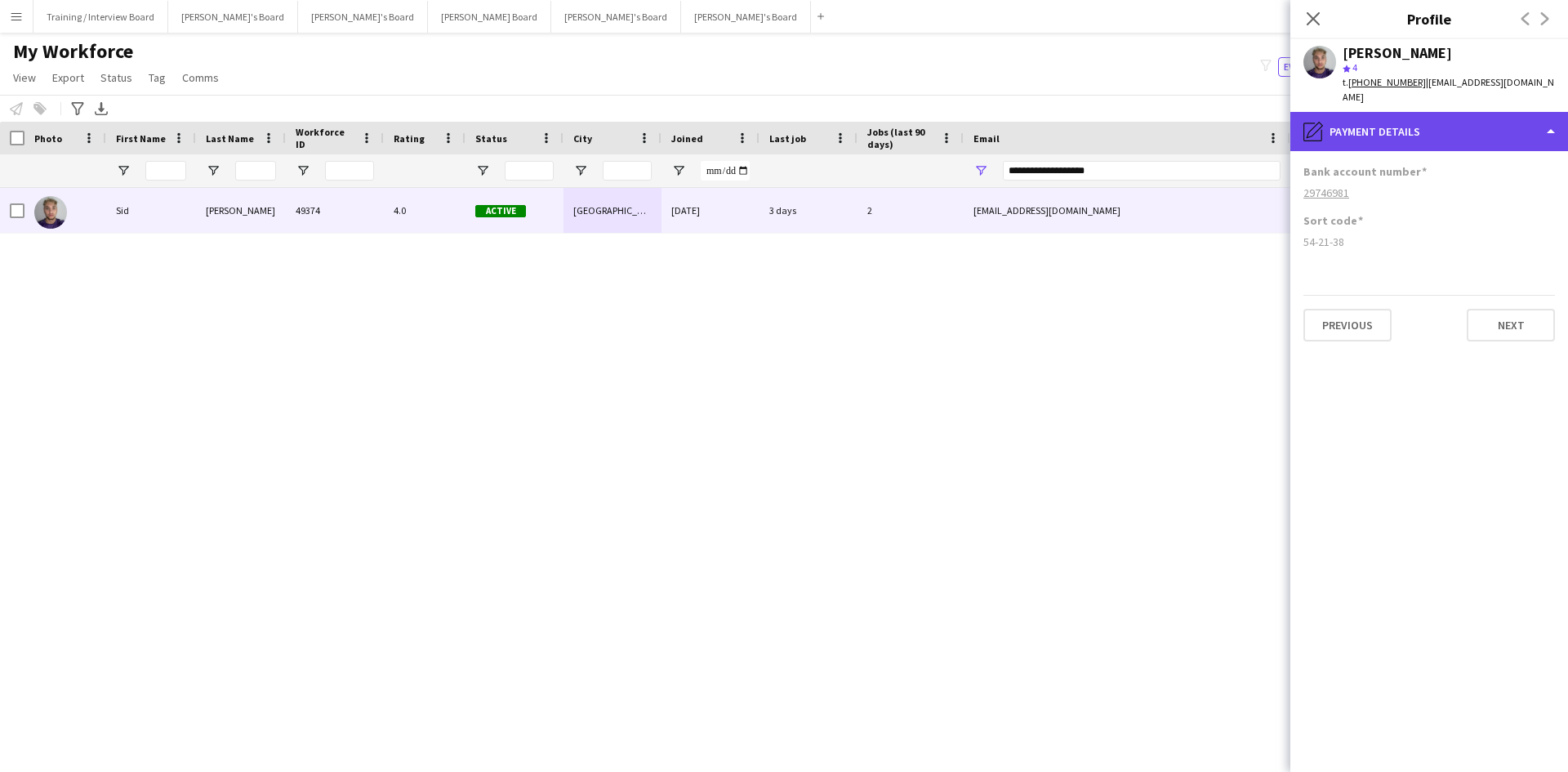
click at [1253, 116] on div "pencil4 Payment details" at bounding box center [1429, 132] width 278 height 39
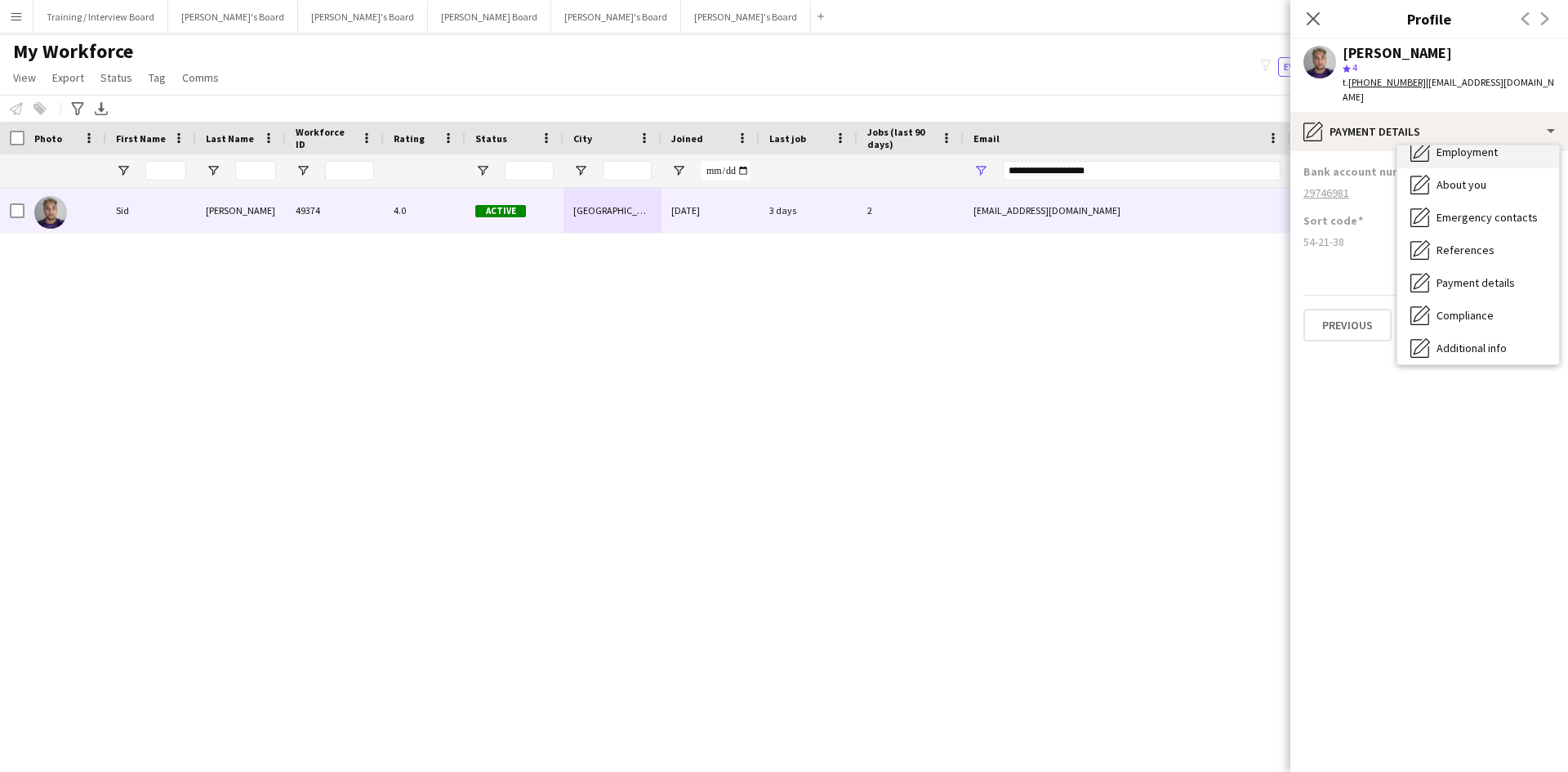
click at [1253, 144] on span "Employment" at bounding box center [1467, 151] width 61 height 15
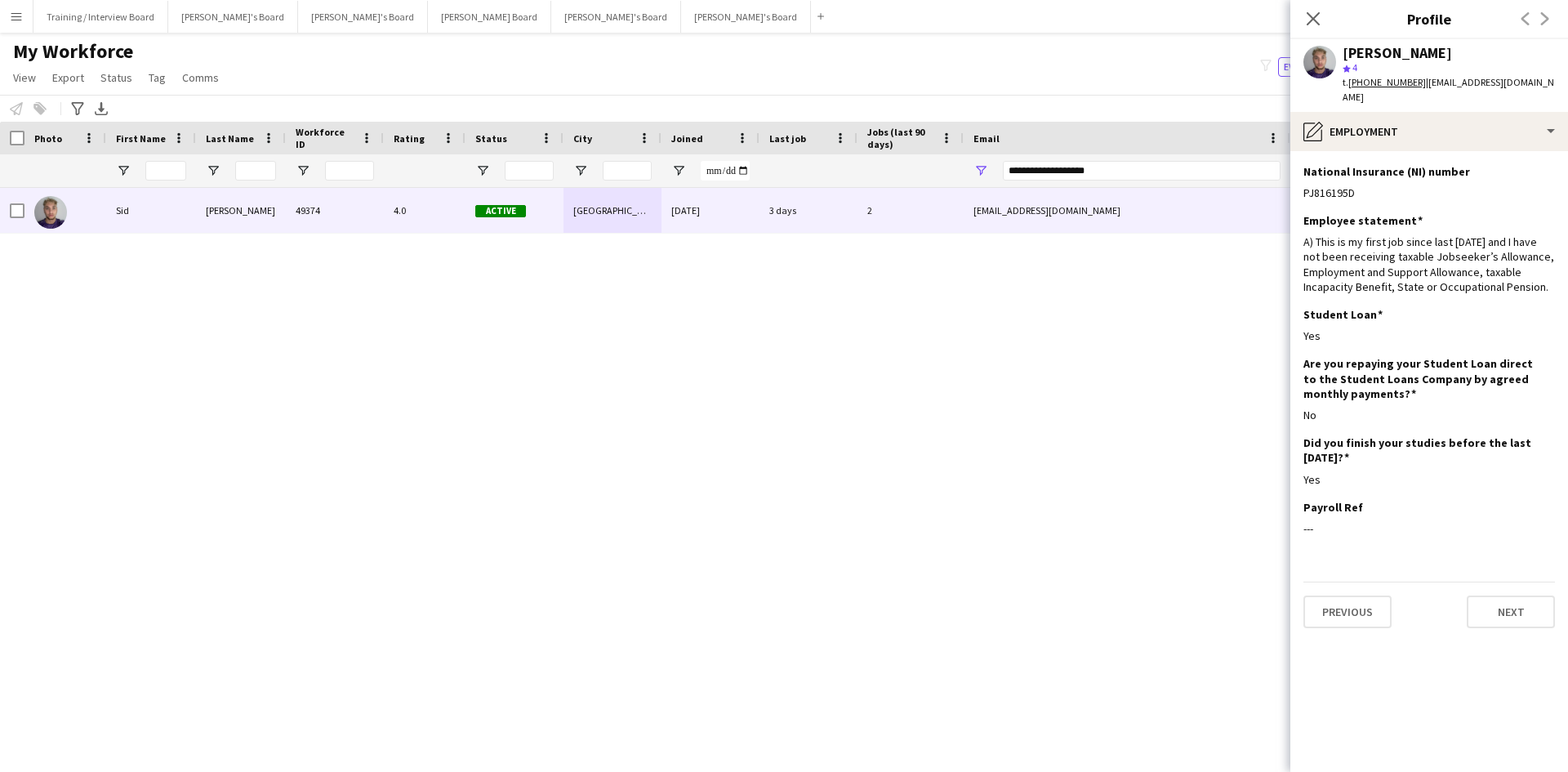
drag, startPoint x: 1309, startPoint y: 17, endPoint x: 1162, endPoint y: 141, distance: 192.3
click at [1253, 17] on icon "Close pop-in" at bounding box center [1313, 19] width 13 height 13
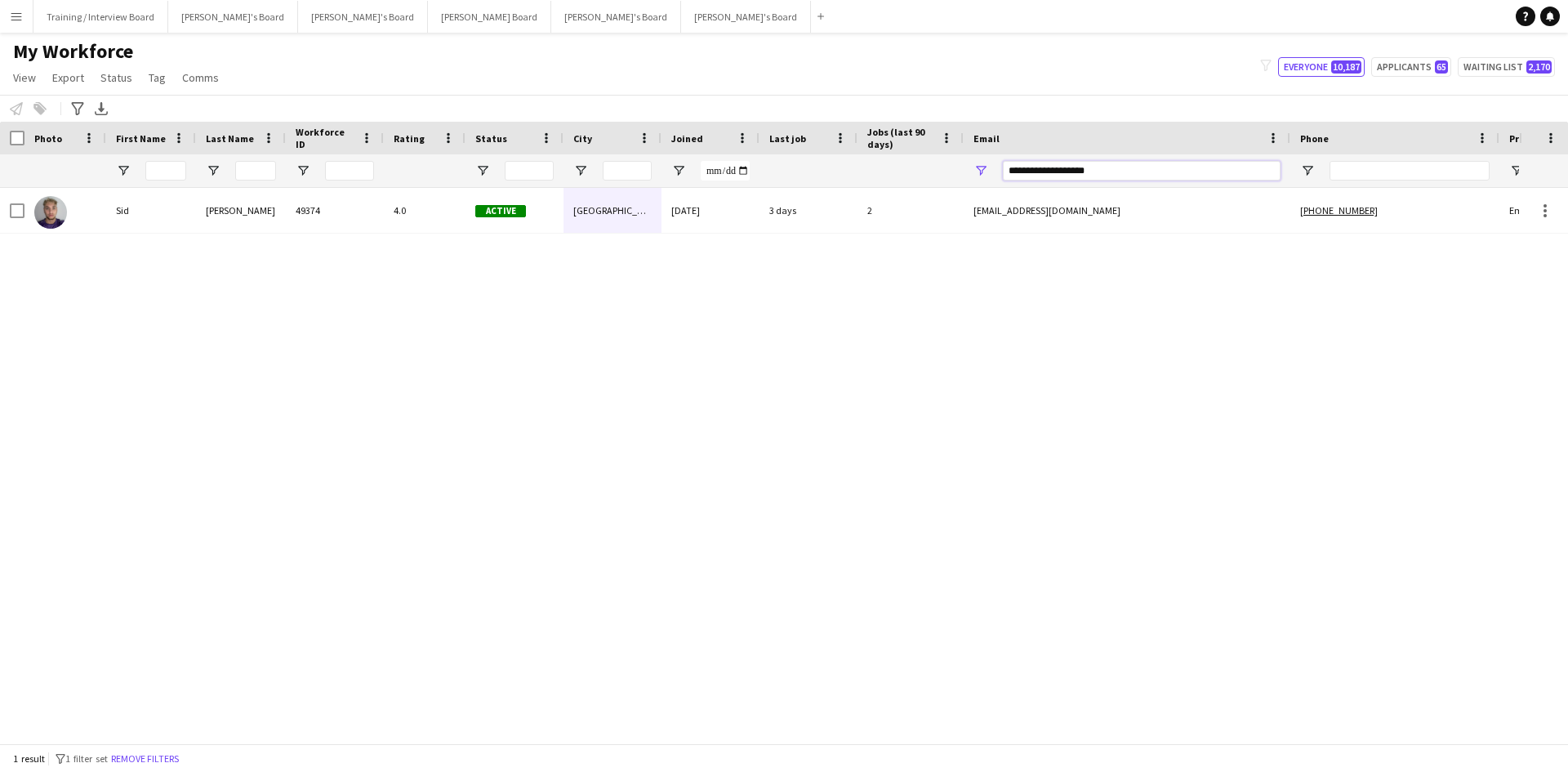
drag, startPoint x: 1140, startPoint y: 172, endPoint x: 828, endPoint y: 176, distance: 312.0
click at [828, 176] on div at bounding box center [885, 170] width 1770 height 33
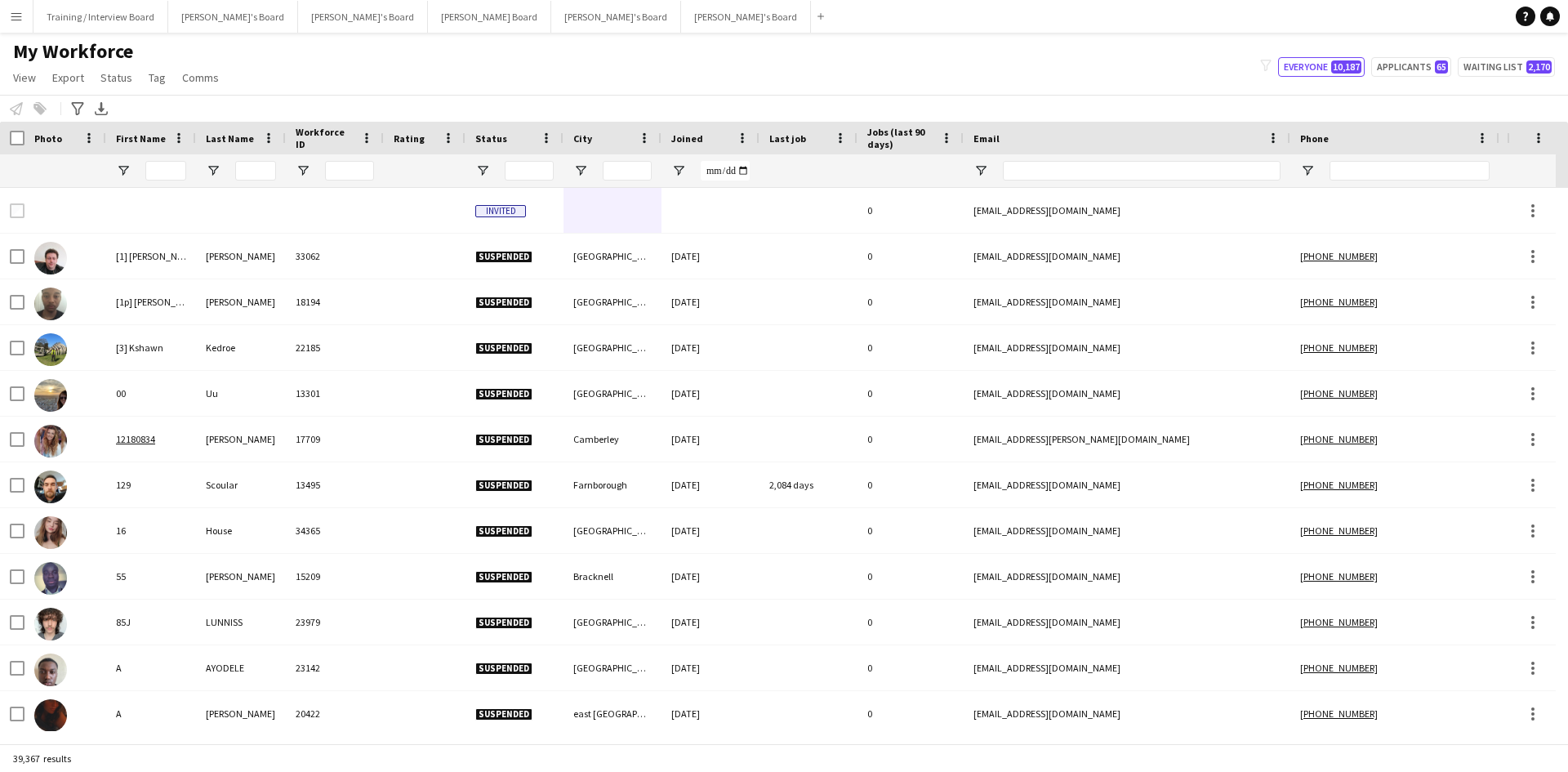
click at [1065, 160] on div at bounding box center [1142, 170] width 278 height 33
drag, startPoint x: 1065, startPoint y: 160, endPoint x: 1035, endPoint y: 175, distance: 33.5
click at [1056, 168] on input "Email Filter Input" at bounding box center [1142, 171] width 278 height 20
paste input "**********"
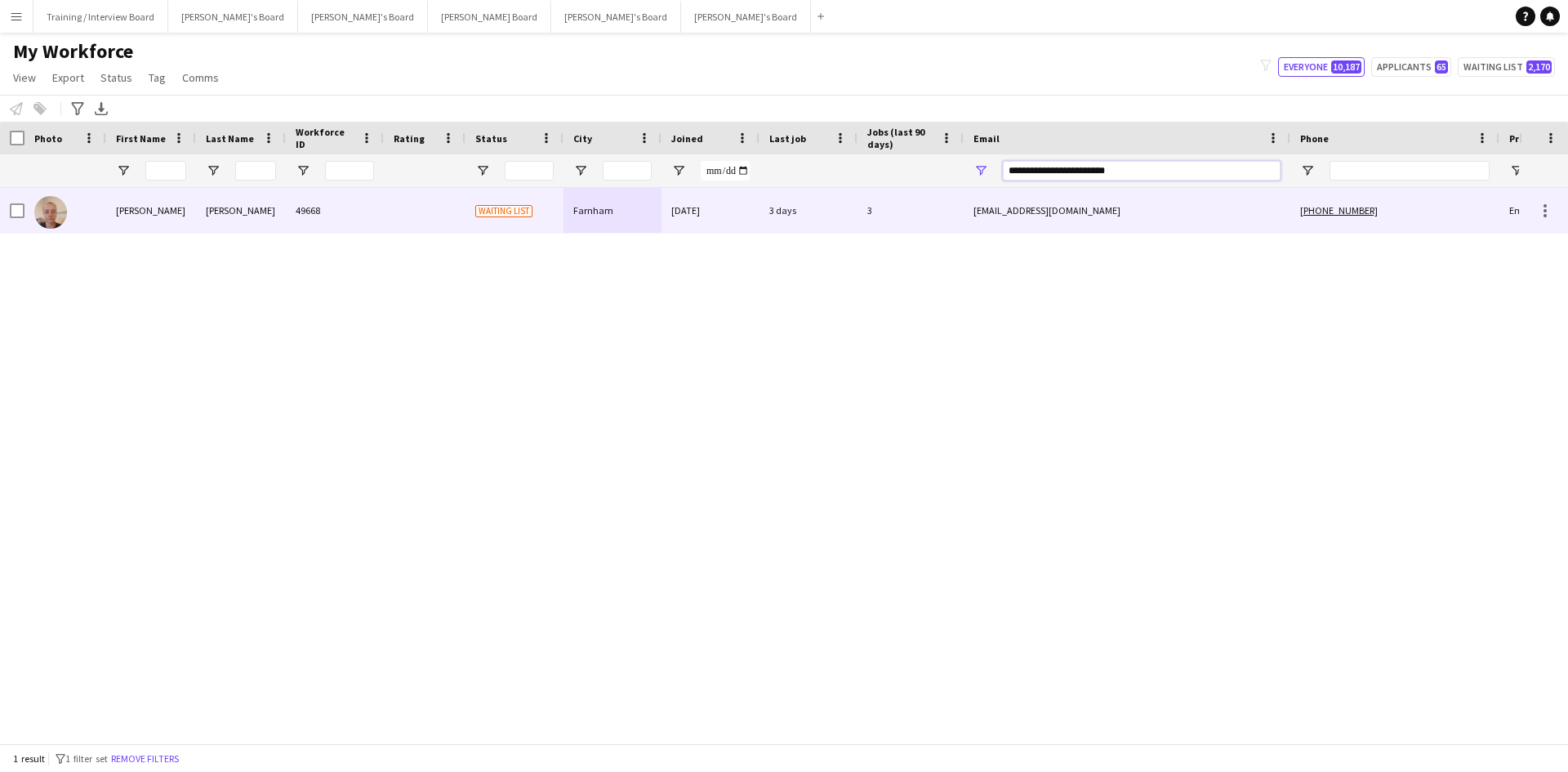
type input "**********"
click at [339, 221] on div "49668" at bounding box center [335, 210] width 98 height 45
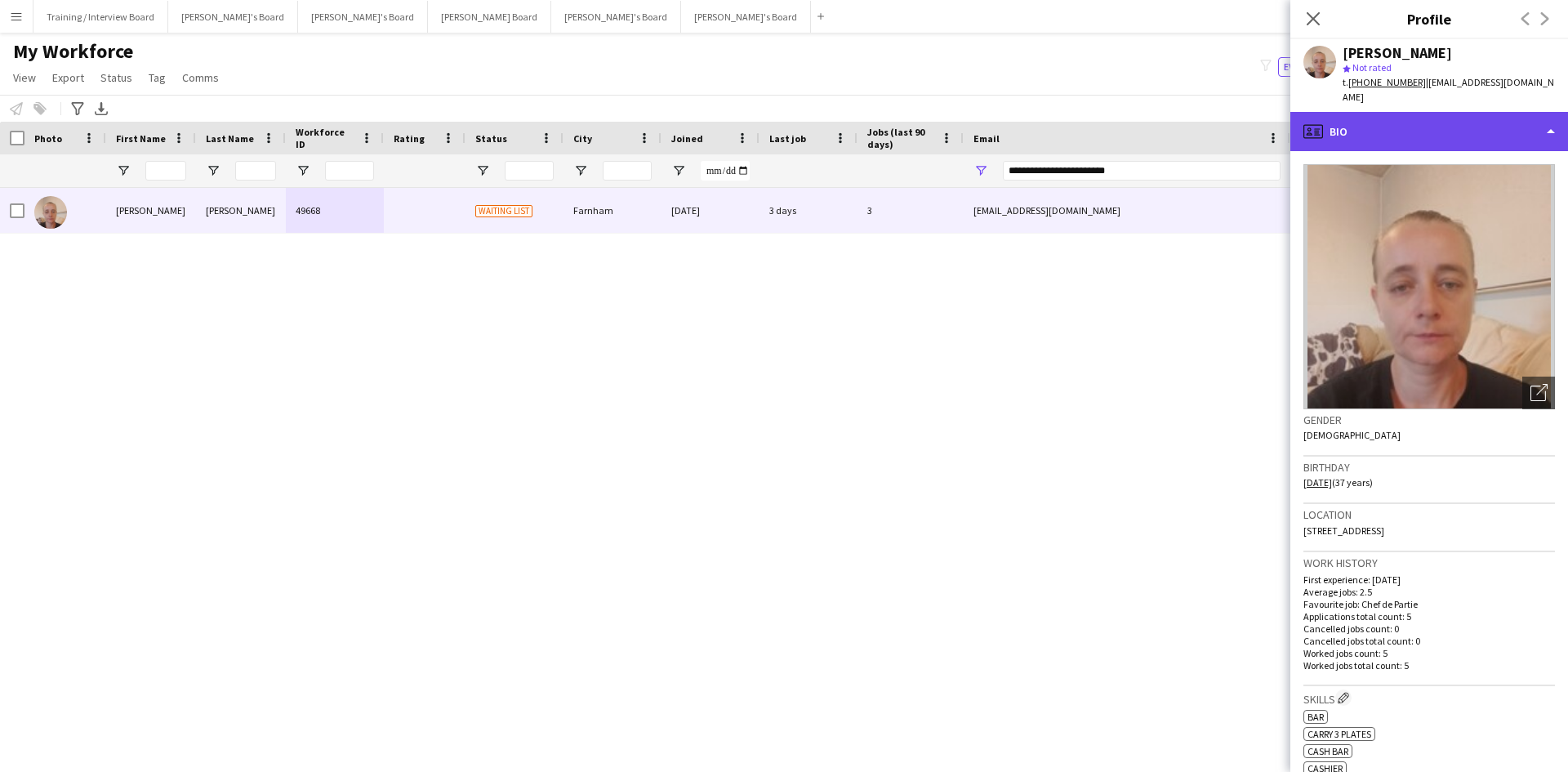
click at [1253, 125] on div "profile Bio" at bounding box center [1429, 132] width 278 height 39
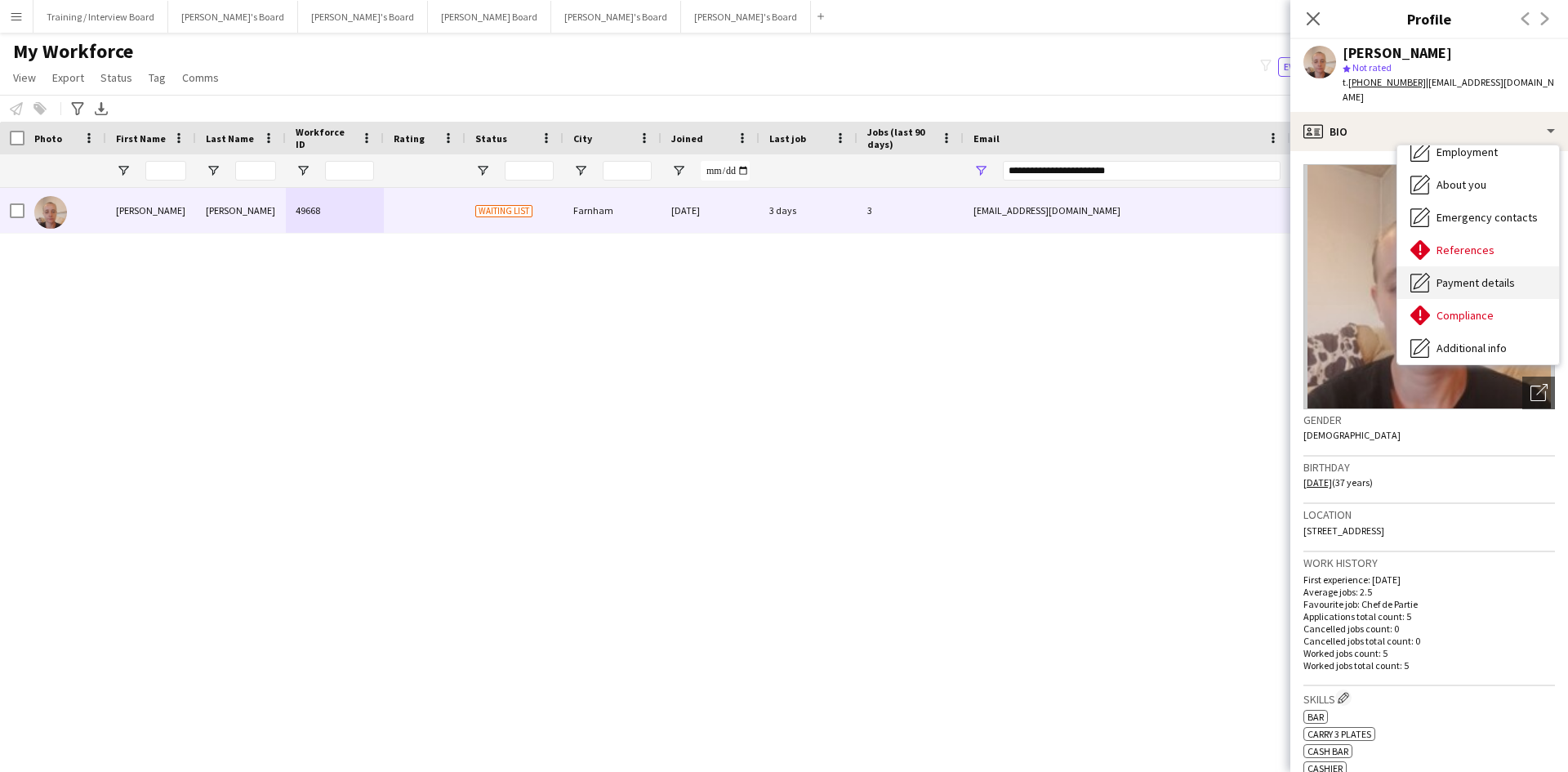
click at [1253, 275] on span "Payment details" at bounding box center [1475, 282] width 78 height 15
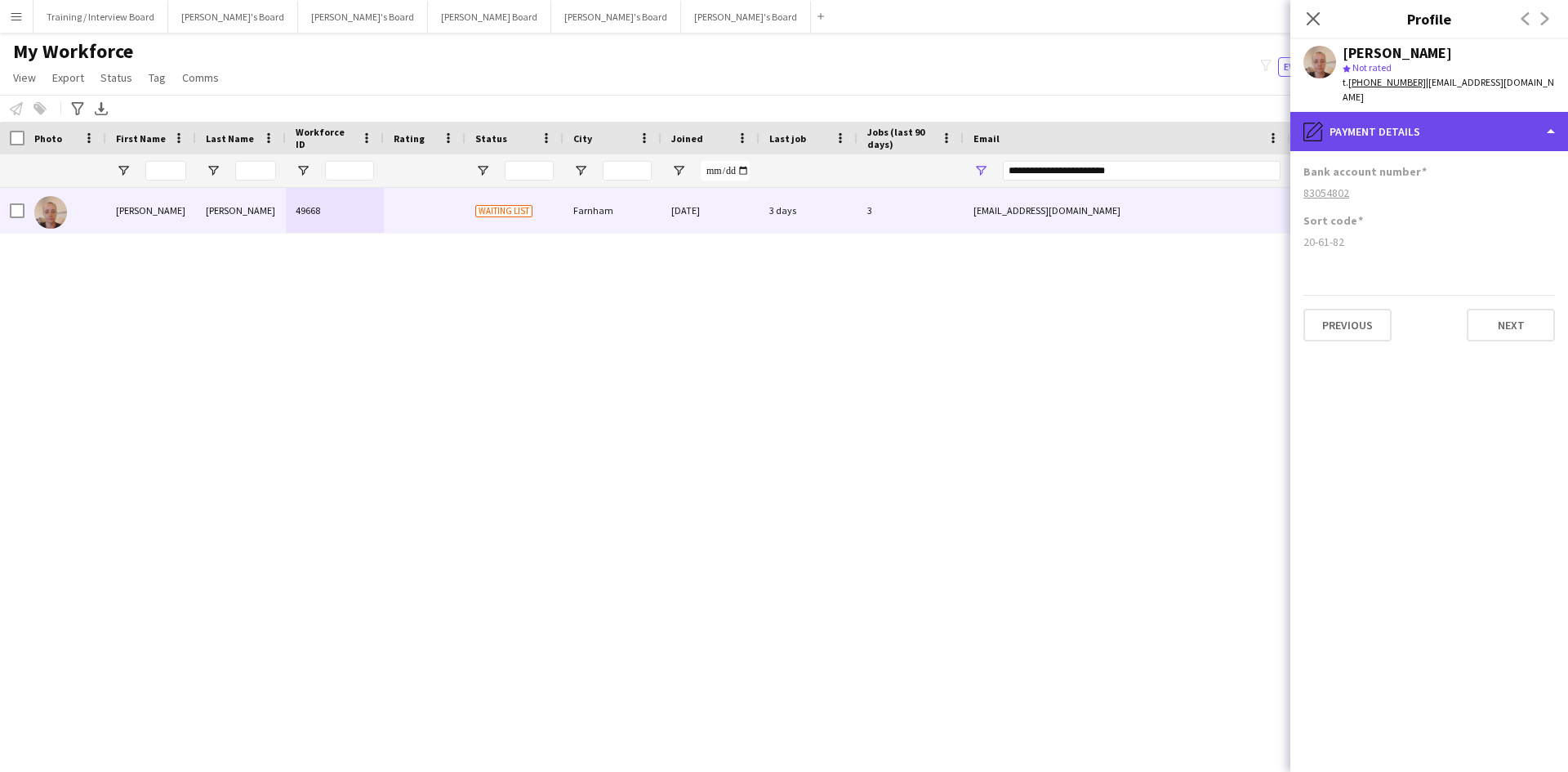
click at [1253, 118] on div "pencil4 Payment details" at bounding box center [1429, 132] width 278 height 39
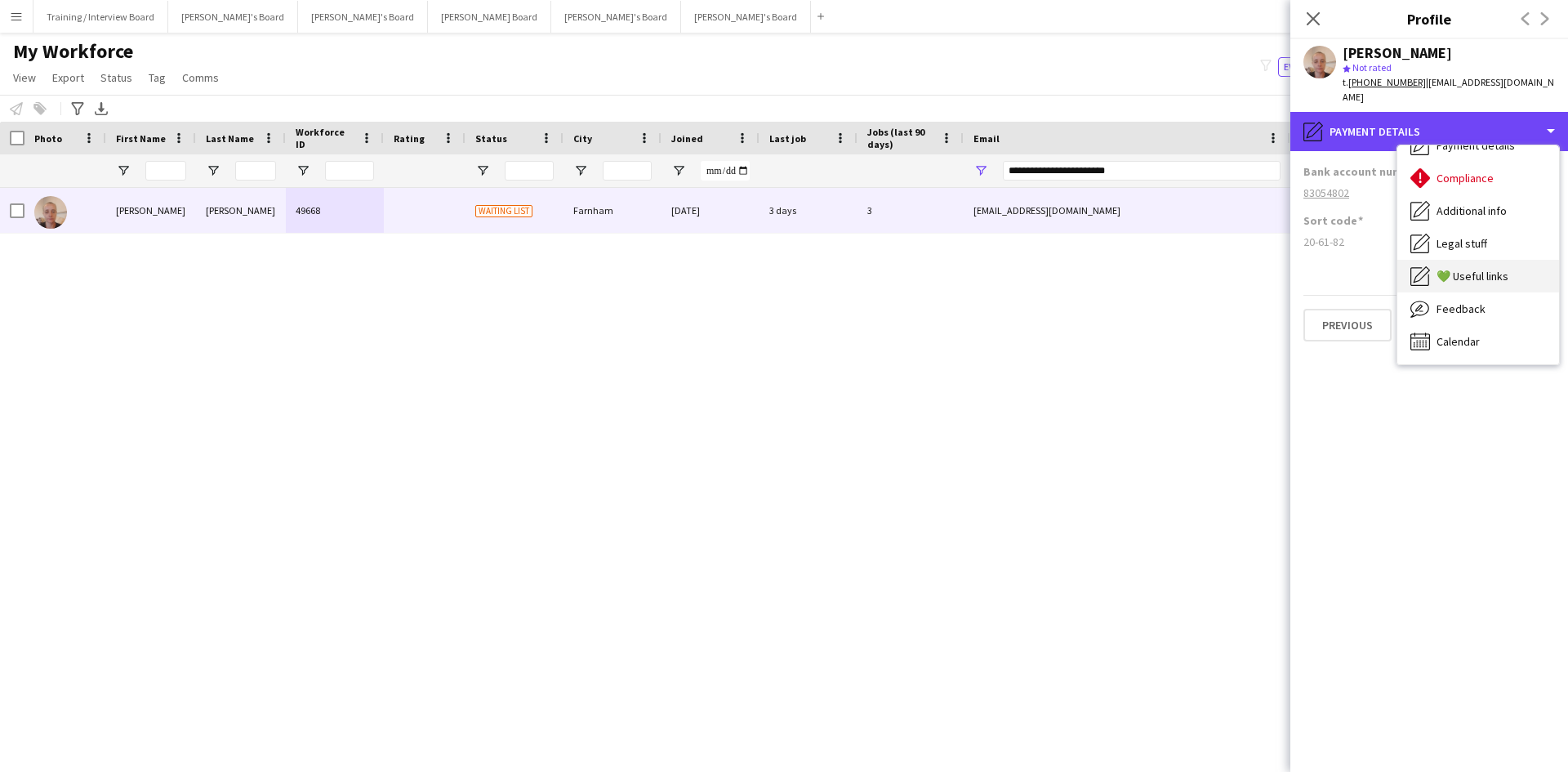
scroll to position [55, 0]
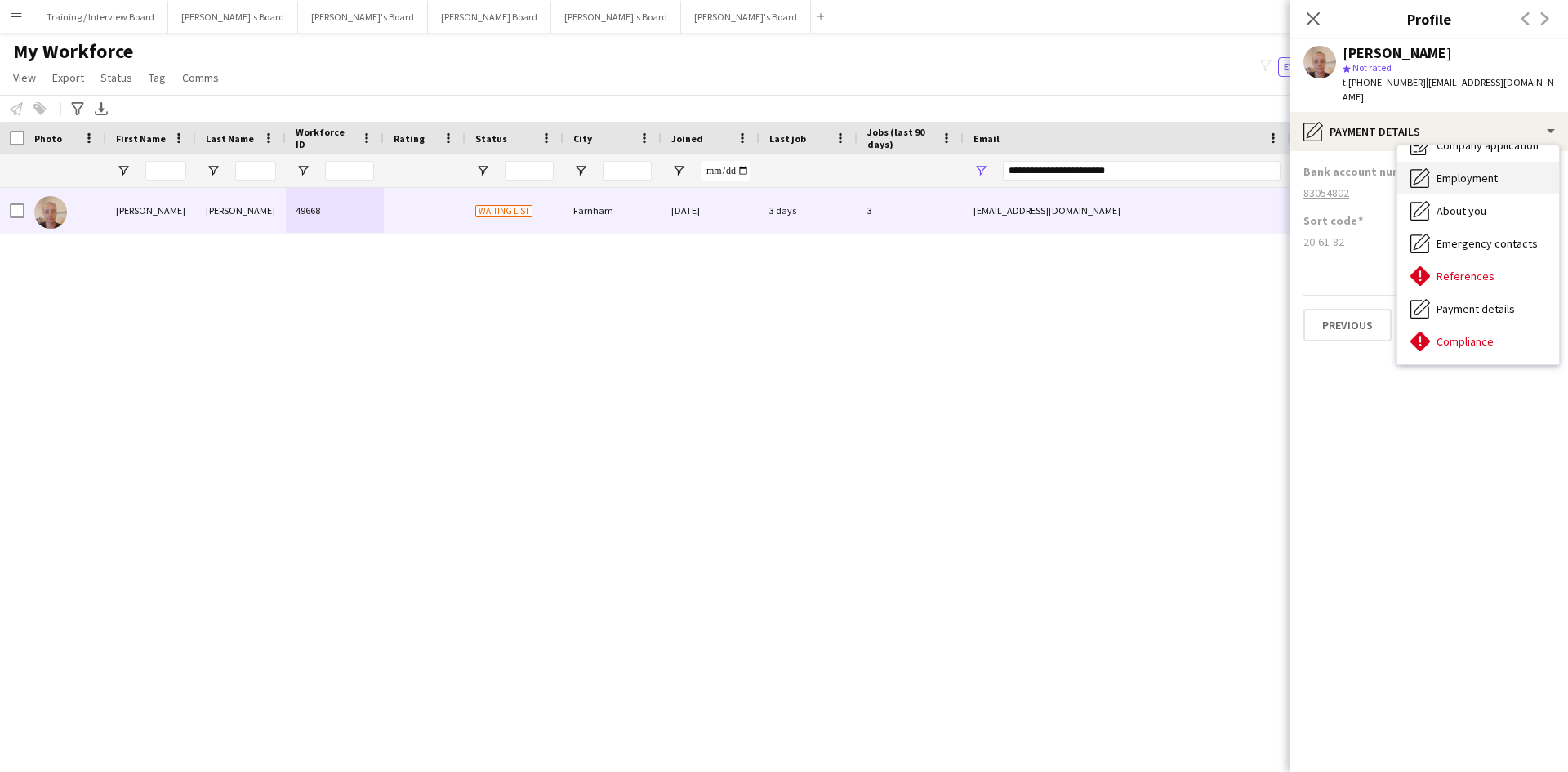
click at [1253, 171] on span "Employment" at bounding box center [1467, 178] width 61 height 15
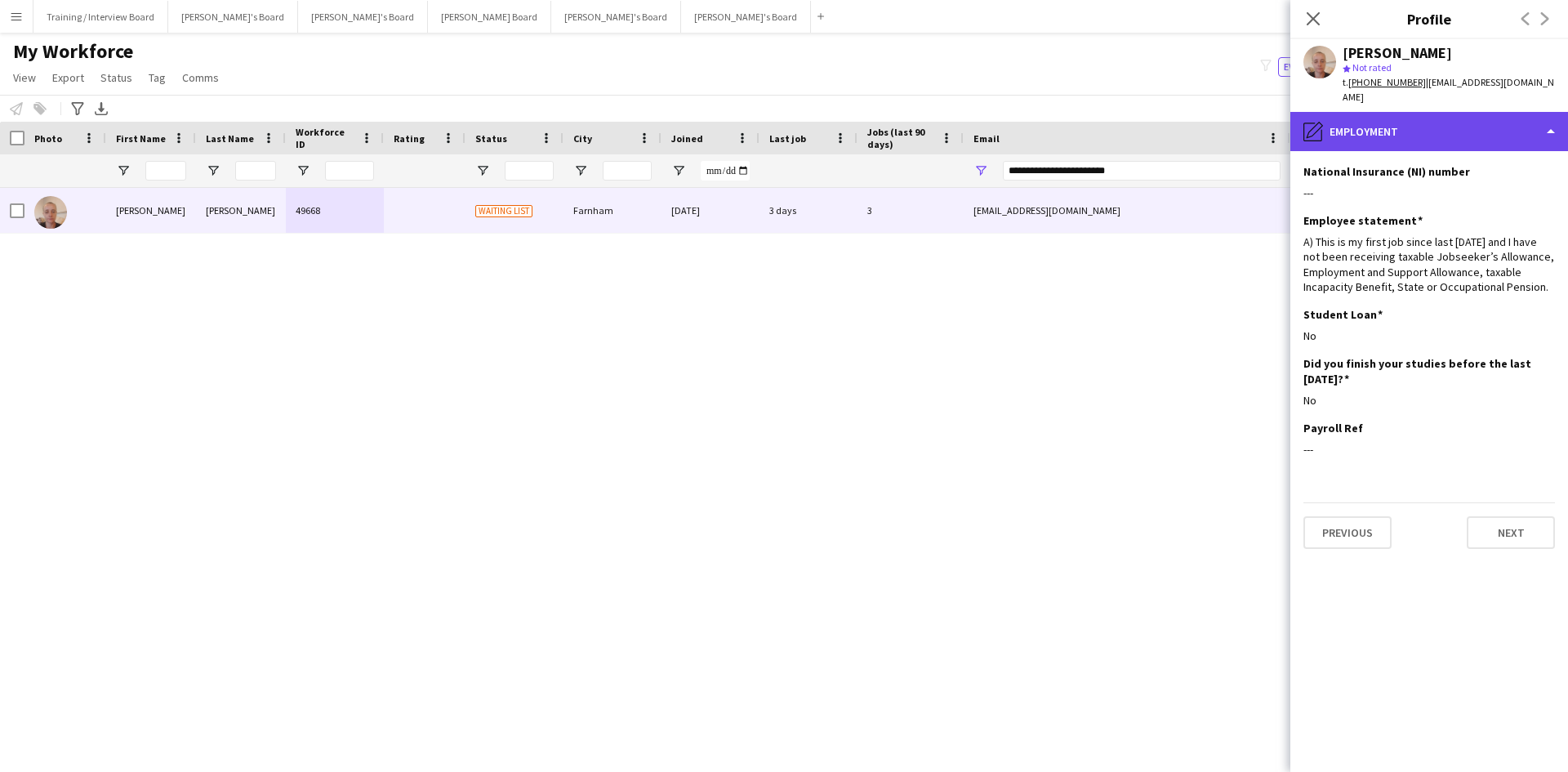
click at [1253, 116] on div "pencil4 Employment" at bounding box center [1429, 132] width 278 height 39
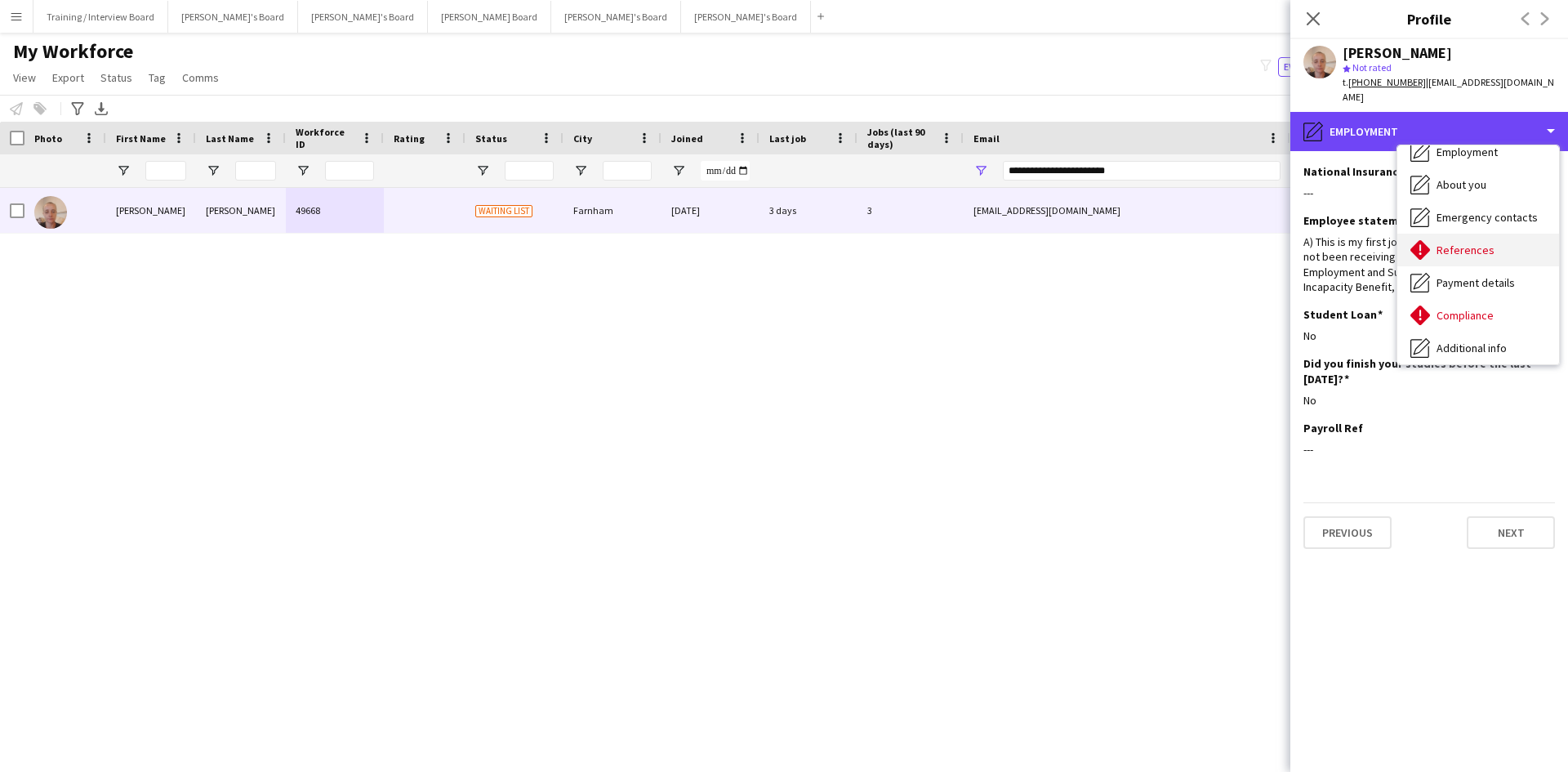
scroll to position [164, 0]
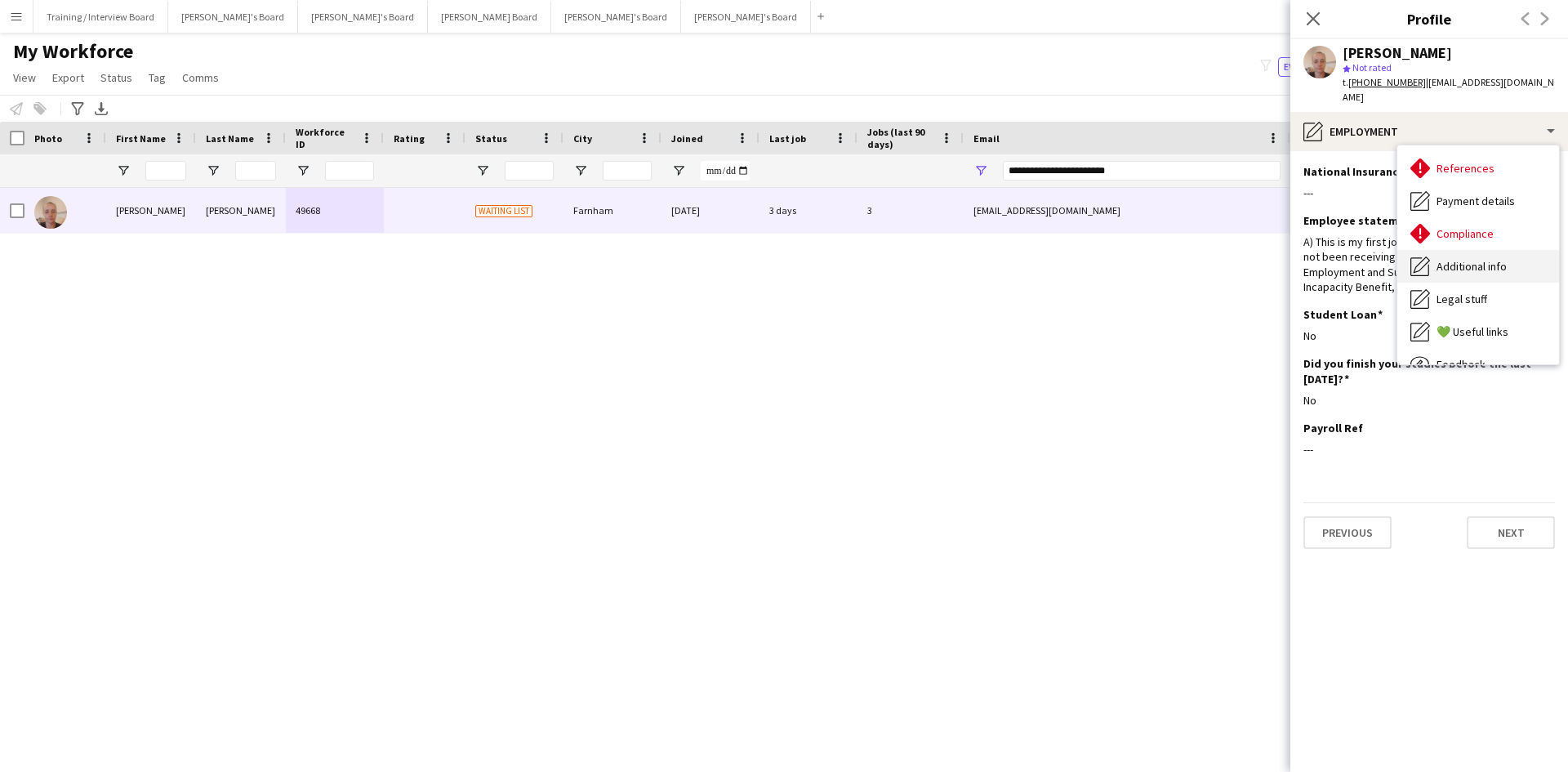
click at [1253, 259] on span "Additional info" at bounding box center [1471, 266] width 70 height 15
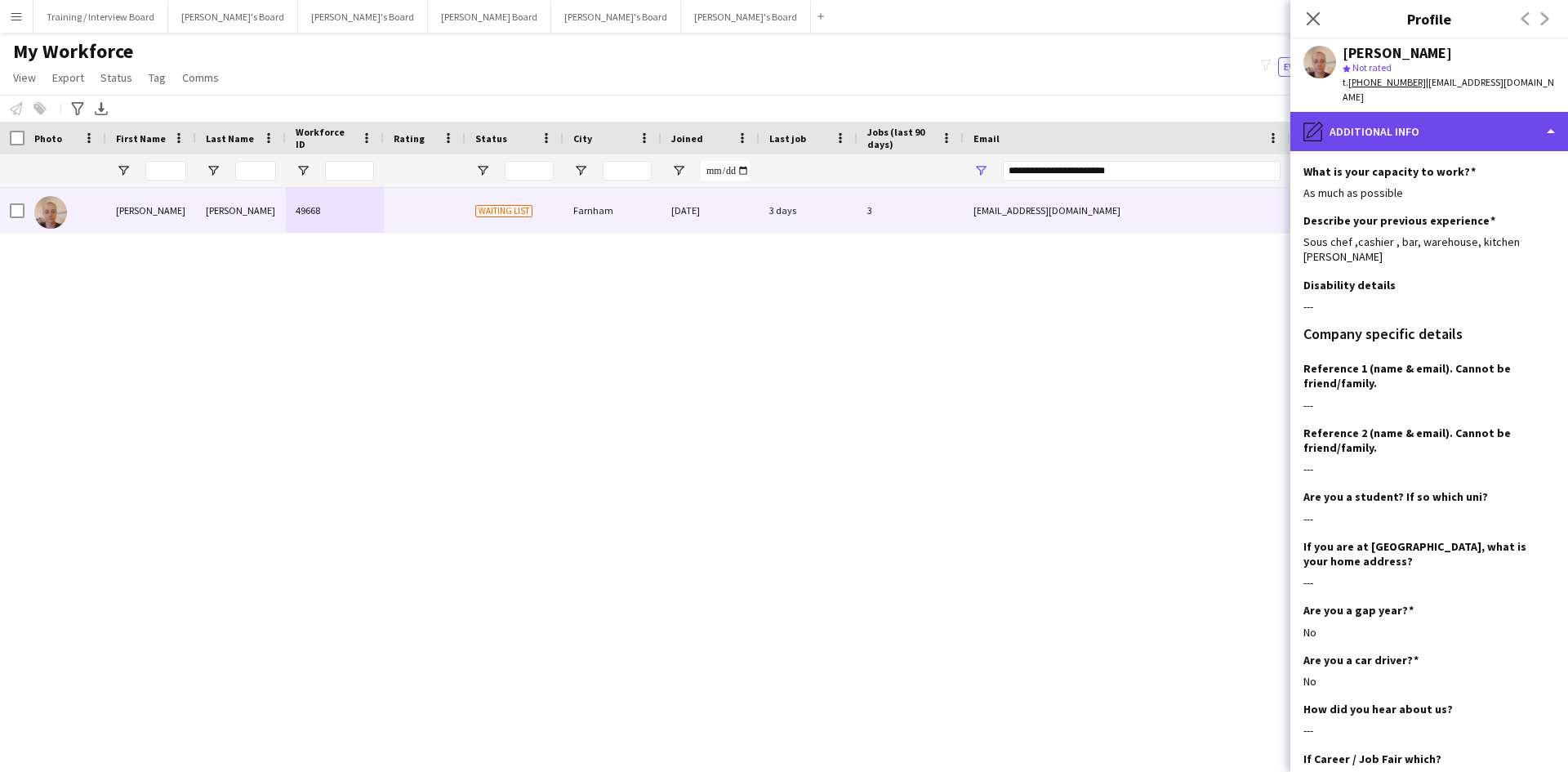
click at [1253, 118] on div "pencil4 Additional info" at bounding box center [1429, 132] width 278 height 39
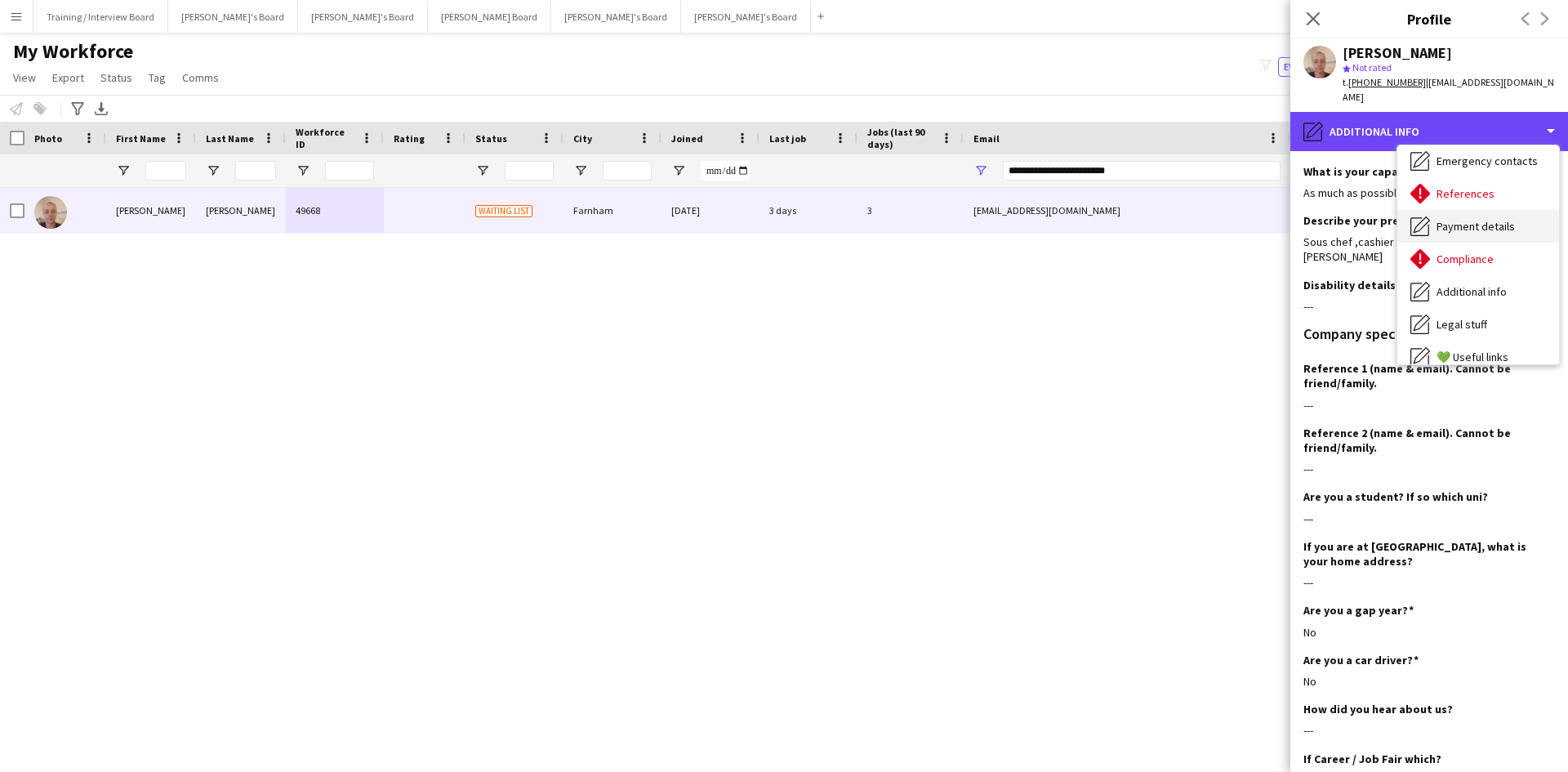
scroll to position [137, 0]
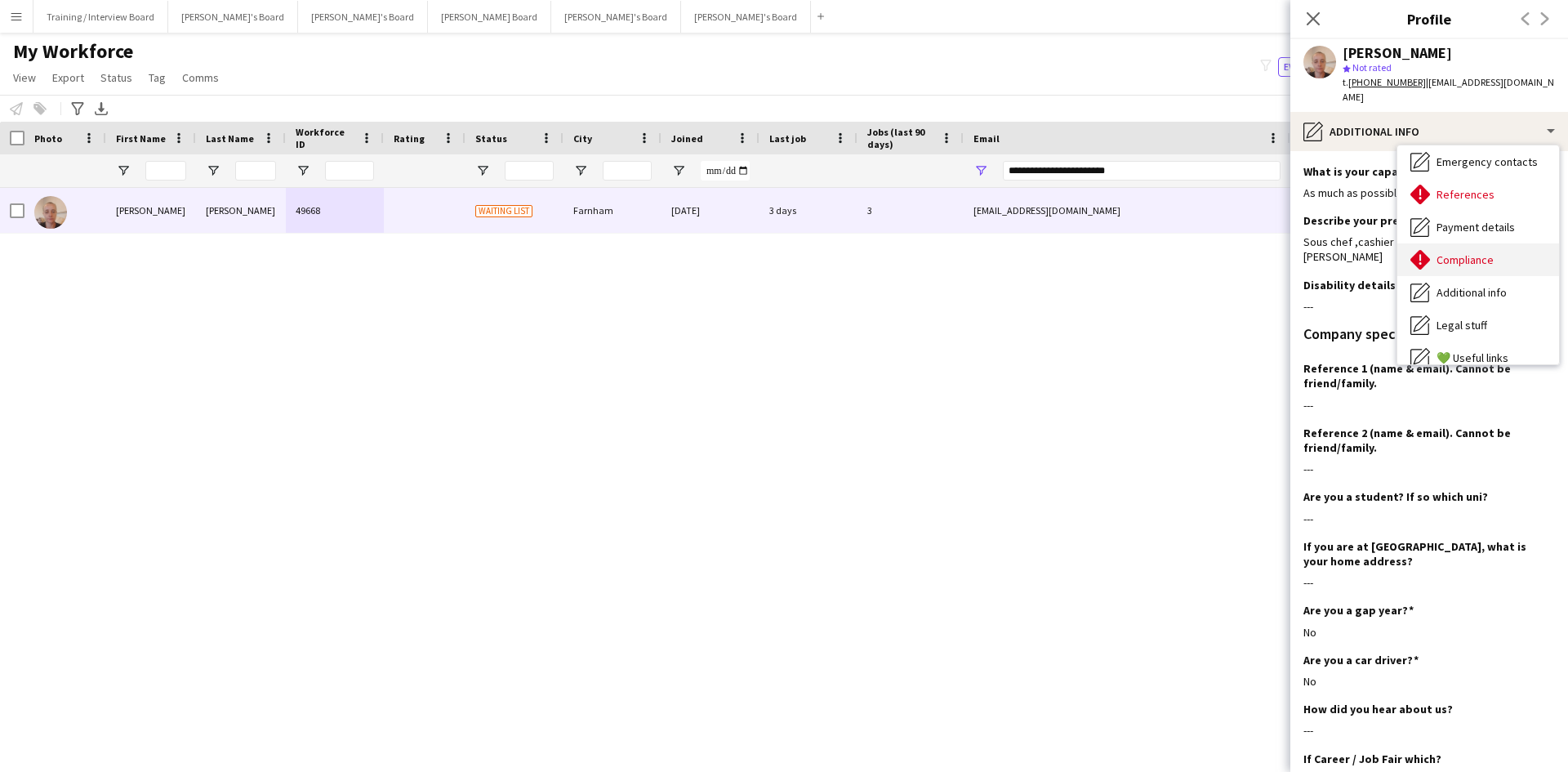
click at [1253, 253] on span "Compliance" at bounding box center [1465, 260] width 57 height 15
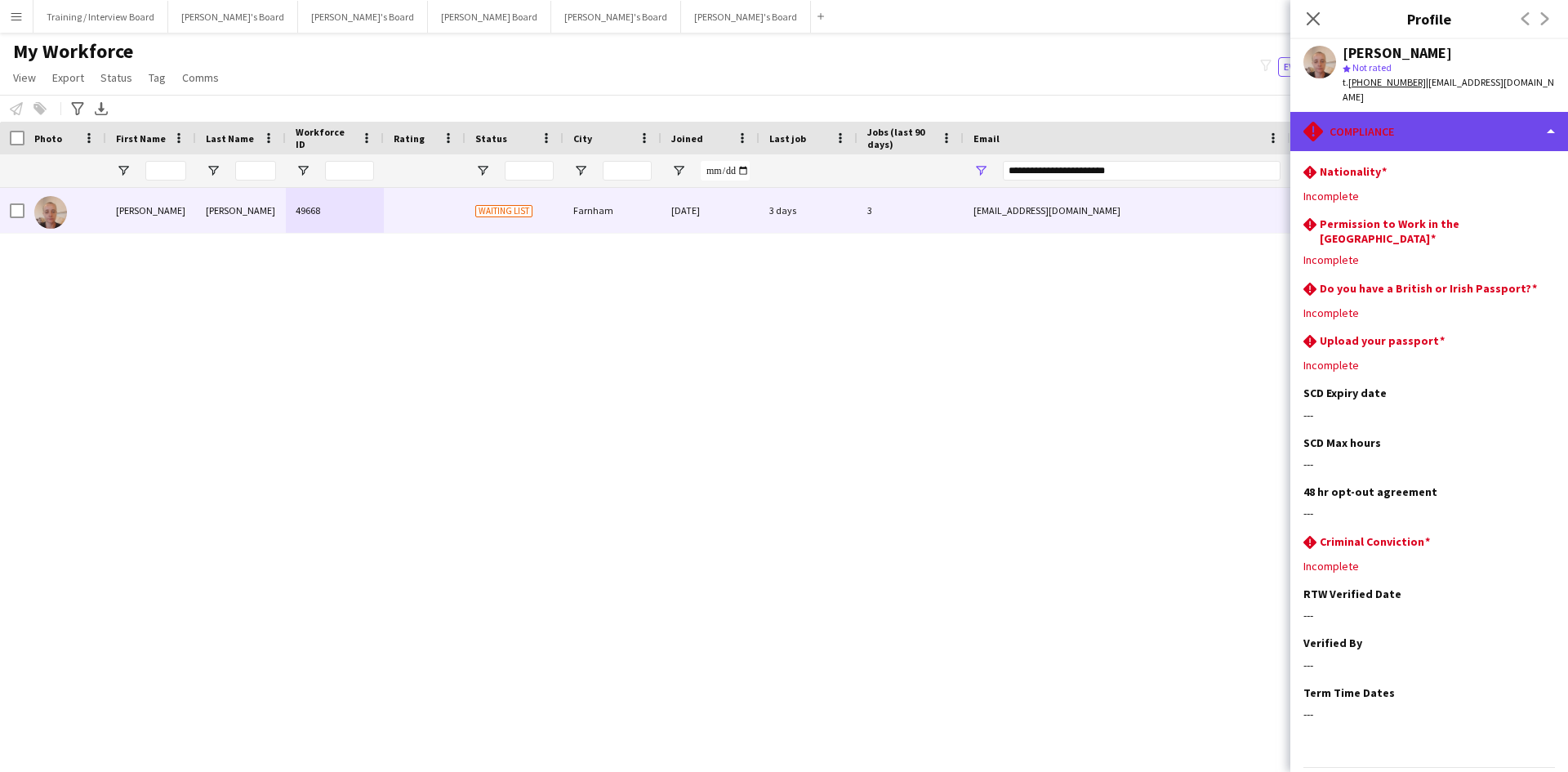
click at [1253, 126] on div "rhombus-alert Compliance" at bounding box center [1429, 132] width 278 height 39
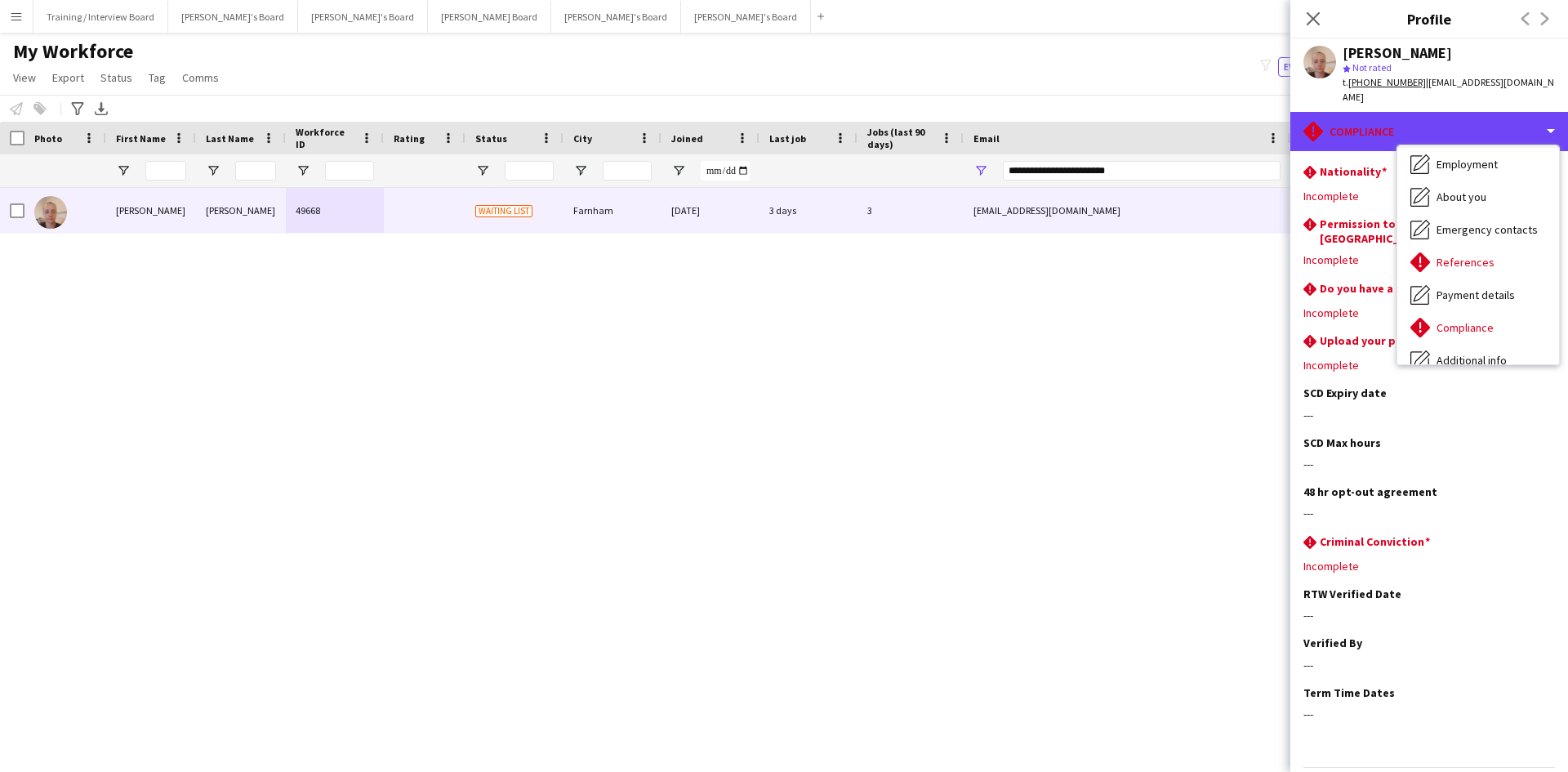
scroll to position [0, 0]
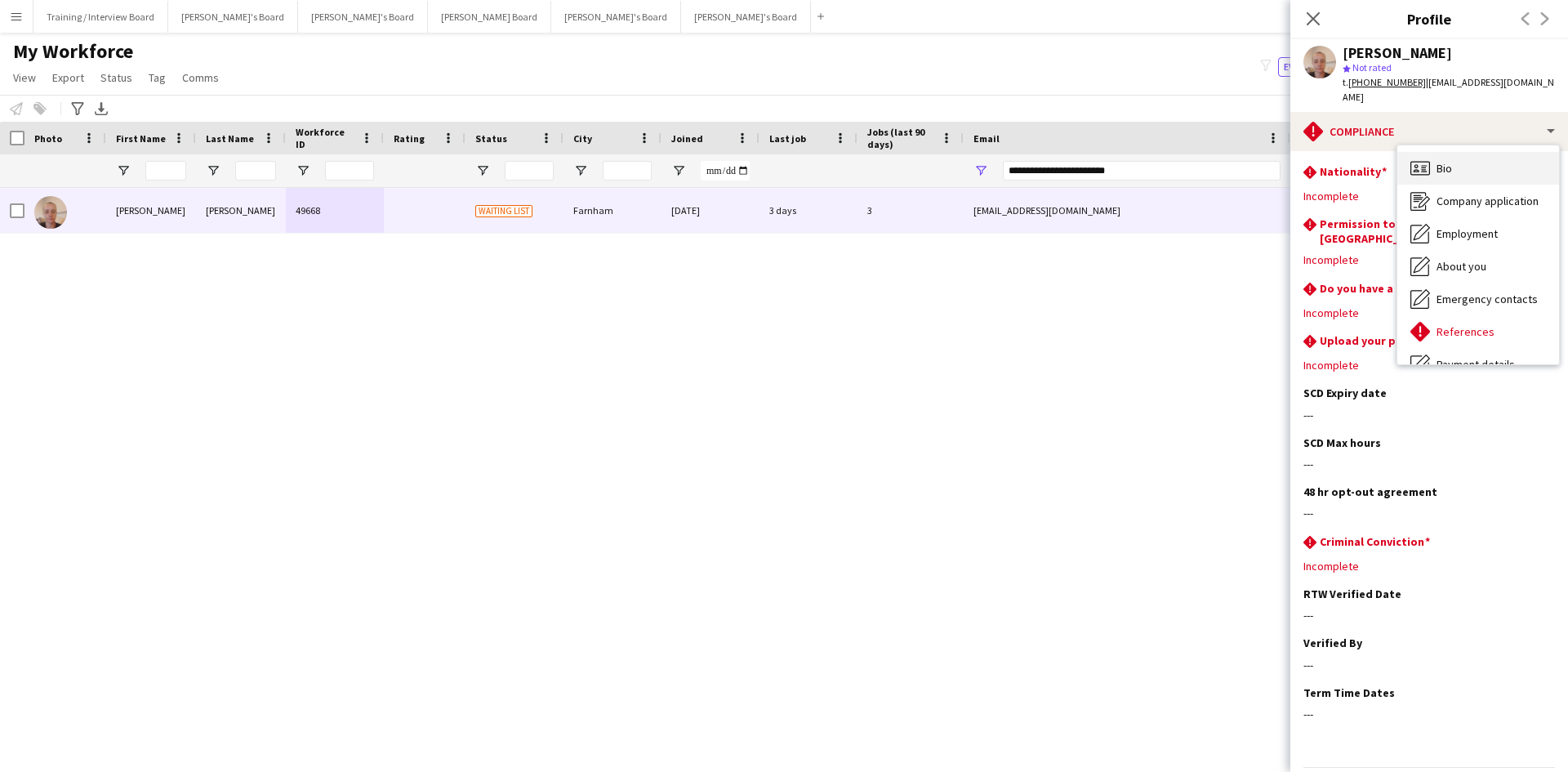
click at [1253, 153] on div "Bio Bio" at bounding box center [1478, 168] width 162 height 33
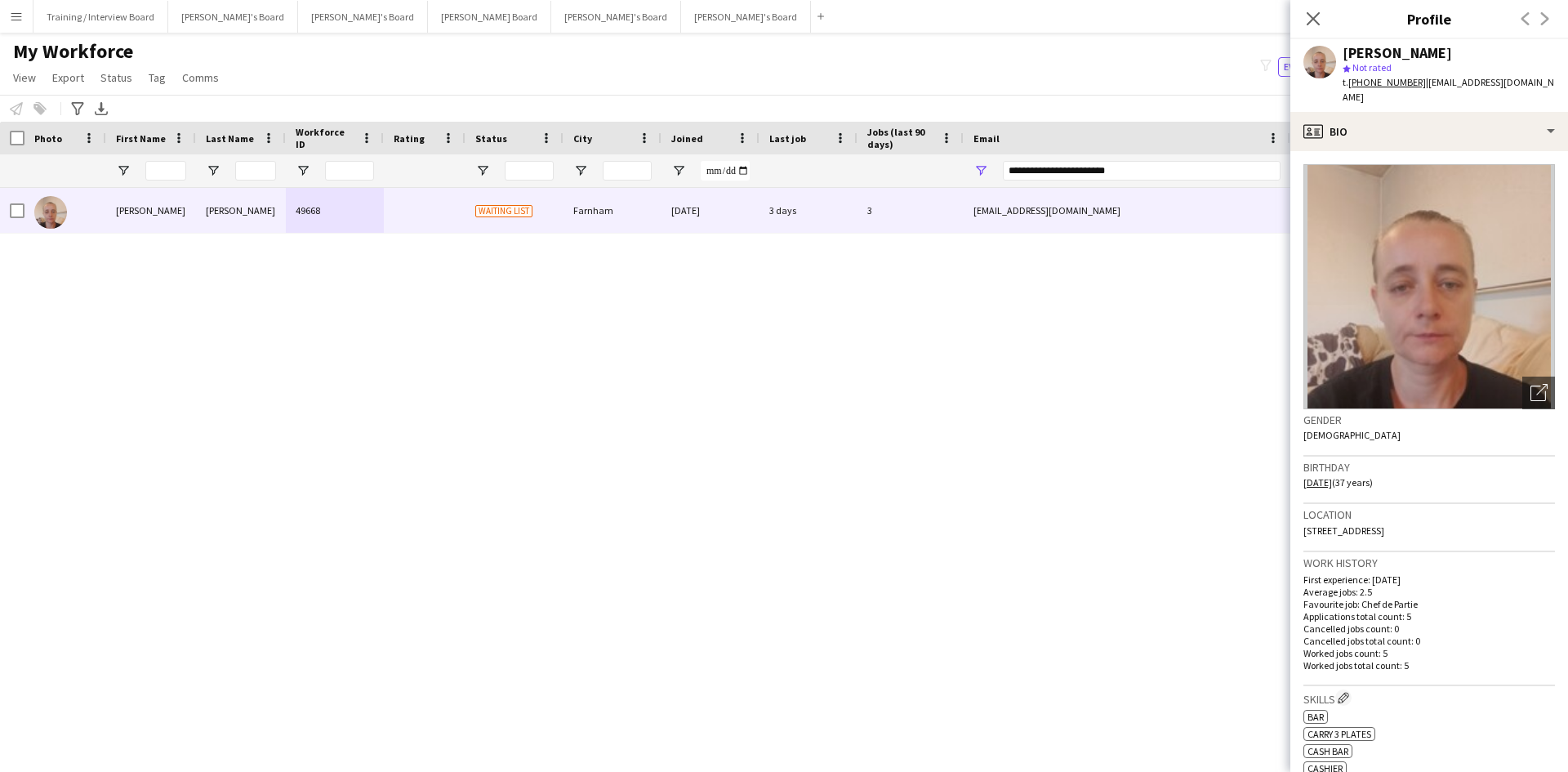
click at [1253, 291] on img at bounding box center [1428, 286] width 252 height 245
click at [1253, 384] on icon "Open photos pop-in" at bounding box center [1539, 392] width 17 height 17
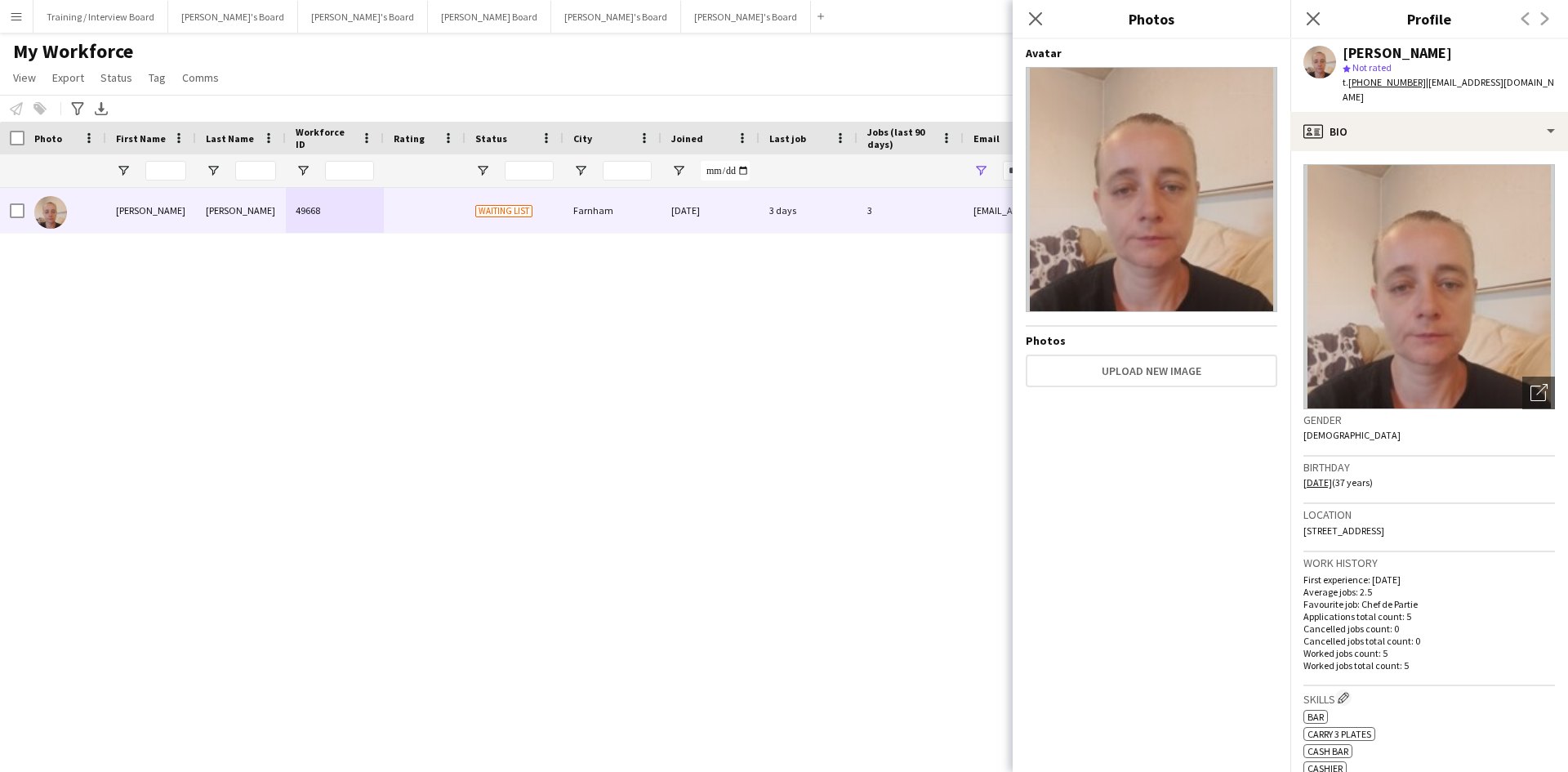
click at [847, 403] on div "[PERSON_NAME] 49668 Waiting list Farnham [DATE] 3 days 3 [EMAIL_ADDRESS][DOMAIN…" at bounding box center [759, 459] width 1519 height 543
click at [1046, 15] on app-icon "Close pop-in" at bounding box center [1036, 19] width 24 height 24
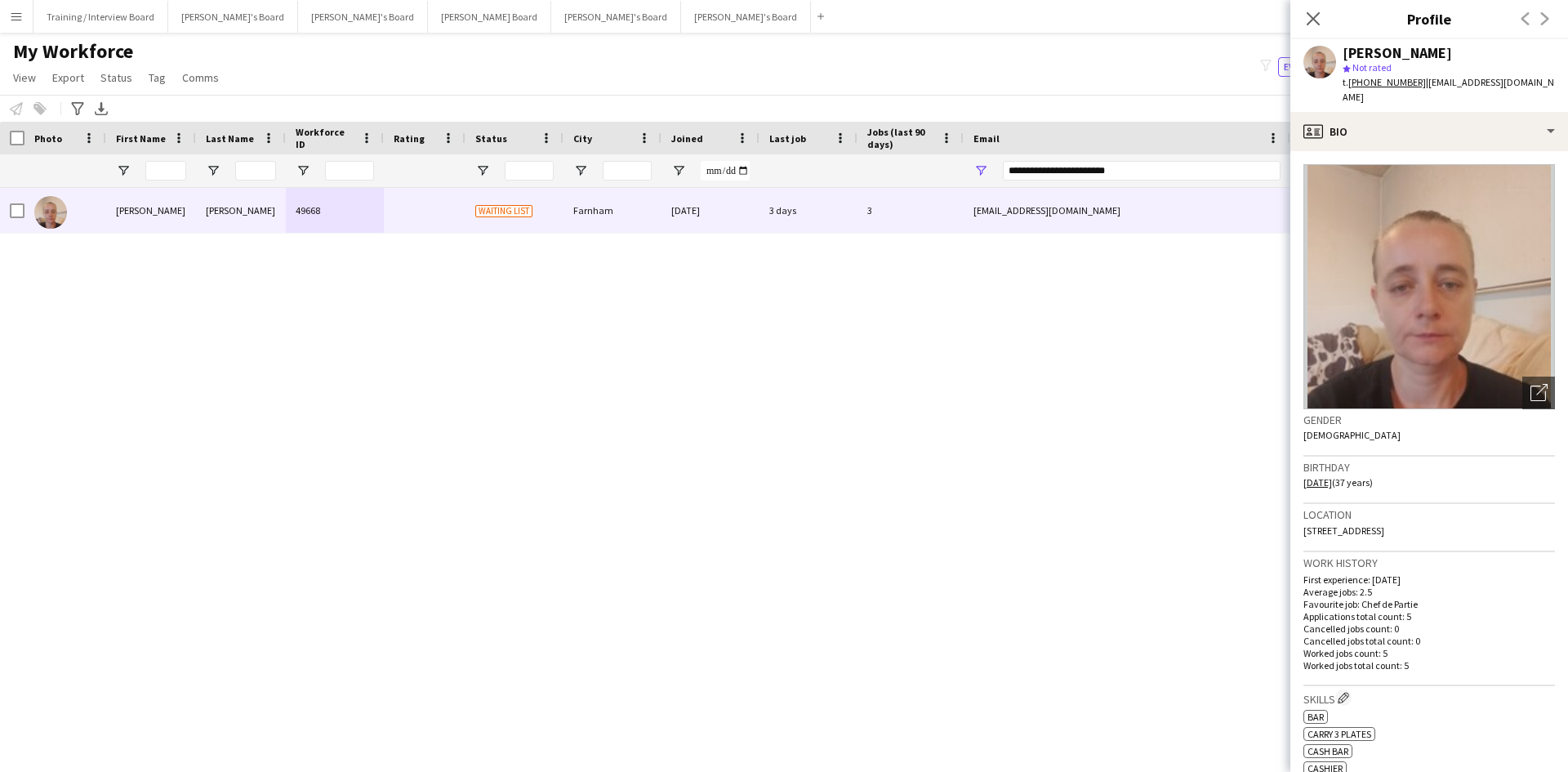
drag, startPoint x: 1321, startPoint y: 19, endPoint x: 1143, endPoint y: 154, distance: 223.4
click at [1253, 19] on icon "Close pop-in" at bounding box center [1313, 19] width 13 height 13
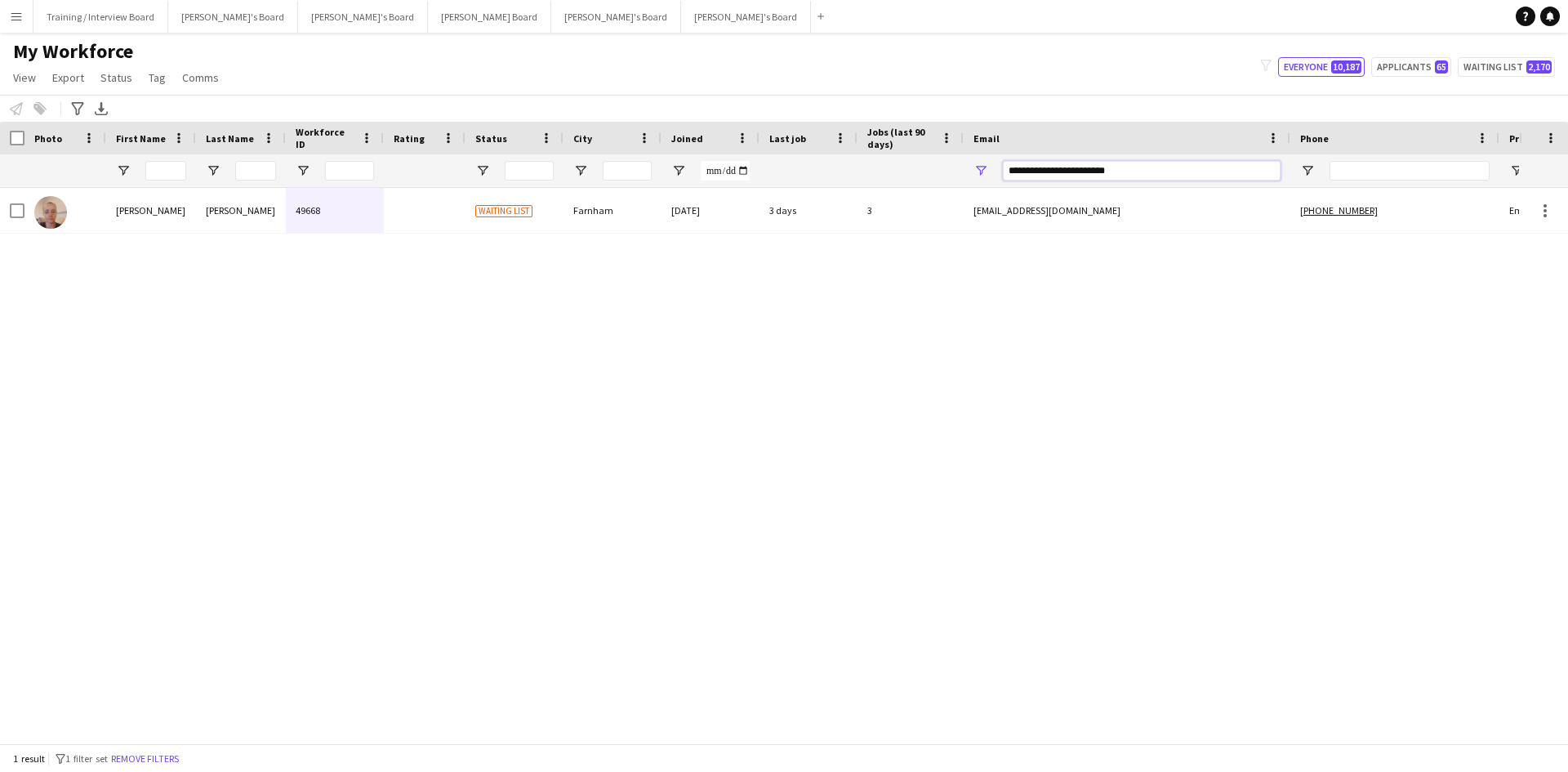
drag, startPoint x: 1154, startPoint y: 174, endPoint x: 897, endPoint y: 174, distance: 257.0
click at [898, 174] on div at bounding box center [885, 170] width 1770 height 33
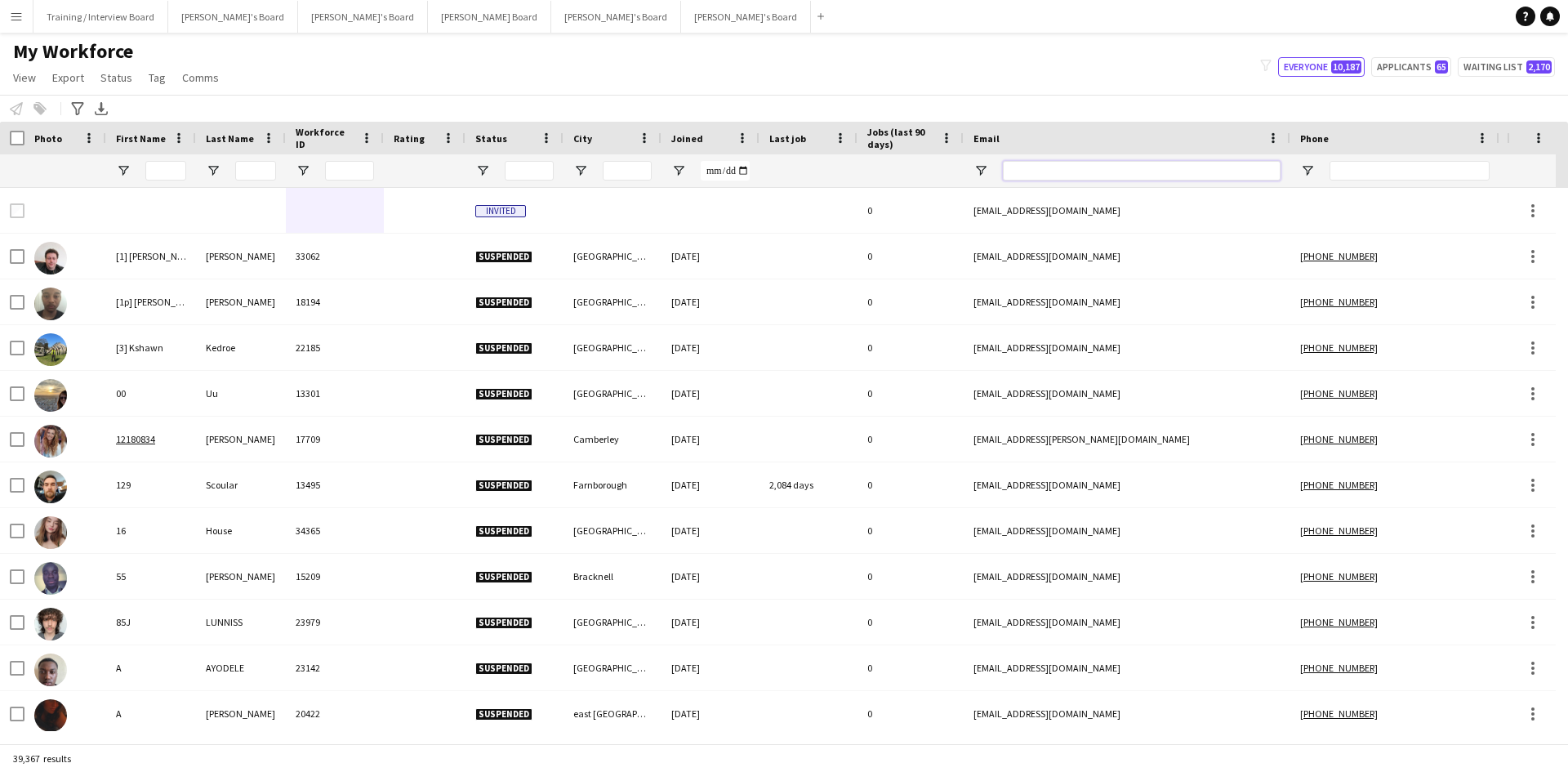
paste input "**********"
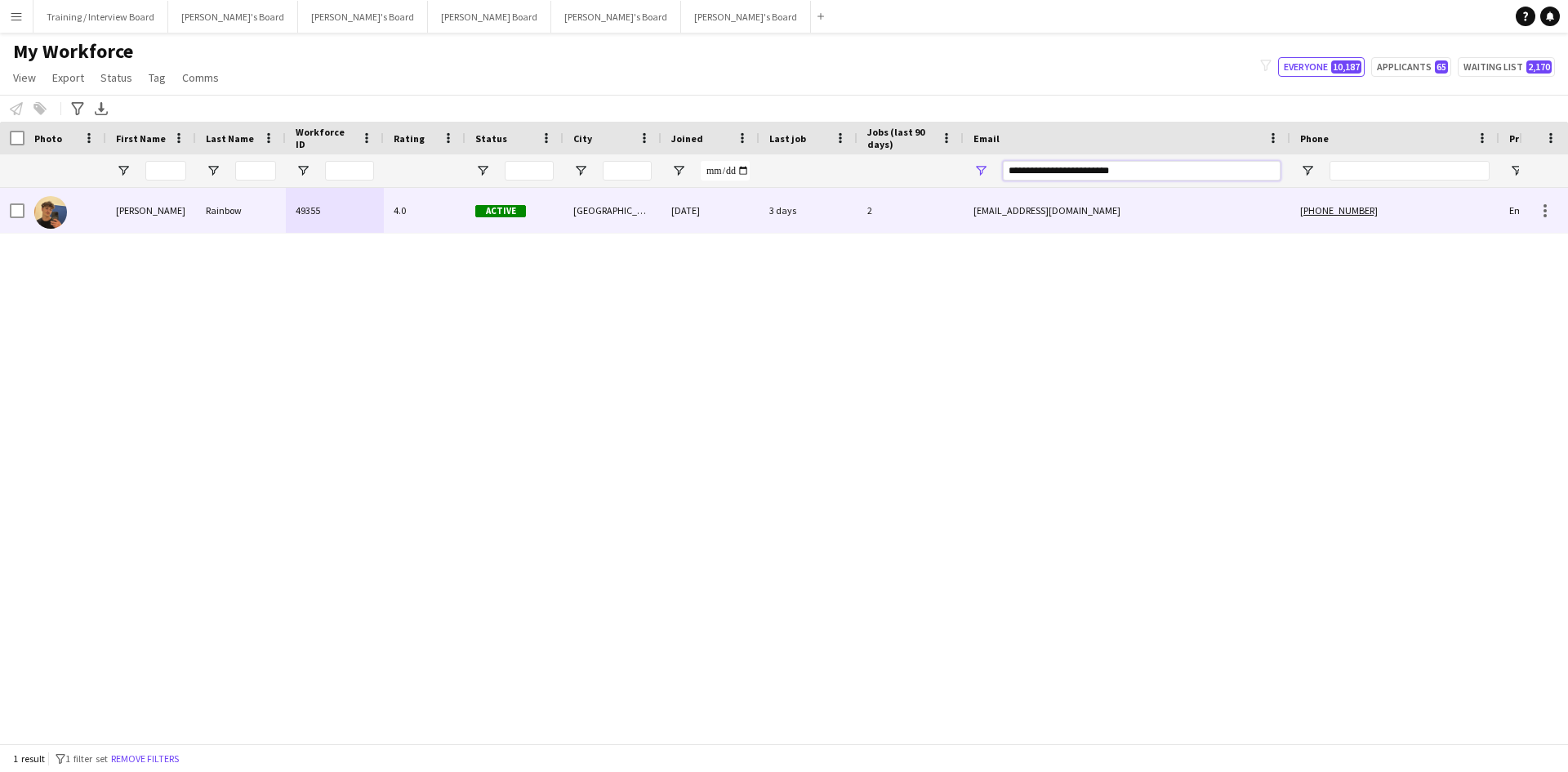
type input "**********"
click at [829, 213] on div "3 days" at bounding box center [808, 210] width 98 height 45
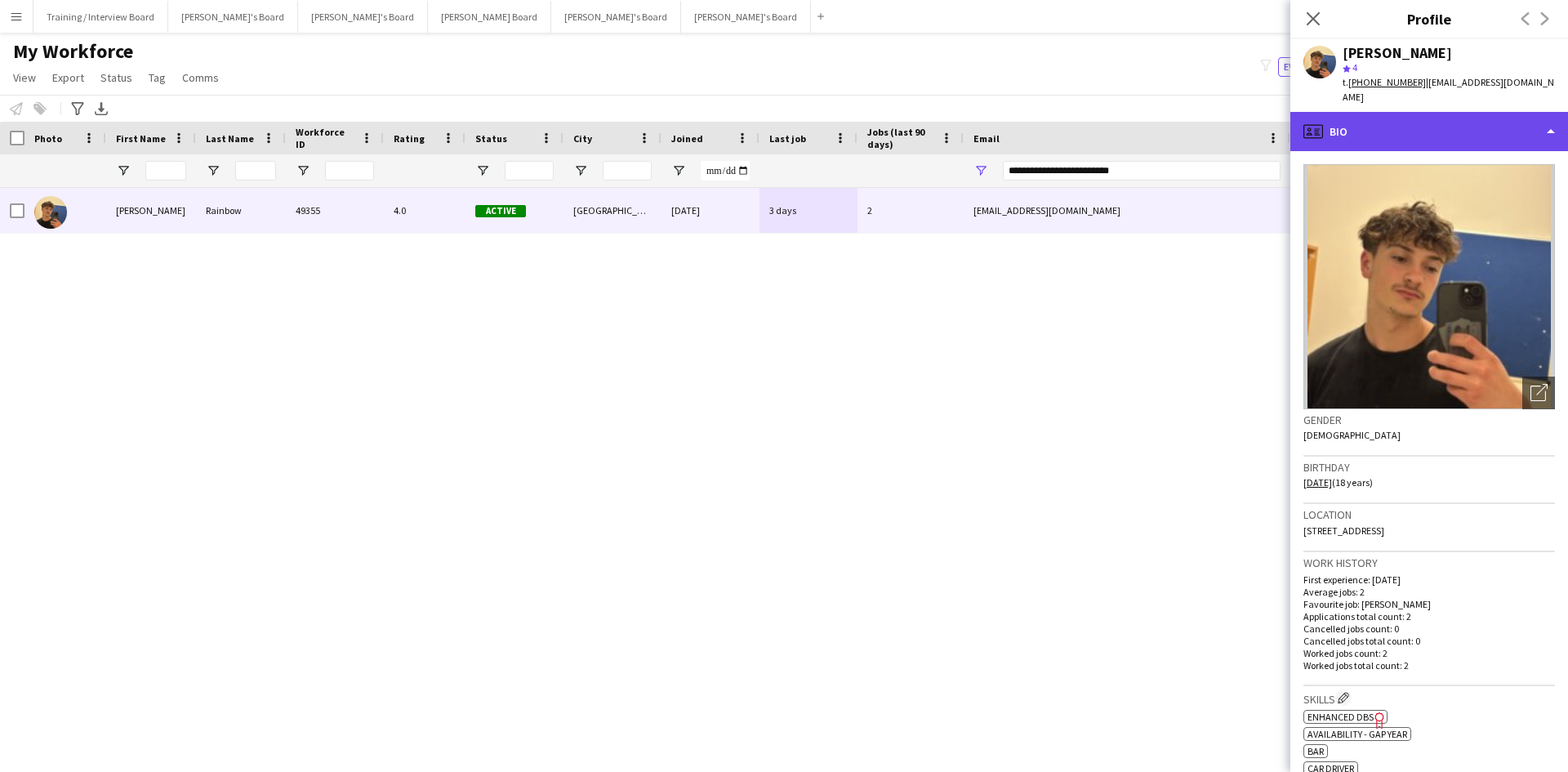
click at [1253, 123] on div "profile Bio" at bounding box center [1429, 132] width 278 height 39
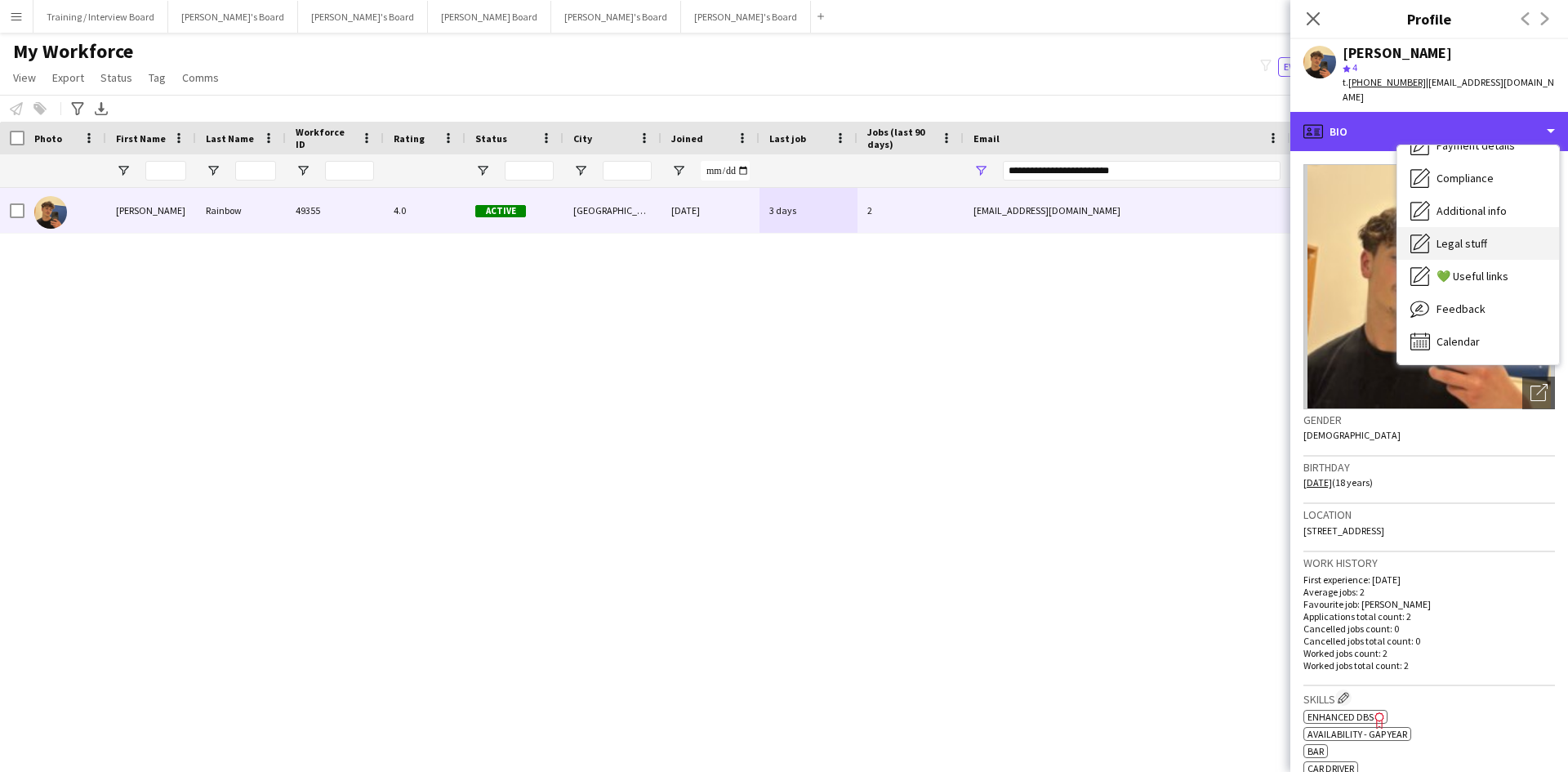
scroll to position [55, 0]
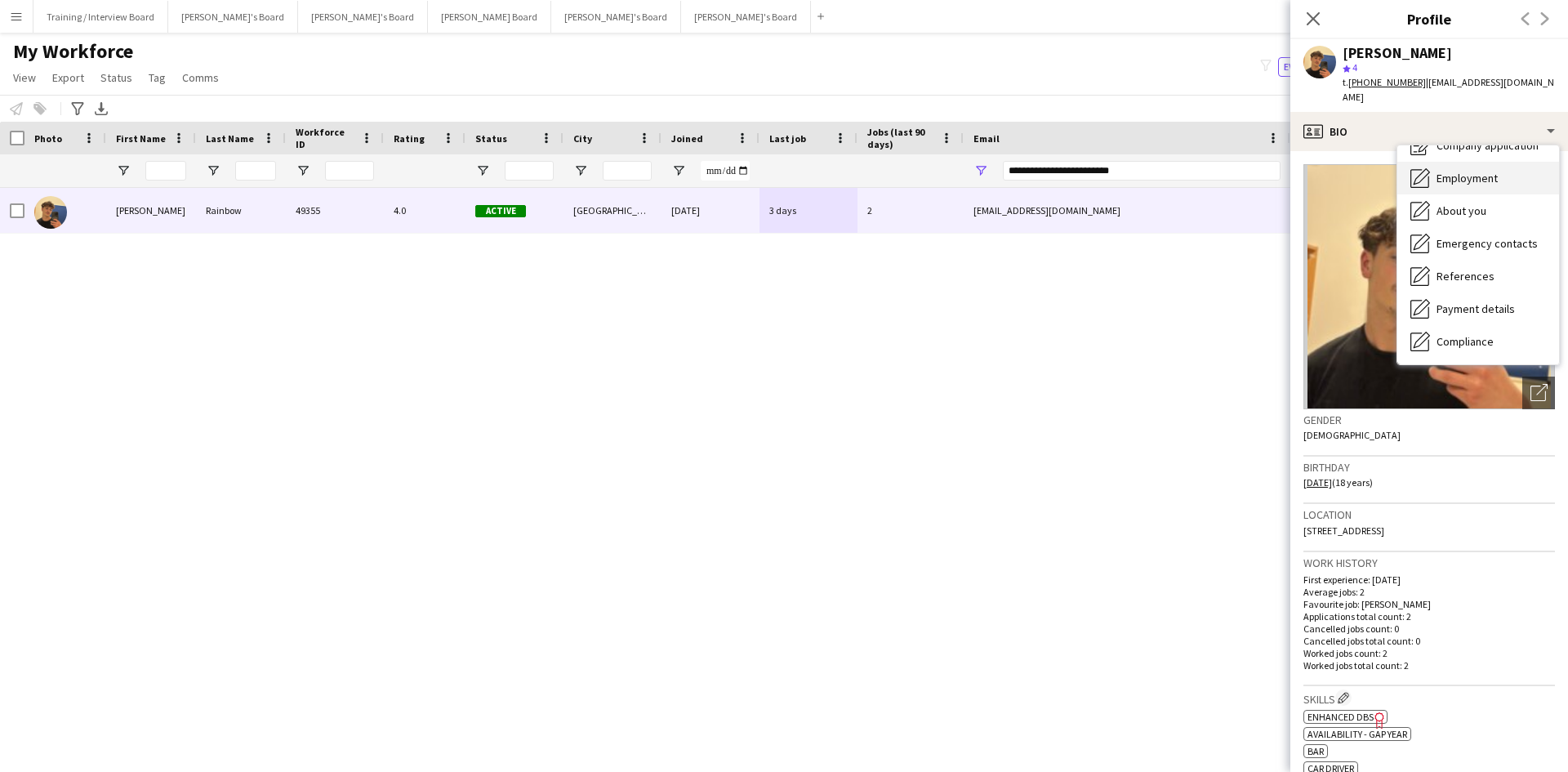
click at [1253, 171] on span "Employment" at bounding box center [1467, 178] width 61 height 15
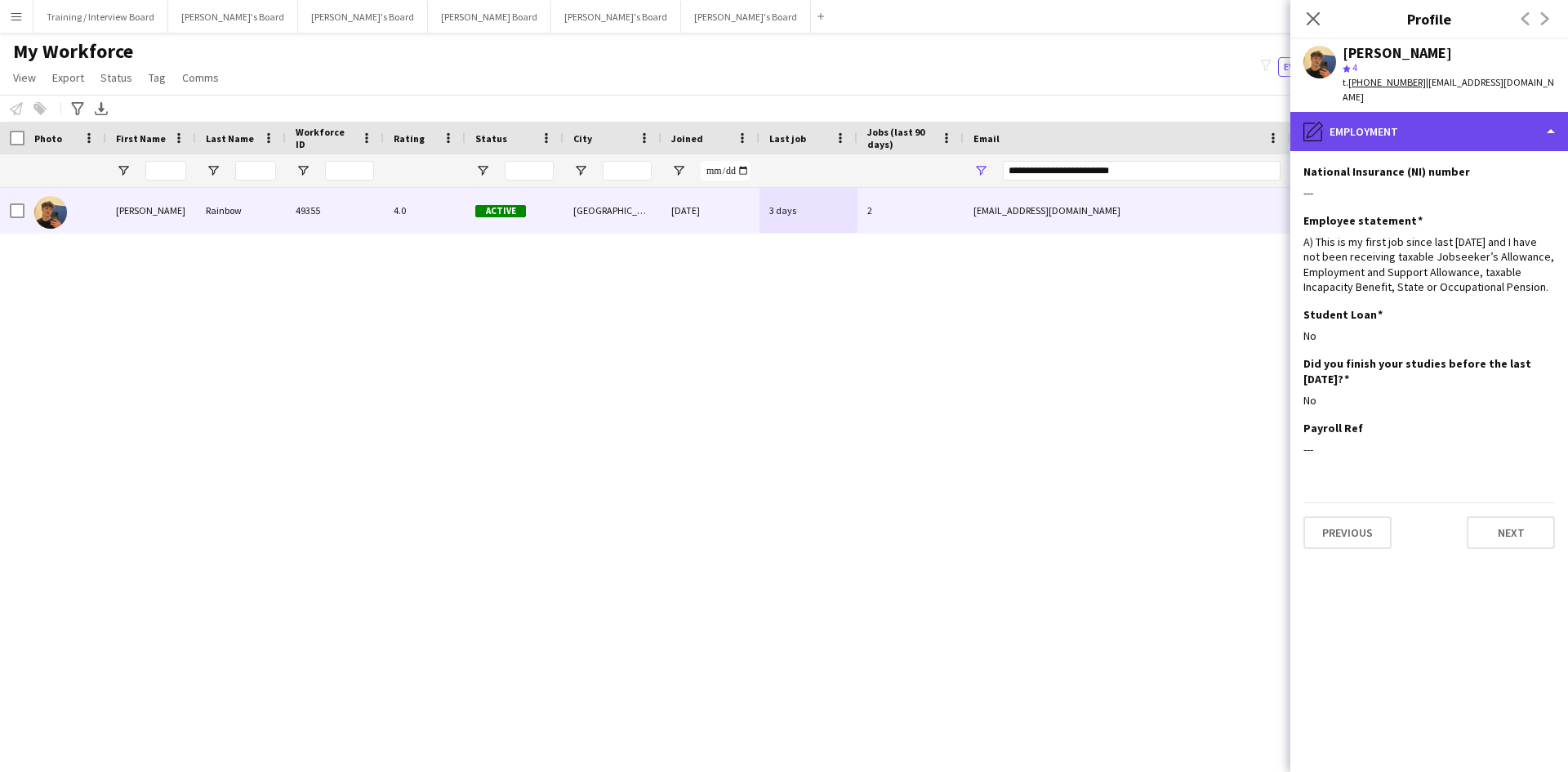
click at [1253, 126] on div "pencil4 Employment" at bounding box center [1429, 132] width 278 height 39
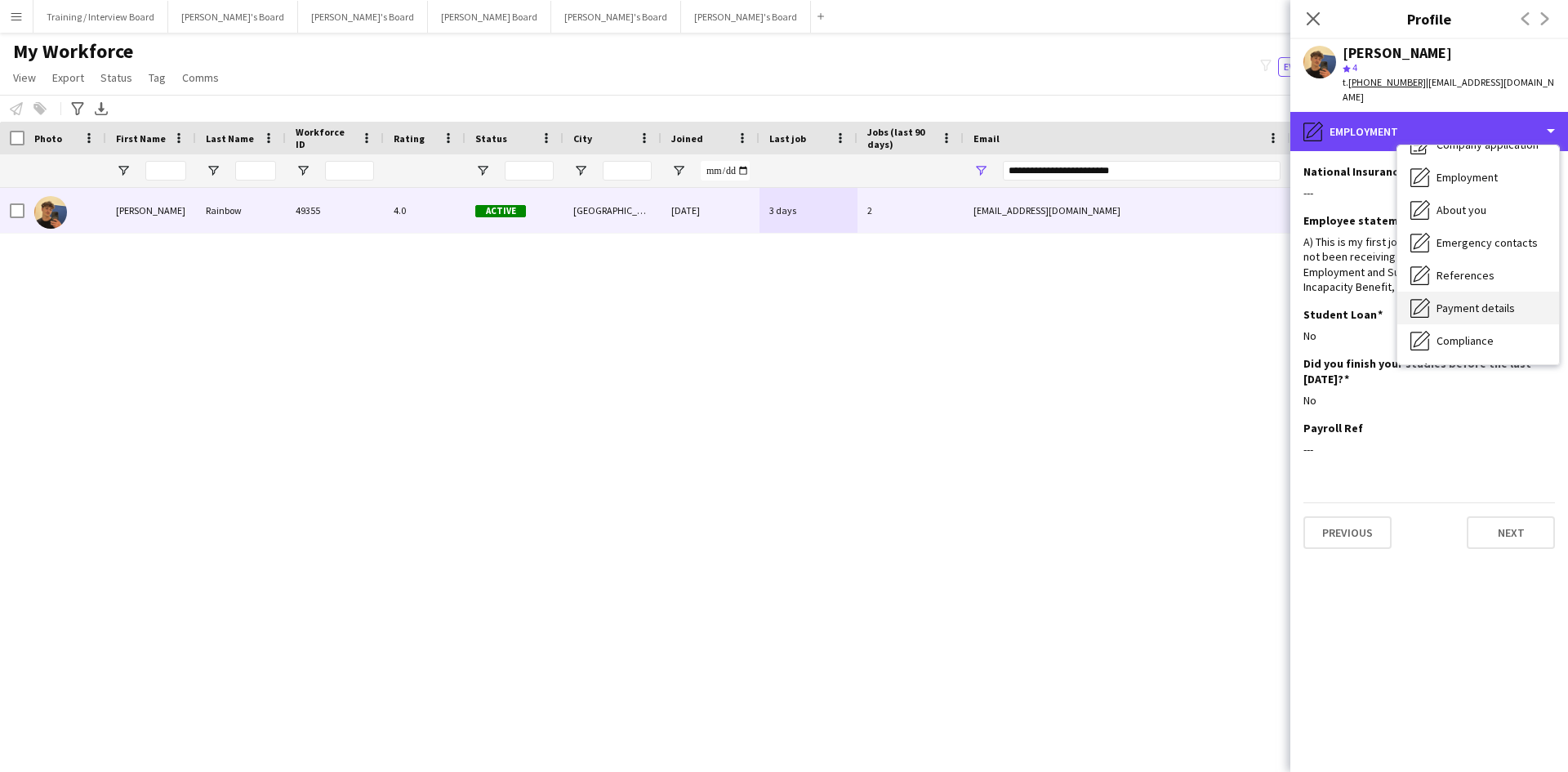
scroll to position [82, 0]
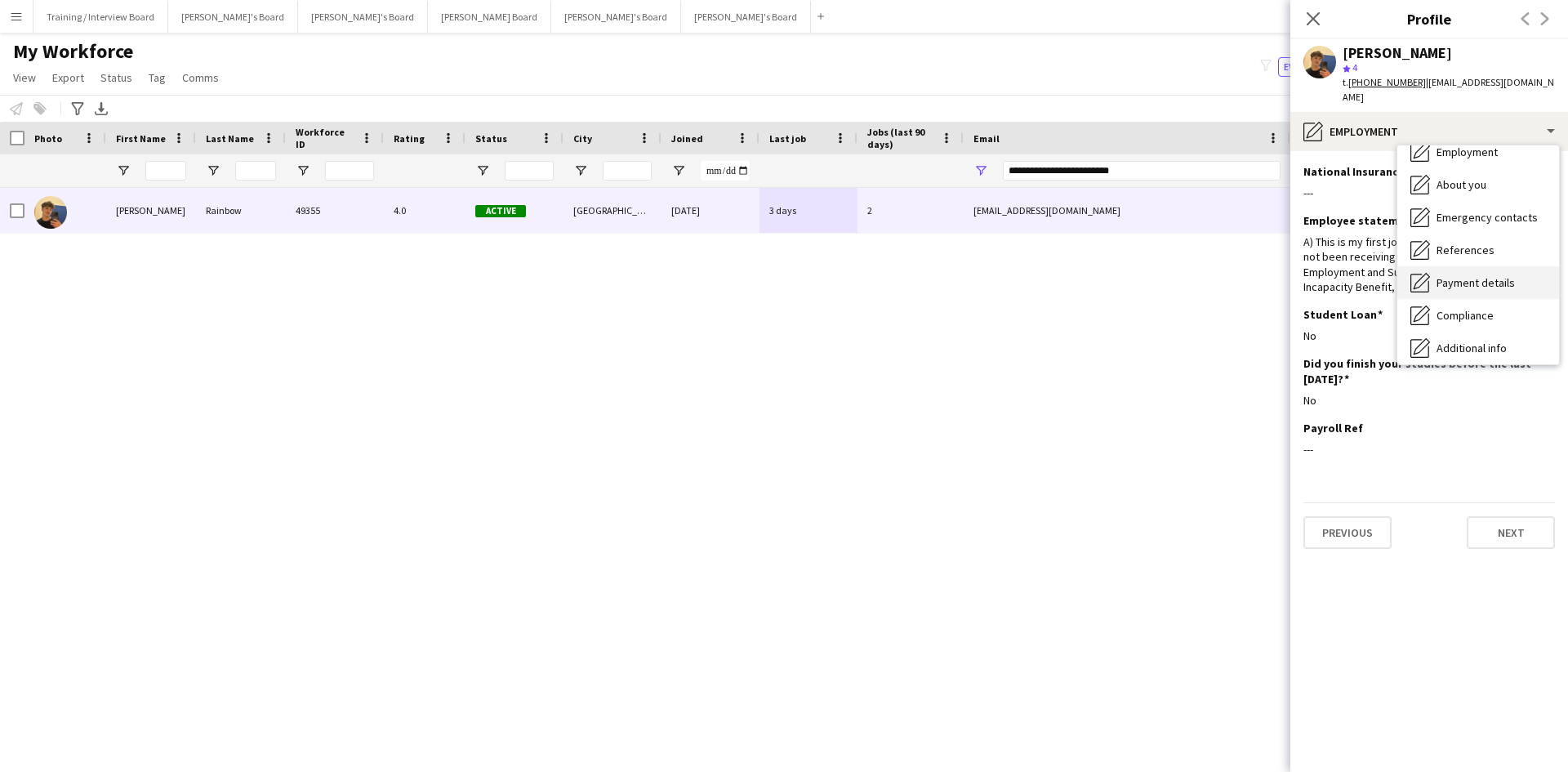
click at [1253, 275] on span "Payment details" at bounding box center [1475, 282] width 78 height 15
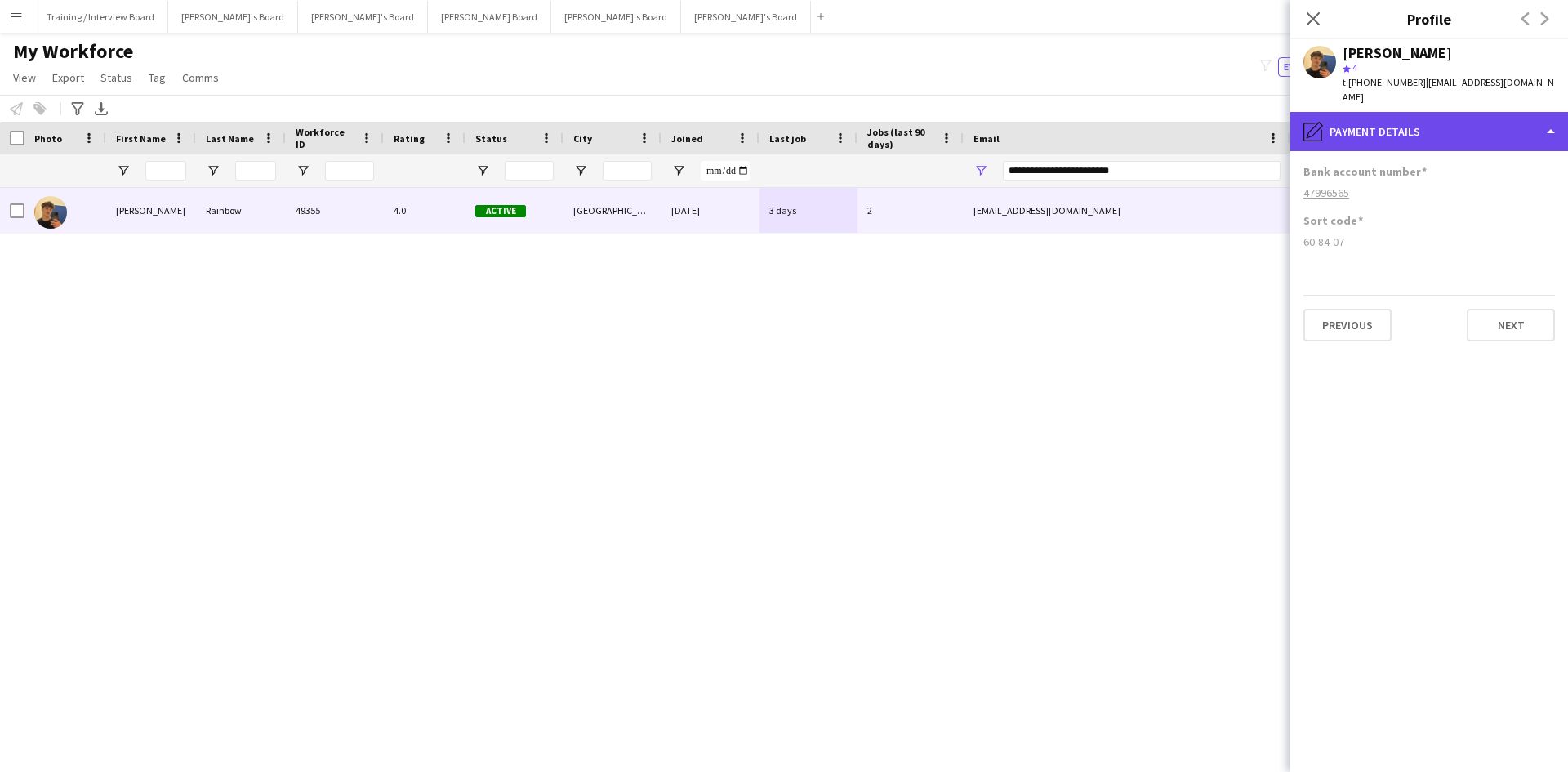
click at [1253, 118] on div "pencil4 Payment details" at bounding box center [1429, 132] width 278 height 39
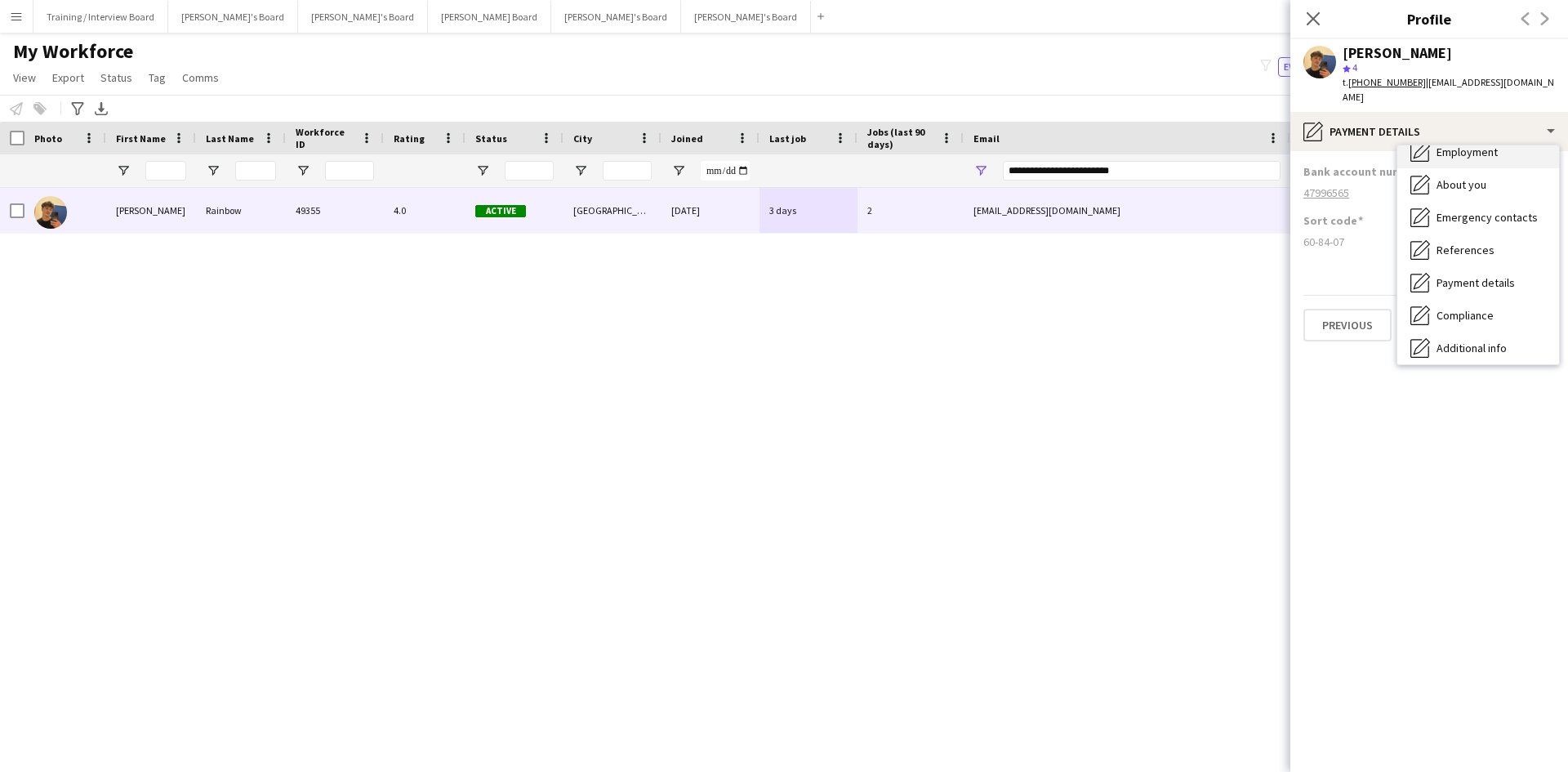
click at [1253, 144] on span "Employment" at bounding box center [1467, 151] width 61 height 15
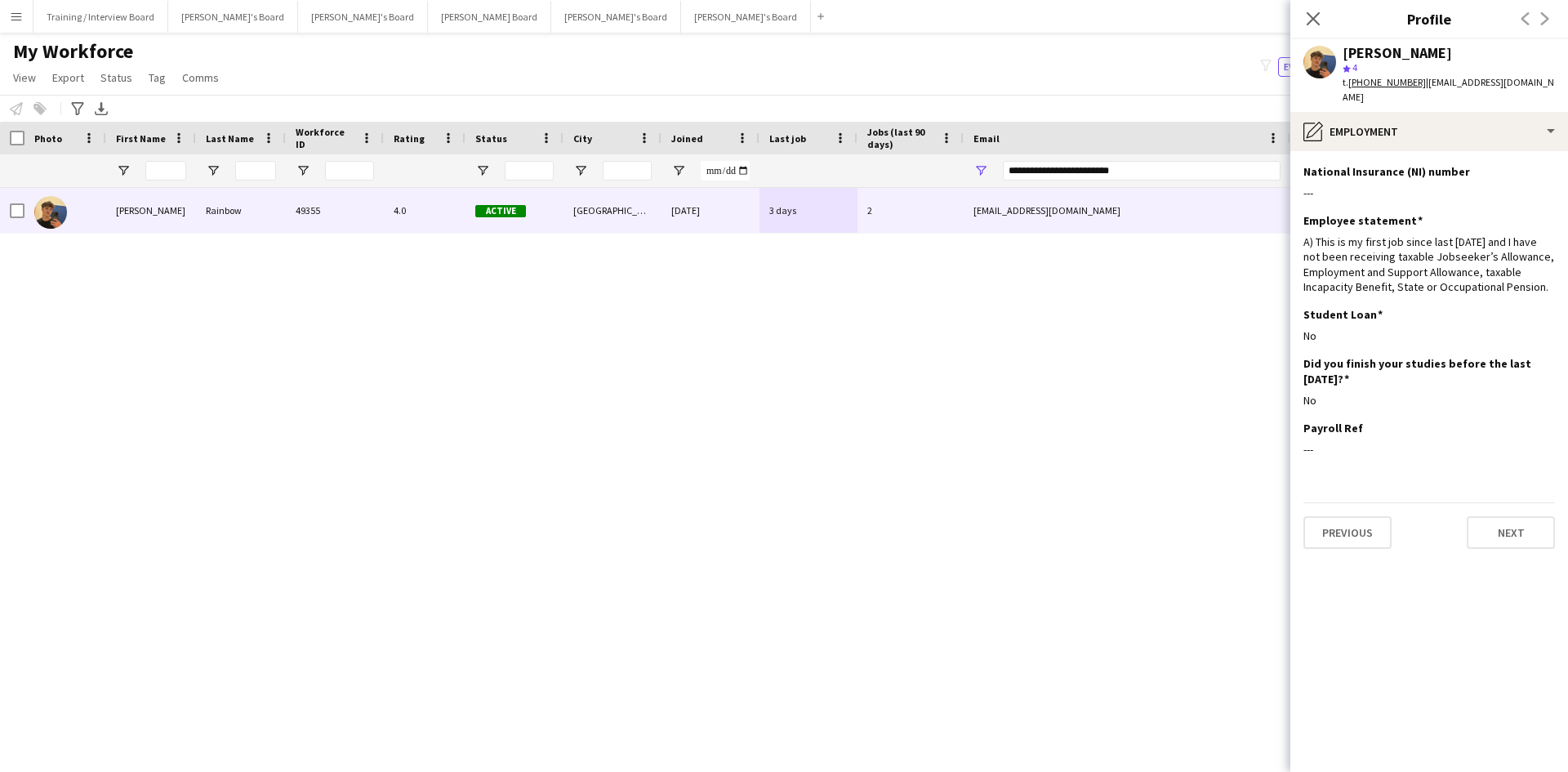
drag, startPoint x: 1304, startPoint y: 15, endPoint x: 1175, endPoint y: 172, distance: 203.2
click at [1253, 15] on app-icon "Close pop-in" at bounding box center [1313, 19] width 20 height 20
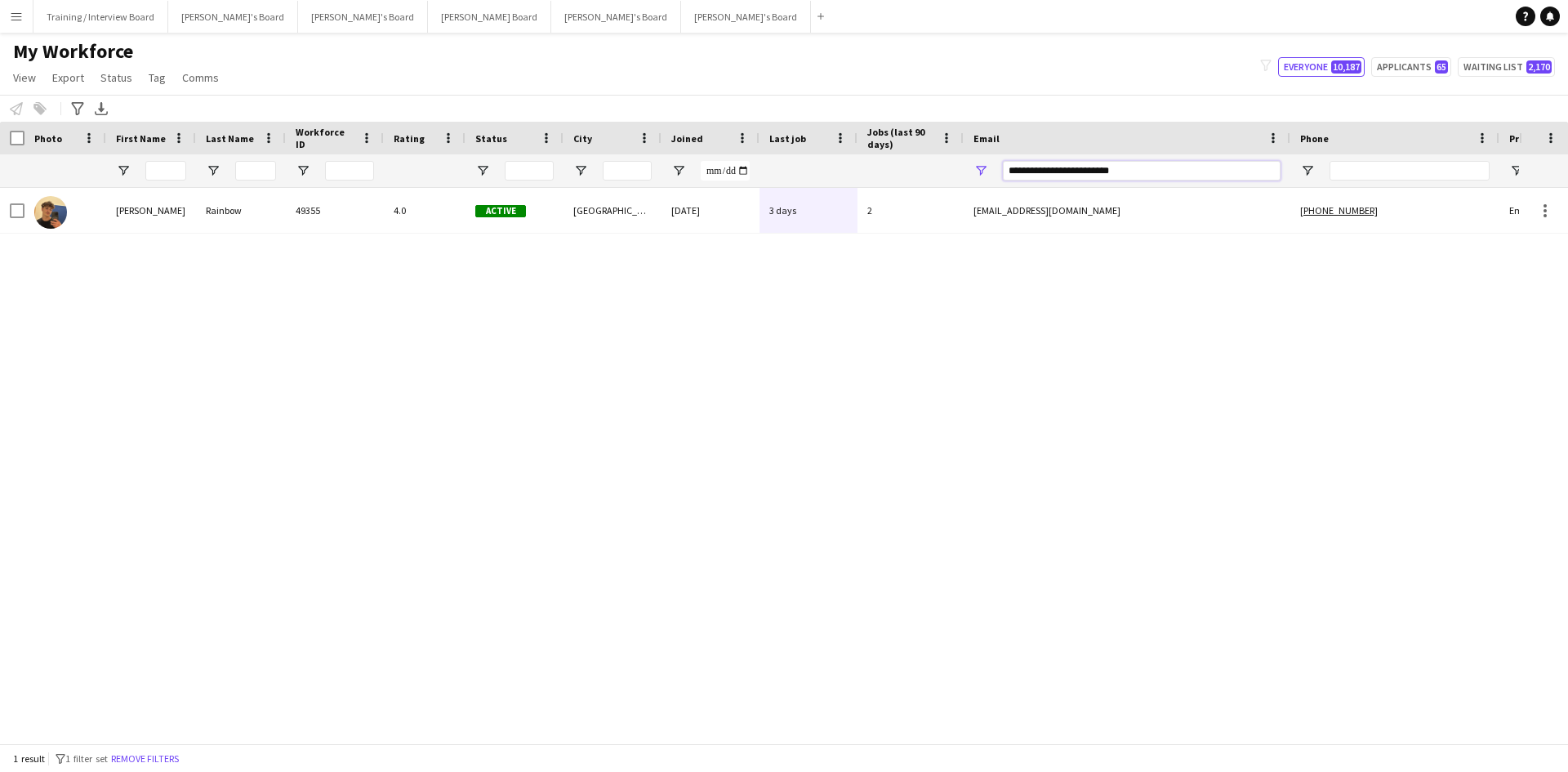
drag, startPoint x: 1173, startPoint y: 174, endPoint x: 895, endPoint y: 176, distance: 278.0
click at [895, 176] on div at bounding box center [885, 170] width 1770 height 33
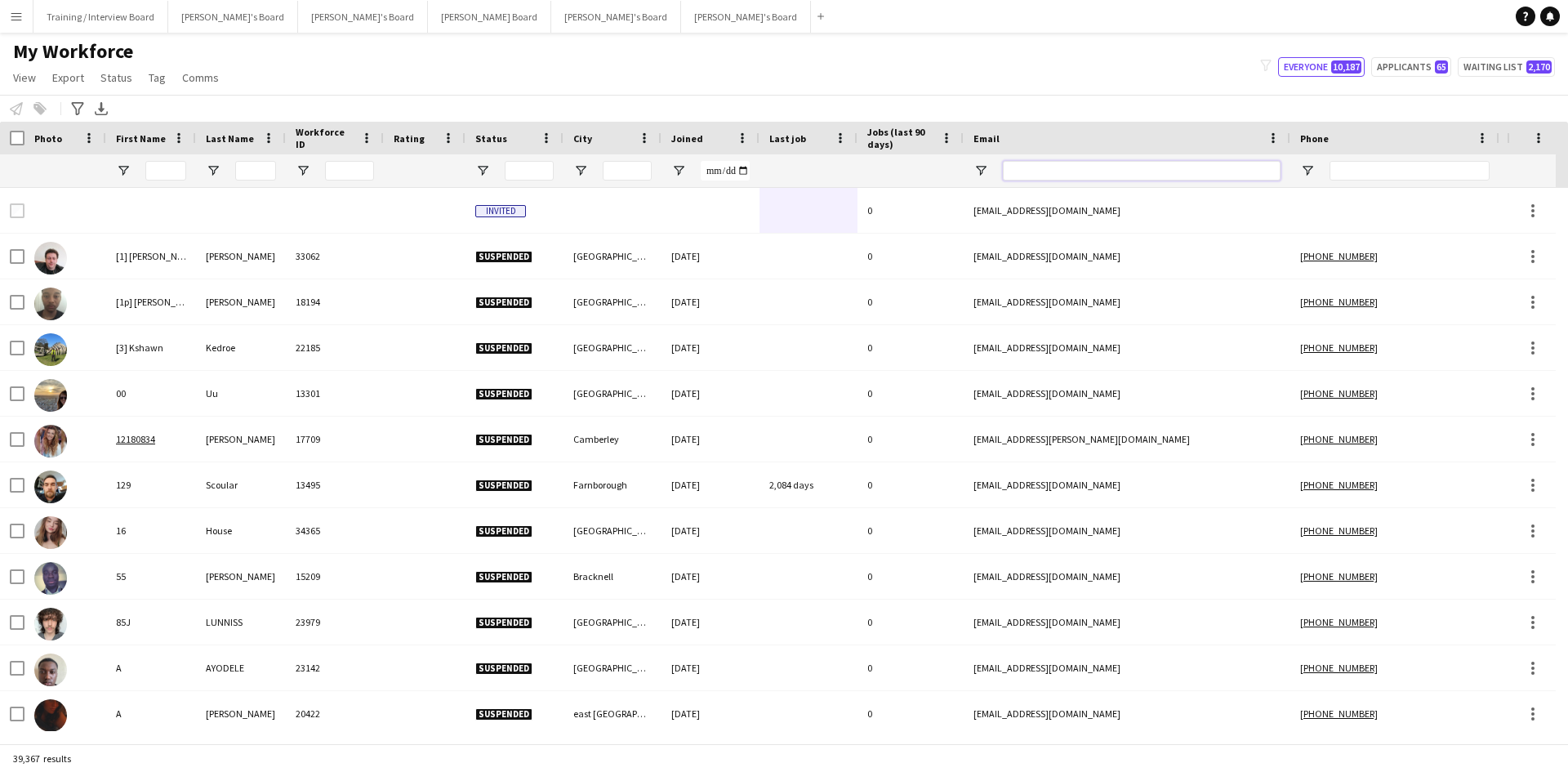
paste input "**********"
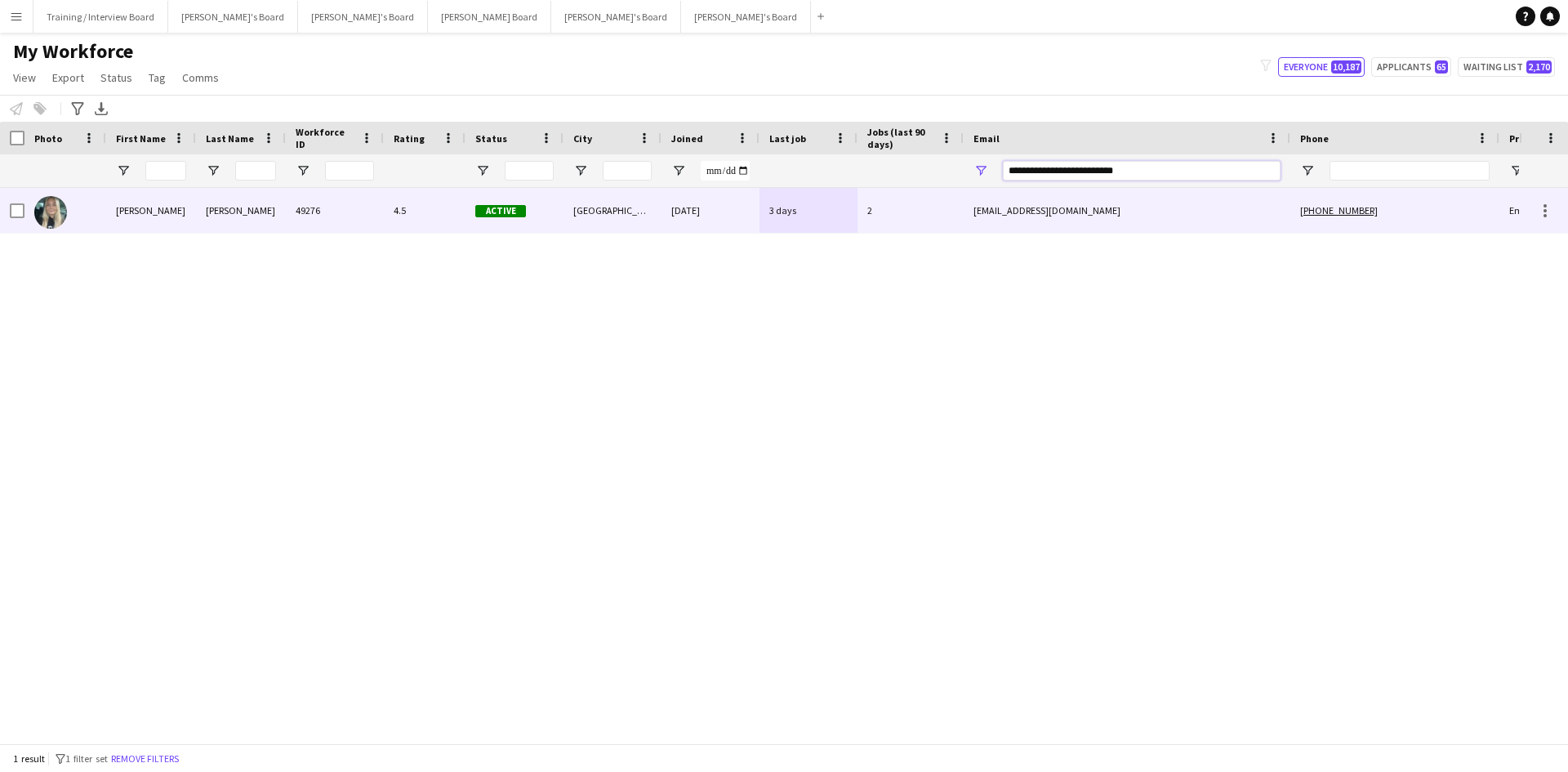
type input "**********"
click at [560, 218] on div "Active" at bounding box center [514, 210] width 98 height 45
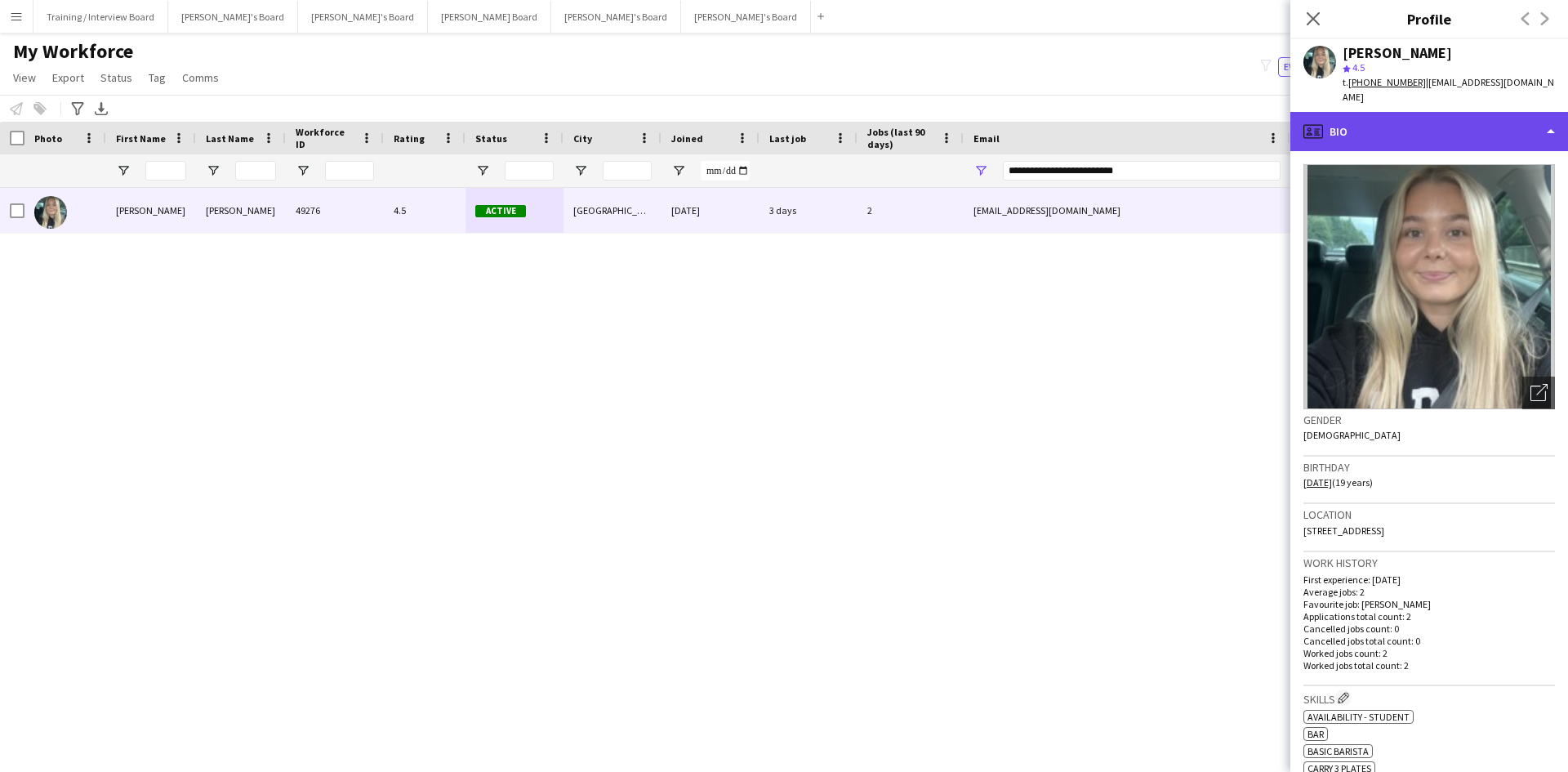
click at [1253, 113] on div "profile Bio" at bounding box center [1429, 132] width 278 height 39
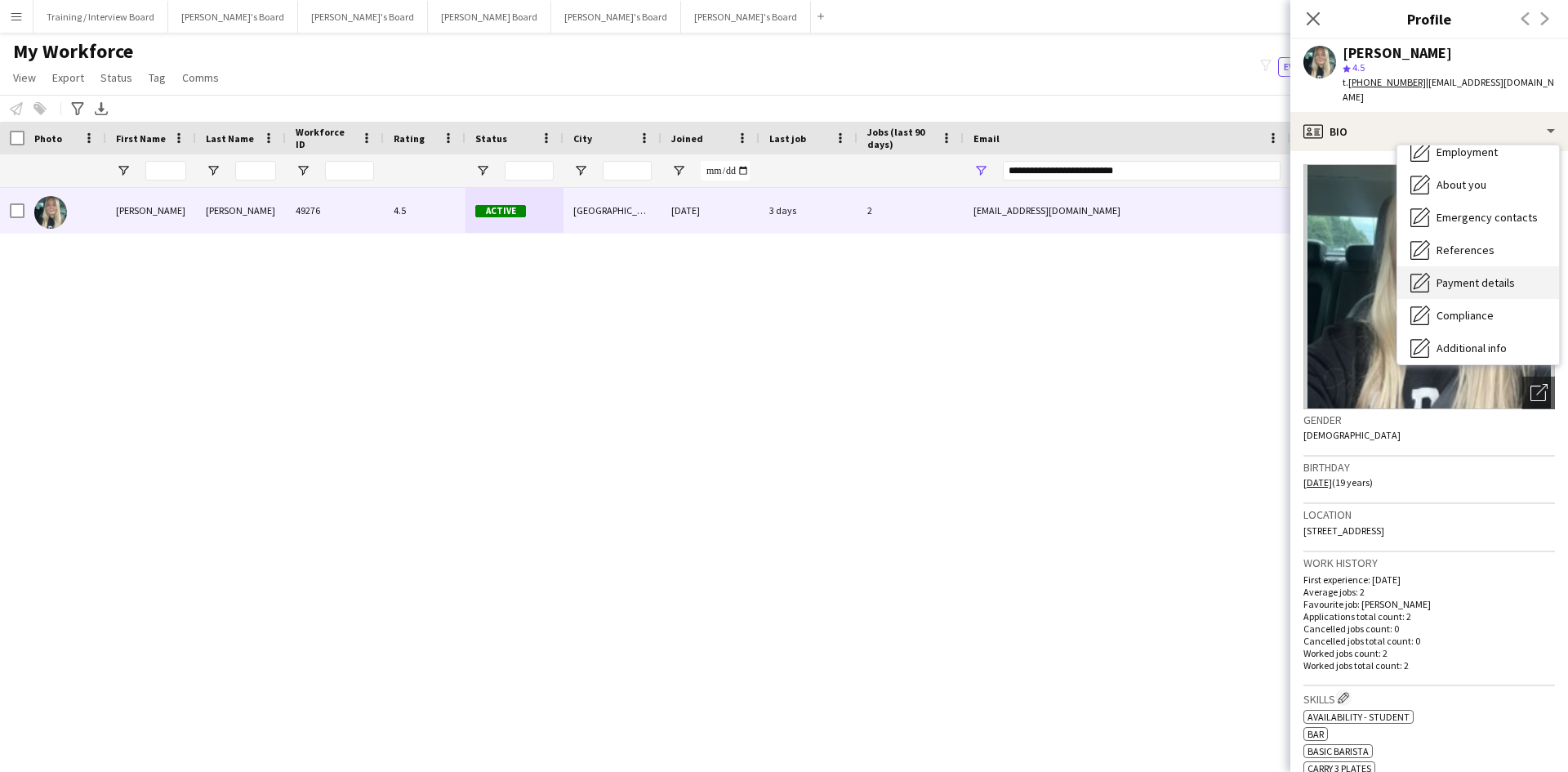
click at [1253, 275] on span "Payment details" at bounding box center [1475, 282] width 78 height 15
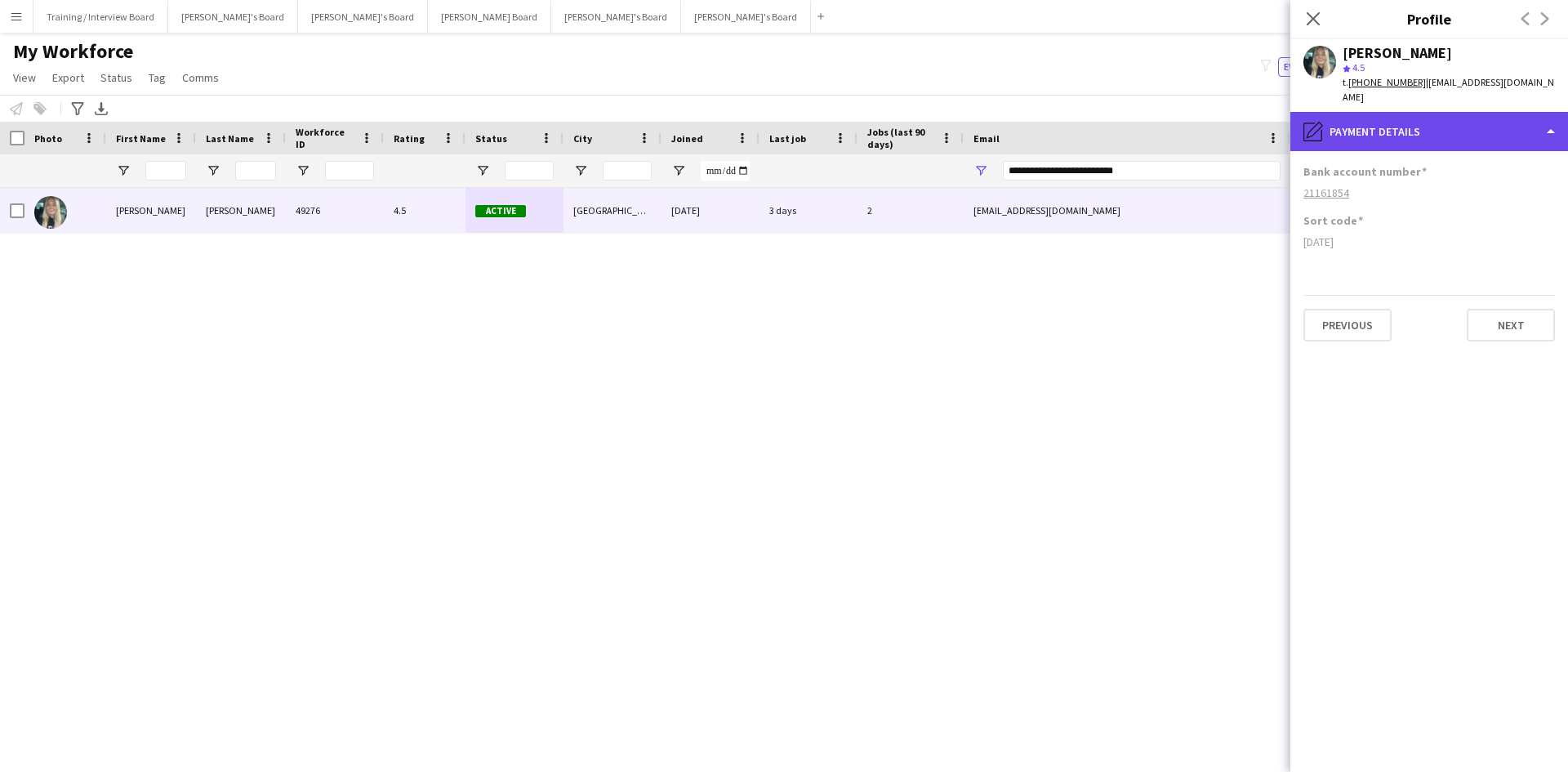
click at [1253, 114] on div "pencil4 Payment details" at bounding box center [1429, 132] width 278 height 39
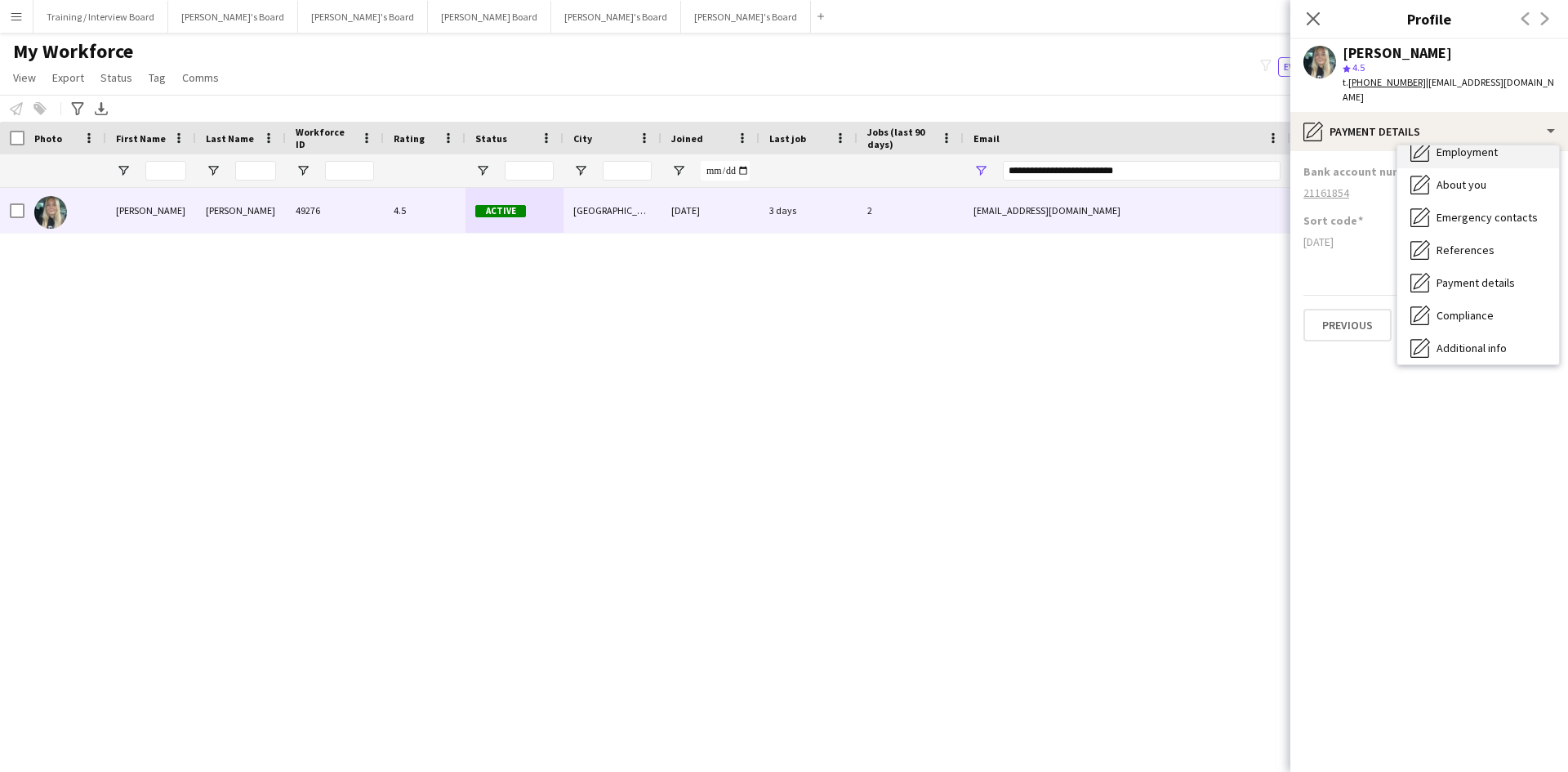
click at [1253, 146] on div "Employment Employment" at bounding box center [1478, 151] width 162 height 33
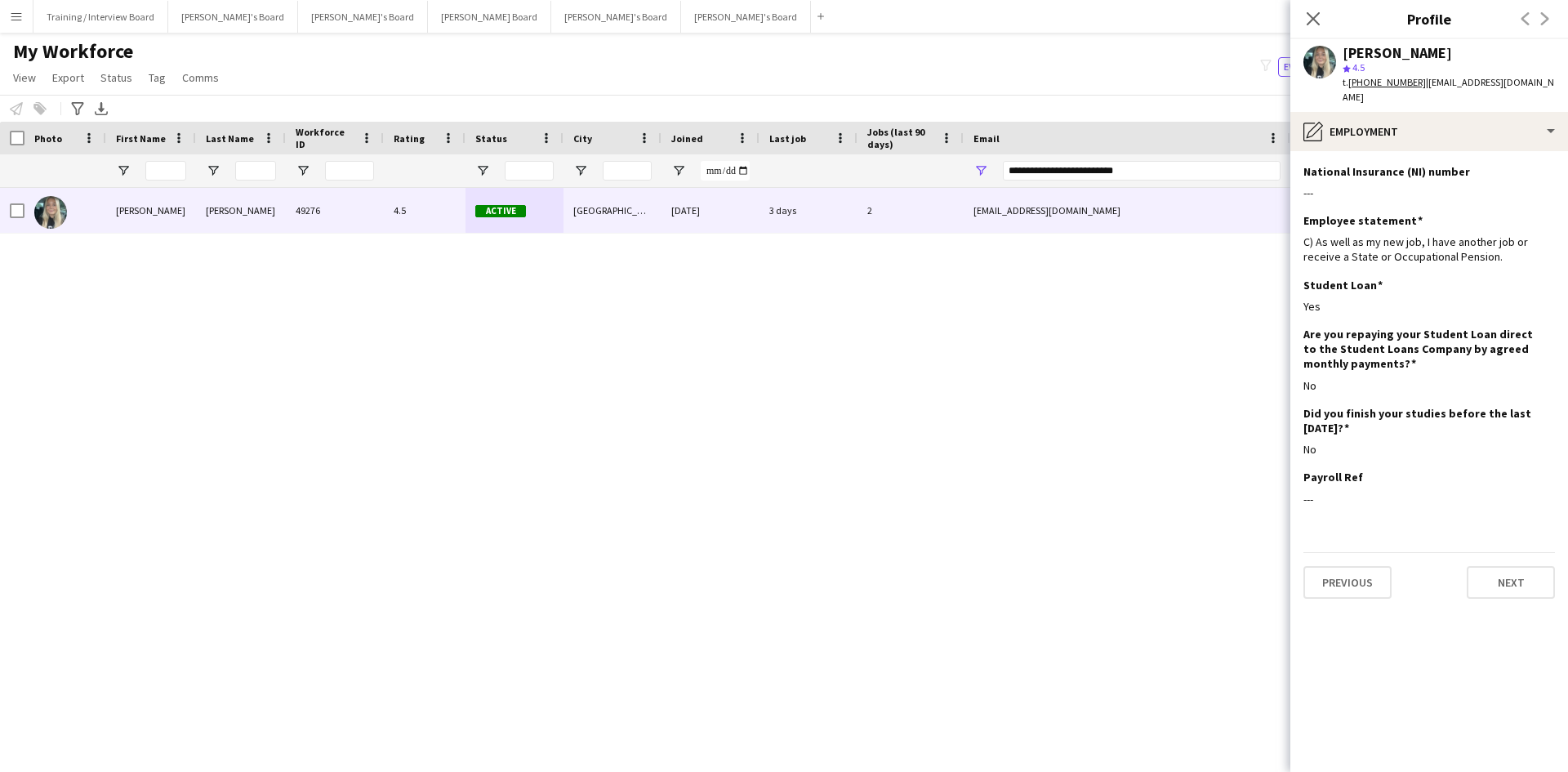
drag, startPoint x: 1318, startPoint y: 17, endPoint x: 1136, endPoint y: 159, distance: 230.8
click at [1253, 17] on icon "Close pop-in" at bounding box center [1313, 19] width 13 height 13
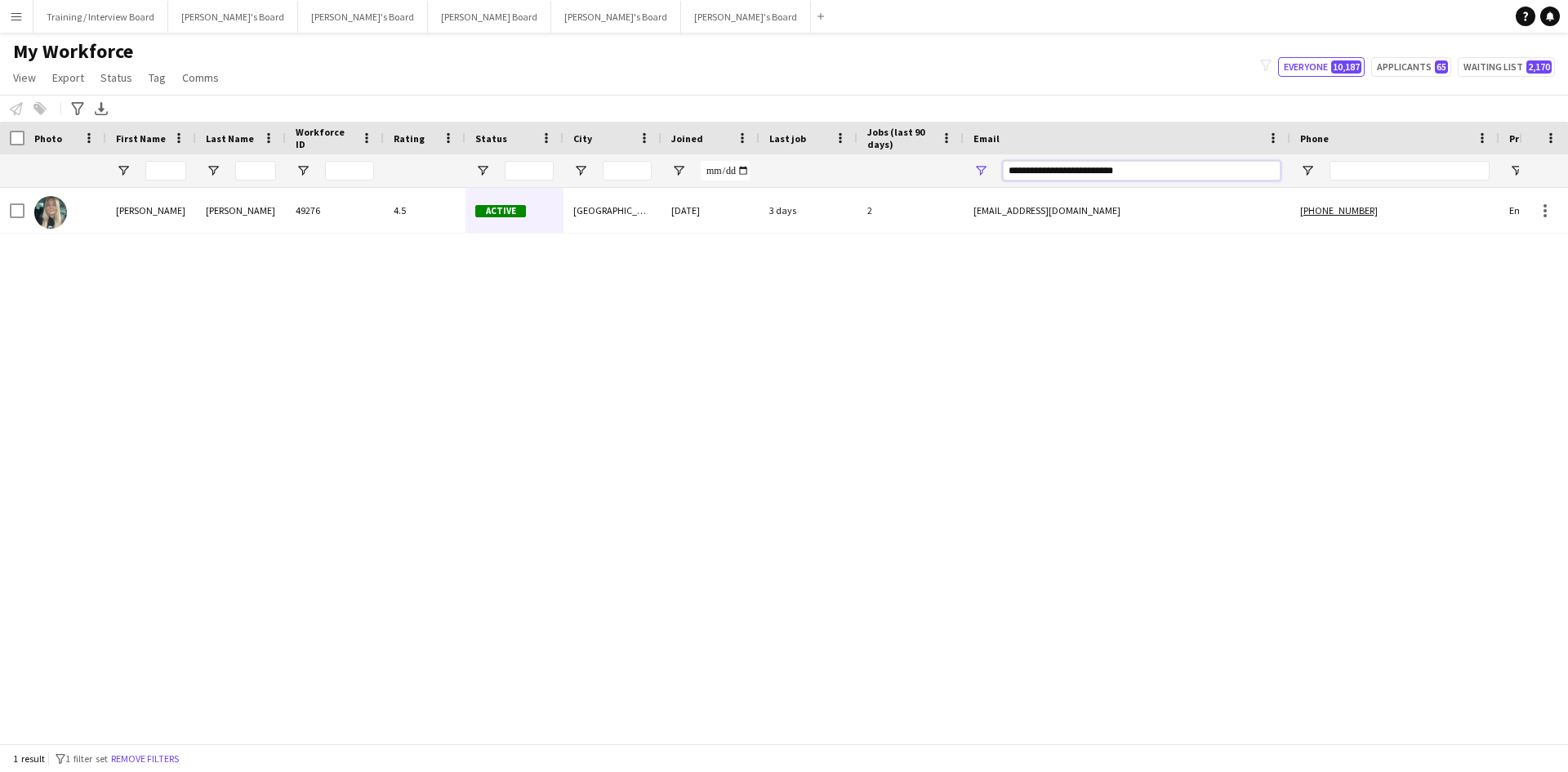
drag, startPoint x: 1168, startPoint y: 168, endPoint x: 845, endPoint y: 169, distance: 323.0
click at [845, 169] on div at bounding box center [885, 170] width 1770 height 33
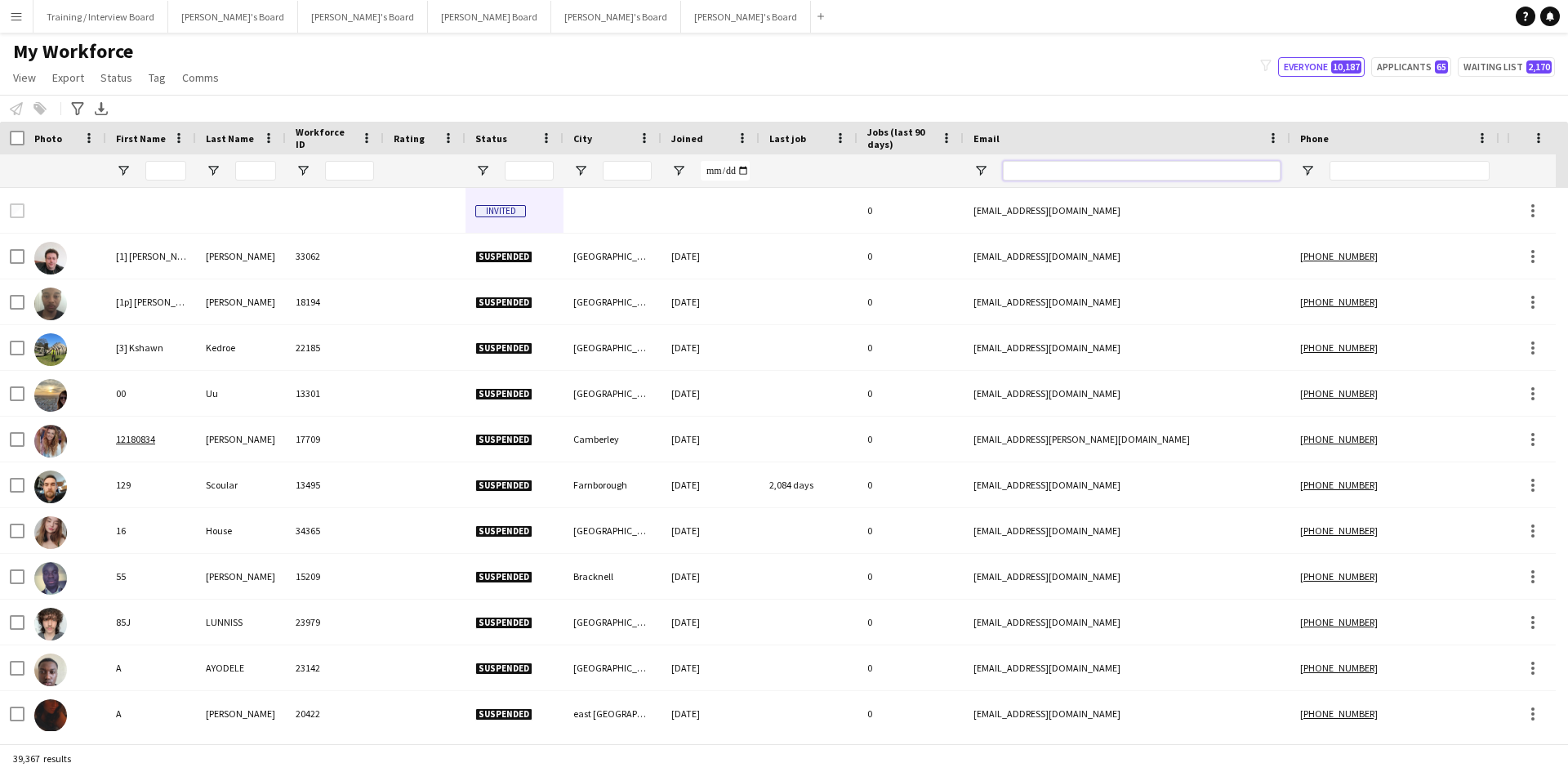
paste input "**********"
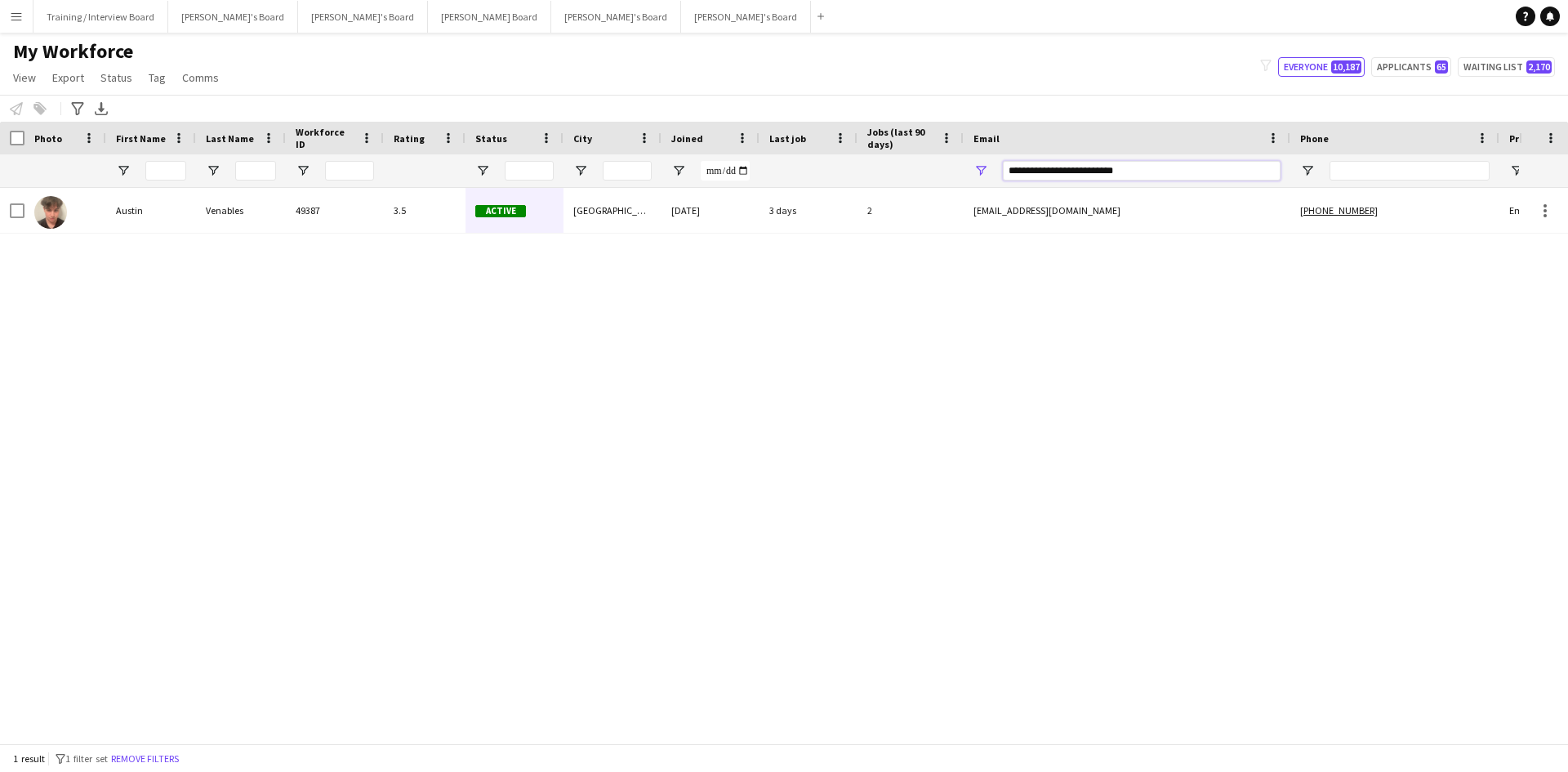
type input "**********"
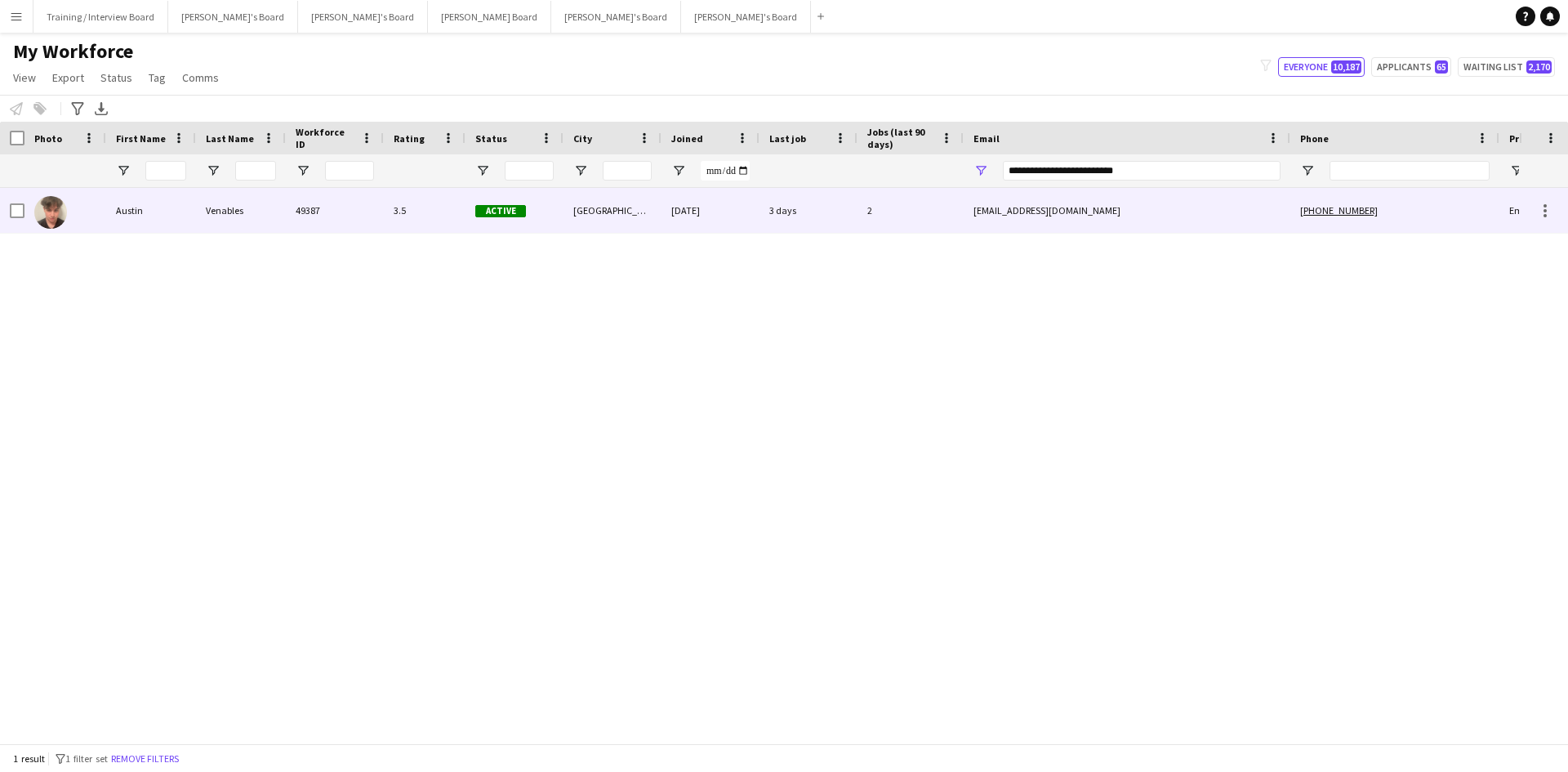
click at [1143, 199] on div "[EMAIL_ADDRESS][DOMAIN_NAME]" at bounding box center [1127, 210] width 327 height 45
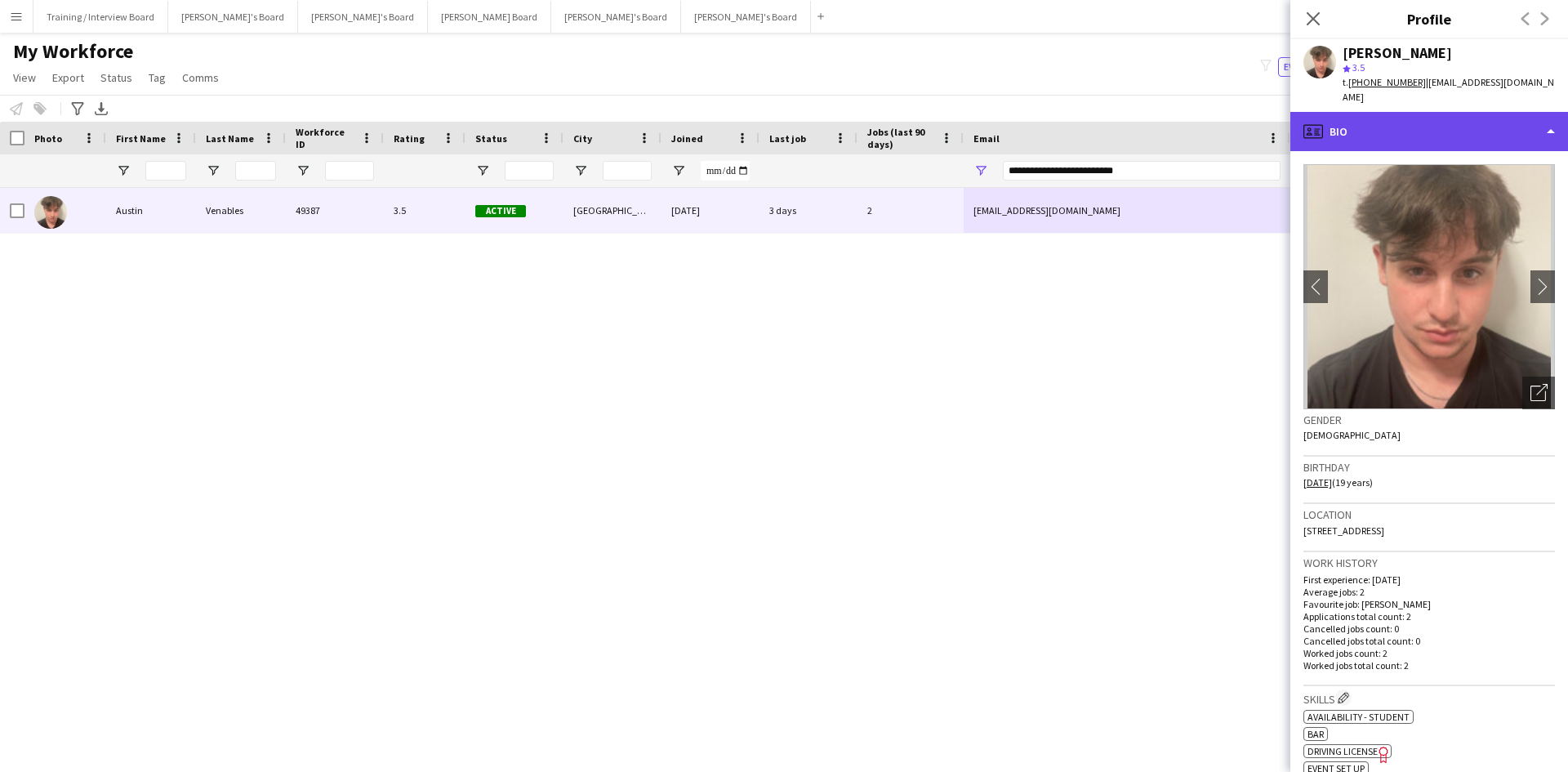
click at [1253, 119] on div "profile Bio" at bounding box center [1429, 132] width 278 height 39
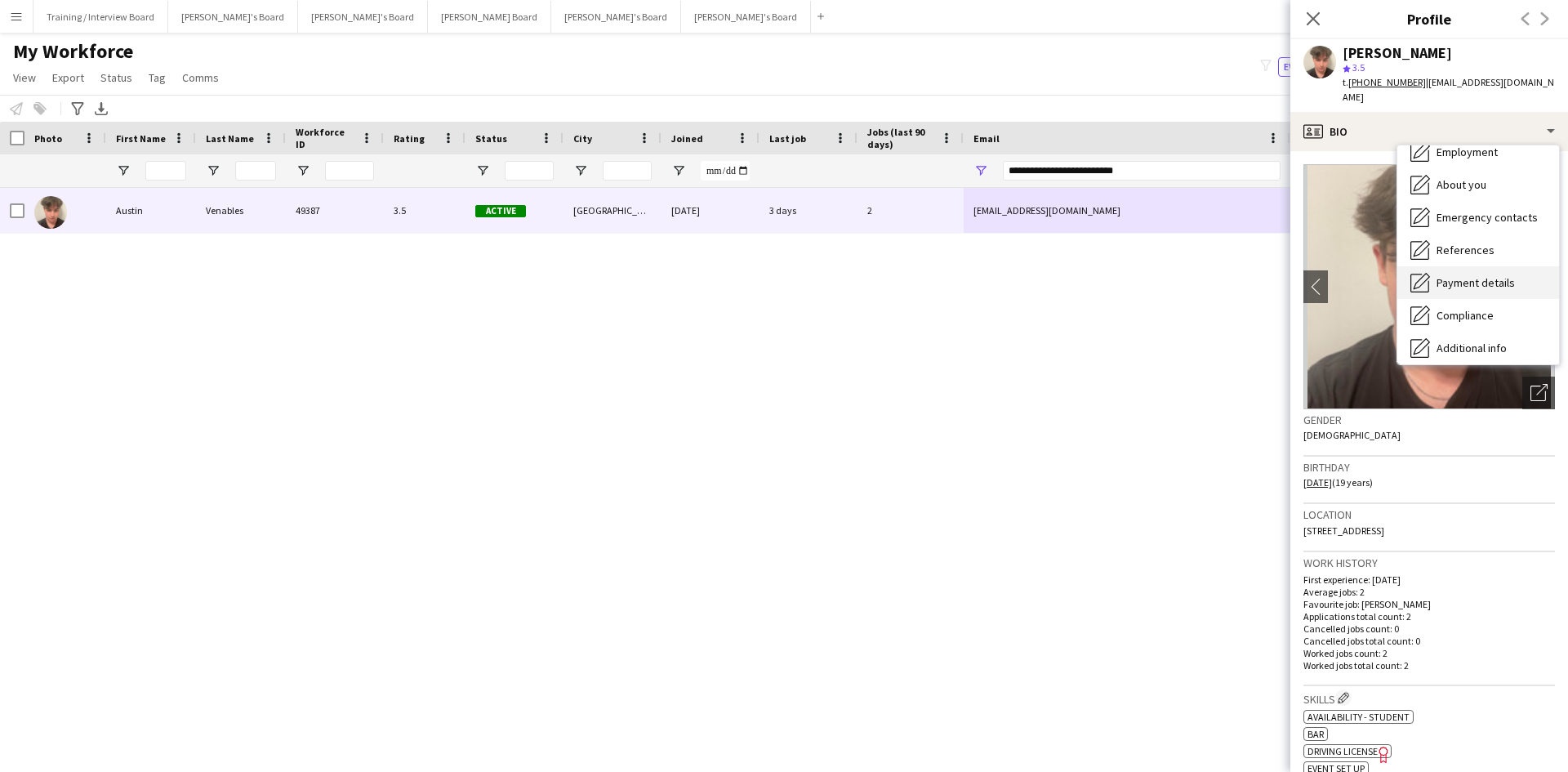
click at [1253, 275] on span "Payment details" at bounding box center [1475, 282] width 78 height 15
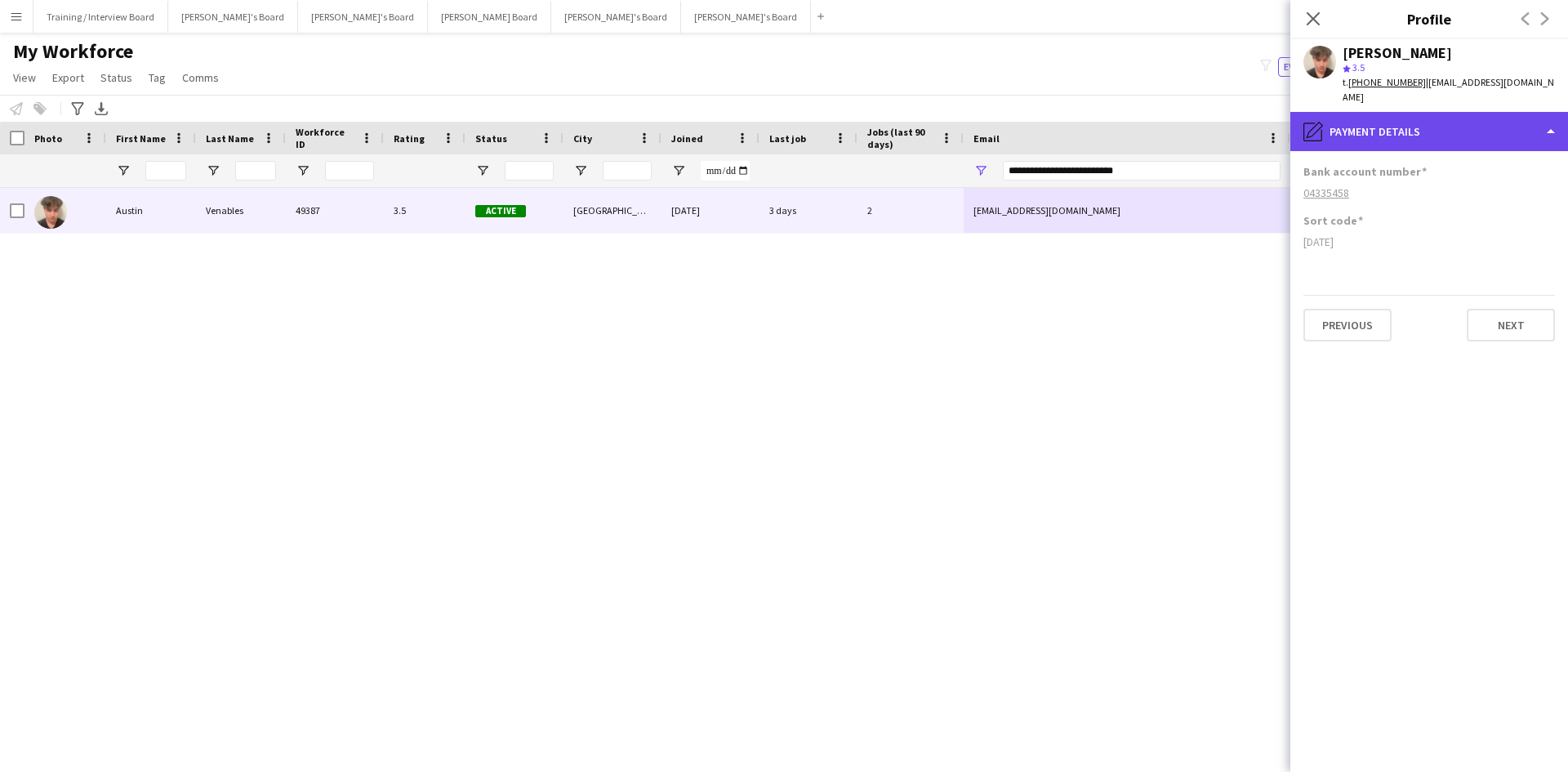
drag, startPoint x: 1392, startPoint y: 114, endPoint x: 1397, endPoint y: 124, distance: 11.2
click at [1253, 114] on div "pencil4 Payment details" at bounding box center [1429, 132] width 278 height 39
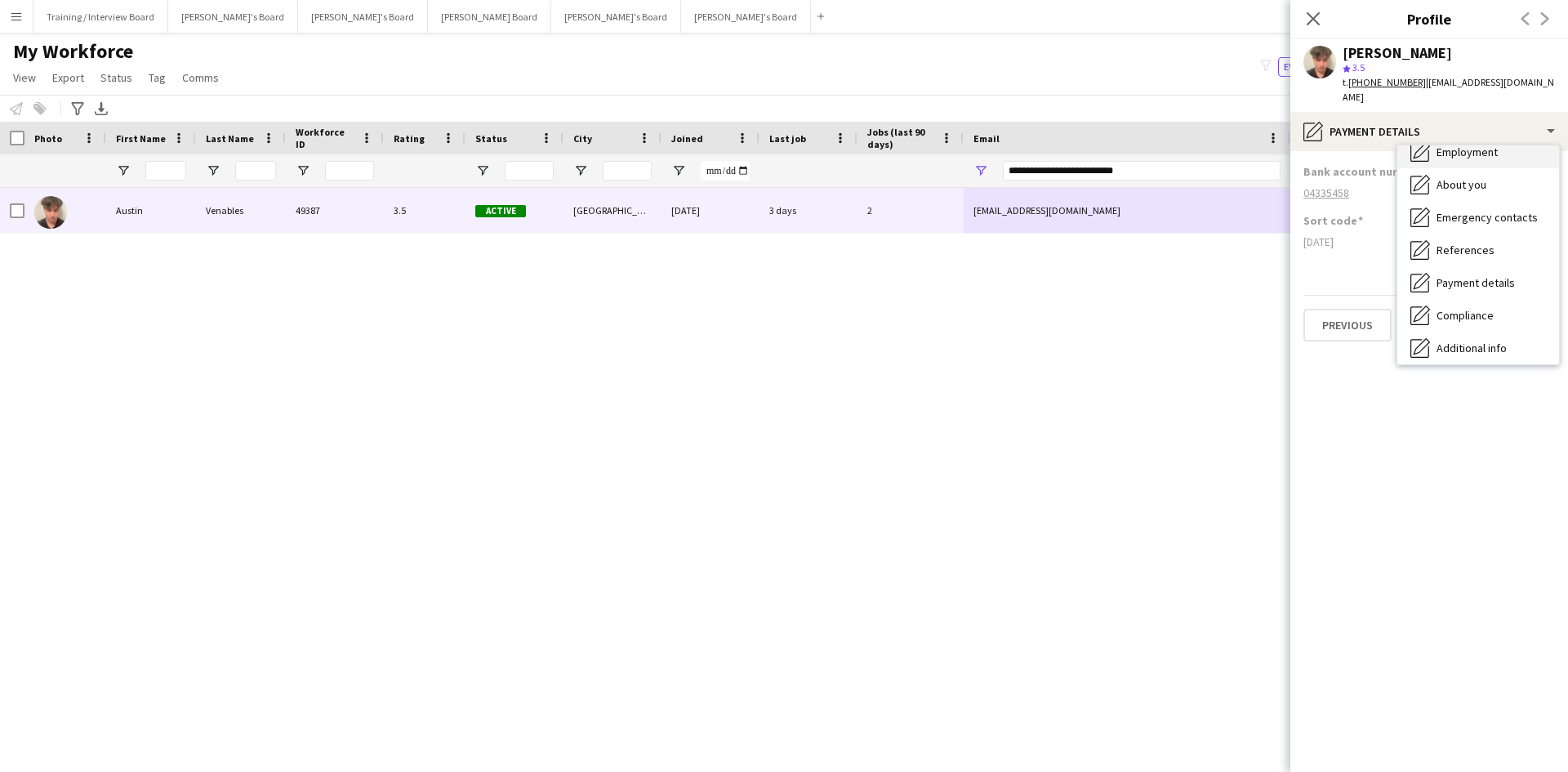
click at [1253, 144] on span "Employment" at bounding box center [1467, 151] width 61 height 15
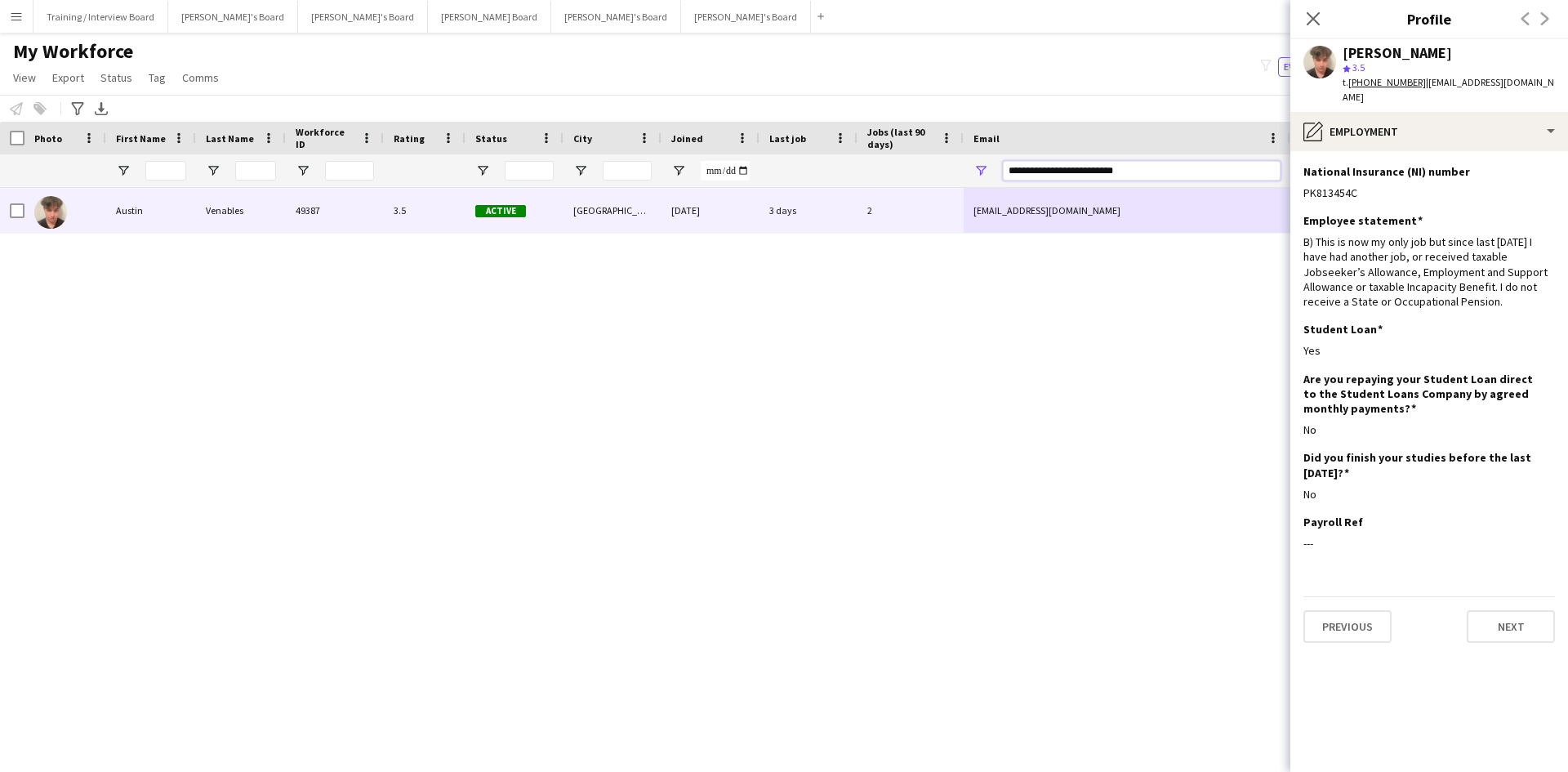
drag, startPoint x: 1186, startPoint y: 174, endPoint x: 844, endPoint y: 169, distance: 342.0
click at [844, 169] on div at bounding box center [885, 170] width 1770 height 33
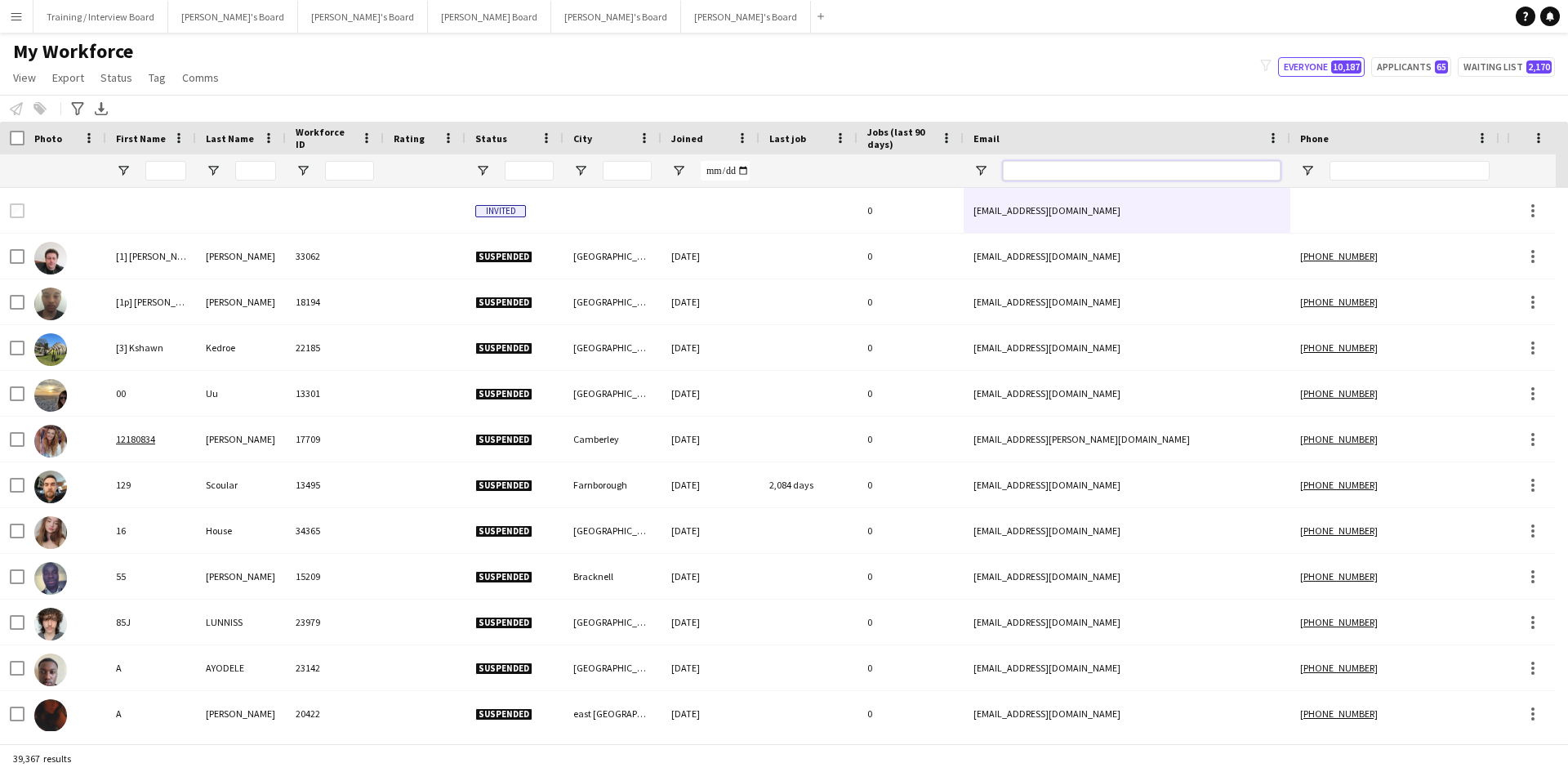
paste input "**********"
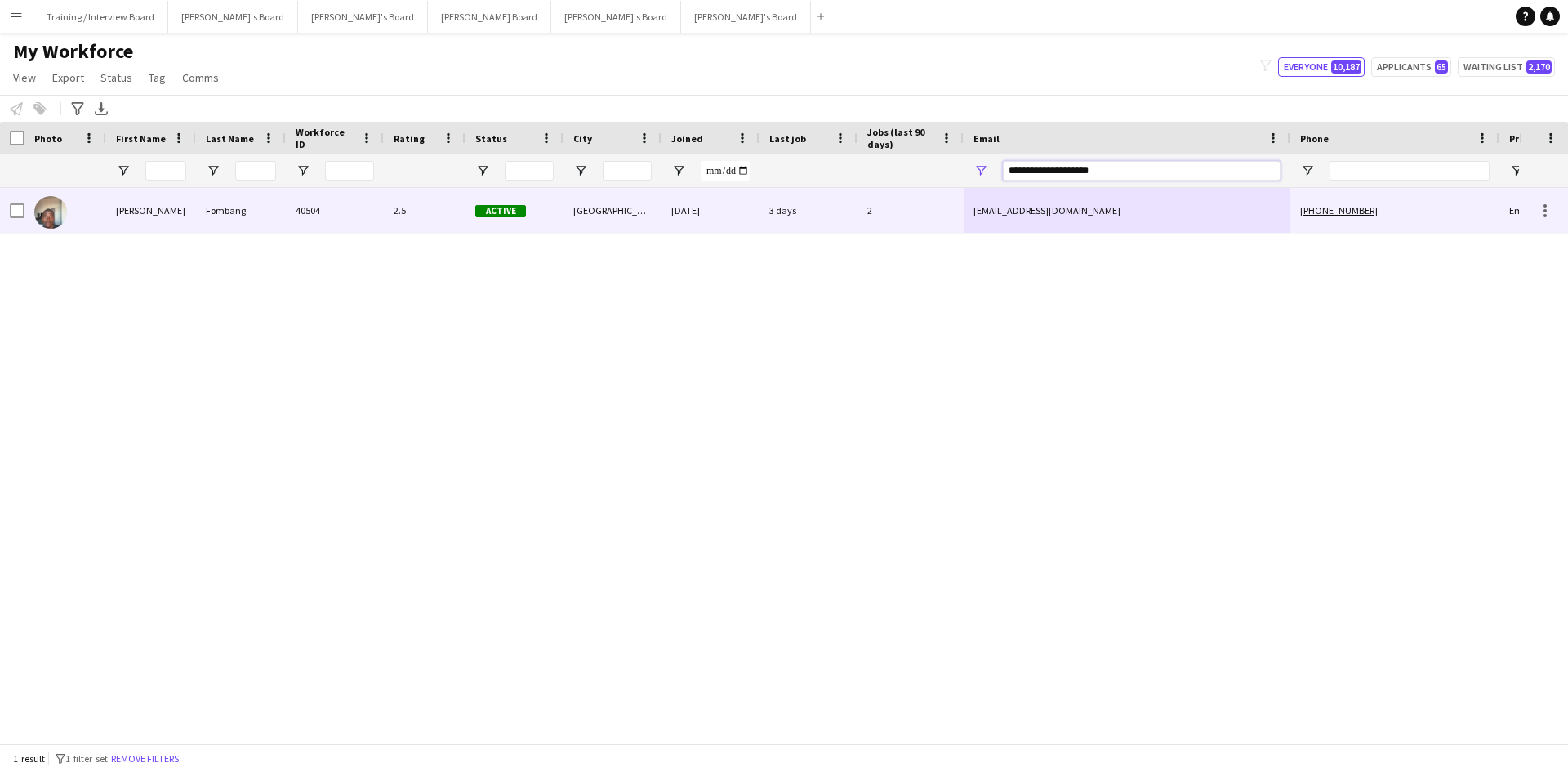
type input "**********"
click at [655, 219] on div "[GEOGRAPHIC_DATA]" at bounding box center [612, 210] width 98 height 45
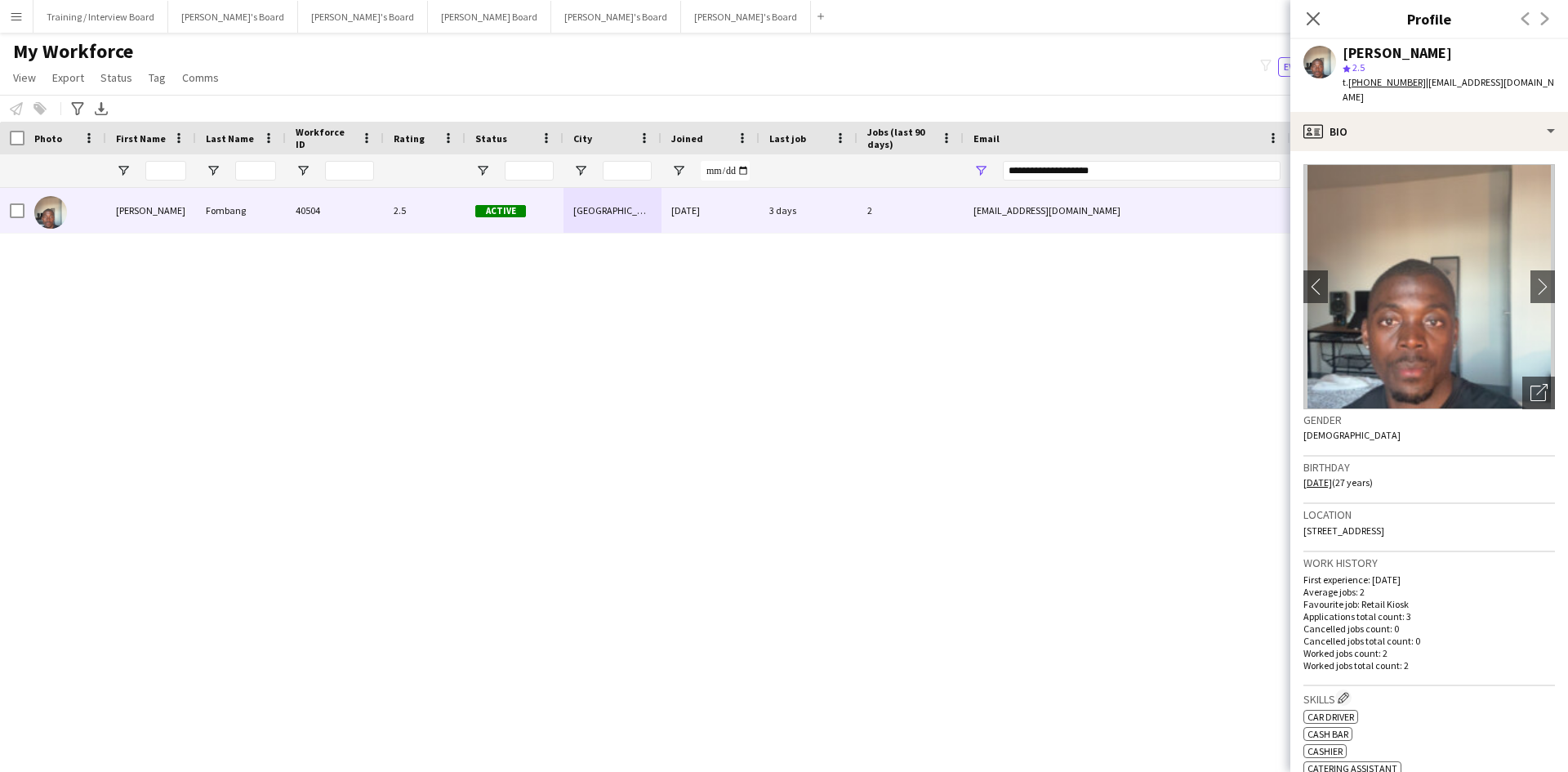
drag, startPoint x: 1387, startPoint y: 516, endPoint x: 1318, endPoint y: 517, distance: 69.0
click at [1253, 524] on span "[STREET_ADDRESS]" at bounding box center [1343, 531] width 81 height 12
drag, startPoint x: 1318, startPoint y: 517, endPoint x: 1300, endPoint y: 516, distance: 18.0
click at [1253, 516] on app-crew-profile-bio "chevron-left chevron-right Open photos pop-in Gender [DEMOGRAPHIC_DATA] Birthda…" at bounding box center [1429, 461] width 278 height 621
drag, startPoint x: 1304, startPoint y: 515, endPoint x: 1386, endPoint y: 516, distance: 82.0
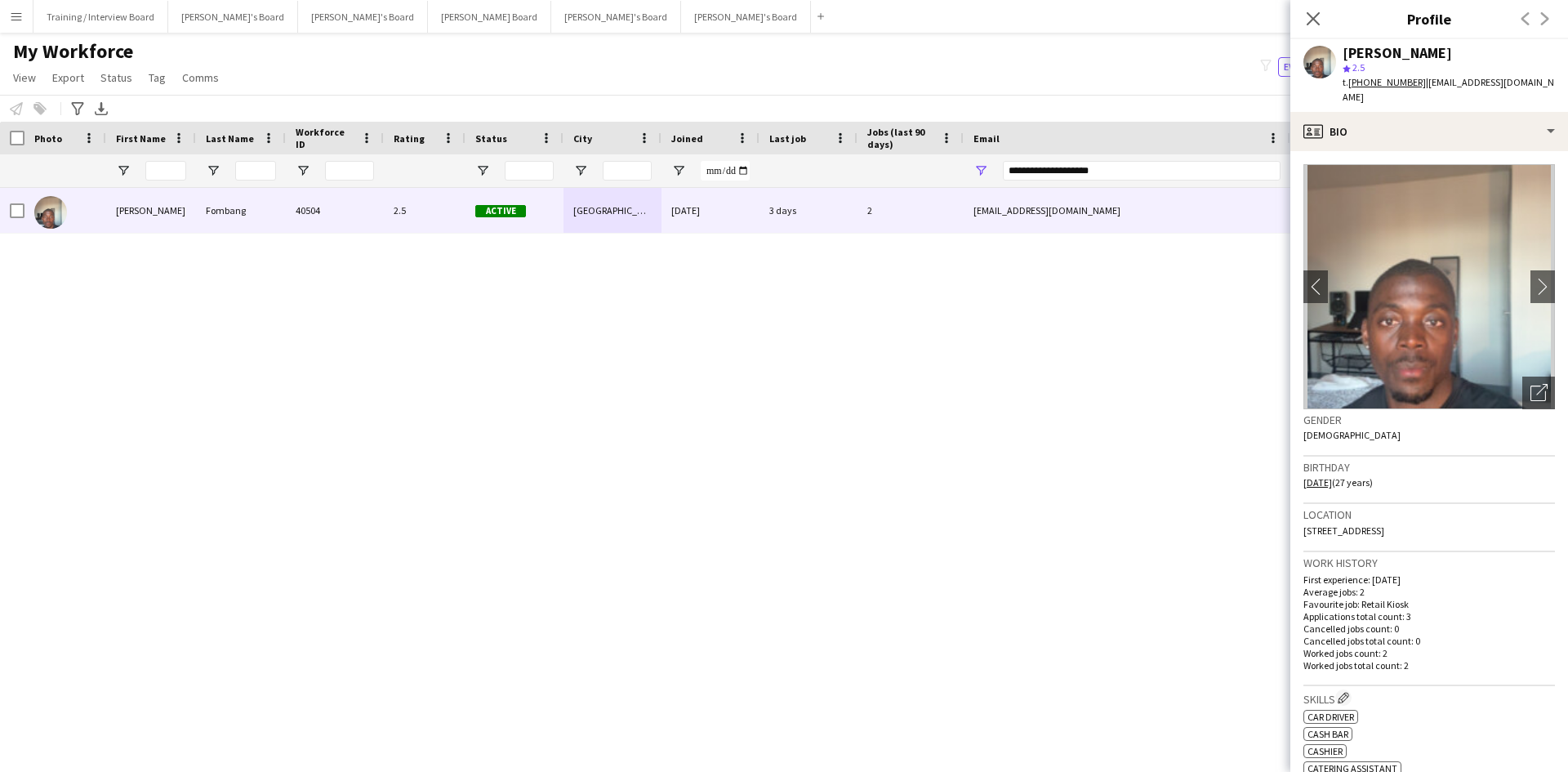
click at [1253, 524] on span "[STREET_ADDRESS]" at bounding box center [1343, 531] width 81 height 12
copy span "[STREET_ADDRESS]"
click at [1253, 516] on div "Location [STREET_ADDRESS]" at bounding box center [1428, 527] width 252 height 47
drag, startPoint x: 1484, startPoint y: 516, endPoint x: 1452, endPoint y: 516, distance: 32.0
click at [1253, 516] on div "Location [STREET_ADDRESS]" at bounding box center [1428, 527] width 252 height 47
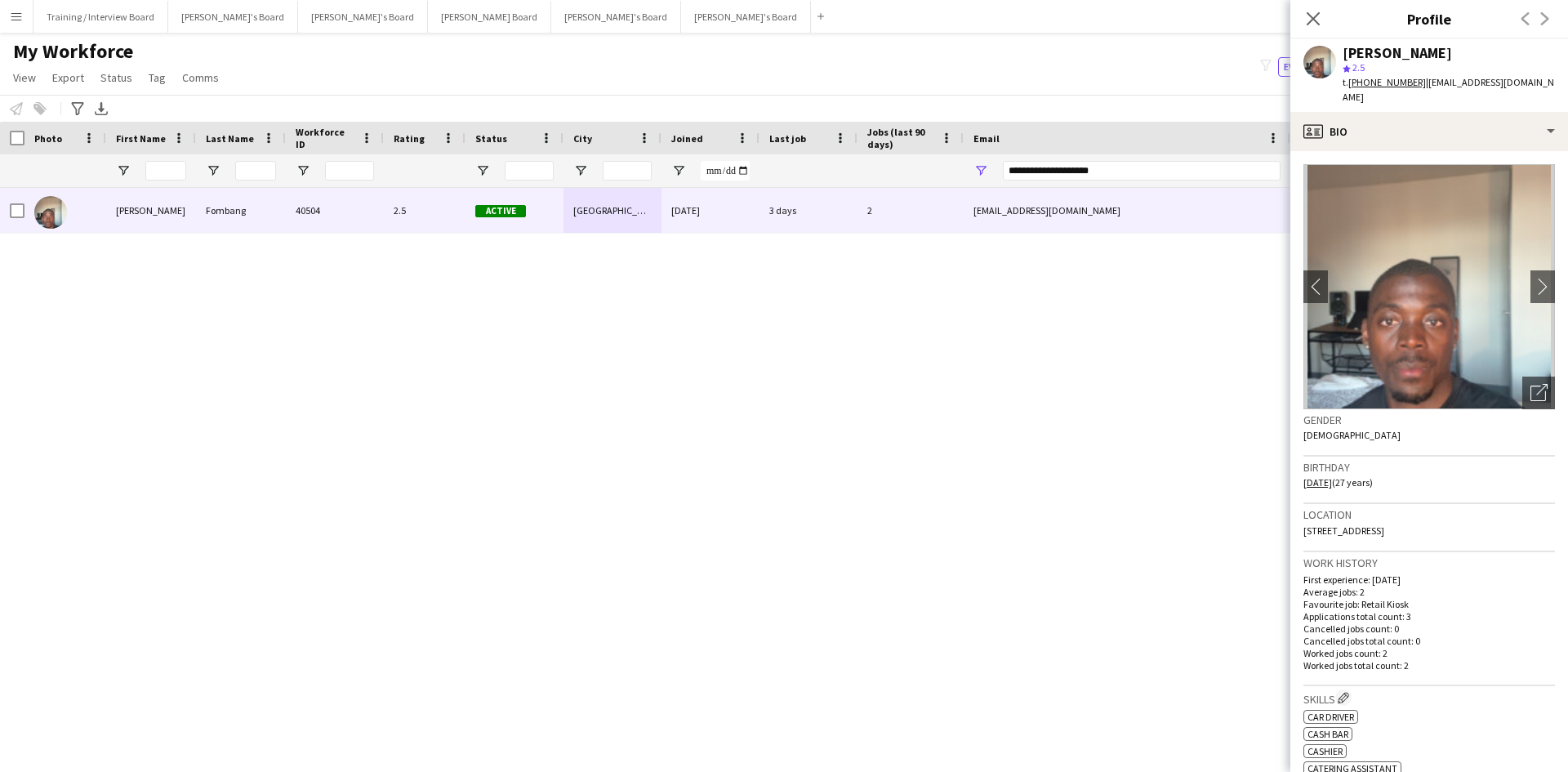
copy span "PO2 0AH"
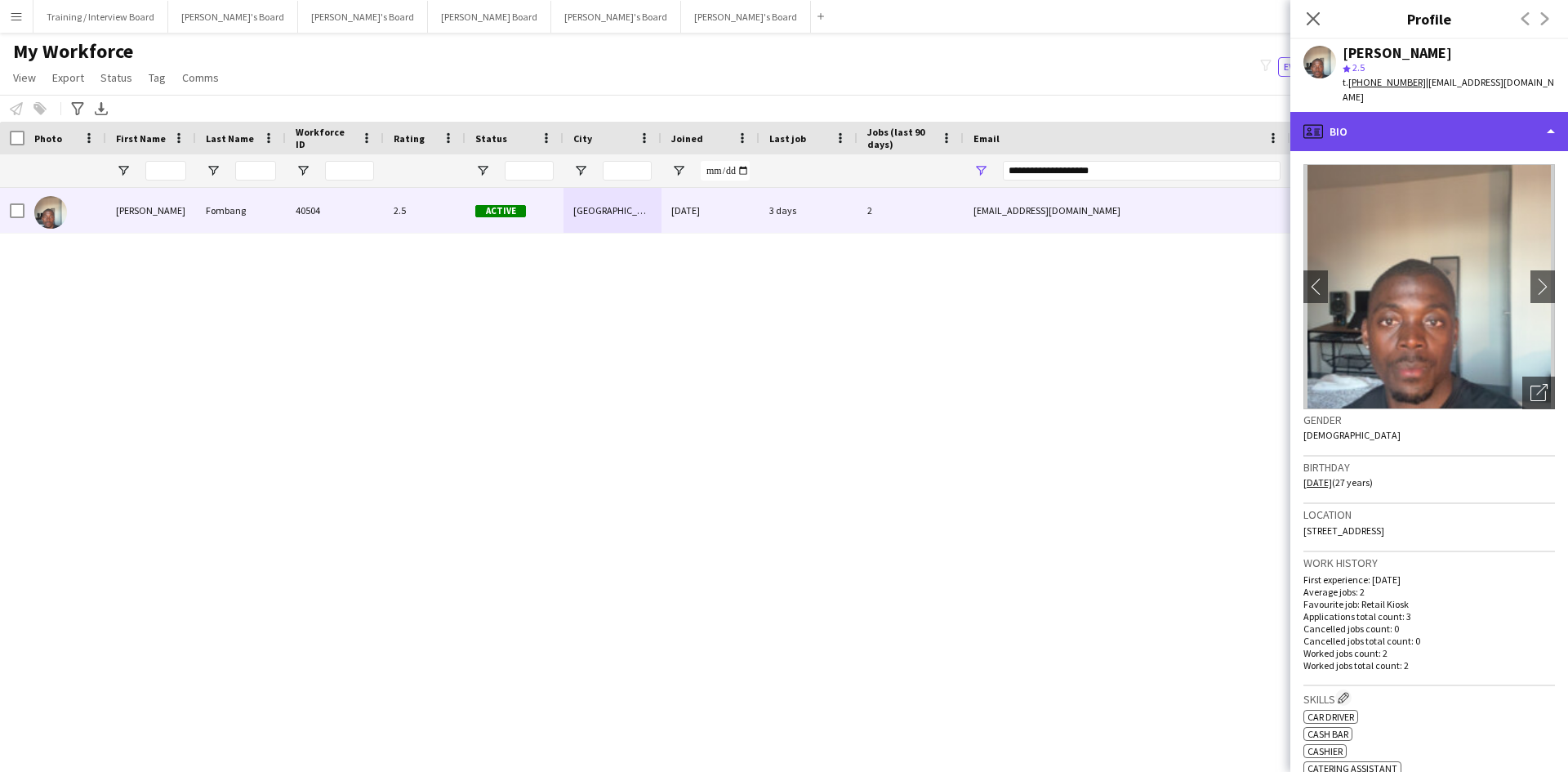
click at [1253, 118] on div "profile Bio" at bounding box center [1429, 132] width 278 height 39
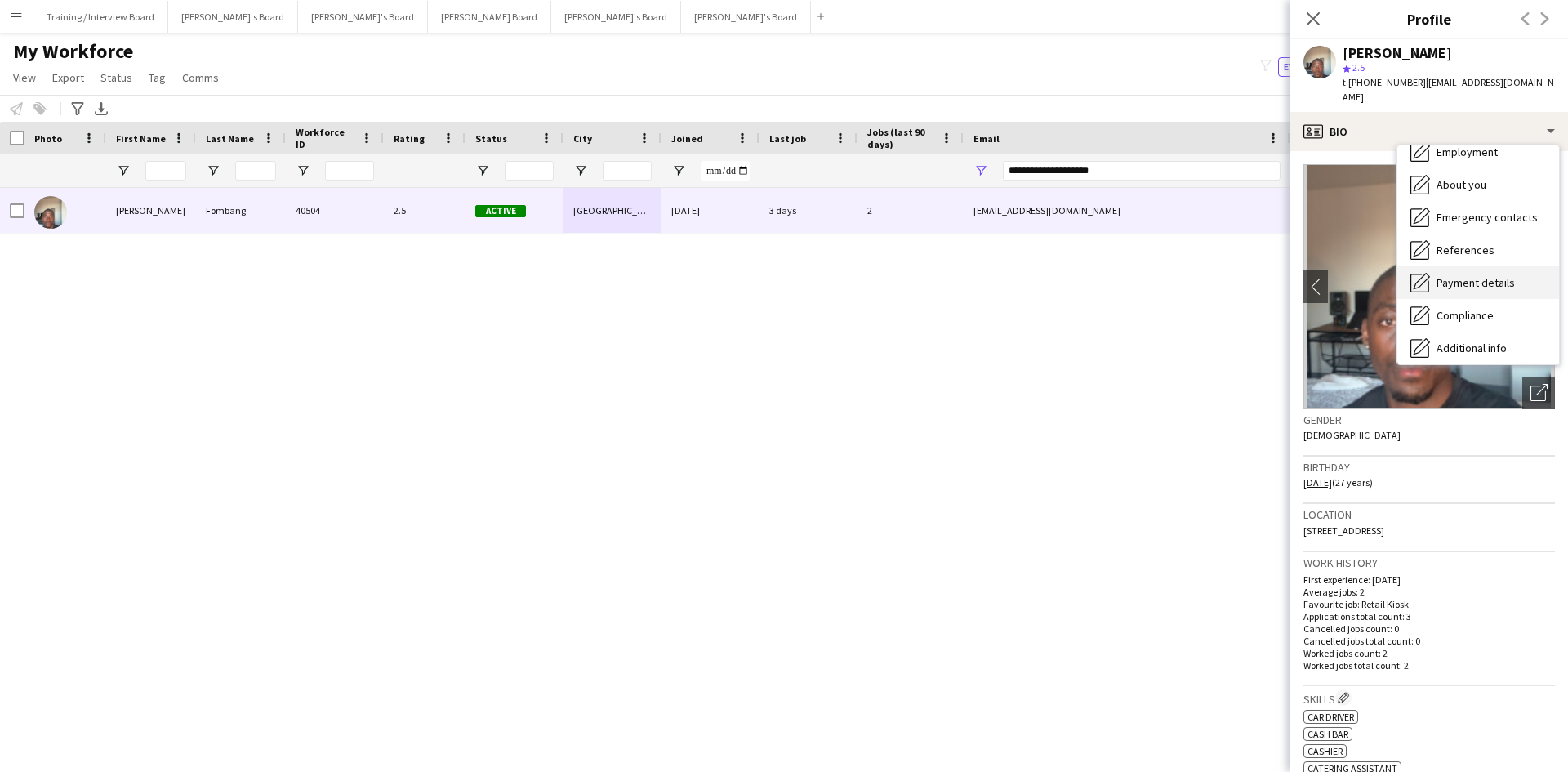
click at [1253, 275] on span "Payment details" at bounding box center [1475, 282] width 78 height 15
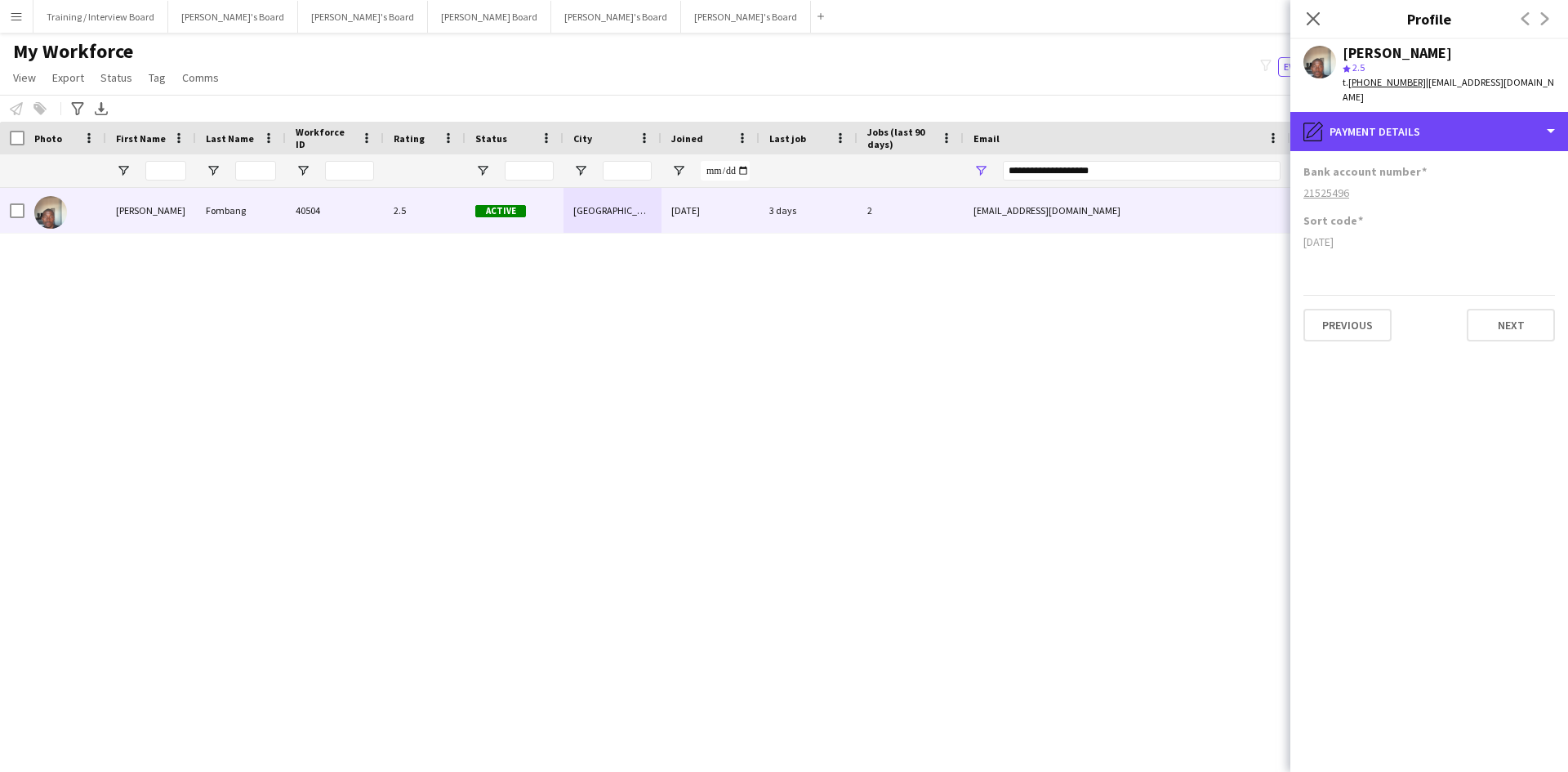
drag, startPoint x: 1462, startPoint y: 125, endPoint x: 1460, endPoint y: 154, distance: 29.1
click at [1253, 124] on div "pencil4 Payment details" at bounding box center [1429, 132] width 278 height 39
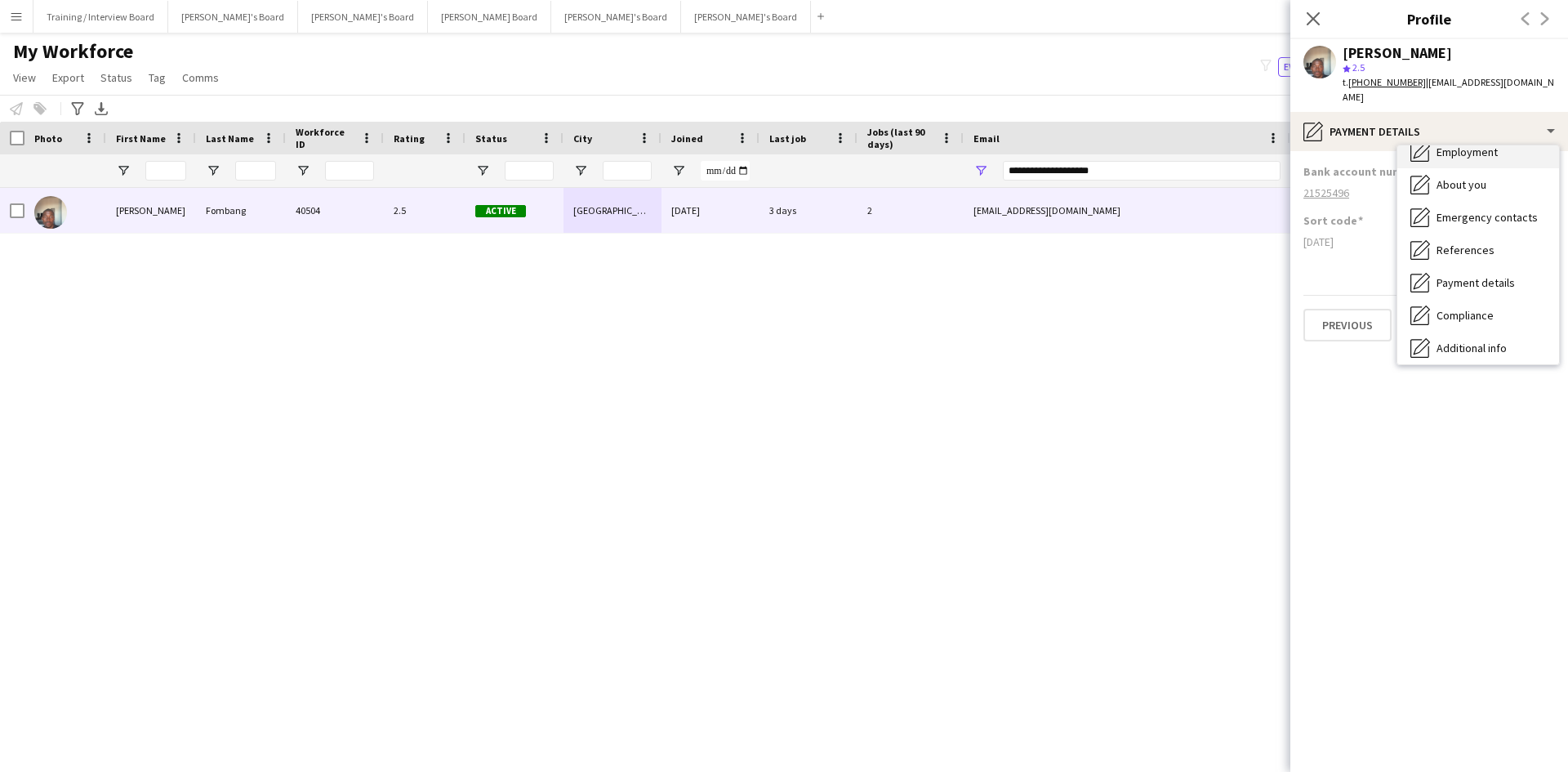
click at [1253, 146] on div "Employment Employment" at bounding box center [1478, 151] width 162 height 33
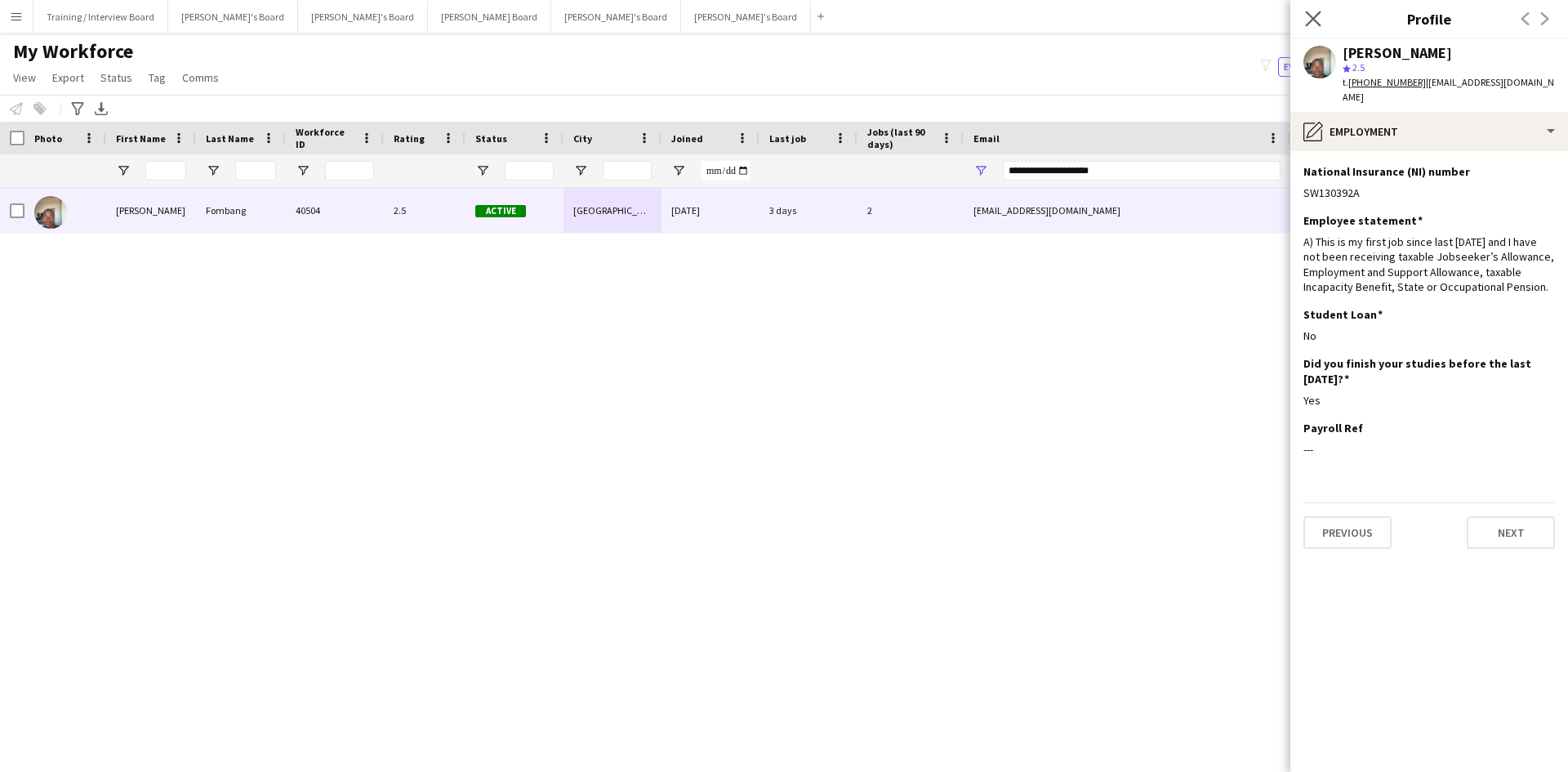
drag, startPoint x: 1322, startPoint y: 15, endPoint x: 1119, endPoint y: 190, distance: 268.0
click at [1253, 15] on app-icon "Close pop-in" at bounding box center [1313, 19] width 24 height 24
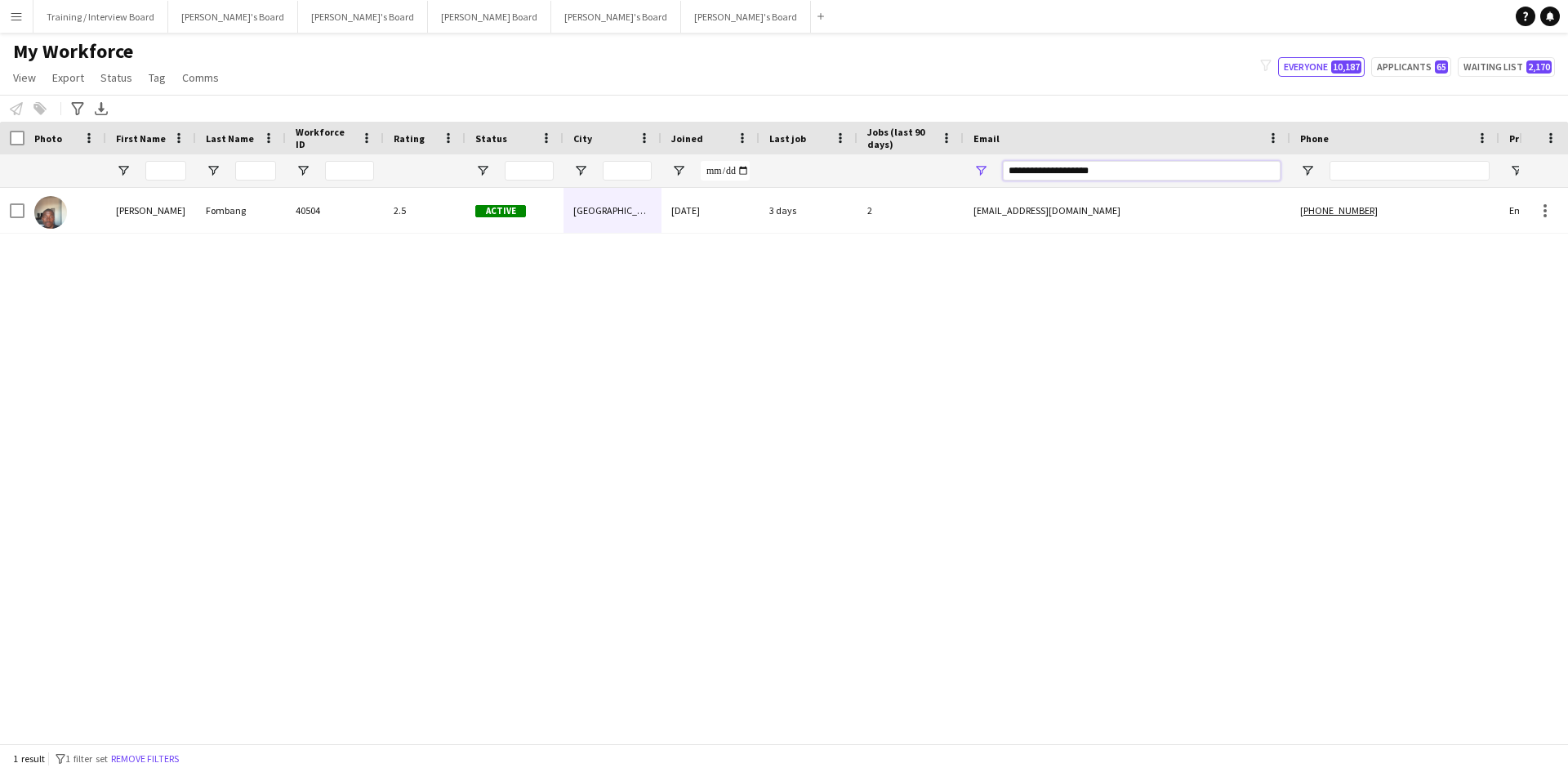
drag, startPoint x: 1128, startPoint y: 166, endPoint x: 820, endPoint y: 176, distance: 308.2
click at [820, 176] on div at bounding box center [885, 170] width 1770 height 33
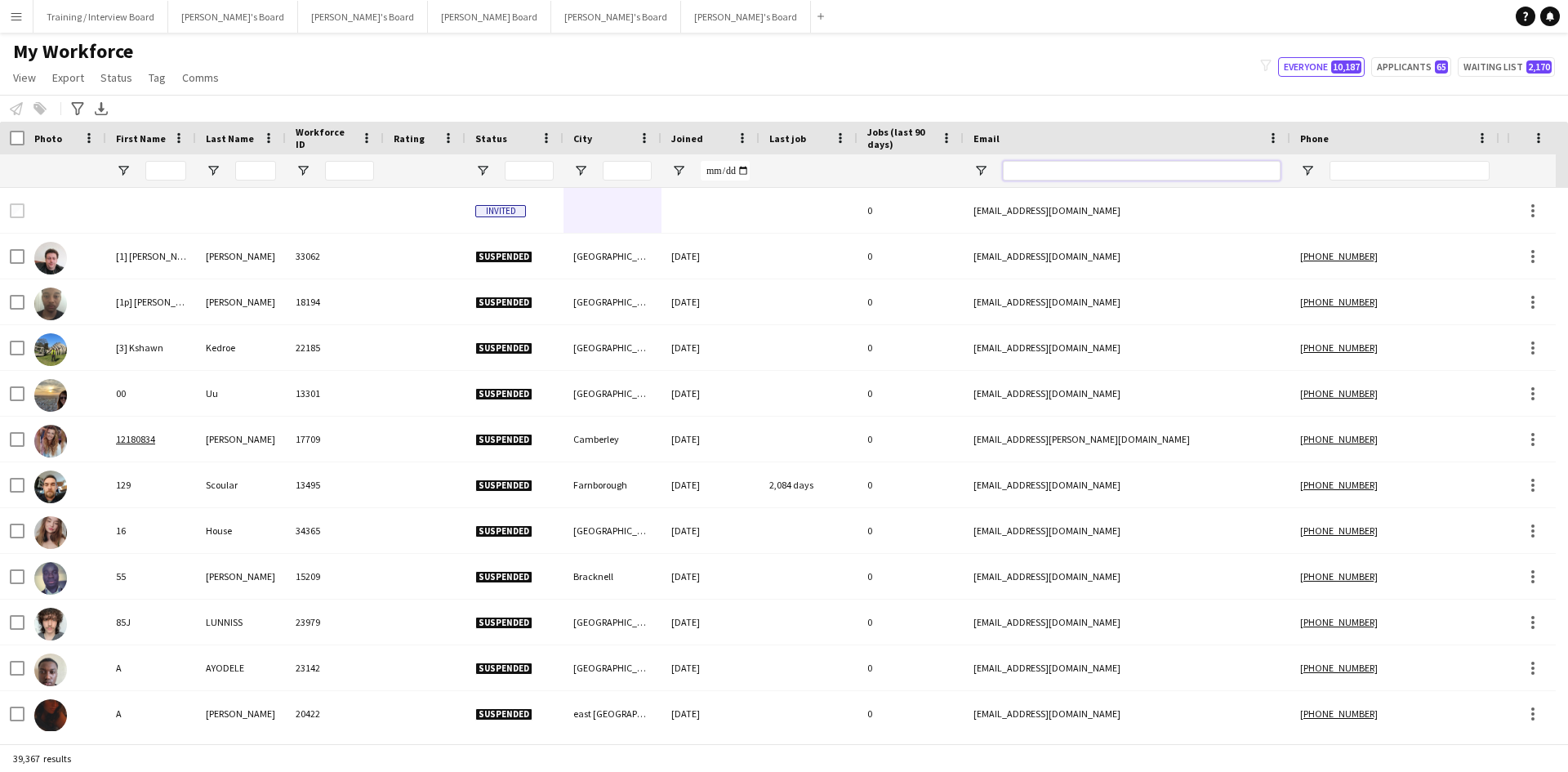
paste input "**********"
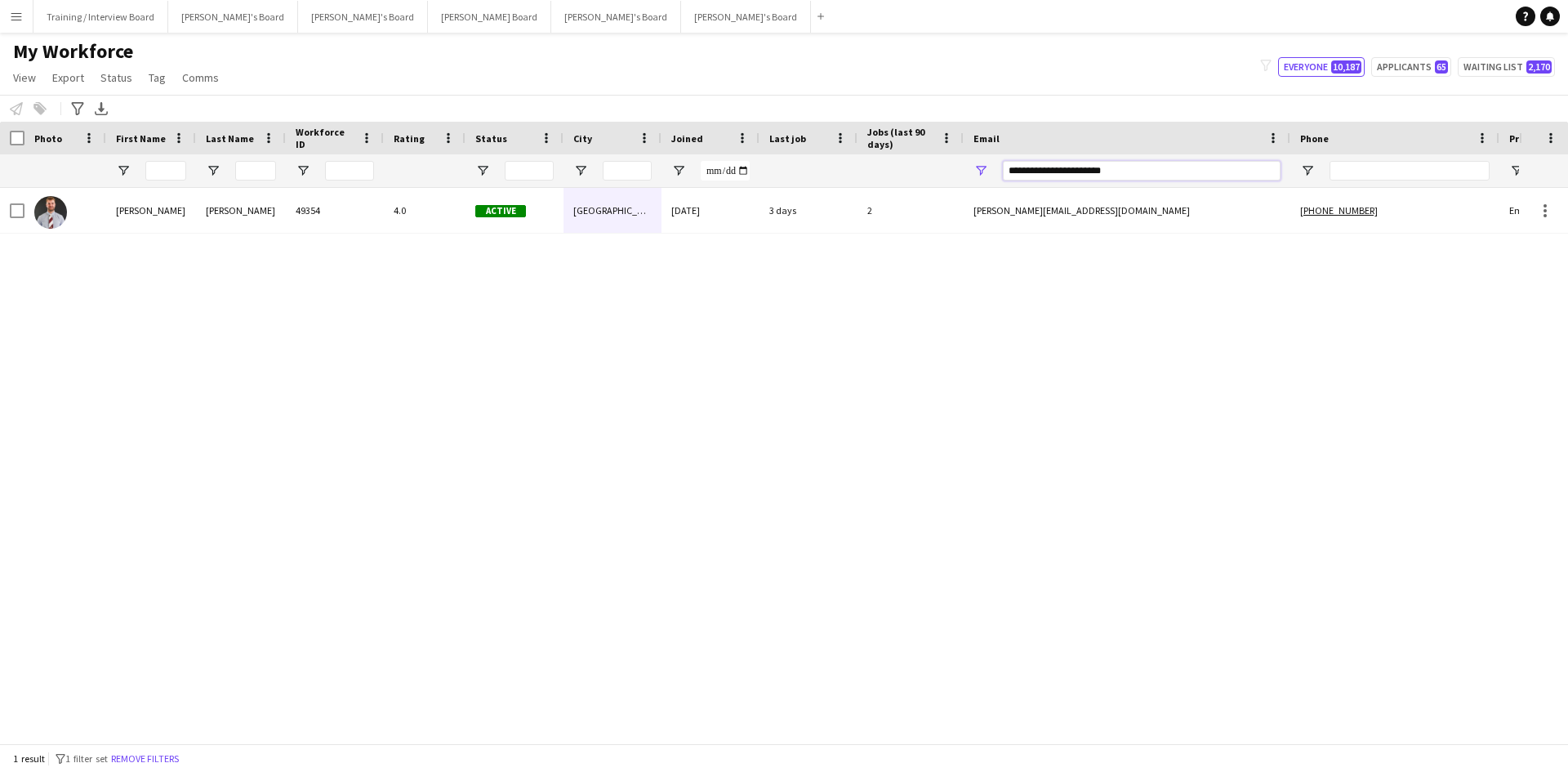
type input "**********"
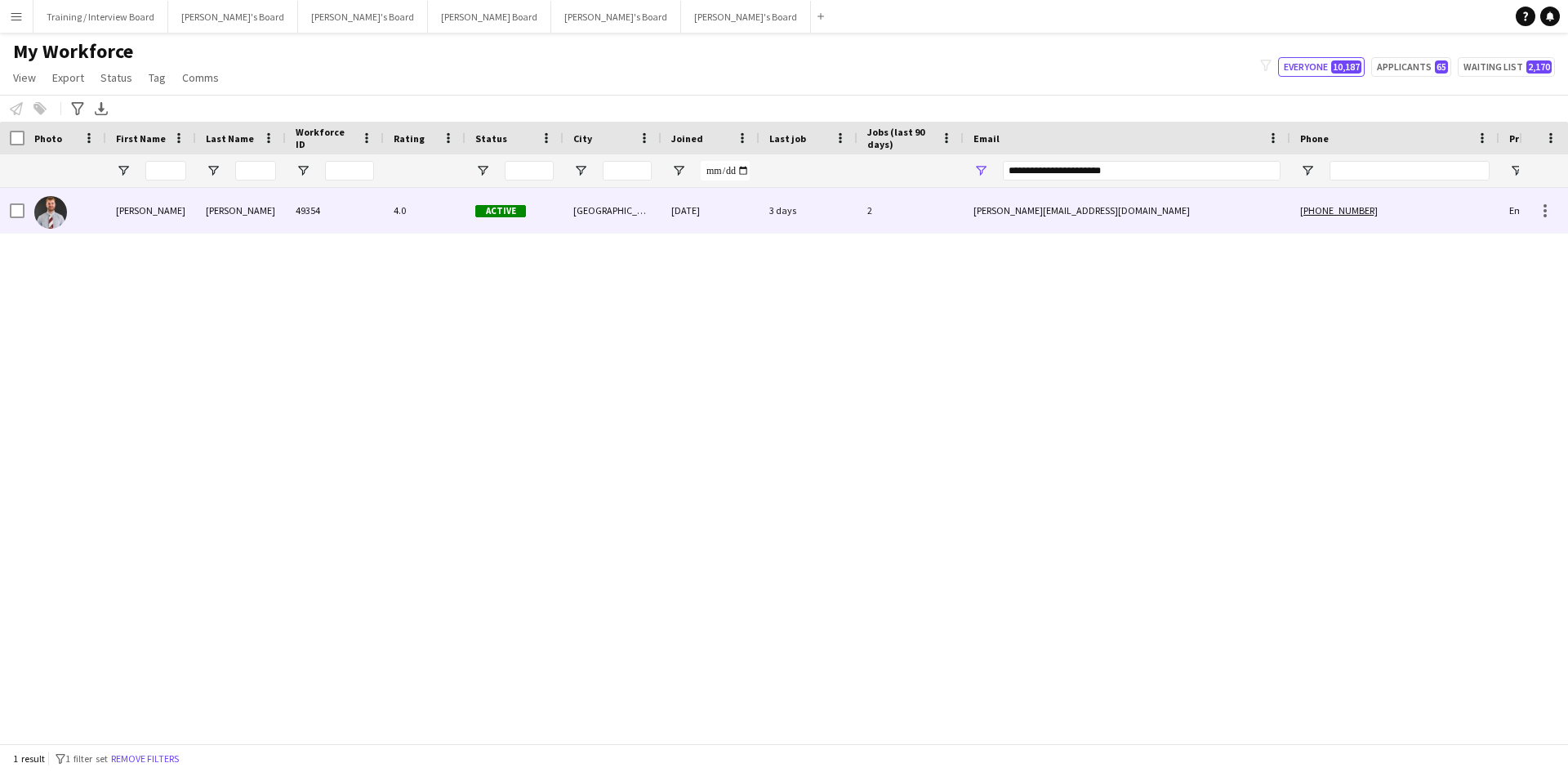
click at [431, 219] on div "4.0" at bounding box center [424, 210] width 82 height 45
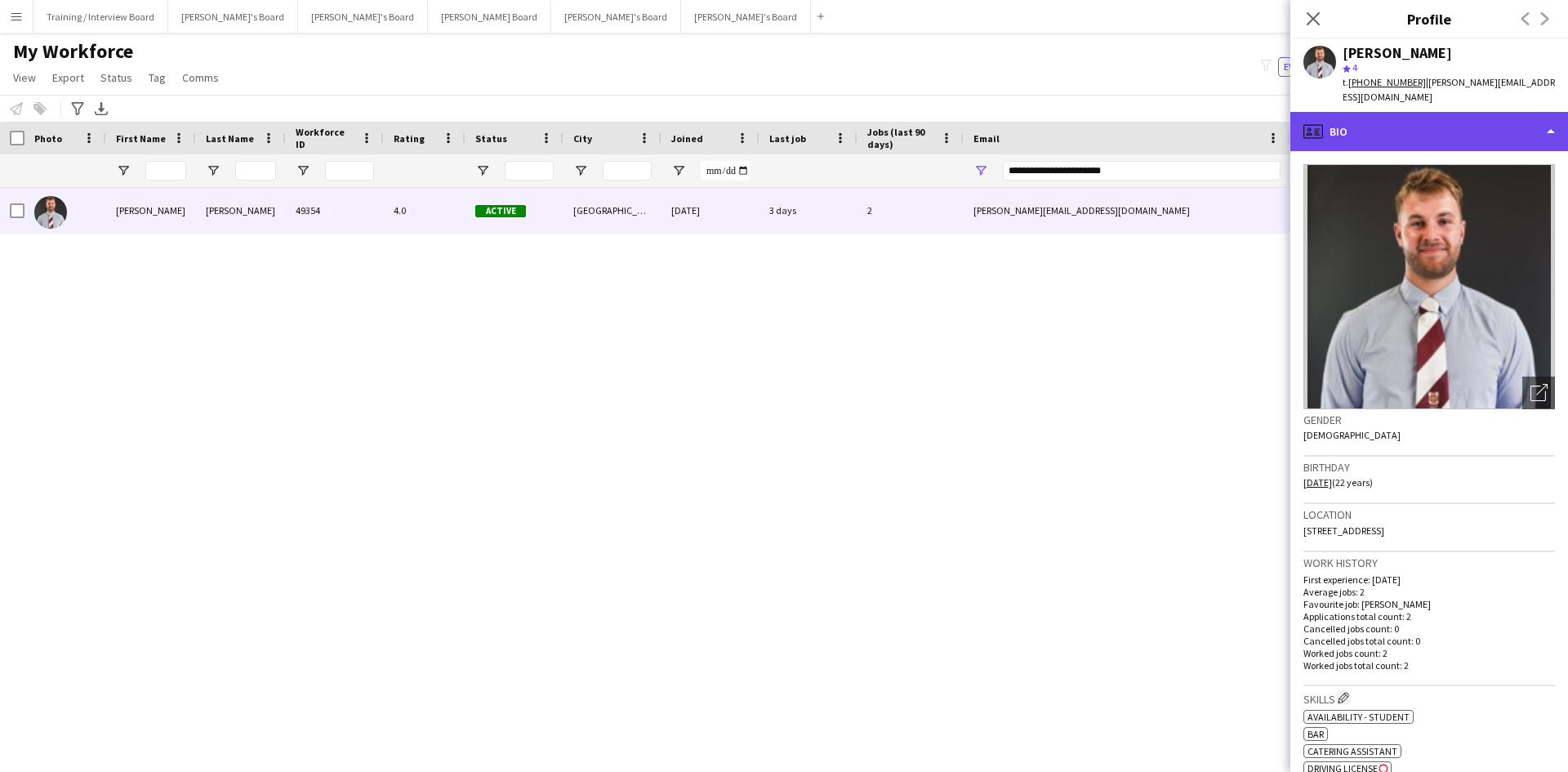
click at [1253, 120] on div "profile Bio" at bounding box center [1429, 132] width 278 height 39
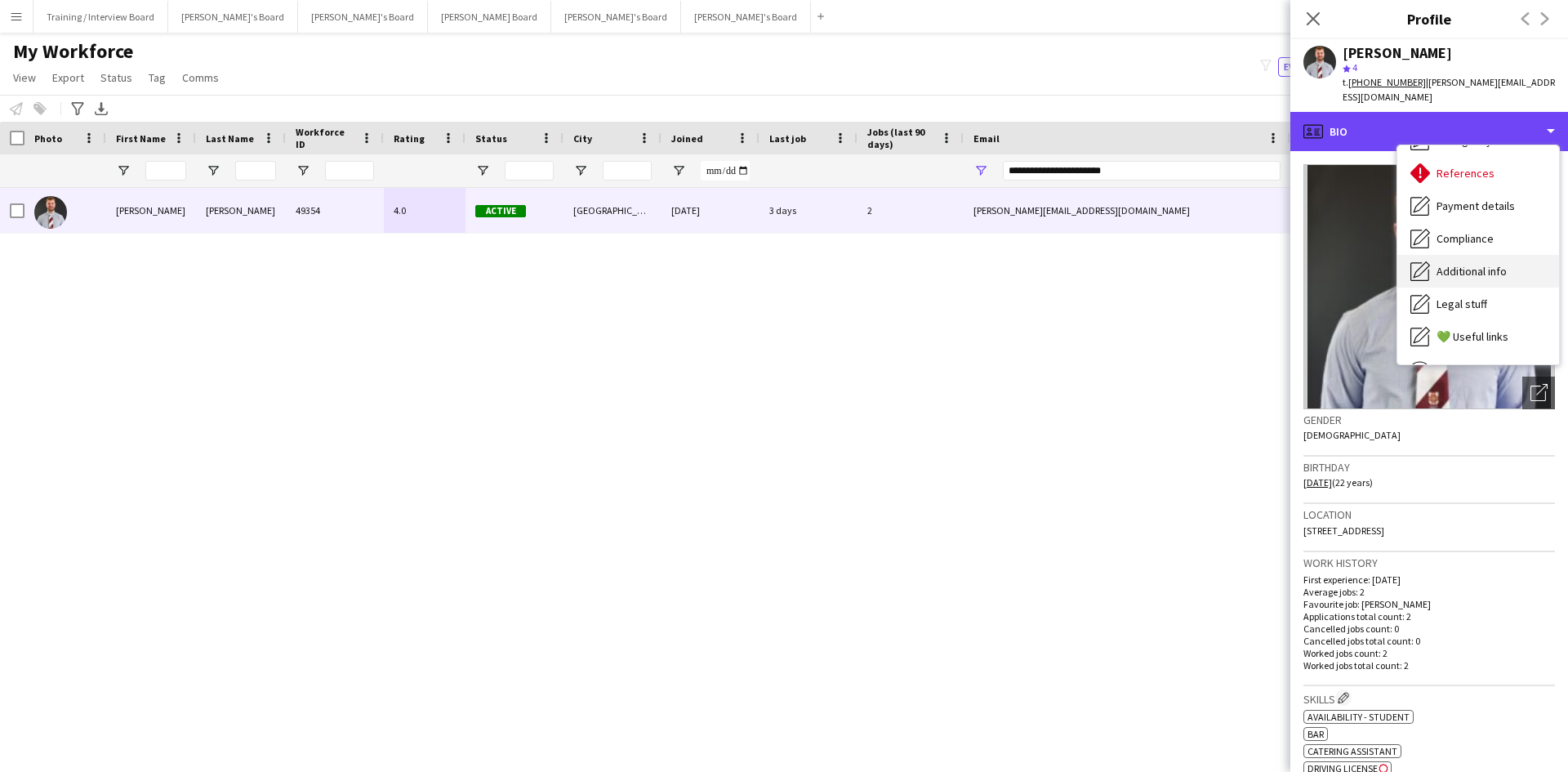
scroll to position [164, 0]
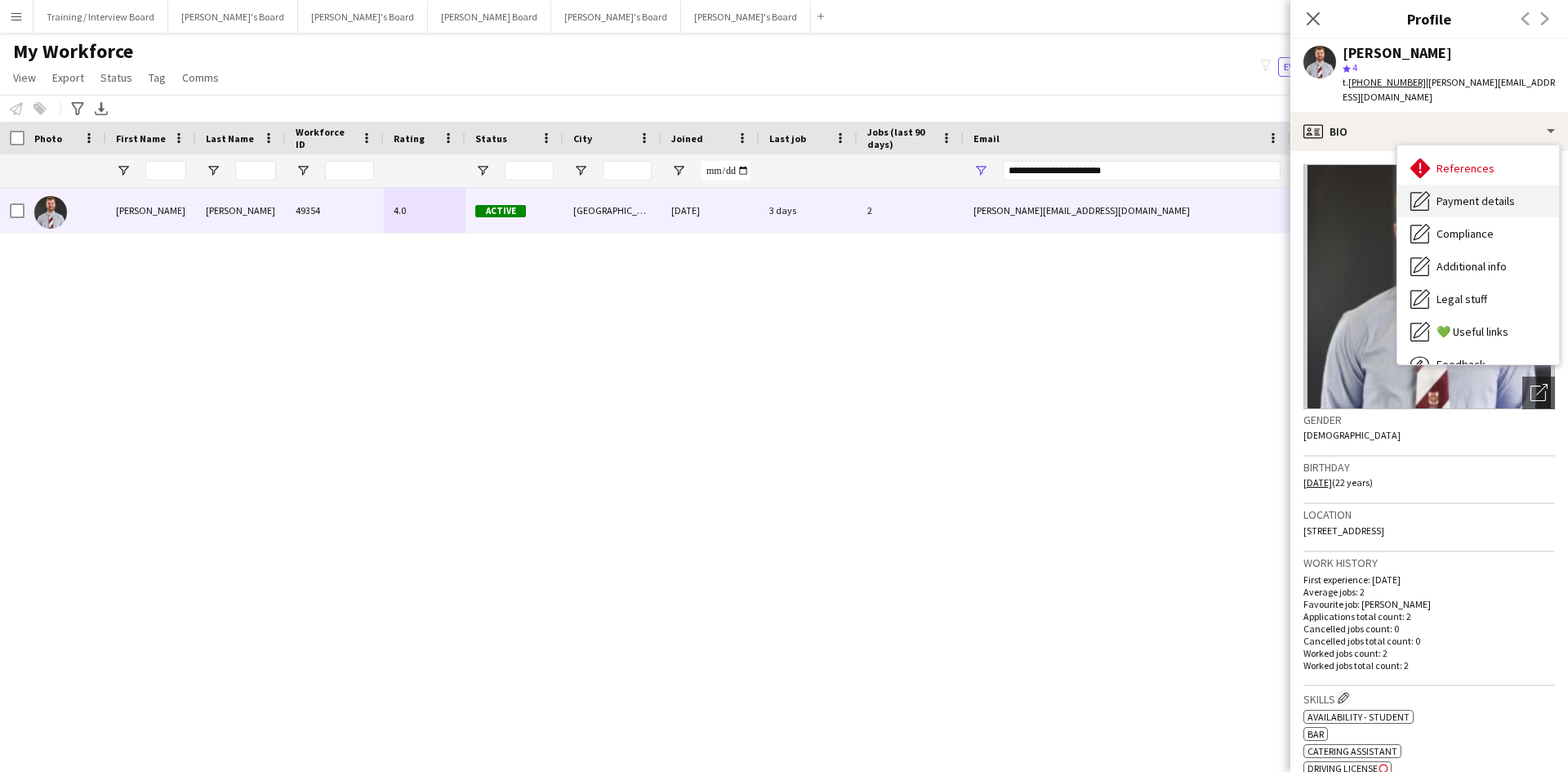
click at [1253, 193] on span "Payment details" at bounding box center [1475, 200] width 78 height 15
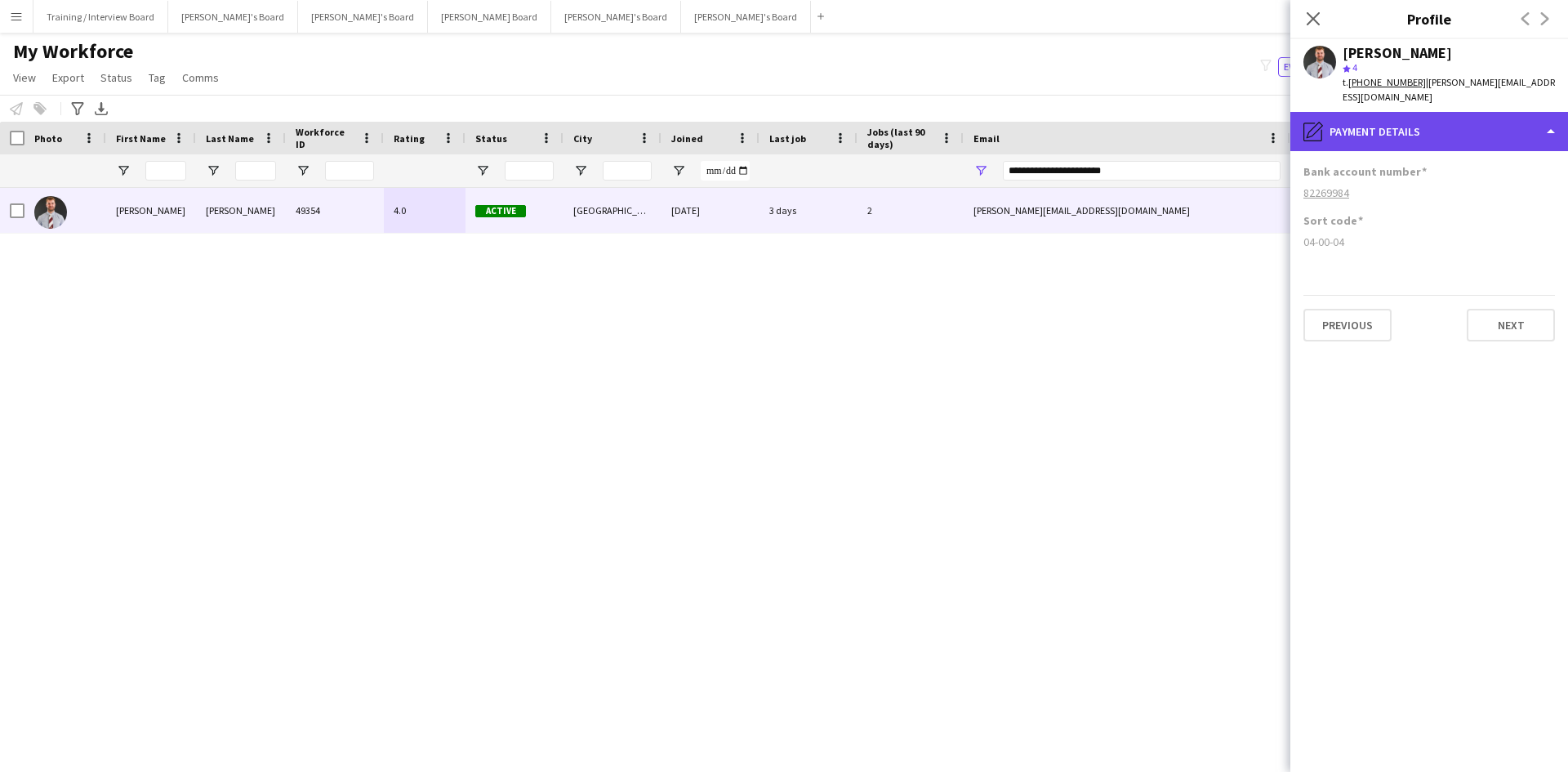
click at [1253, 113] on div "pencil4 Payment details" at bounding box center [1429, 132] width 278 height 39
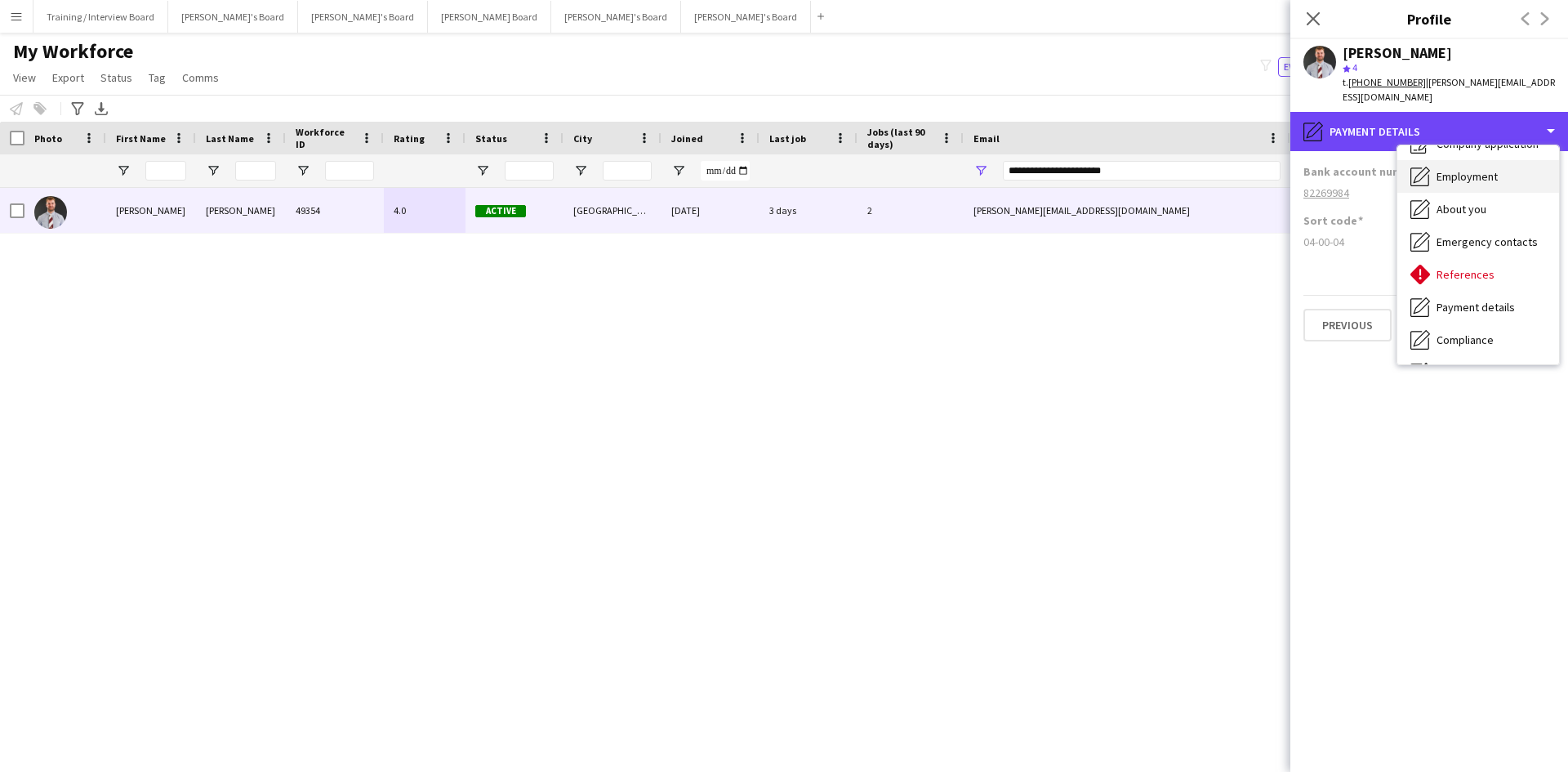
scroll to position [0, 0]
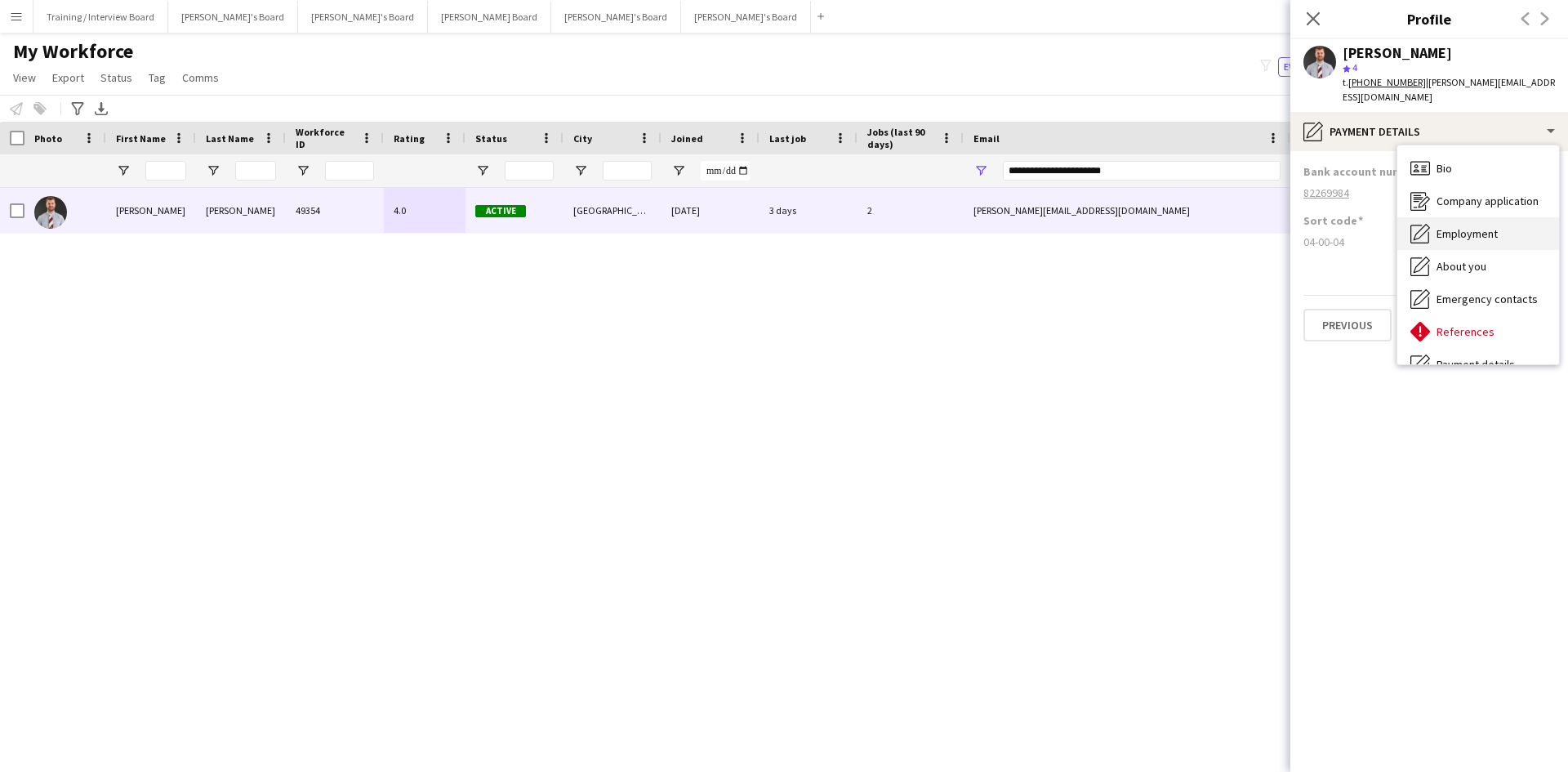
click at [1253, 226] on span "Employment" at bounding box center [1467, 233] width 61 height 15
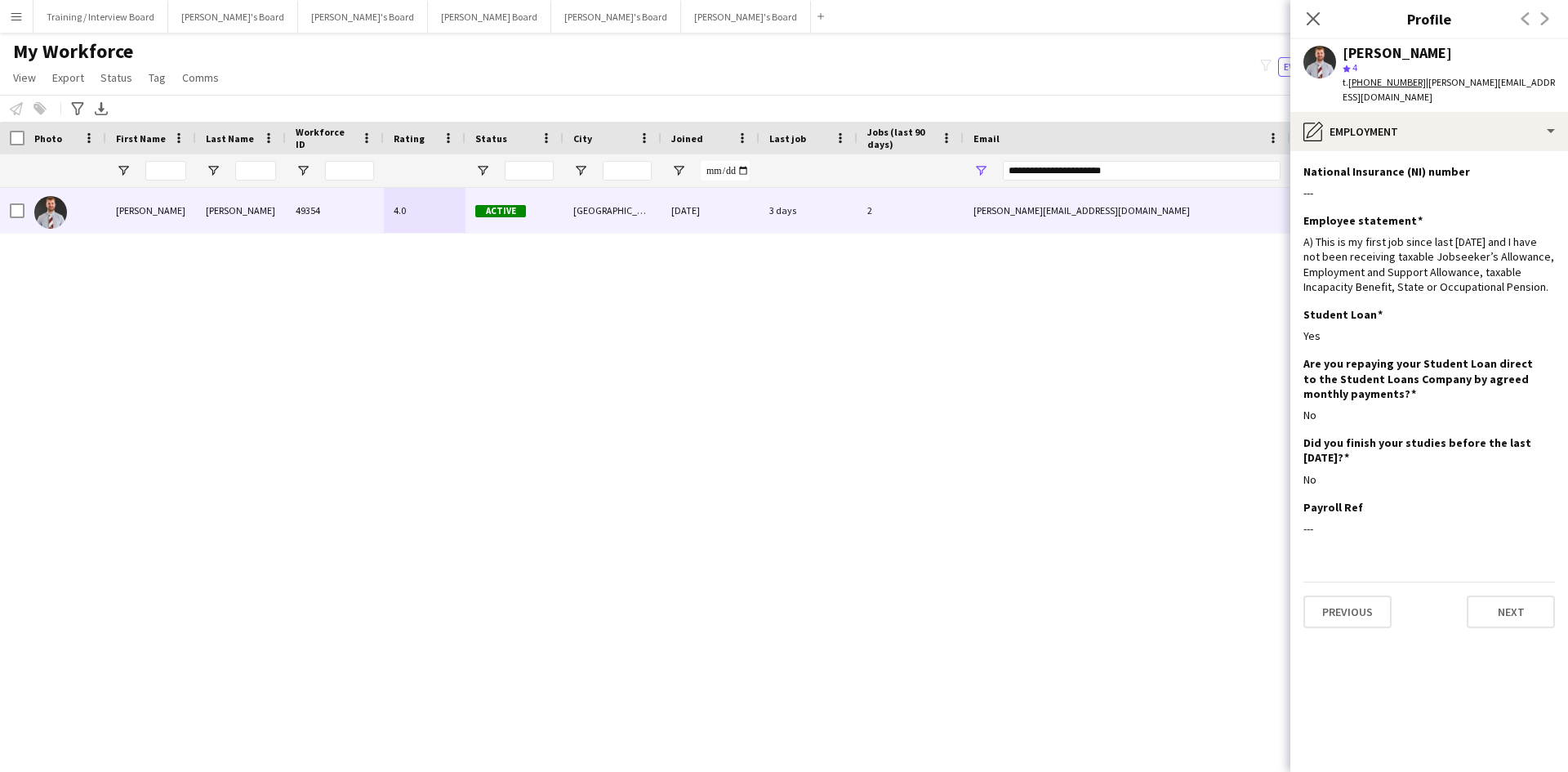
drag, startPoint x: 1178, startPoint y: 297, endPoint x: 520, endPoint y: 331, distance: 658.9
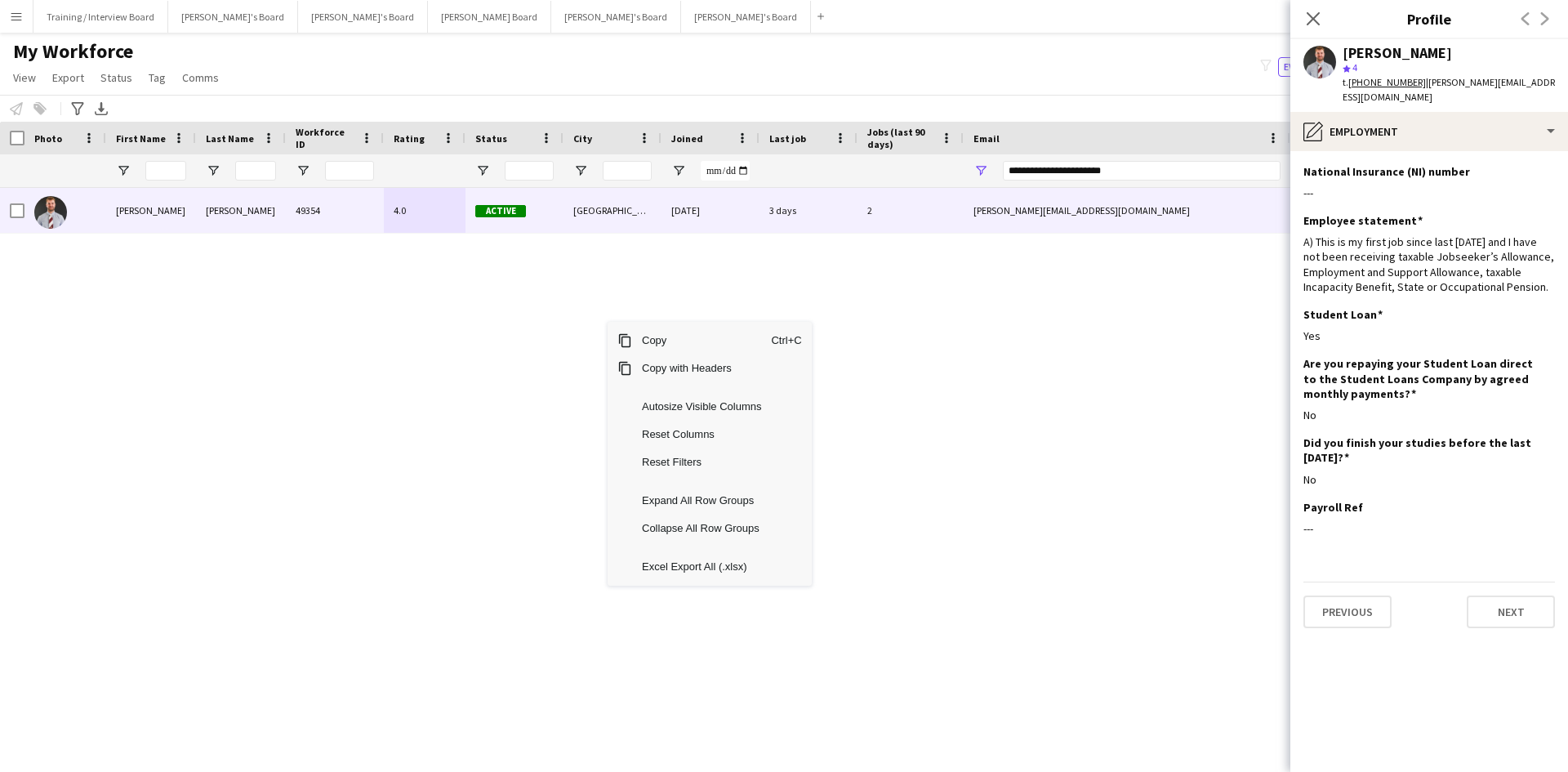
drag, startPoint x: 1315, startPoint y: 16, endPoint x: 1156, endPoint y: 182, distance: 229.9
click at [1253, 16] on icon at bounding box center [1313, 19] width 13 height 13
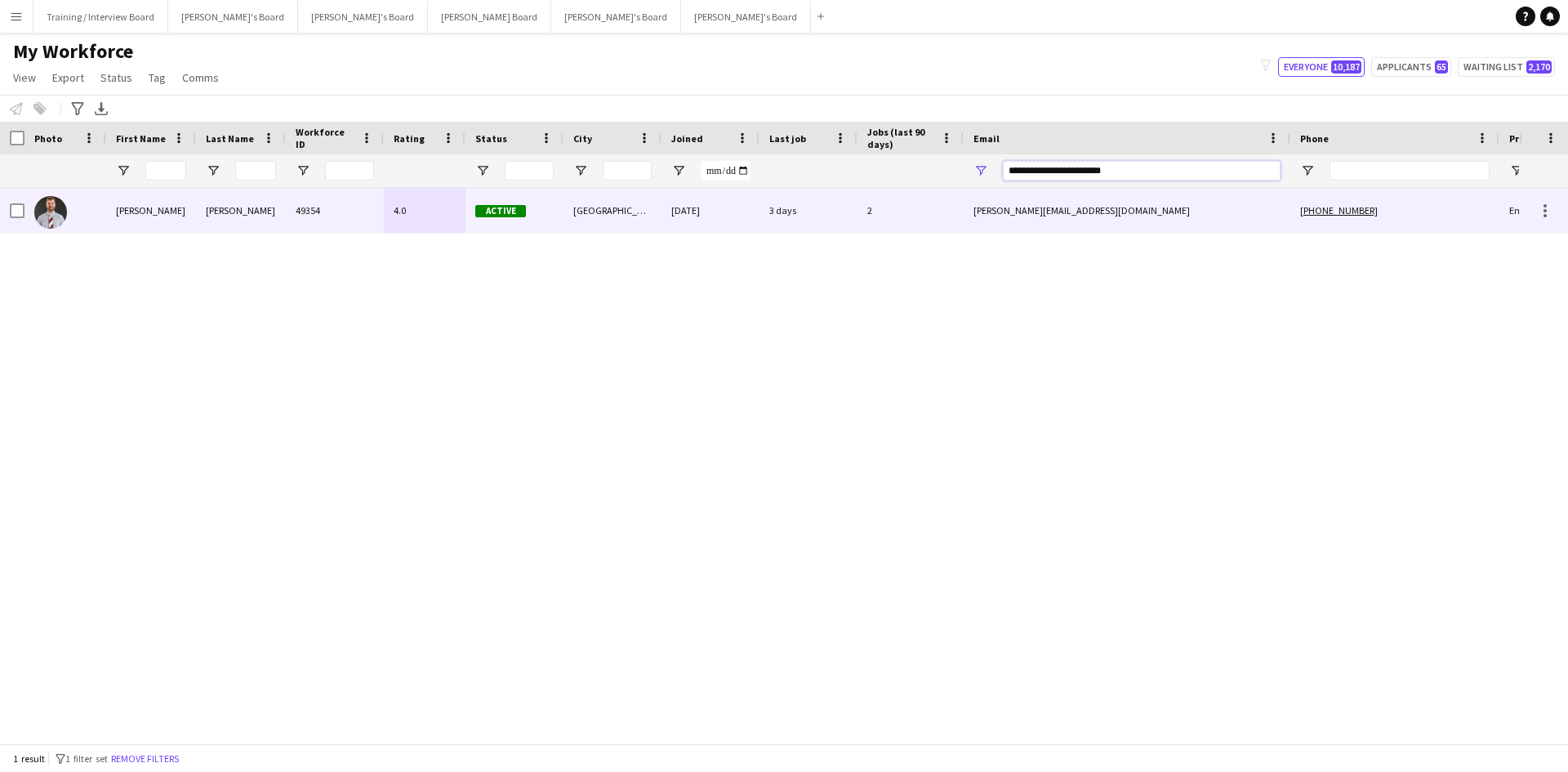
drag, startPoint x: 839, startPoint y: 187, endPoint x: 750, endPoint y: 194, distance: 89.3
click at [750, 194] on div "Workforce Details Photo First Name" at bounding box center [784, 433] width 1568 height 622
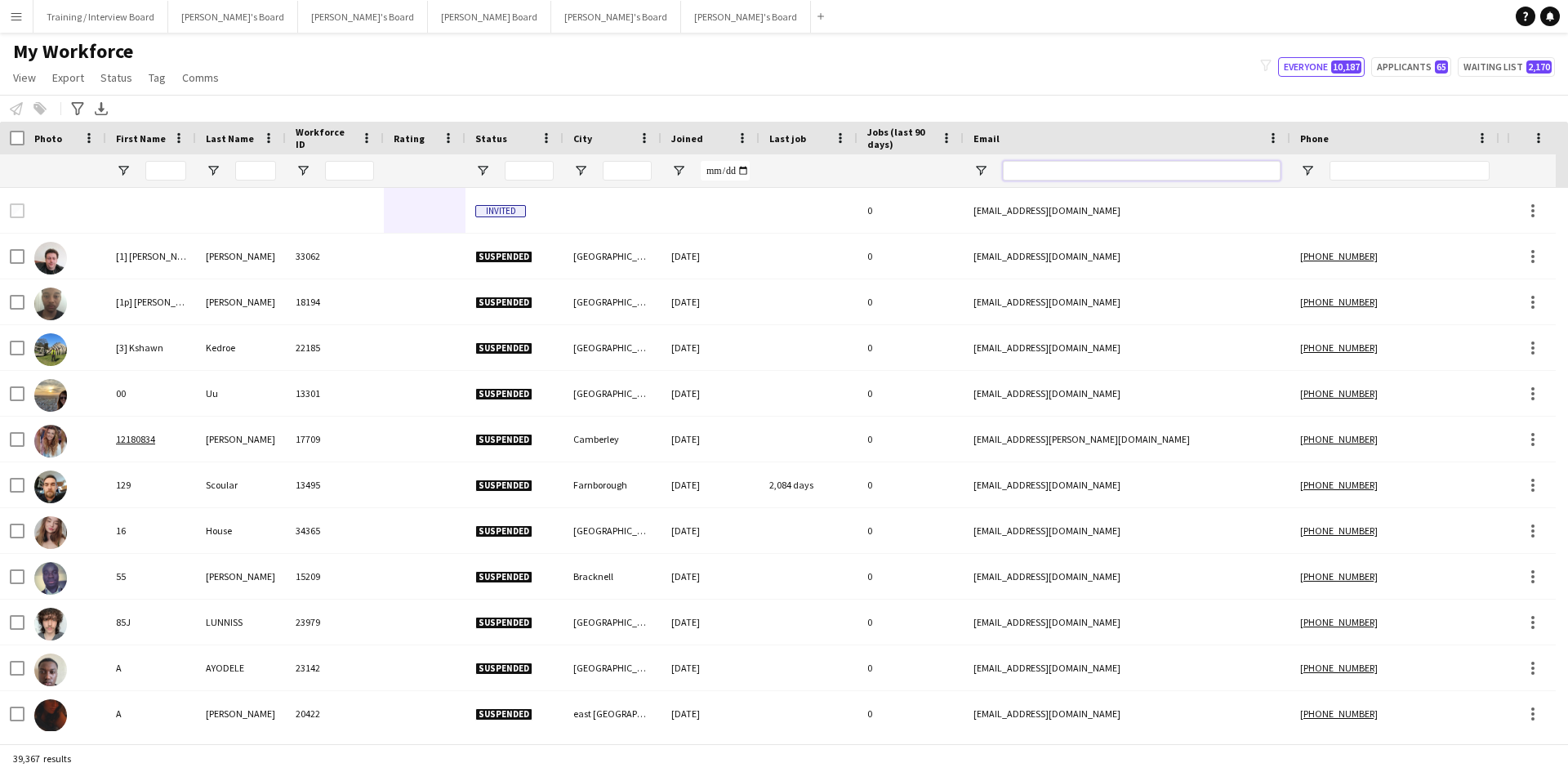
click at [1064, 169] on input "Email Filter Input" at bounding box center [1142, 171] width 278 height 20
paste input "**********"
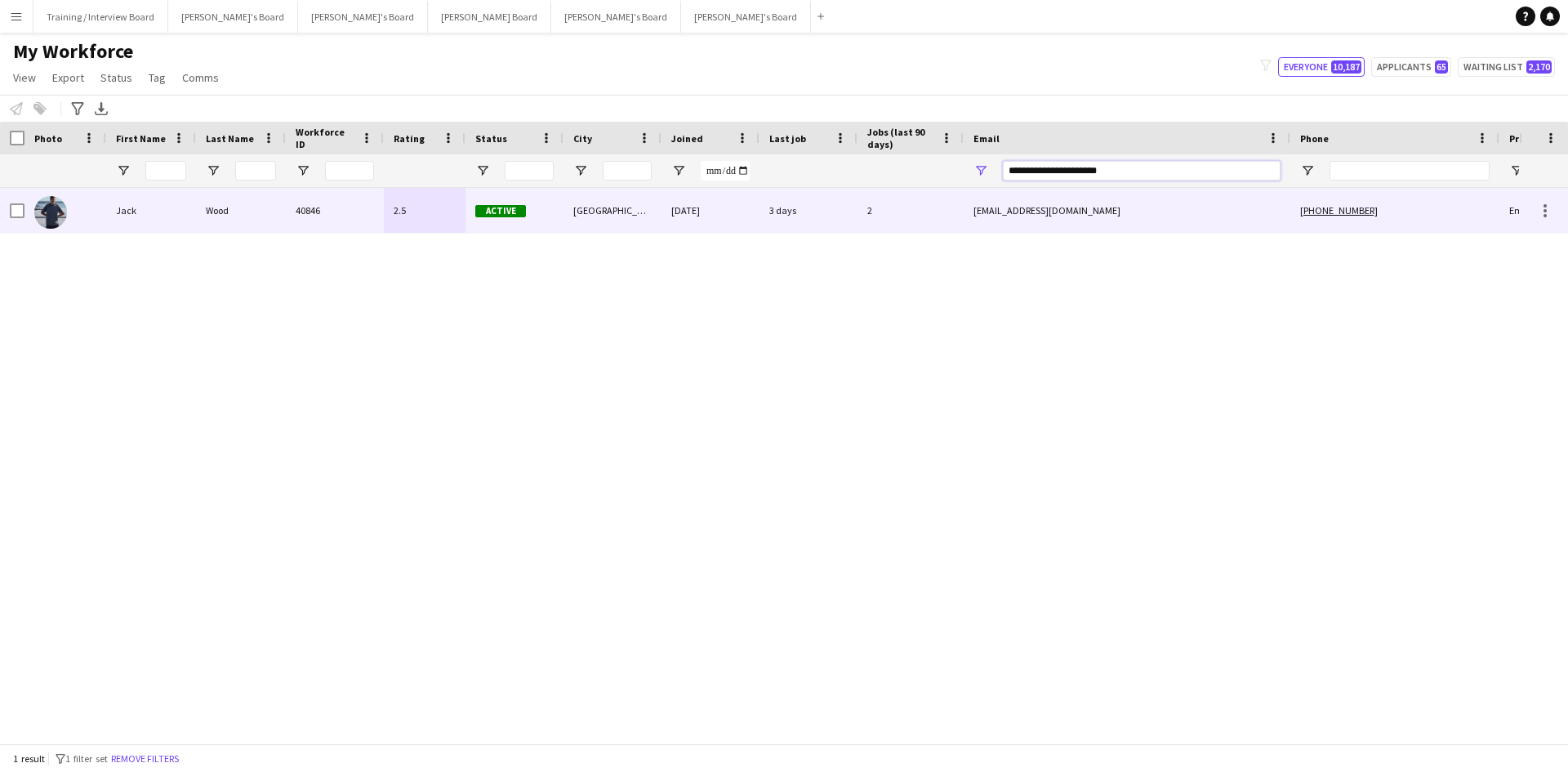
type input "**********"
click at [275, 203] on div "Wood" at bounding box center [240, 210] width 90 height 45
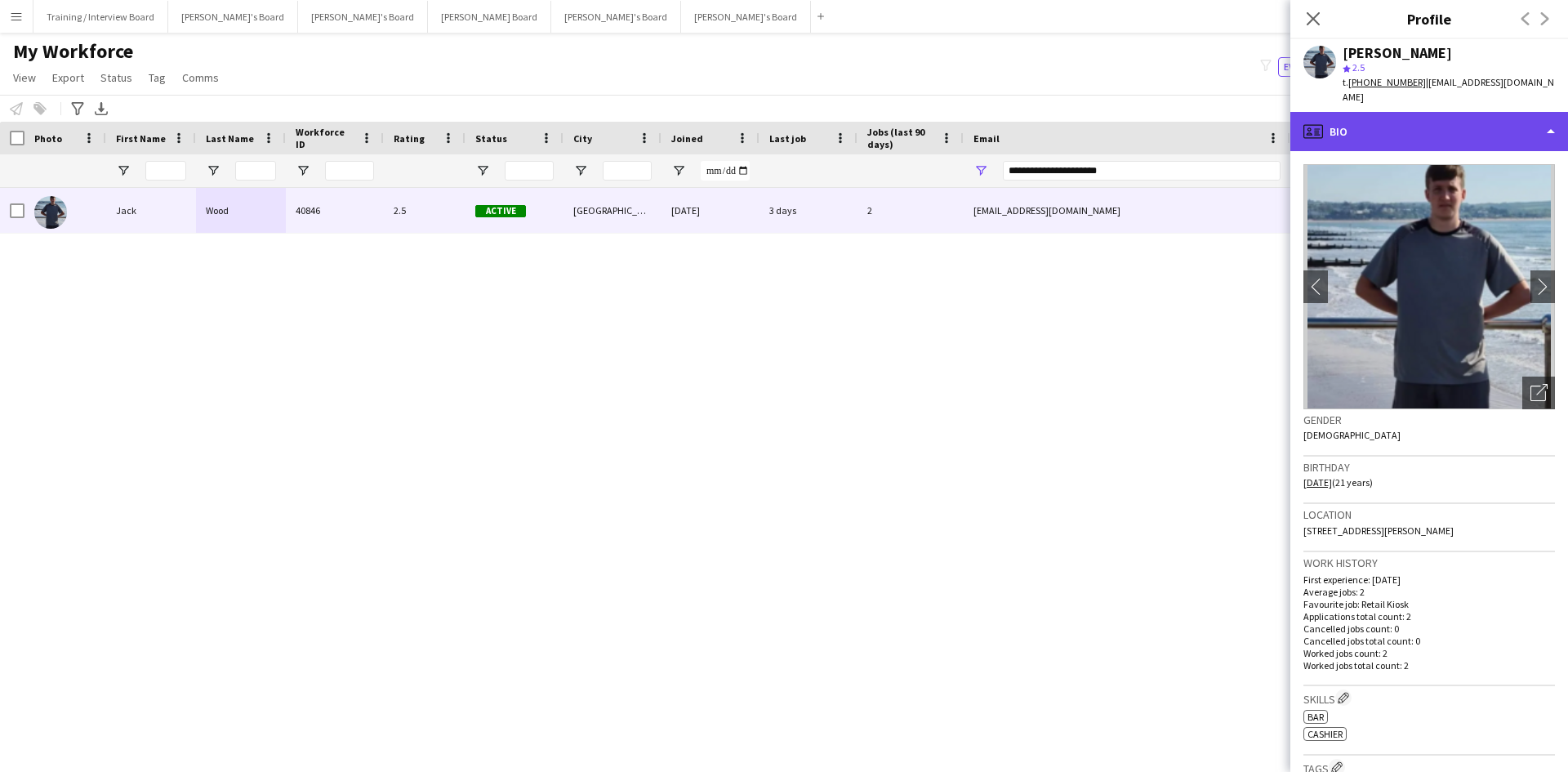
click at [1253, 121] on div "profile Bio" at bounding box center [1429, 132] width 278 height 39
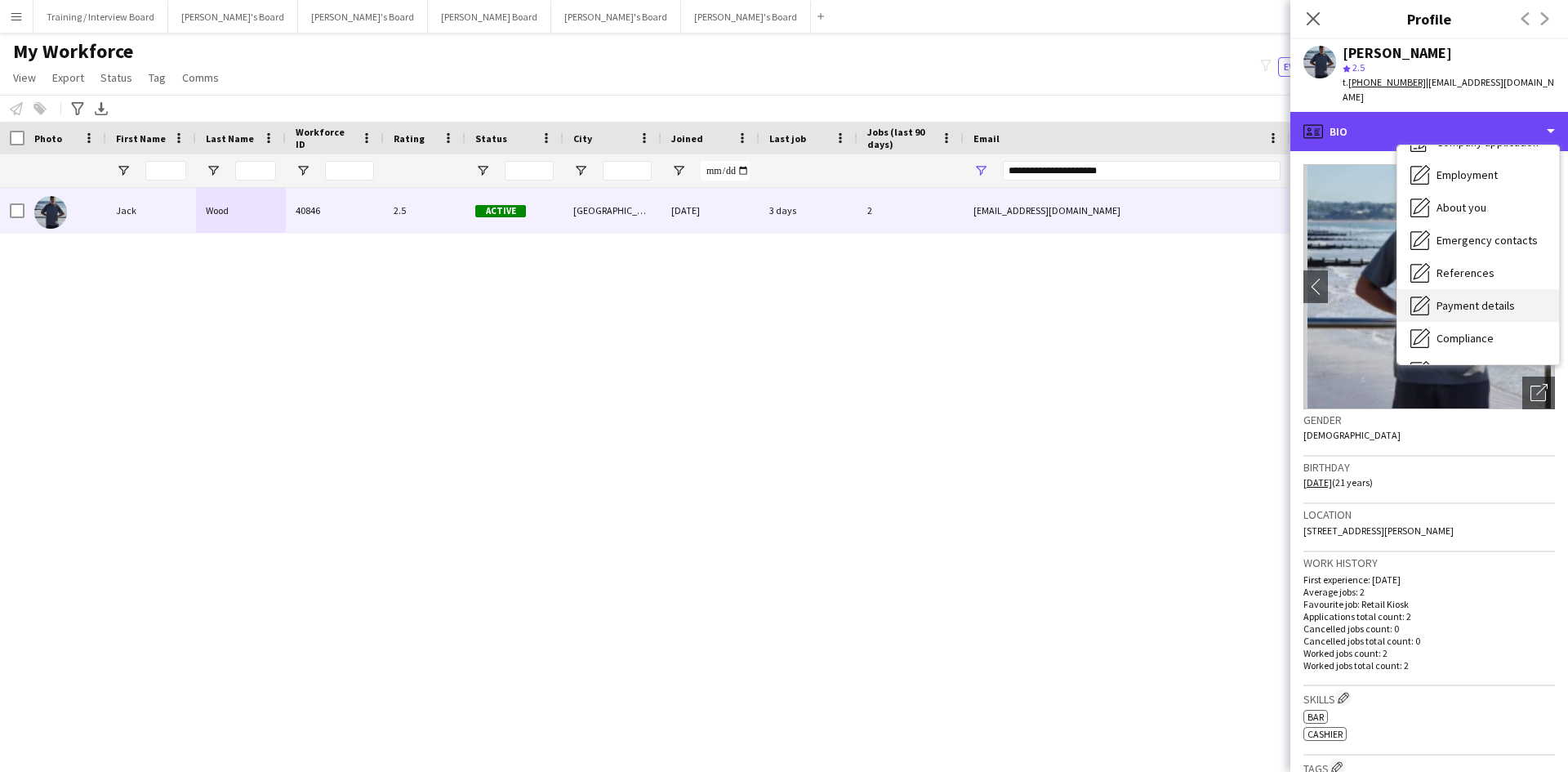
scroll to position [82, 0]
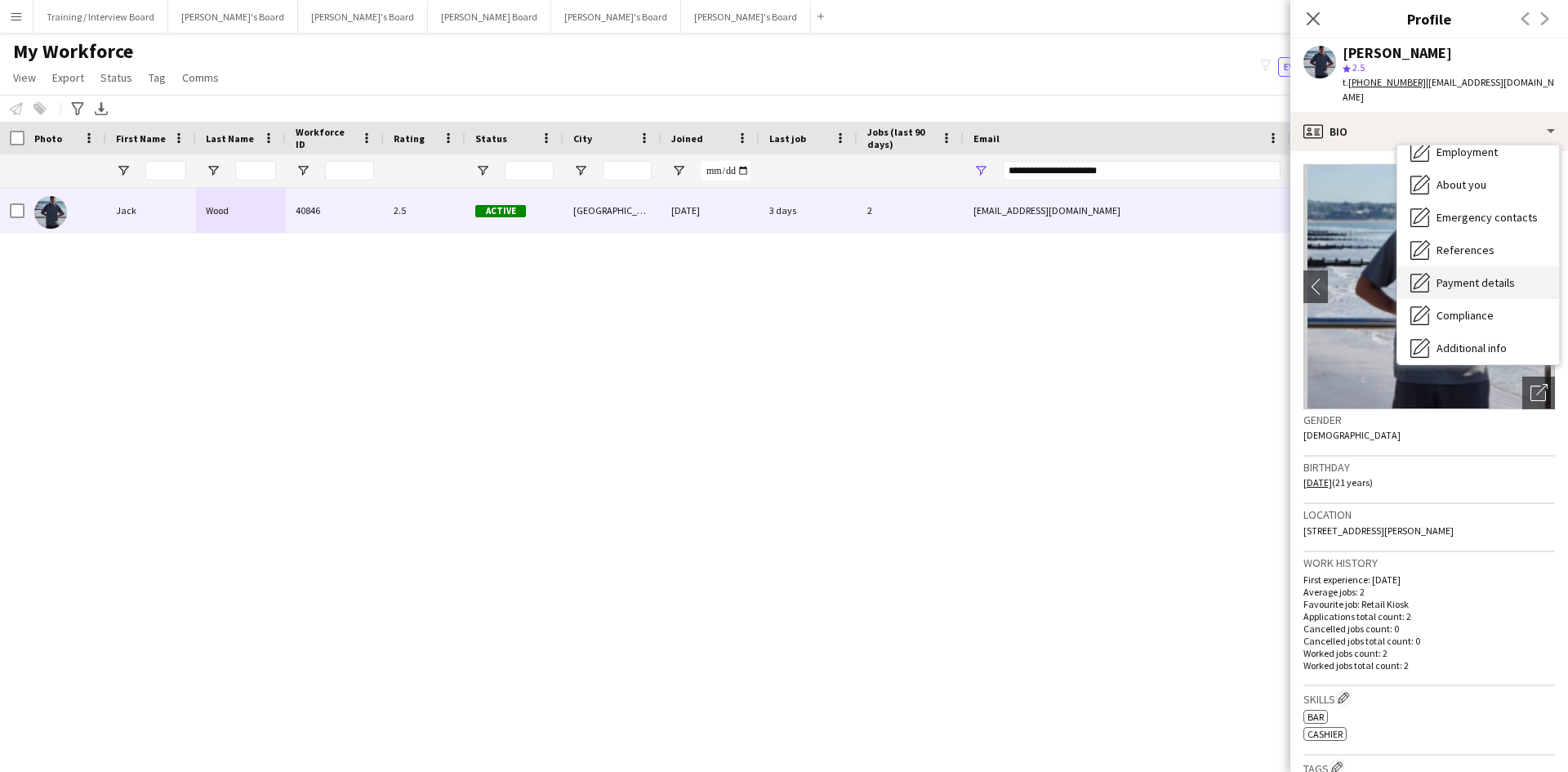
click at [1253, 275] on span "Payment details" at bounding box center [1475, 282] width 78 height 15
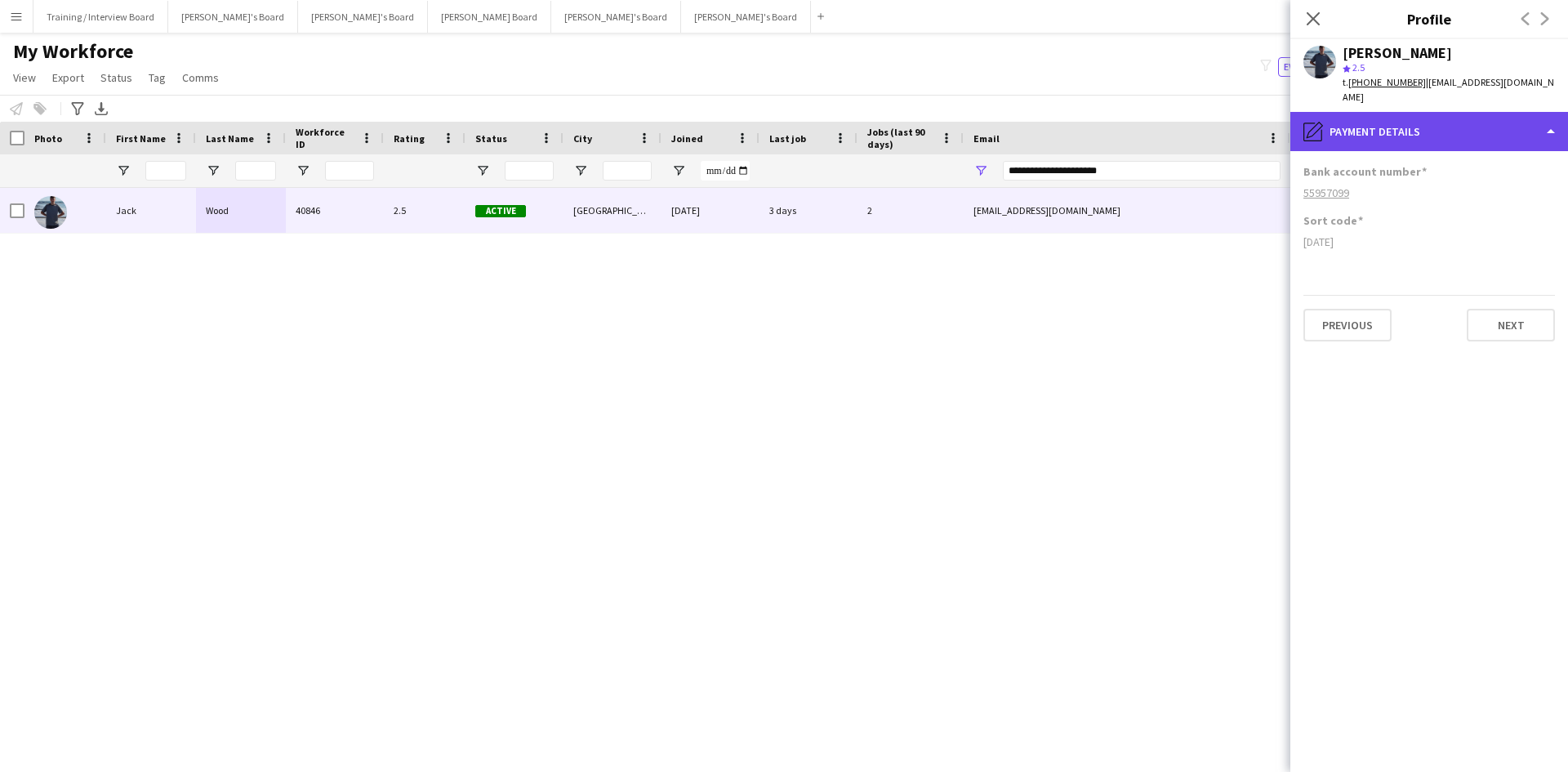
click at [1253, 121] on div "pencil4 Payment details" at bounding box center [1429, 132] width 278 height 39
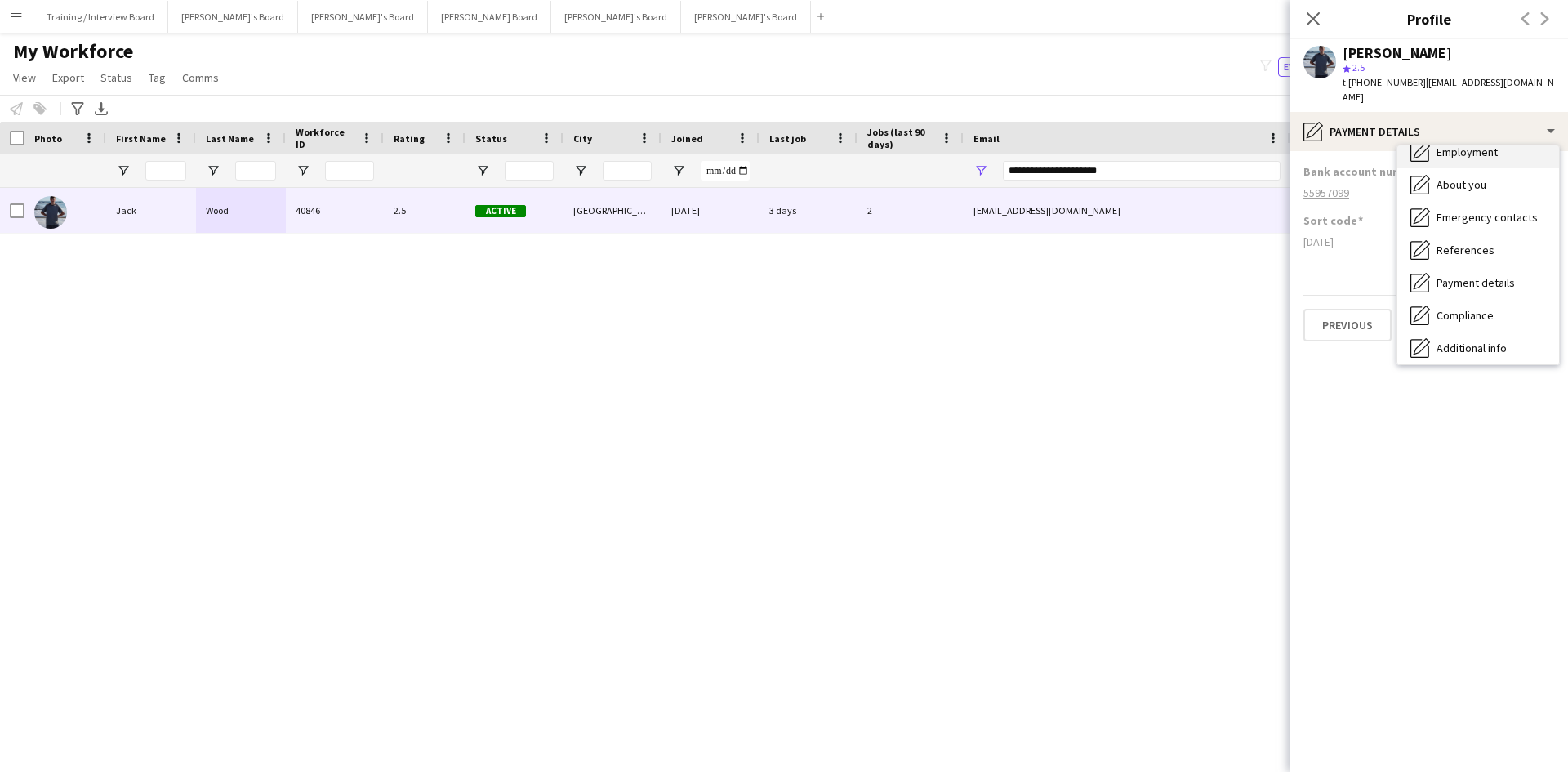
click at [1253, 144] on span "Employment" at bounding box center [1467, 151] width 61 height 15
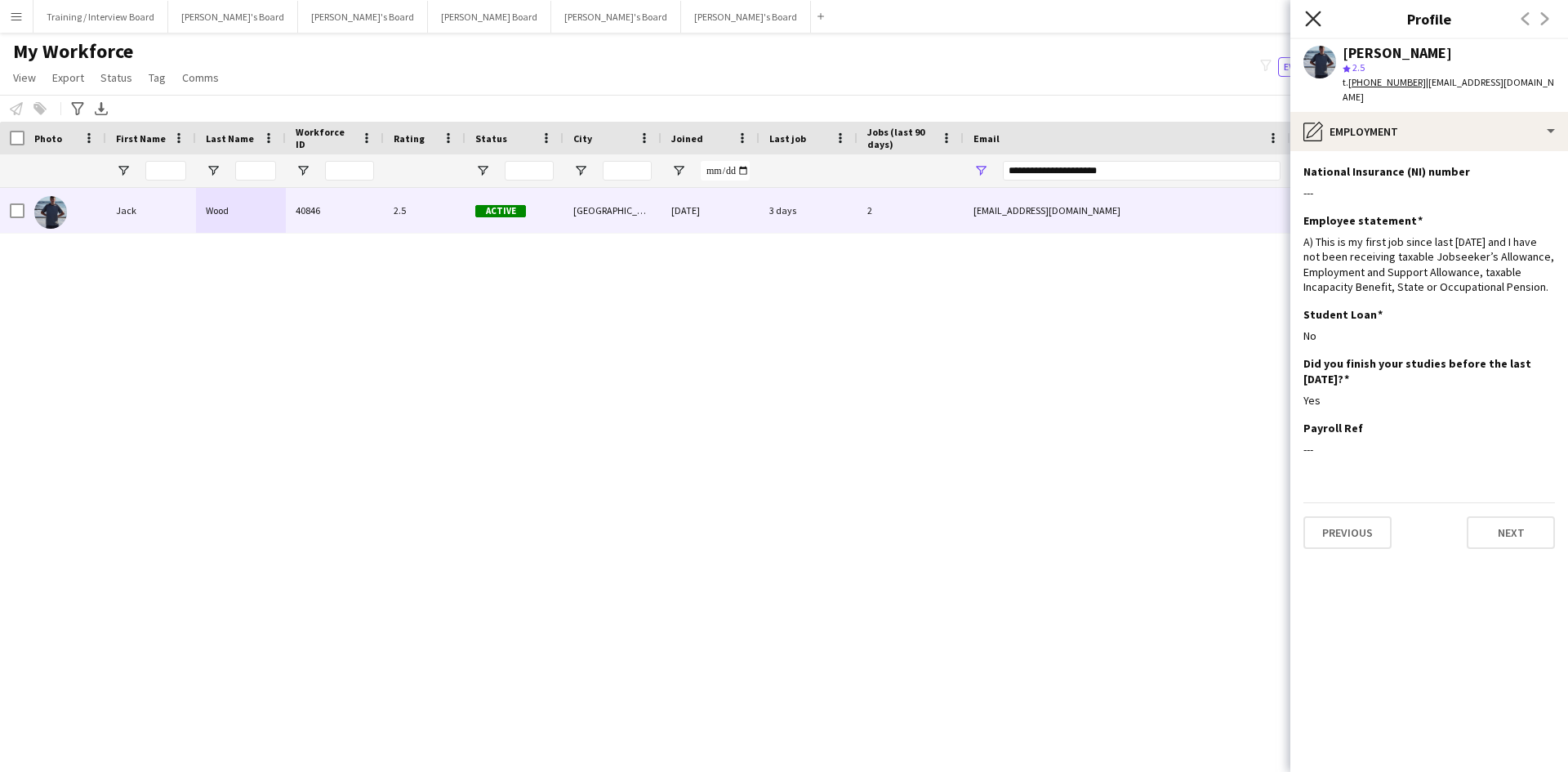
click at [1253, 13] on icon "Close pop-in" at bounding box center [1312, 18] width 15 height 15
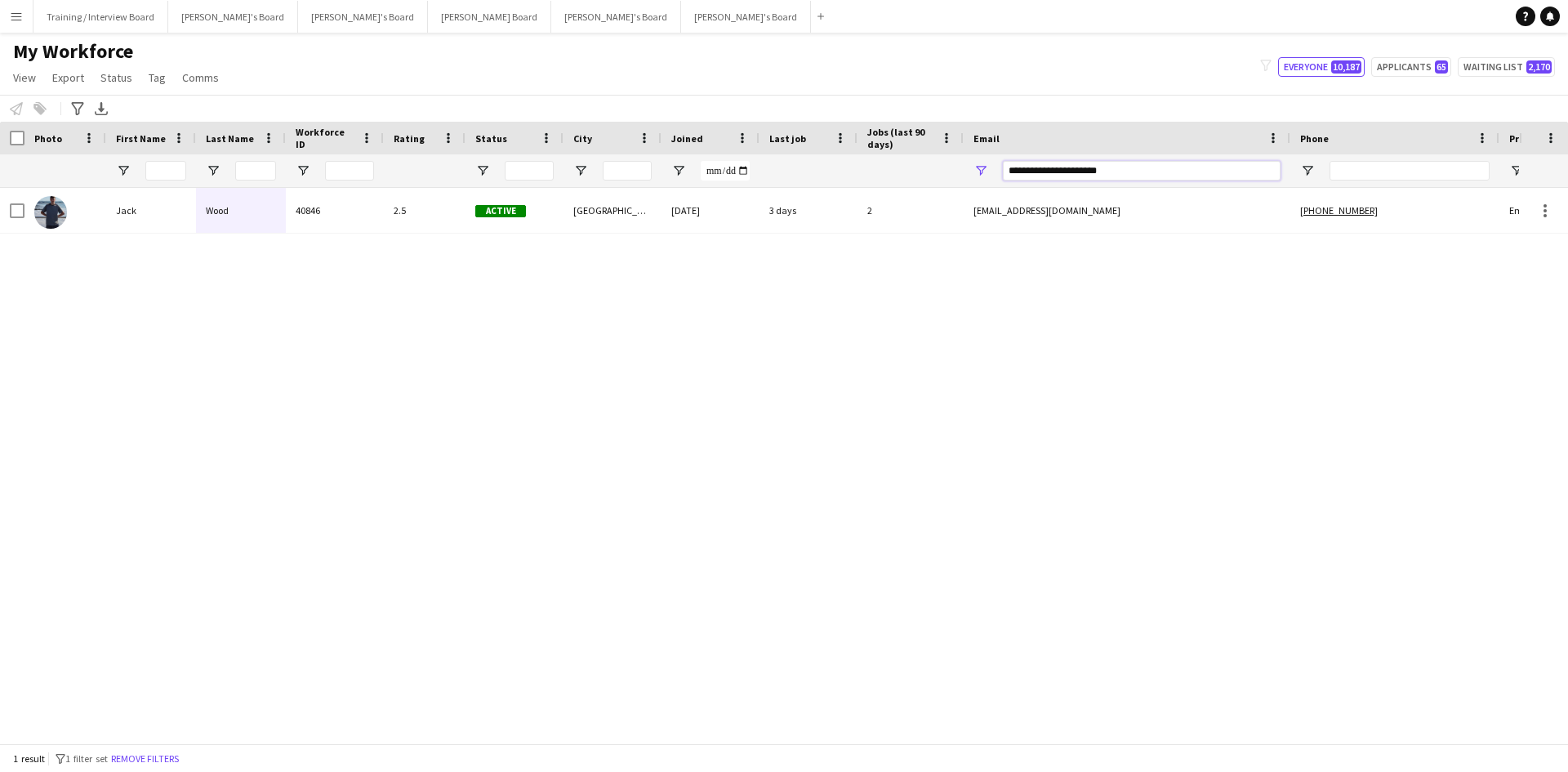
drag, startPoint x: 1149, startPoint y: 174, endPoint x: 954, endPoint y: 176, distance: 195.0
click at [865, 171] on div at bounding box center [885, 170] width 1770 height 33
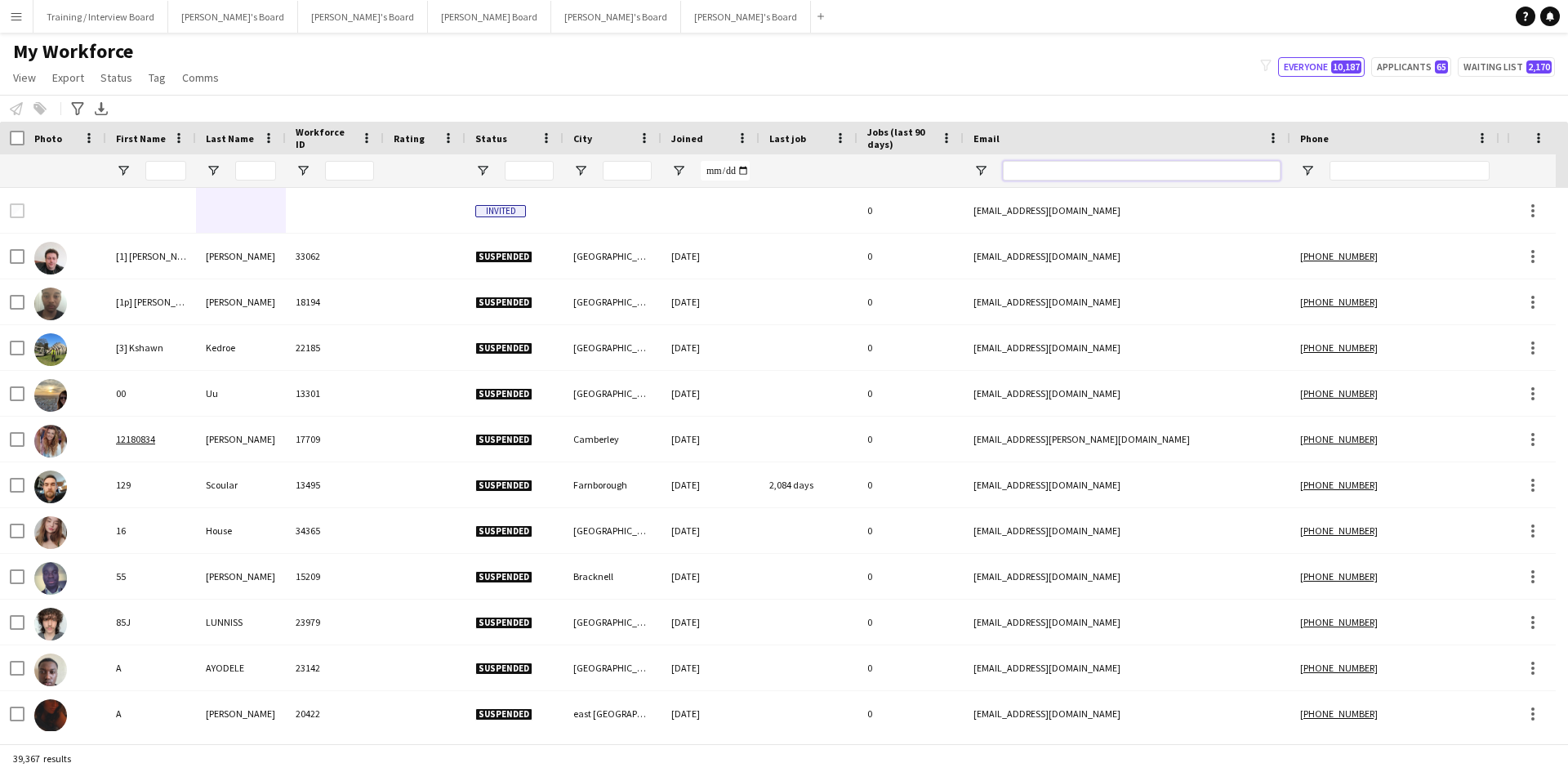
paste input "**********"
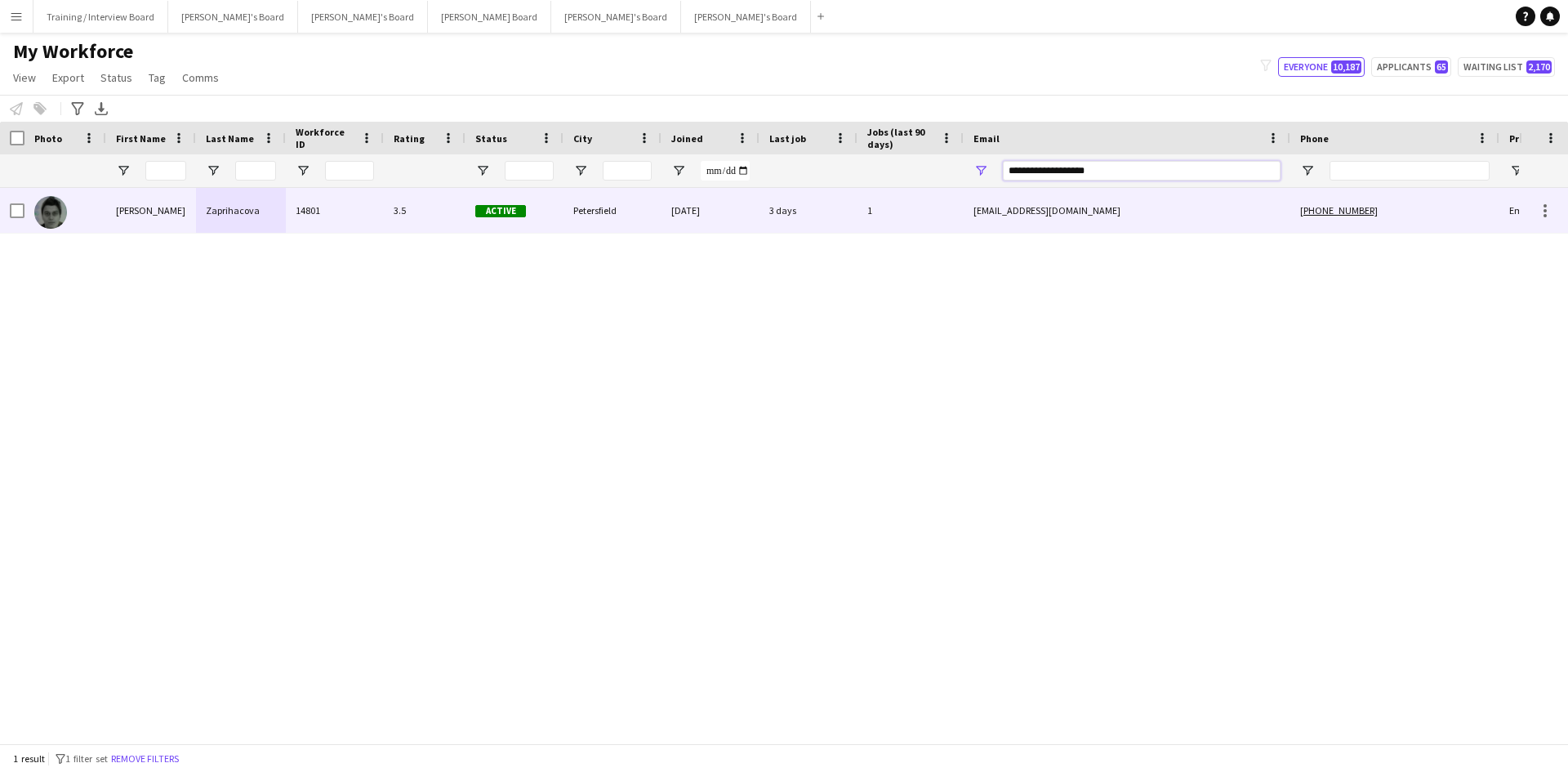
type input "**********"
click at [451, 200] on div "3.5" at bounding box center [424, 210] width 82 height 45
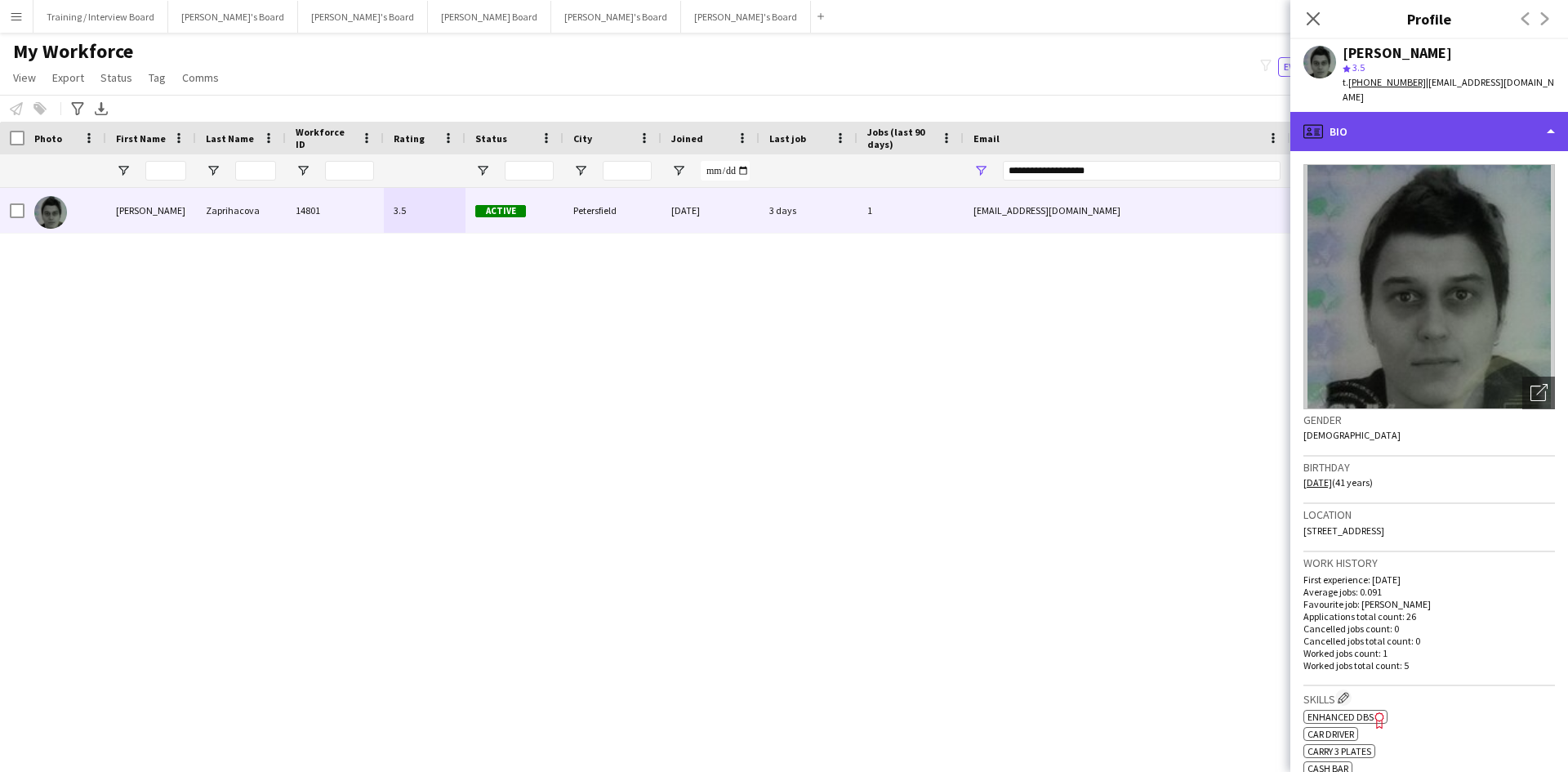
click at [1253, 123] on div "profile Bio" at bounding box center [1429, 132] width 278 height 39
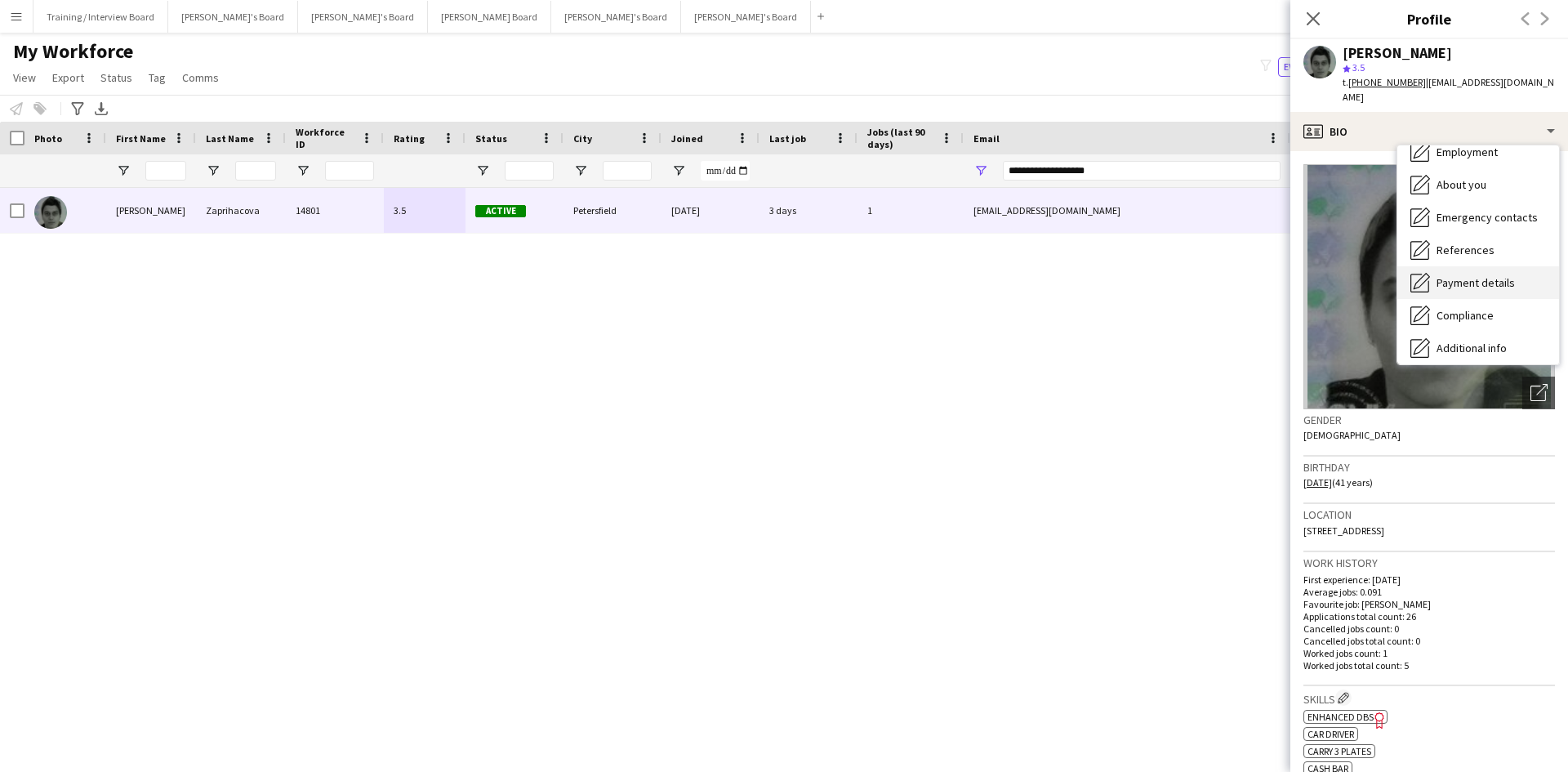
click at [1253, 275] on span "Payment details" at bounding box center [1475, 282] width 78 height 15
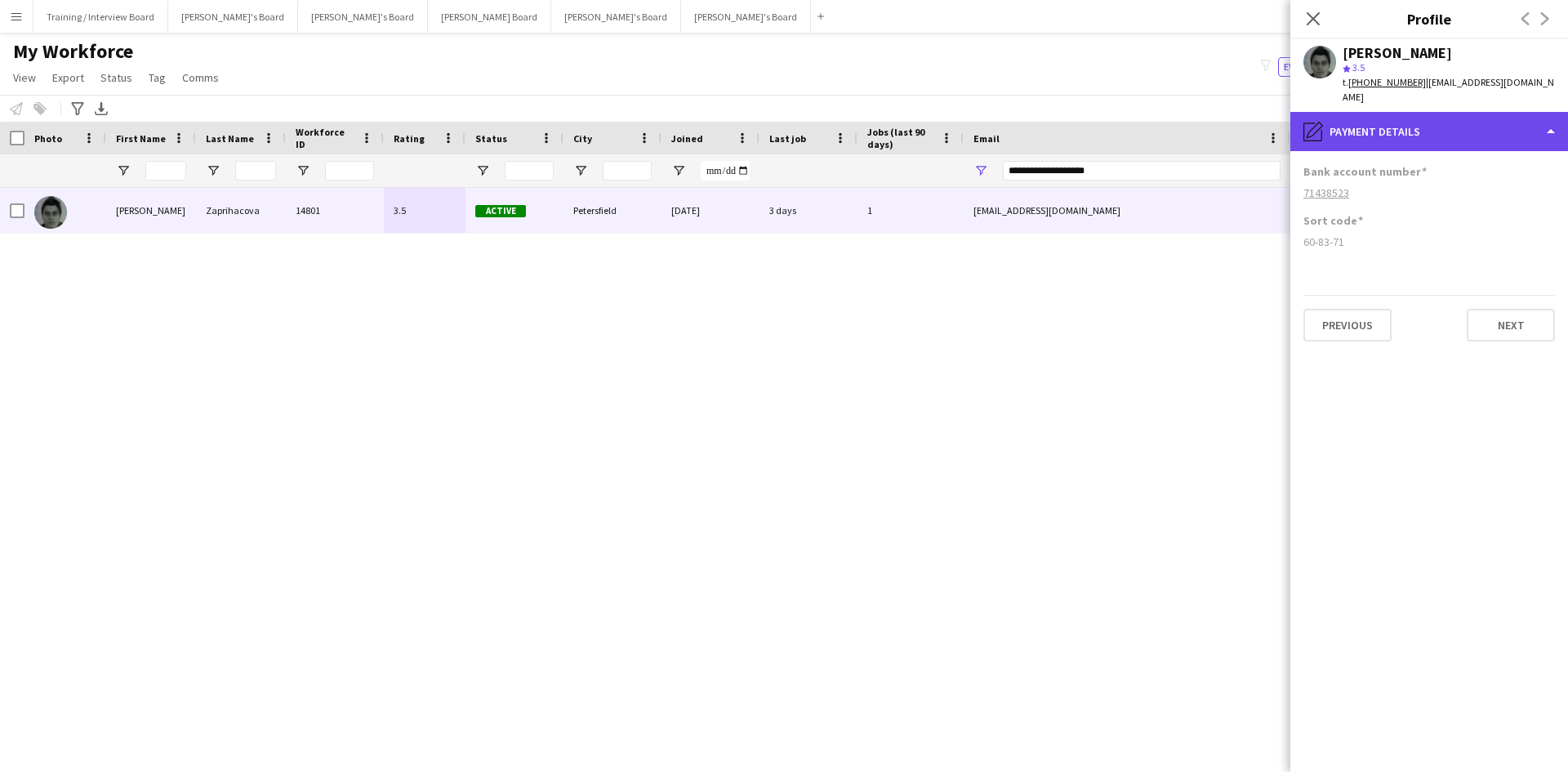
click at [1253, 124] on div "pencil4 Payment details" at bounding box center [1429, 132] width 278 height 39
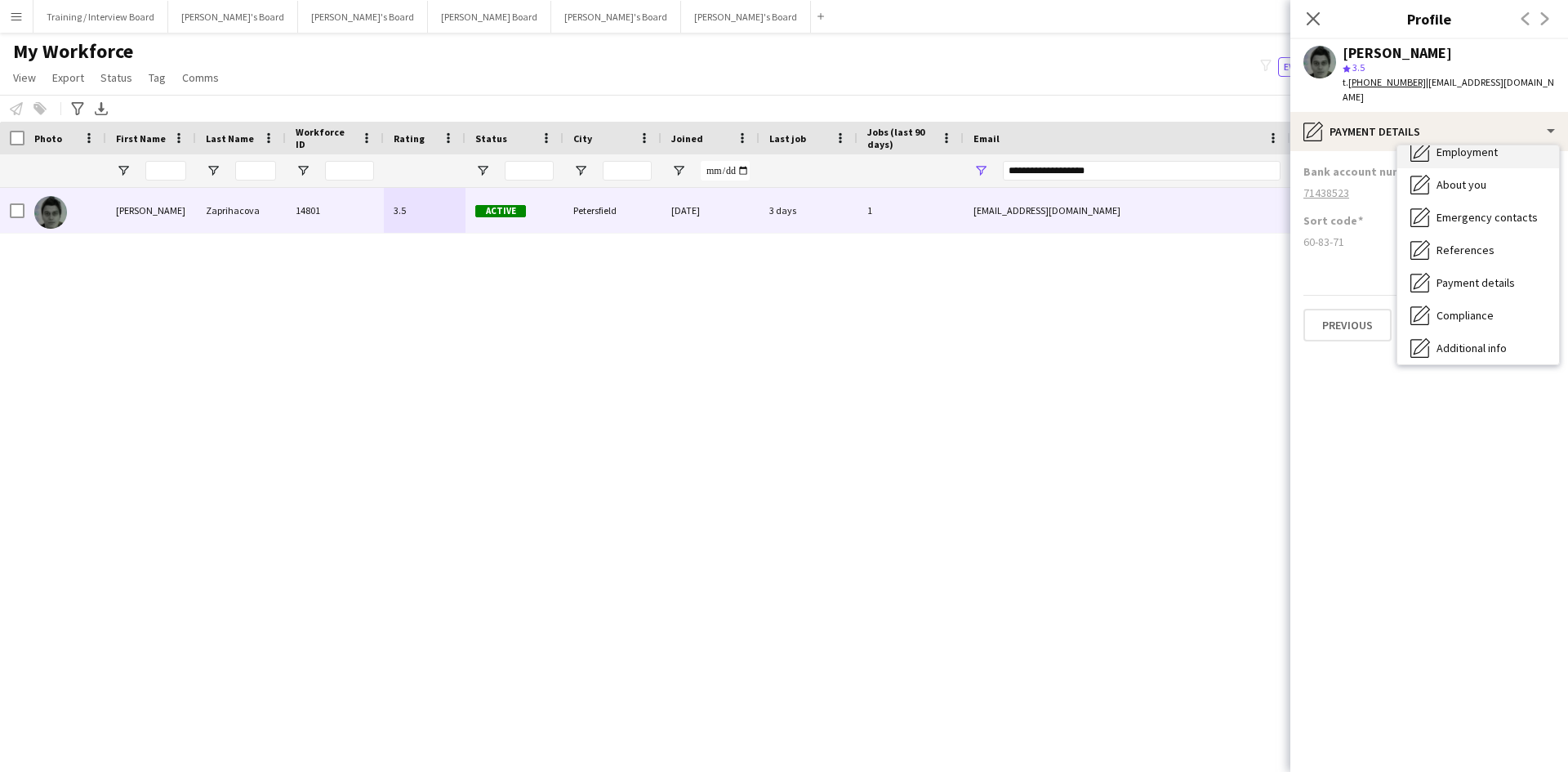
click at [1253, 144] on span "Employment" at bounding box center [1467, 151] width 61 height 15
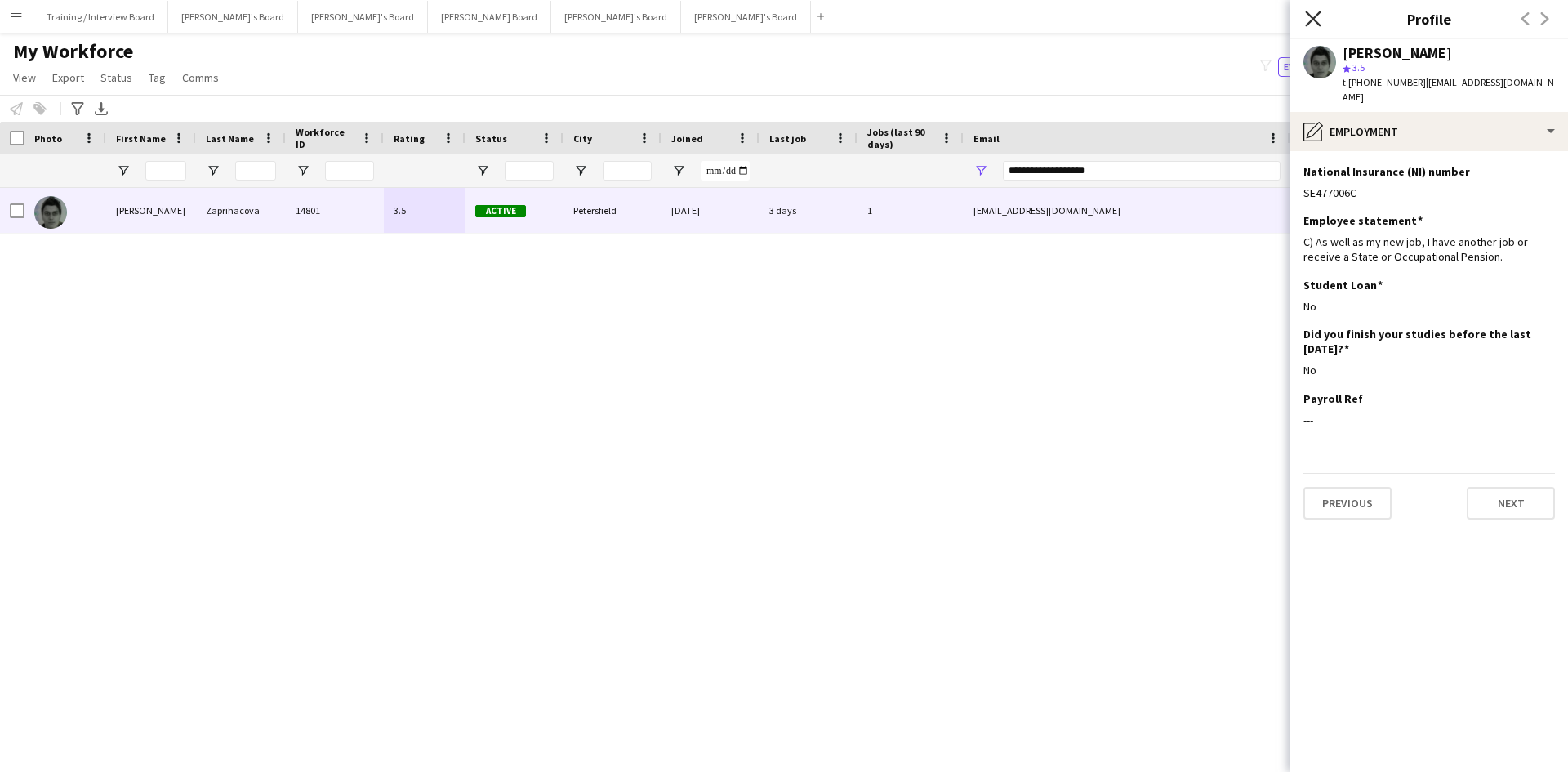
click at [1253, 14] on icon "Close pop-in" at bounding box center [1312, 18] width 15 height 15
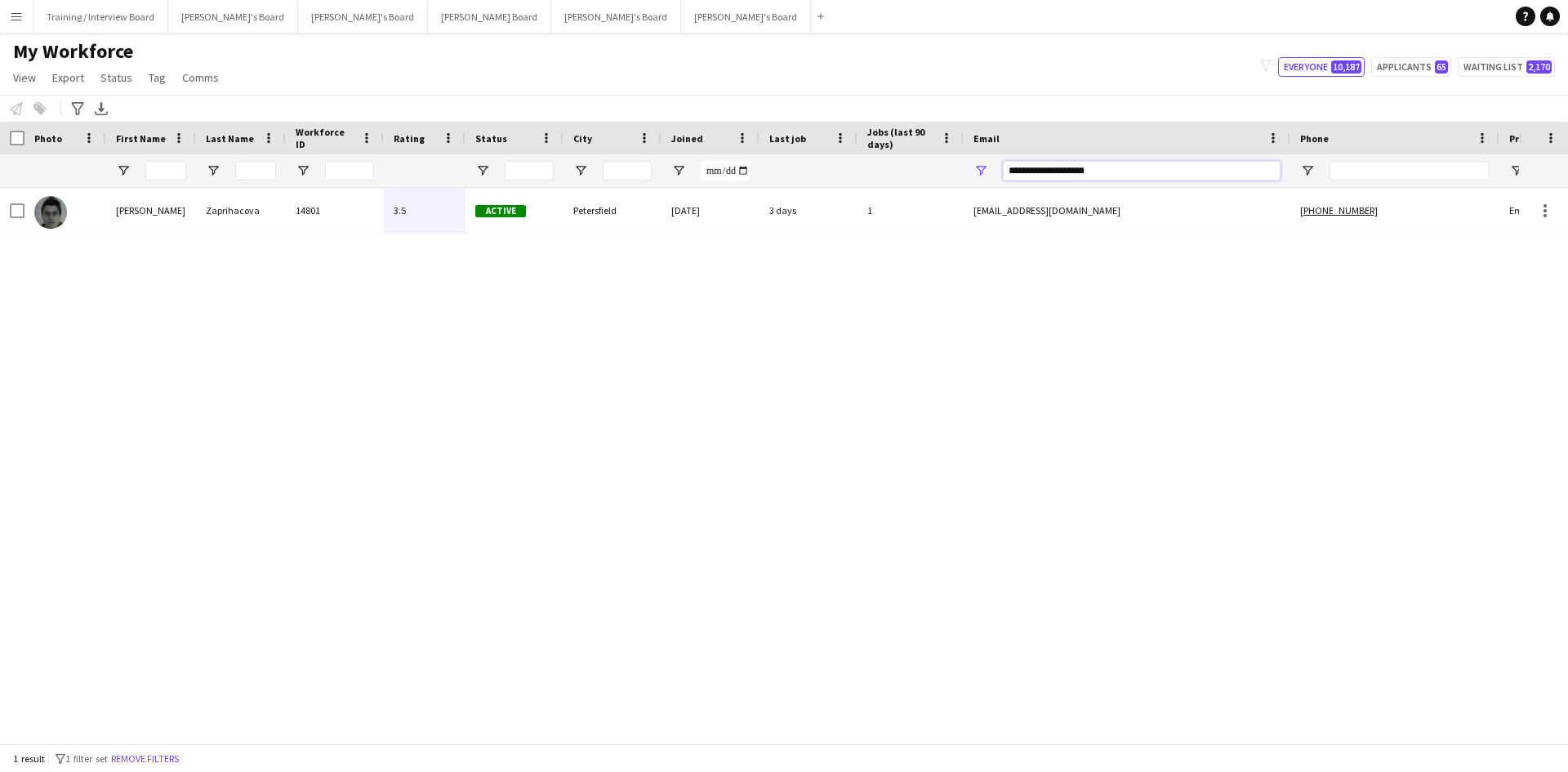
drag, startPoint x: 1009, startPoint y: 172, endPoint x: 789, endPoint y: 186, distance: 220.4
click at [789, 186] on div at bounding box center [885, 170] width 1770 height 33
